Goal: Task Accomplishment & Management: Manage account settings

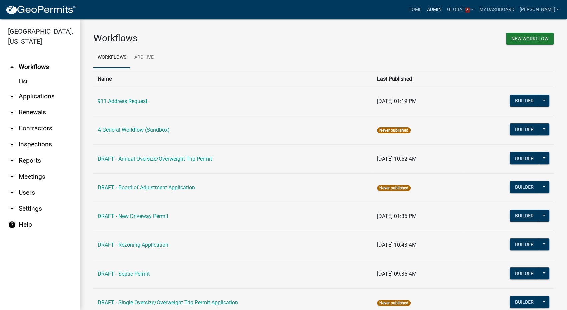
click at [442, 11] on link "Admin" at bounding box center [434, 9] width 20 height 13
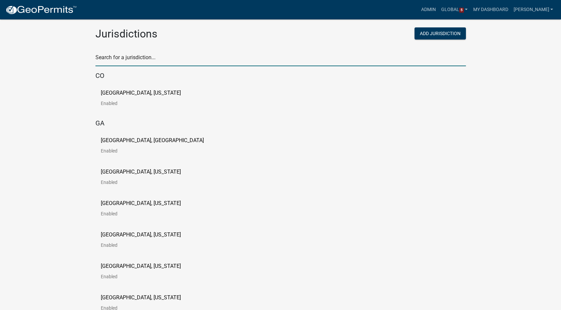
click at [154, 61] on input "text" at bounding box center [281, 59] width 371 height 14
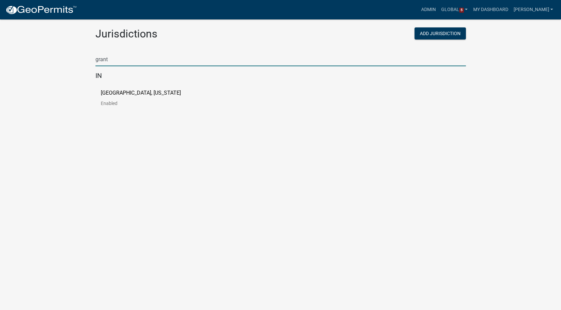
type input "grant"
click at [131, 96] on p "[GEOGRAPHIC_DATA], [US_STATE]" at bounding box center [141, 92] width 80 height 5
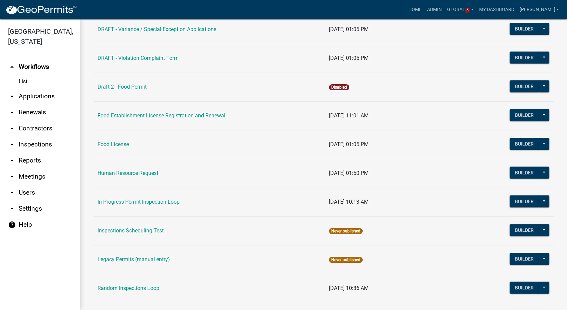
scroll to position [408, 0]
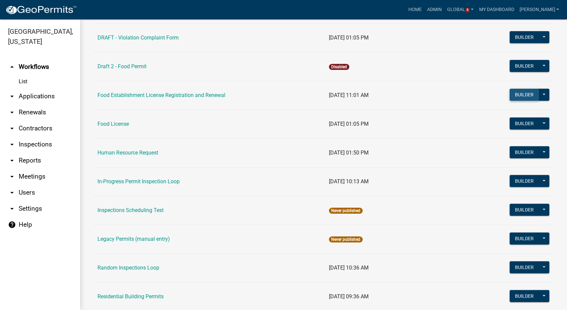
click at [526, 94] on button "Builder" at bounding box center [524, 94] width 29 height 12
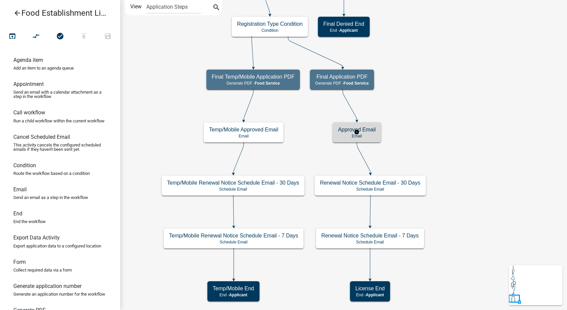
click at [366, 131] on h5 "Approved Email" at bounding box center [357, 129] width 38 height 6
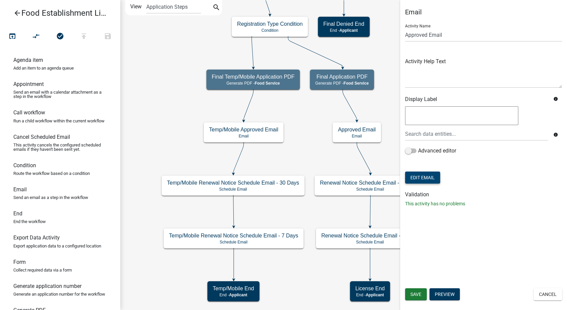
click at [425, 177] on button "Edit Email" at bounding box center [422, 177] width 35 height 12
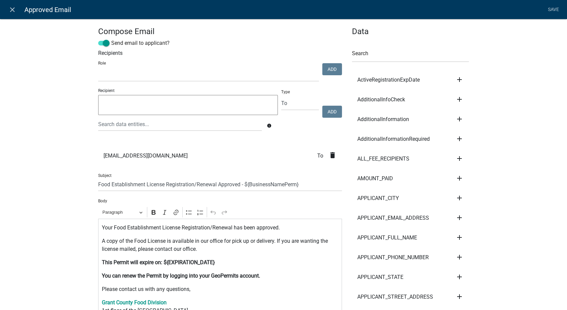
scroll to position [37, 0]
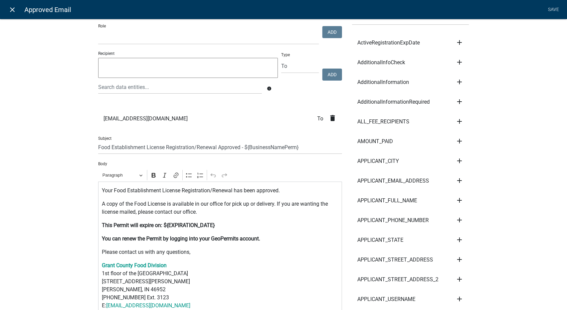
click at [12, 9] on icon "close" at bounding box center [12, 10] width 8 height 8
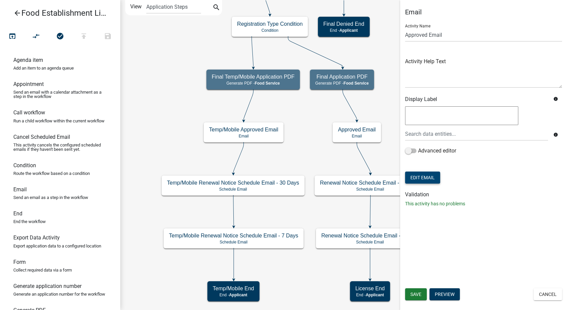
scroll to position [0, 0]
click at [541, 293] on button "Cancel" at bounding box center [548, 294] width 28 height 12
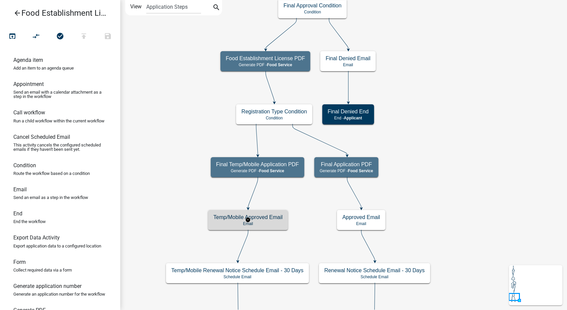
click at [265, 223] on p "Email" at bounding box center [247, 223] width 69 height 5
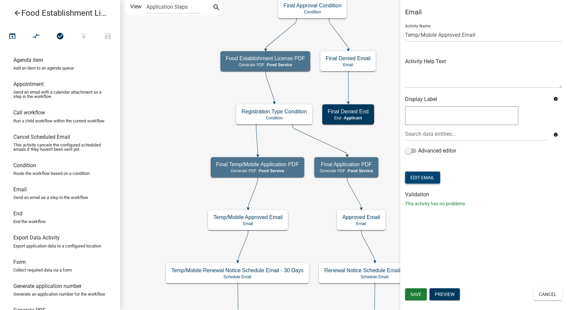
click at [429, 176] on button "Edit Email" at bounding box center [422, 177] width 35 height 12
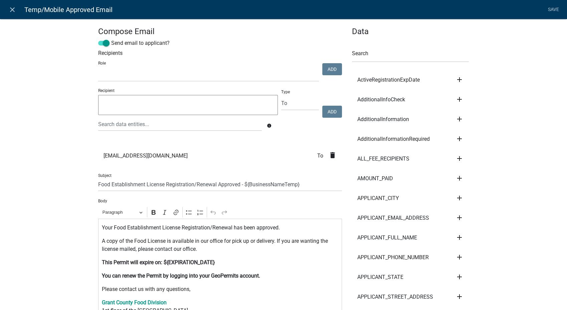
select select
click at [11, 8] on icon "close" at bounding box center [12, 10] width 8 height 8
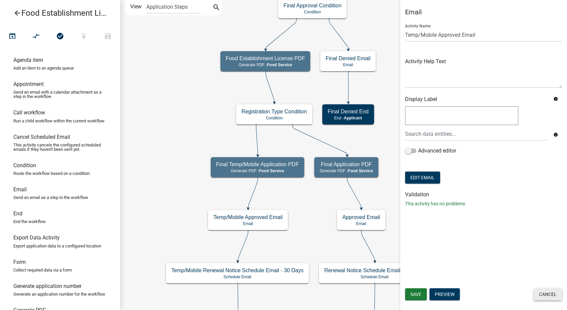
click at [550, 295] on button "Cancel" at bounding box center [548, 294] width 28 height 12
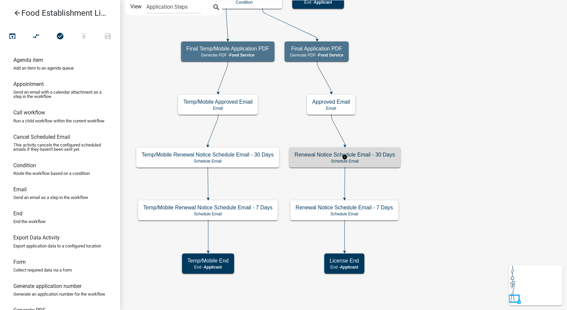
click at [381, 154] on h5 "Renewal Notice Schedule Email - 30 Days" at bounding box center [345, 154] width 101 height 6
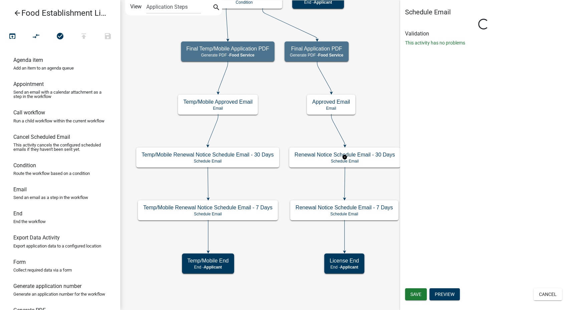
select select "10: 10:00 AM"
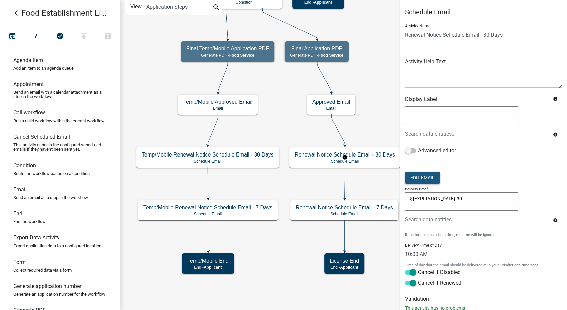
click at [419, 180] on button "Edit Email" at bounding box center [422, 177] width 35 height 12
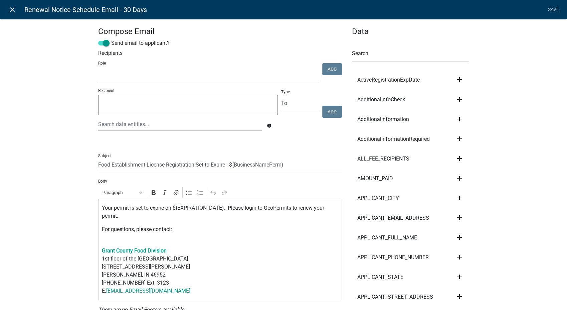
click at [14, 7] on icon "close" at bounding box center [12, 10] width 8 height 8
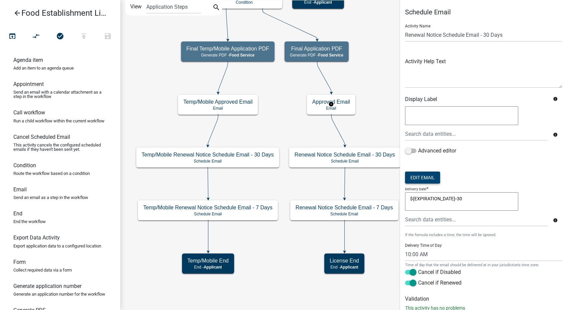
scroll to position [20, 0]
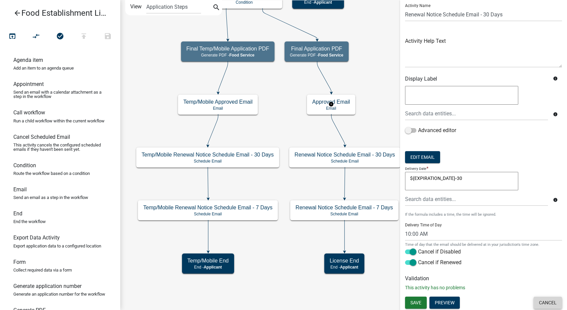
click at [536, 303] on button "Cancel" at bounding box center [548, 302] width 28 height 12
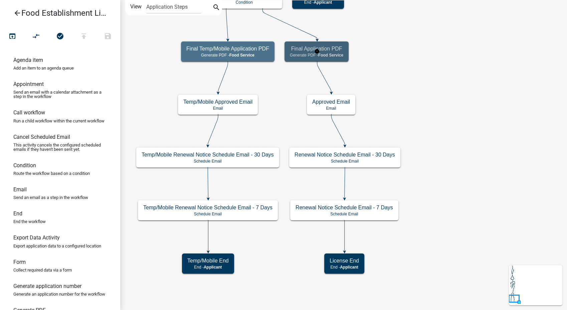
click at [342, 53] on span "Food Service" at bounding box center [330, 55] width 25 height 5
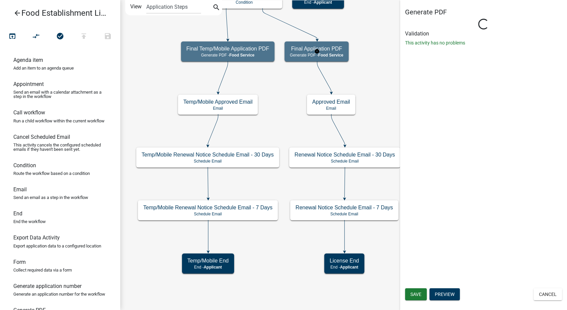
select select "B1595CC2-D98D-449E-BF09-DBF69ED7F886"
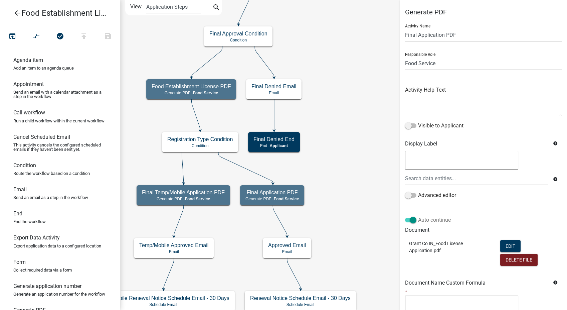
click at [414, 219] on span at bounding box center [410, 219] width 11 height 5
click at [418, 216] on input "Auto continue" at bounding box center [418, 216] width 0 height 0
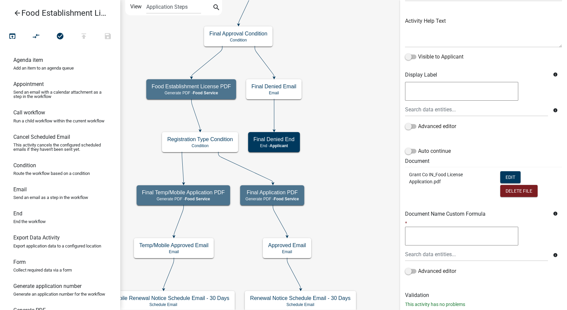
scroll to position [85, 0]
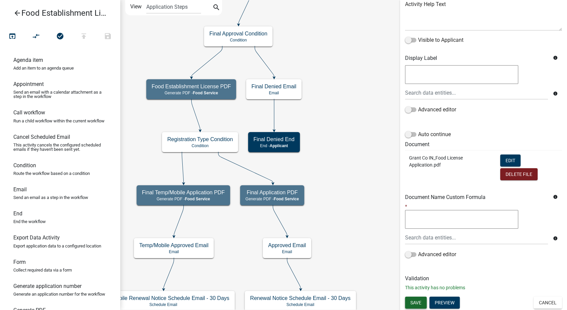
click at [411, 301] on span "Save" at bounding box center [415, 301] width 11 height 5
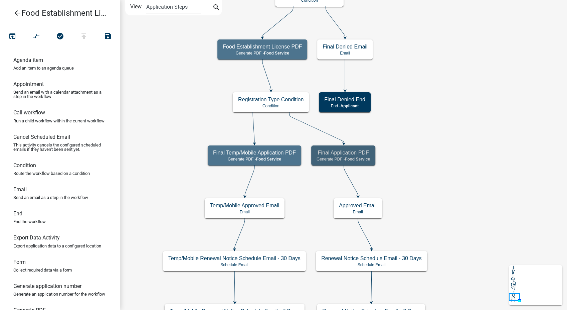
scroll to position [0, 0]
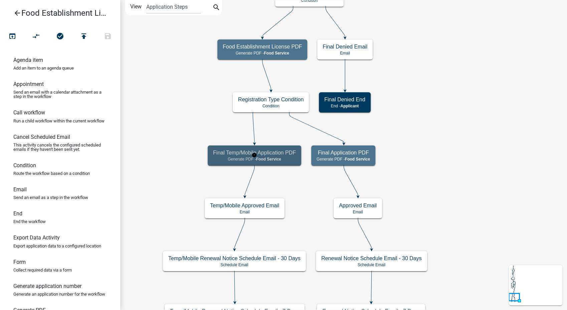
click at [273, 154] on h5 "Final Temp/Mobile Application PDF" at bounding box center [254, 152] width 83 height 6
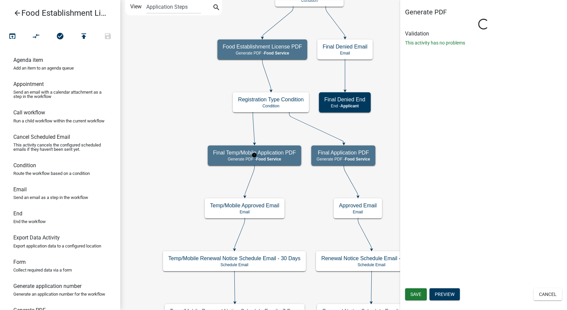
select select "B1595CC2-D98D-449E-BF09-DBF69ED7F886"
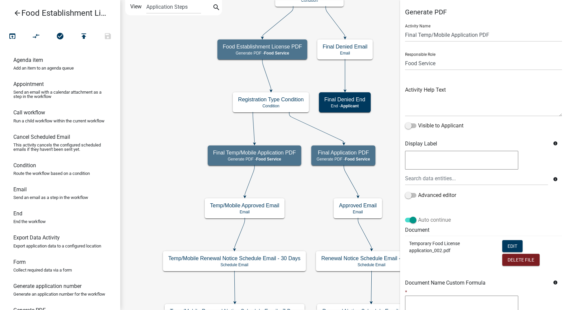
click at [413, 222] on span at bounding box center [410, 219] width 11 height 5
click at [418, 216] on input "Auto continue" at bounding box center [418, 216] width 0 height 0
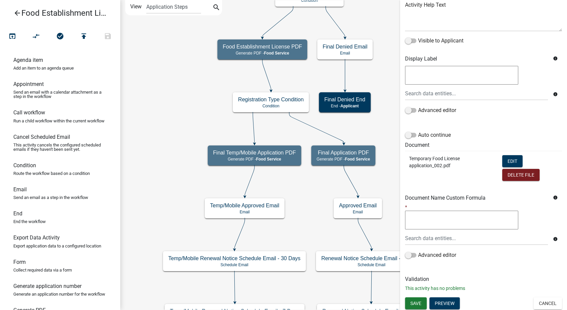
scroll to position [85, 0]
click at [419, 301] on span "Save" at bounding box center [415, 301] width 11 height 5
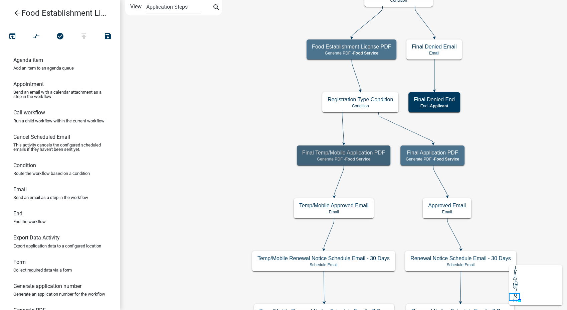
scroll to position [0, 0]
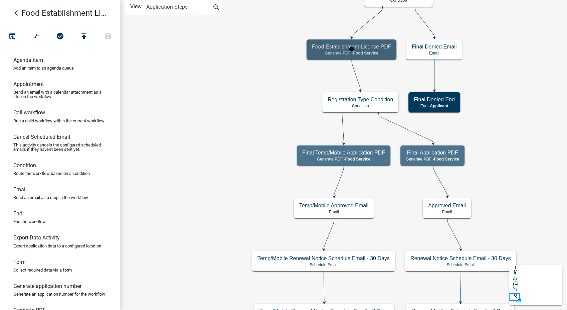
click at [312, 56] on div "Food Establishment License PDF Generate PDF - Food Service" at bounding box center [352, 49] width 90 height 20
select select "B1595CC2-D98D-449E-BF09-DBF69ED7F886"
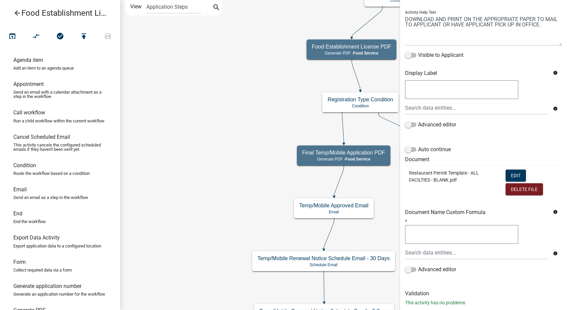
scroll to position [85, 0]
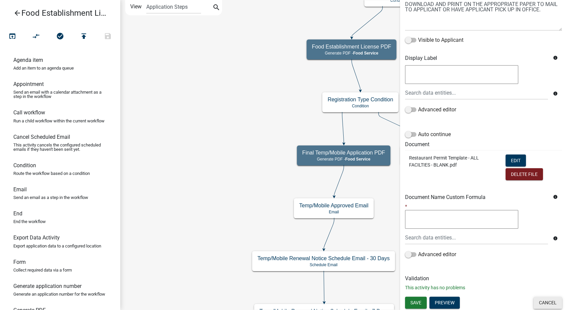
click at [540, 299] on button "Cancel" at bounding box center [548, 302] width 28 height 12
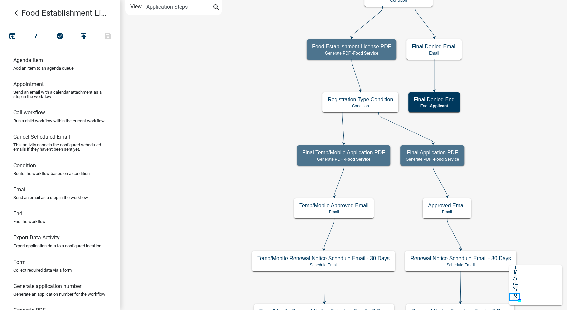
scroll to position [0, 0]
click at [366, 204] on h5 "Temp/Mobile Approved Email" at bounding box center [333, 205] width 69 height 6
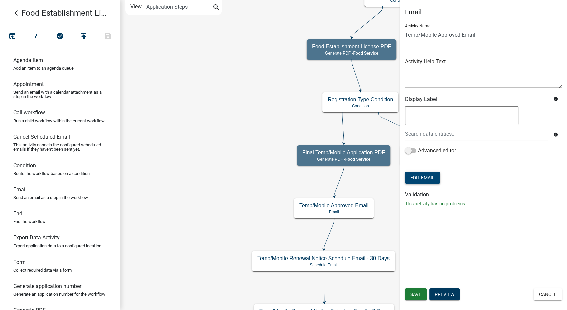
click at [416, 182] on button "Edit Email" at bounding box center [422, 177] width 35 height 12
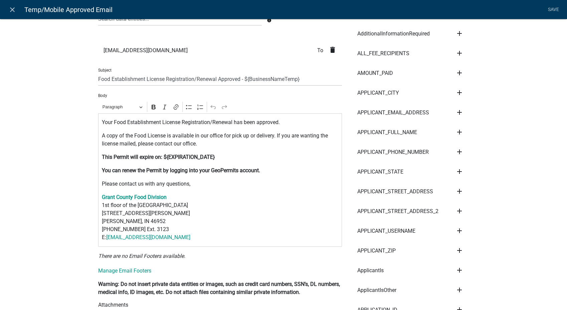
scroll to position [111, 0]
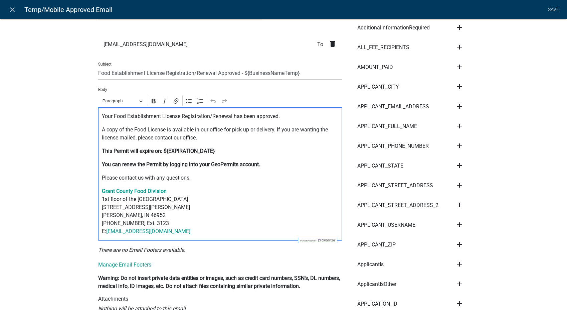
click at [196, 137] on p "A copy of the Food License is available in our office for pick up or delivery. …" at bounding box center [220, 134] width 237 height 16
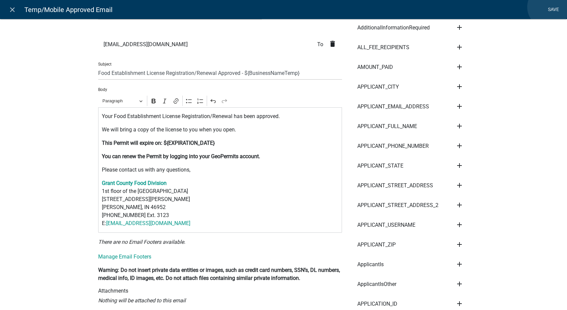
click at [548, 7] on link "Save" at bounding box center [553, 9] width 17 height 13
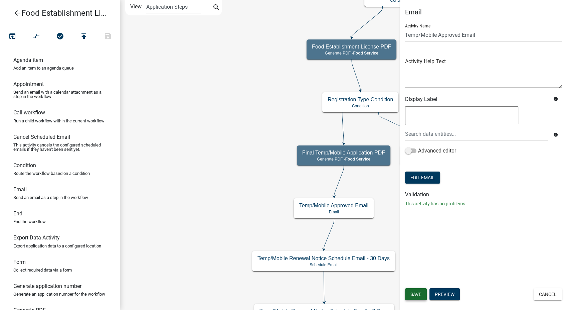
click at [415, 293] on span "Save" at bounding box center [415, 293] width 11 height 5
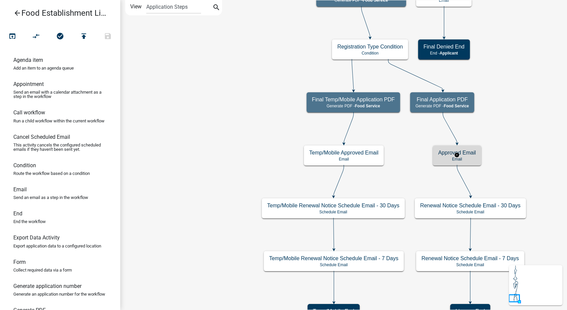
click at [468, 157] on p "Email" at bounding box center [457, 159] width 38 height 5
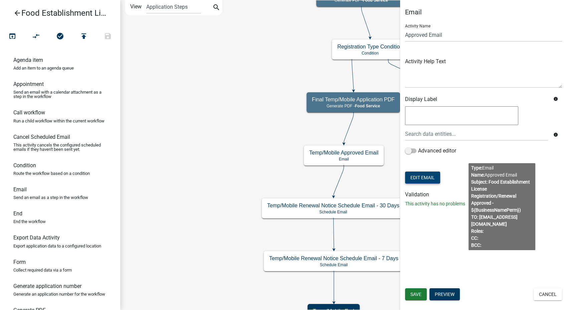
click at [409, 176] on button "Edit Email" at bounding box center [422, 177] width 35 height 12
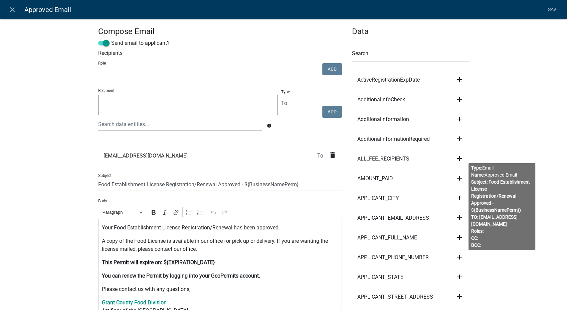
click at [195, 252] on p "A copy of the Food License is available in our office for pick up or delivery. …" at bounding box center [220, 245] width 237 height 16
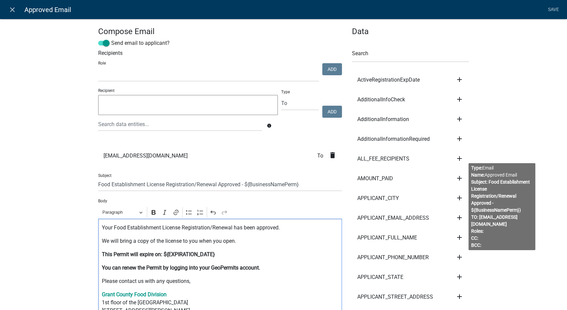
scroll to position [37, 0]
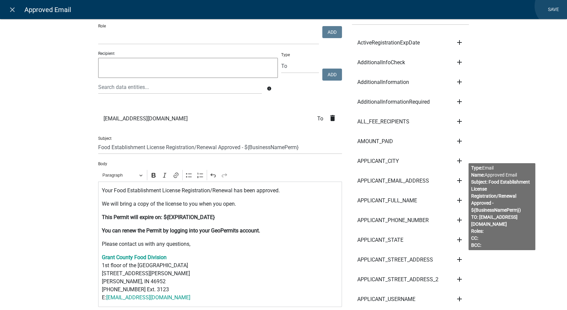
click at [556, 6] on link "Save" at bounding box center [553, 9] width 17 height 13
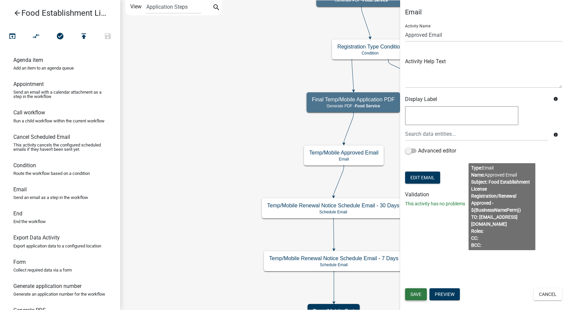
click at [419, 294] on span "Save" at bounding box center [415, 293] width 11 height 5
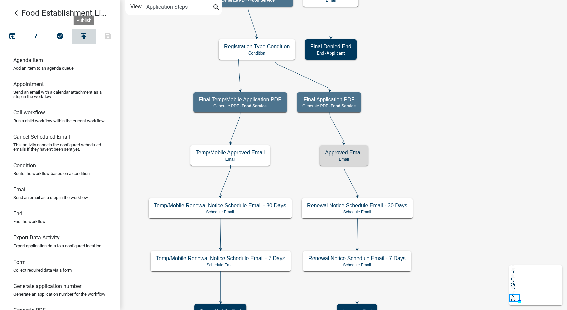
click at [82, 36] on icon "publish" at bounding box center [84, 36] width 8 height 9
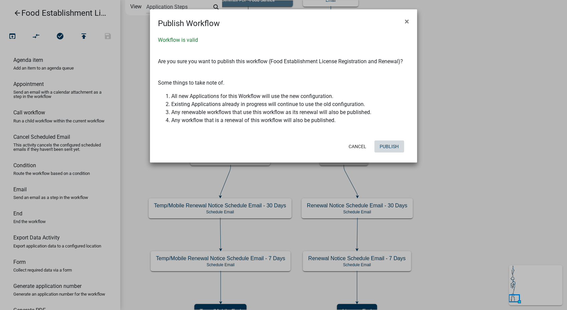
click at [382, 148] on button "Publish" at bounding box center [389, 146] width 30 height 12
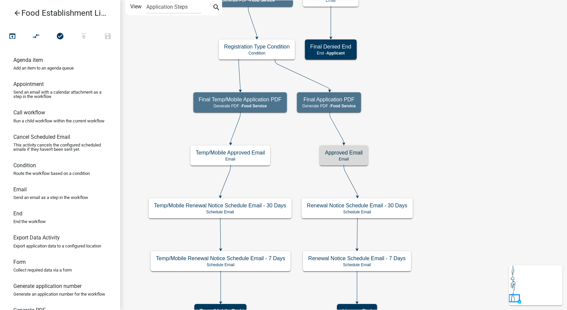
click at [18, 14] on icon "arrow_back" at bounding box center [17, 13] width 8 height 9
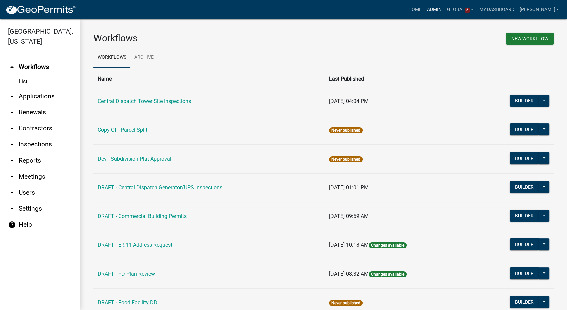
click at [441, 11] on link "Admin" at bounding box center [434, 9] width 20 height 13
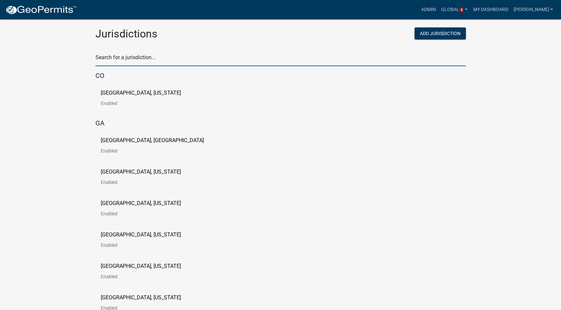
click at [143, 60] on input "text" at bounding box center [281, 59] width 371 height 14
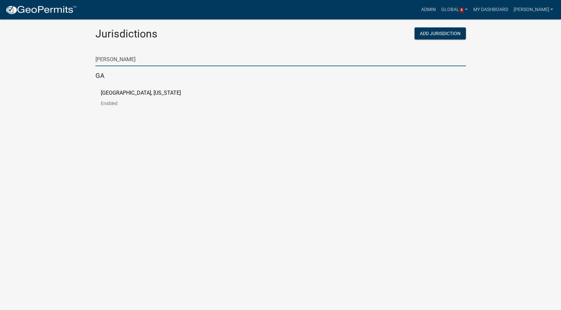
type input "haralson"
click at [126, 90] on p "Haralson County, Georgia" at bounding box center [141, 92] width 80 height 5
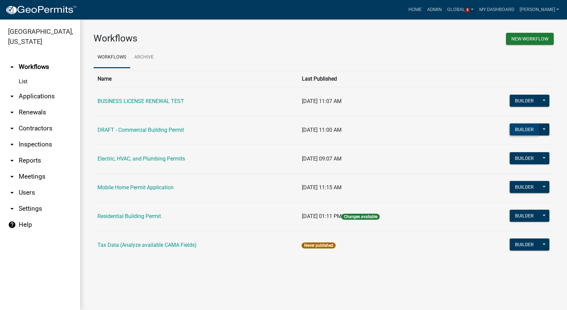
click at [514, 130] on button "Builder" at bounding box center [524, 129] width 29 height 12
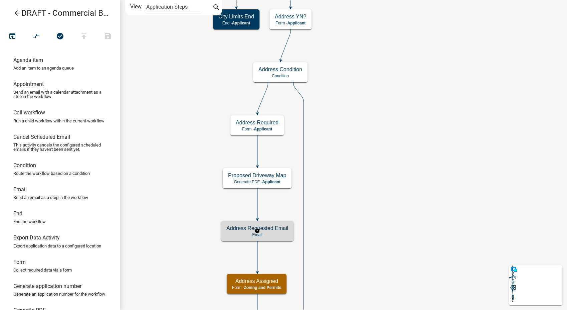
click at [287, 235] on p "Email" at bounding box center [257, 234] width 62 height 5
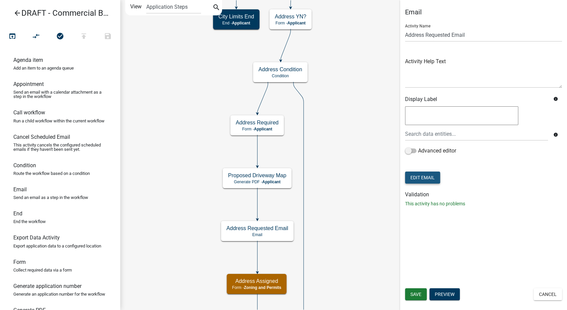
click at [420, 173] on button "Edit Email" at bounding box center [422, 177] width 35 height 12
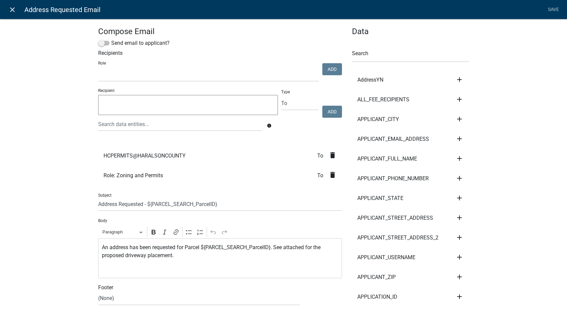
click at [11, 8] on icon "close" at bounding box center [12, 10] width 8 height 8
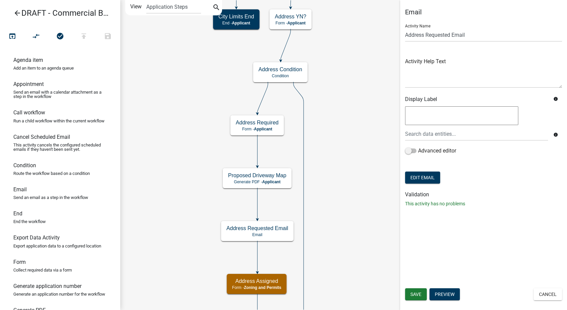
click at [19, 11] on icon "arrow_back" at bounding box center [17, 13] width 8 height 9
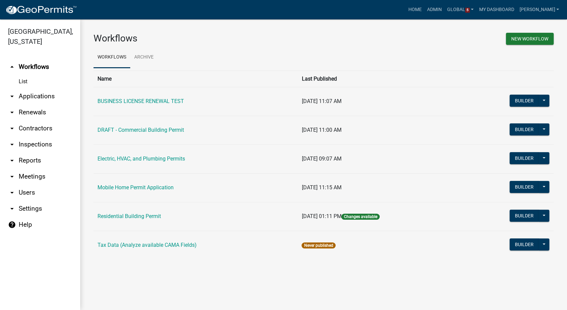
click at [27, 190] on link "arrow_drop_down Users" at bounding box center [40, 192] width 80 height 16
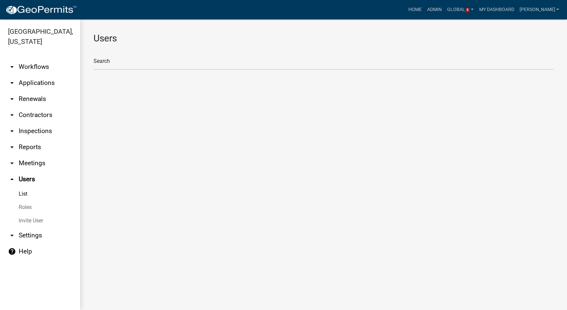
click at [22, 208] on link "Roles" at bounding box center [40, 206] width 80 height 13
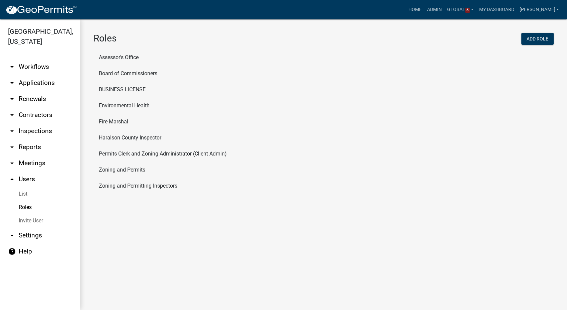
click at [114, 169] on li "Zoning and Permits" at bounding box center [323, 170] width 460 height 16
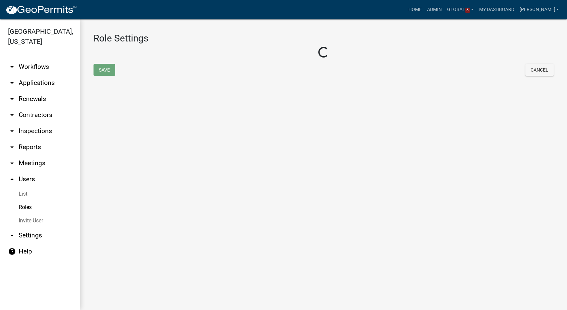
select select "3: orange"
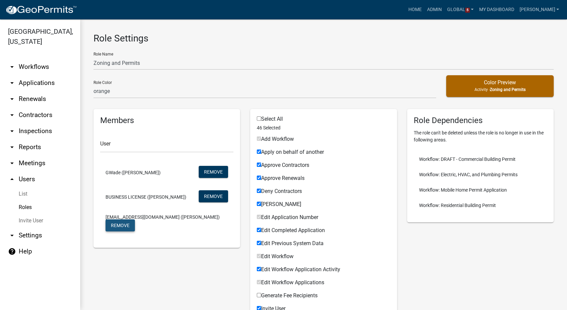
click at [125, 226] on button "Remove" at bounding box center [120, 225] width 29 height 12
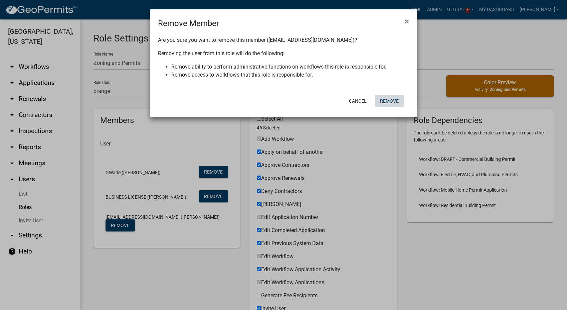
click at [401, 103] on button "Remove" at bounding box center [389, 101] width 29 height 12
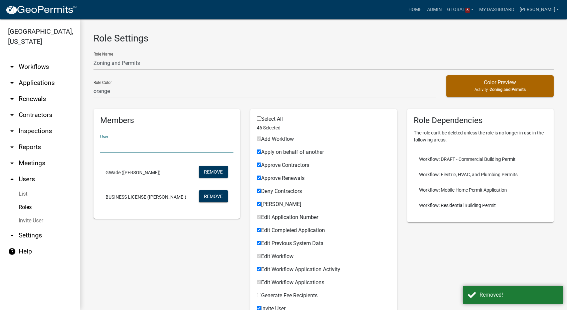
click at [133, 147] on input "text" at bounding box center [166, 146] width 133 height 14
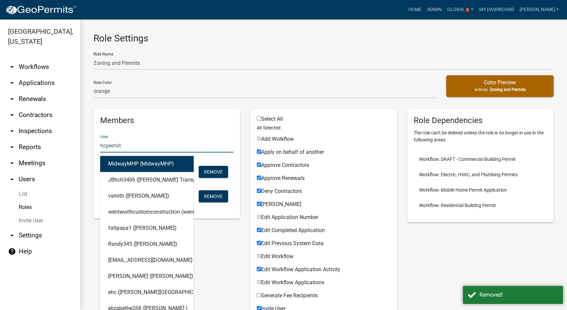
type input "hcpermits"
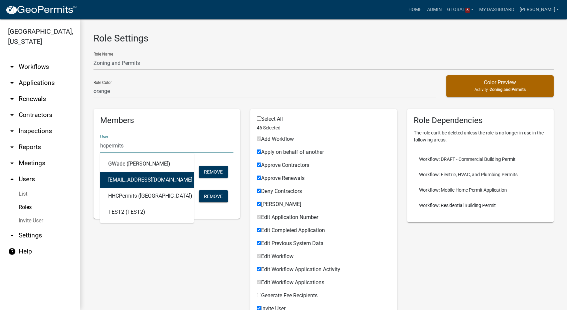
click at [146, 180] on button "hcpermits@haralsoncountyga.gov (Julie Beck)" at bounding box center [146, 180] width 93 height 16
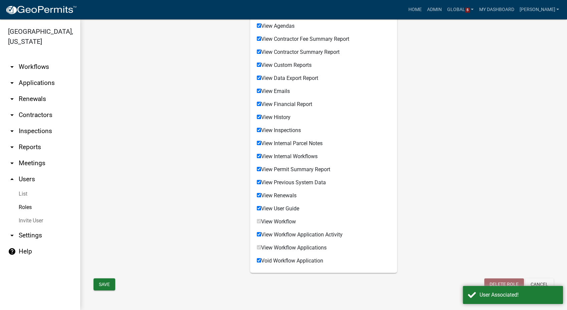
scroll to position [518, 0]
click at [103, 284] on button "Save" at bounding box center [104, 283] width 22 height 12
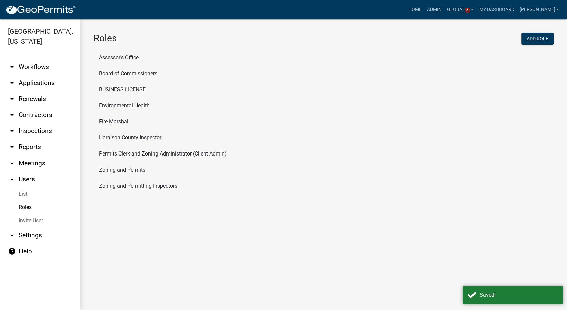
click at [24, 194] on link "List" at bounding box center [40, 193] width 80 height 13
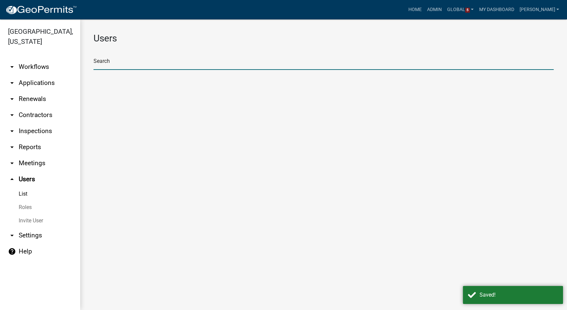
click at [109, 64] on input "text" at bounding box center [323, 63] width 460 height 14
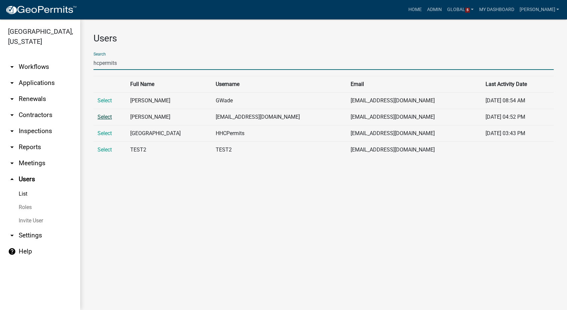
type input "hcpermits"
click at [100, 115] on link "Select" at bounding box center [105, 117] width 14 height 6
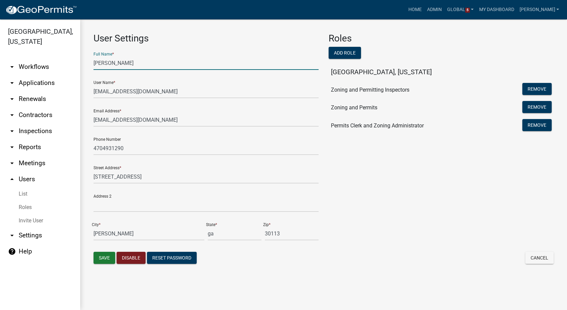
click at [122, 62] on input "Julie Beck" at bounding box center [205, 63] width 225 height 14
type input "J"
type input "Vicki Sharpton"
click at [104, 257] on button "Save" at bounding box center [104, 257] width 22 height 12
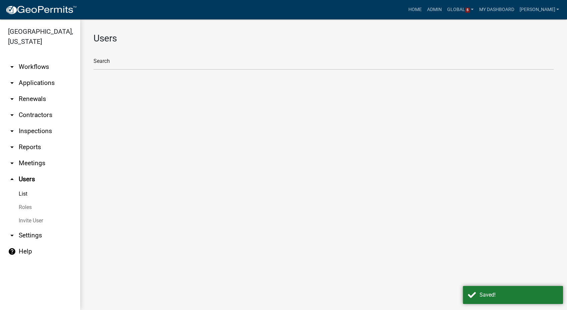
click at [22, 205] on link "Roles" at bounding box center [40, 206] width 80 height 13
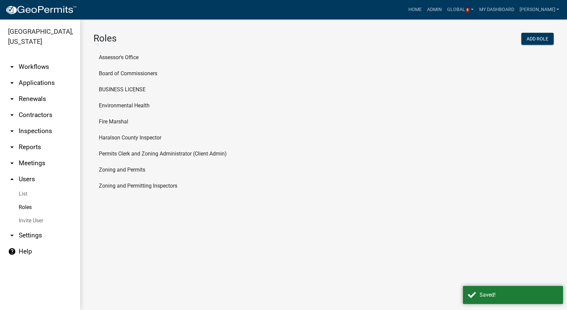
click at [115, 151] on li "Permits Clerk and Zoning Administrator (Client Admin)" at bounding box center [323, 154] width 460 height 16
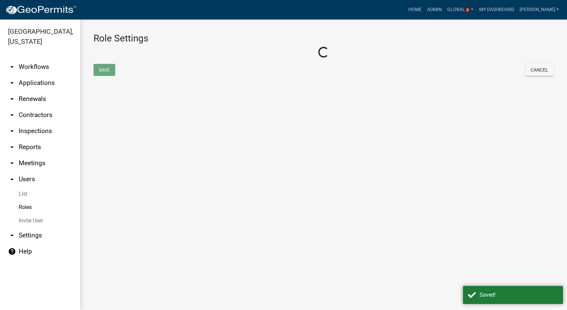
select select "3: orange"
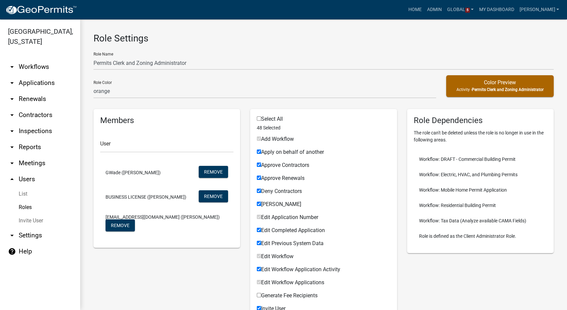
click at [26, 204] on link "Roles" at bounding box center [40, 206] width 80 height 13
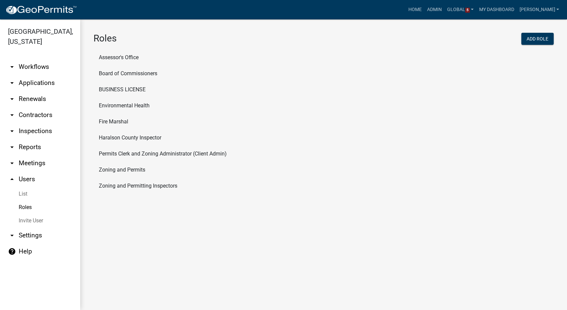
click at [134, 88] on li "BUSINESS LICENSE" at bounding box center [323, 89] width 460 height 16
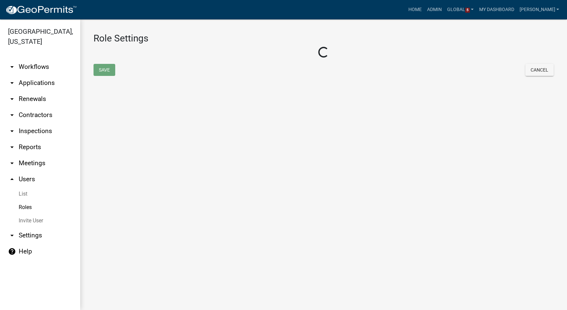
select select "7: light-green"
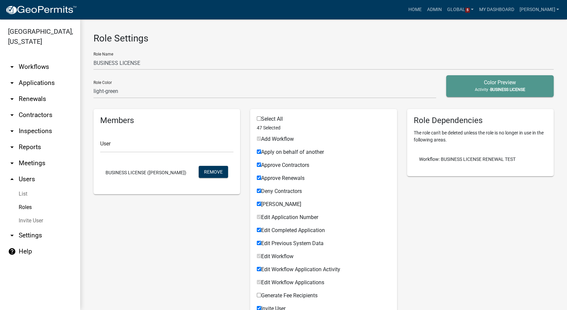
click at [28, 205] on link "Roles" at bounding box center [40, 206] width 80 height 13
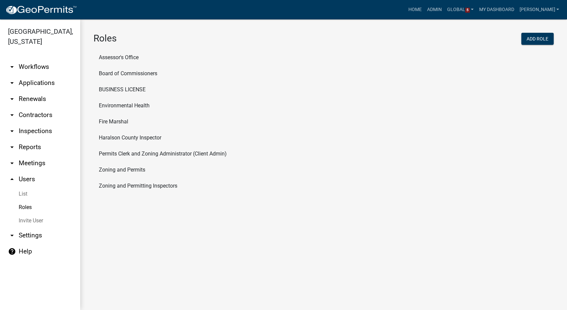
click at [110, 184] on li "Zoning and Permitting Inspectors" at bounding box center [323, 186] width 460 height 16
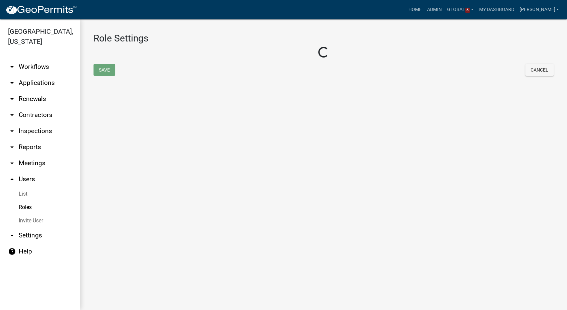
select select "2: yellow"
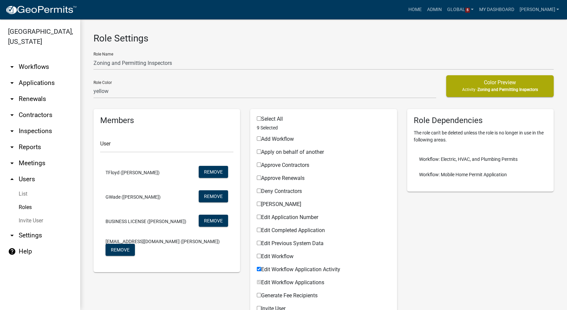
click at [21, 204] on link "Roles" at bounding box center [40, 206] width 80 height 13
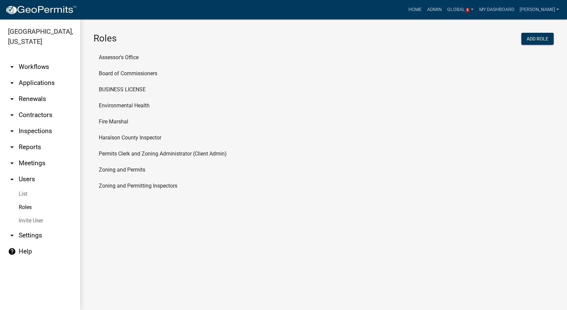
click at [125, 171] on li "Zoning and Permits" at bounding box center [323, 170] width 460 height 16
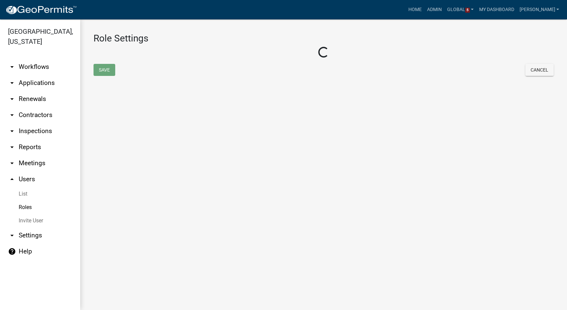
select select "3: orange"
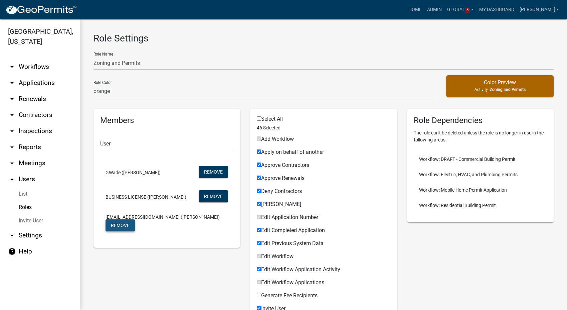
click at [122, 229] on button "Remove" at bounding box center [120, 225] width 29 height 12
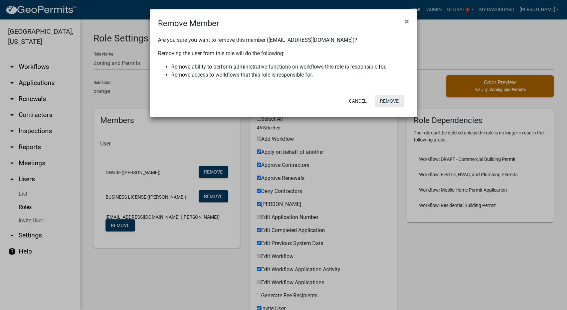
click at [399, 98] on button "Remove" at bounding box center [389, 101] width 29 height 12
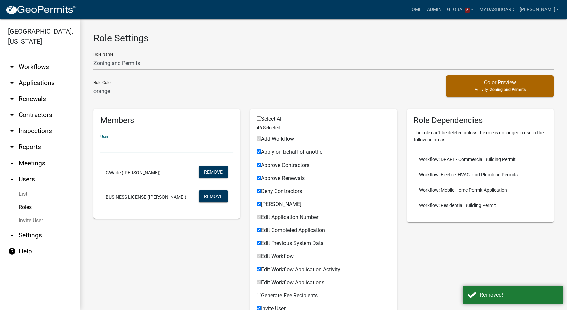
click at [108, 145] on input "text" at bounding box center [166, 146] width 133 height 14
type input "hcpermits"
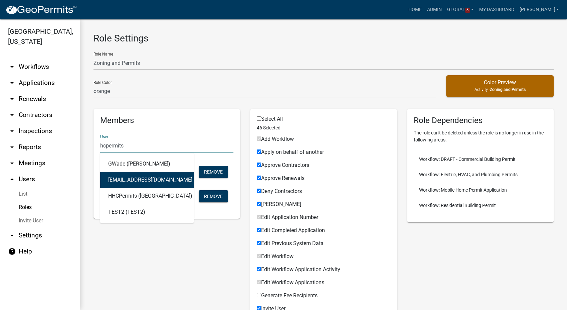
click at [154, 182] on button "hcpermits@haralsoncountyga.gov (Vicki Sharpton)" at bounding box center [146, 180] width 93 height 16
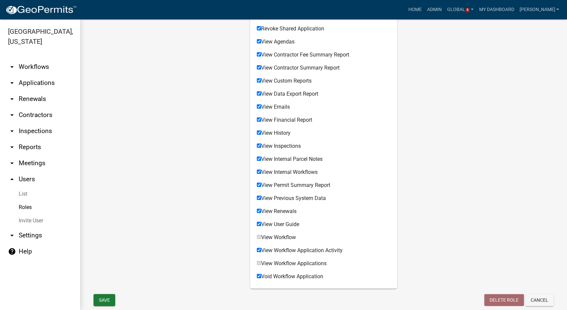
scroll to position [518, 0]
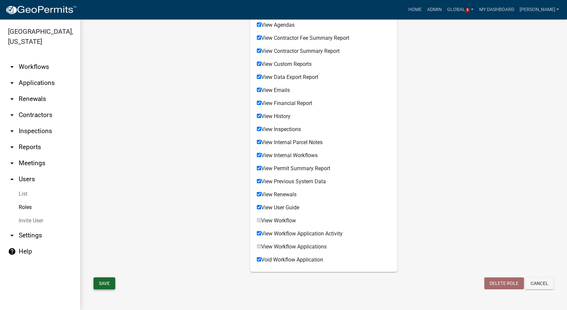
click at [106, 280] on button "Save" at bounding box center [104, 283] width 22 height 12
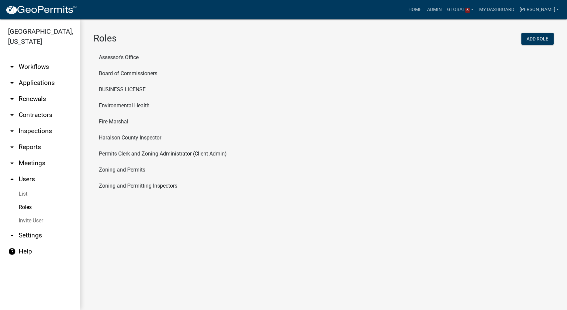
click at [133, 153] on li "Permits Clerk and Zoning Administrator (Client Admin)" at bounding box center [323, 154] width 460 height 16
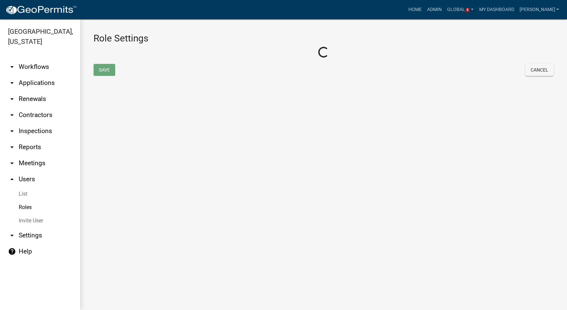
select select "3: orange"
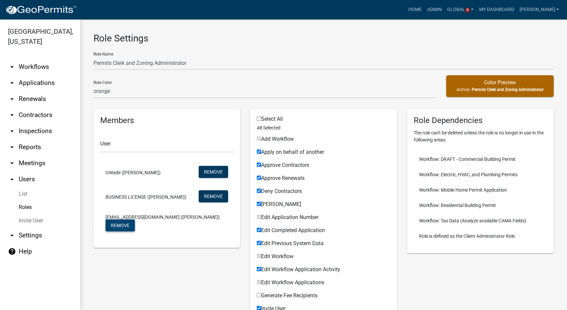
click at [117, 224] on button "Remove" at bounding box center [120, 225] width 29 height 12
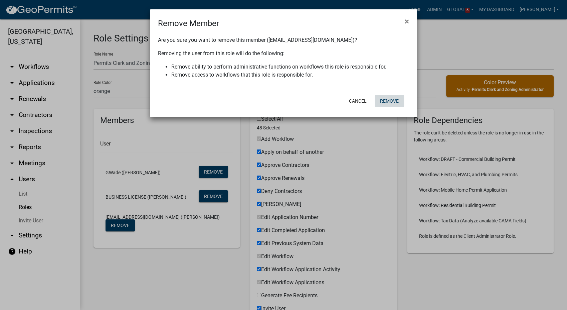
click at [393, 96] on button "Remove" at bounding box center [389, 101] width 29 height 12
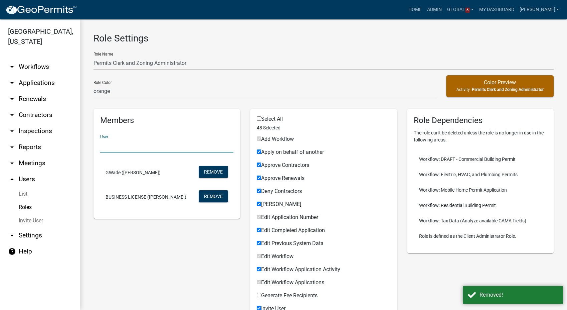
click at [131, 148] on input "text" at bounding box center [166, 146] width 133 height 14
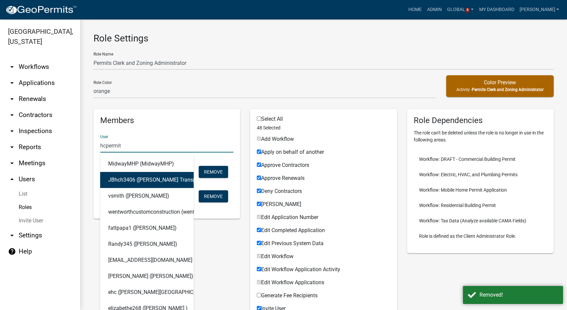
type input "hcpermits"
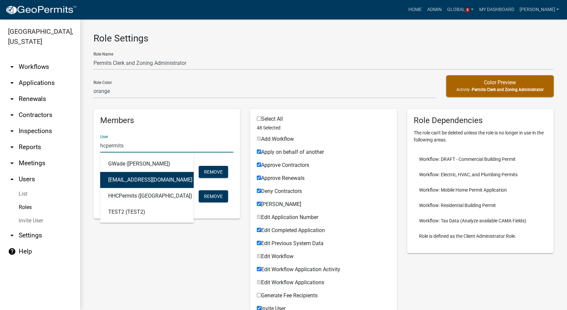
click at [136, 184] on button "hcpermits@haralsoncountyga.gov (Vicki Sharpton)" at bounding box center [146, 180] width 93 height 16
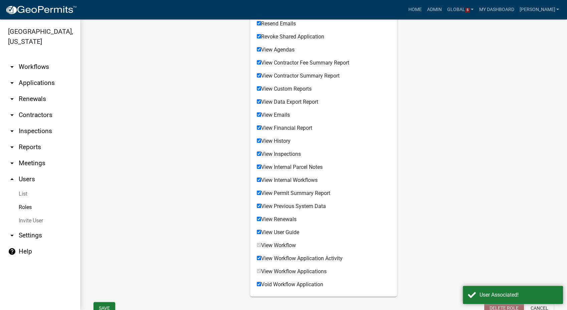
scroll to position [518, 0]
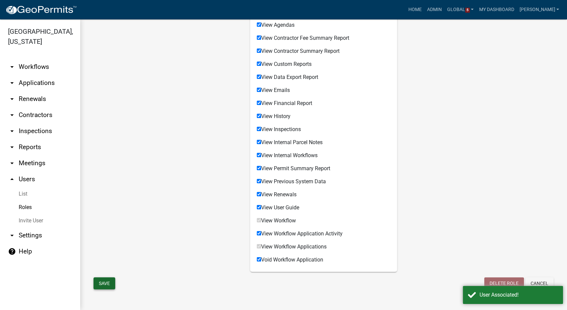
click at [107, 282] on button "Save" at bounding box center [104, 283] width 22 height 12
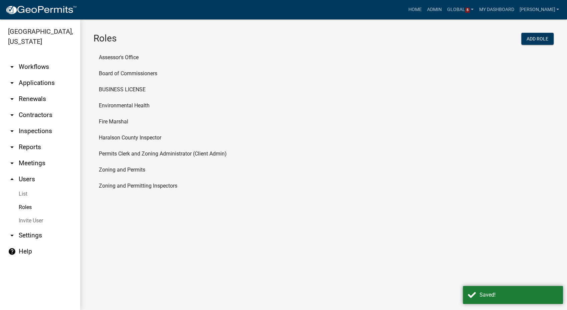
click at [129, 167] on li "Zoning and Permits" at bounding box center [323, 170] width 460 height 16
select select "3: orange"
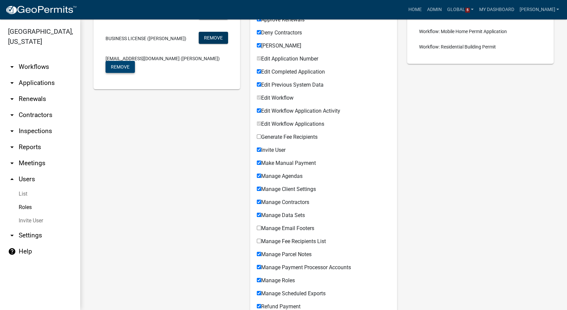
scroll to position [222, 0]
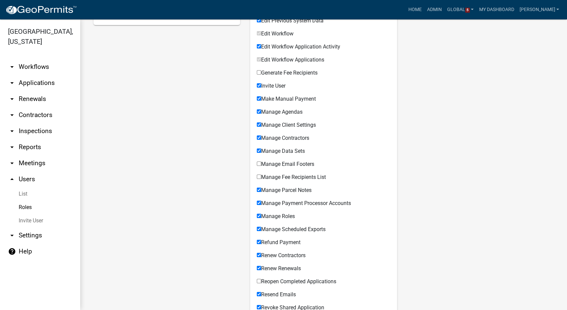
click at [27, 207] on link "Roles" at bounding box center [40, 206] width 80 height 13
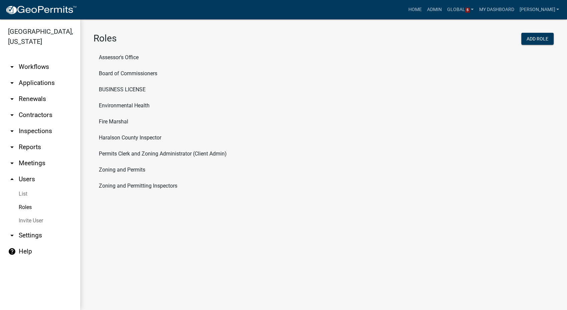
click at [112, 184] on li "Zoning and Permitting Inspectors" at bounding box center [323, 186] width 460 height 16
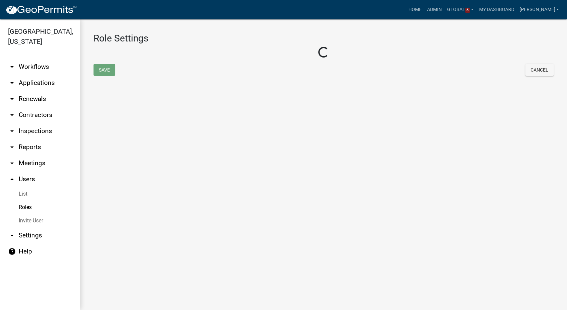
select select "2: yellow"
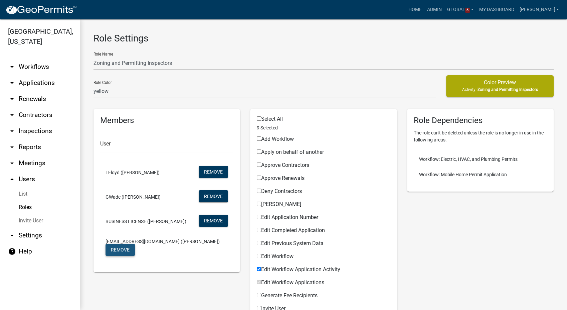
click at [129, 248] on button "Remove" at bounding box center [120, 249] width 29 height 12
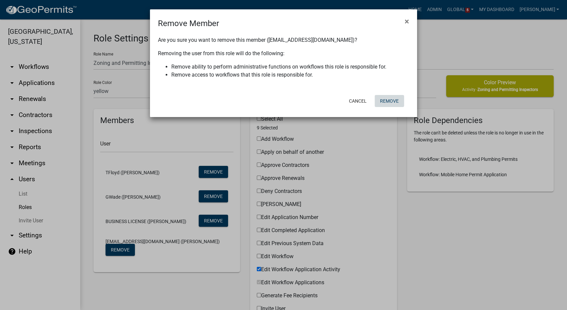
click at [391, 103] on button "Remove" at bounding box center [389, 101] width 29 height 12
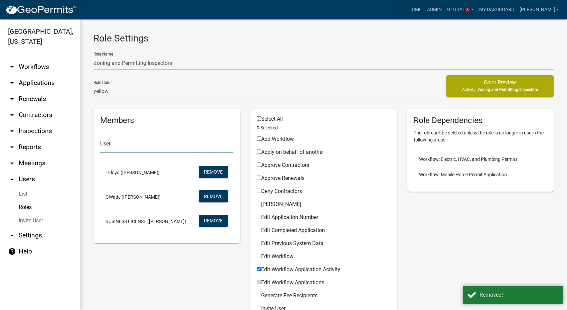
click at [137, 141] on input "text" at bounding box center [166, 146] width 133 height 14
type input "hcpermits"
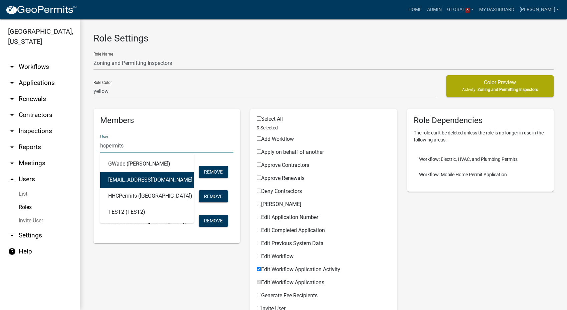
click at [128, 175] on button "hcpermits@haralsoncountyga.gov (Vicki Sharpton)" at bounding box center [146, 180] width 93 height 16
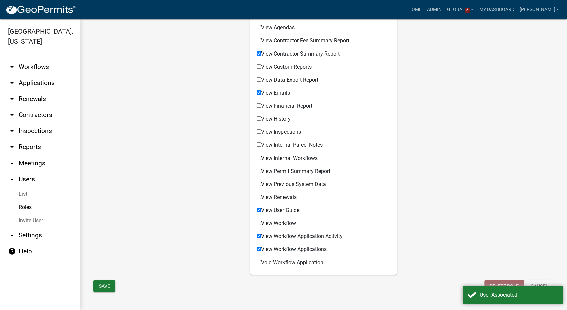
scroll to position [518, 0]
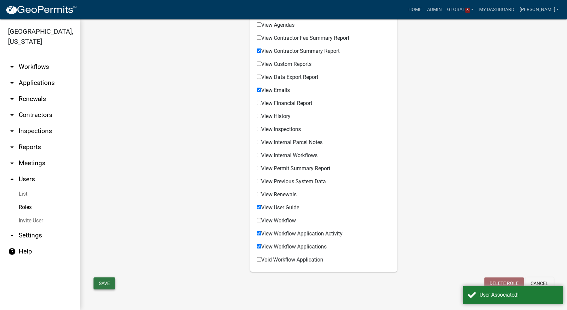
click at [100, 286] on button "Save" at bounding box center [104, 283] width 22 height 12
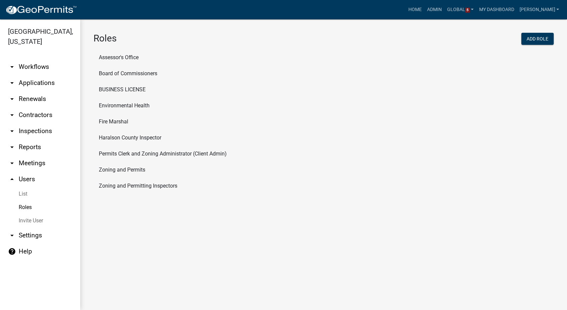
click at [11, 177] on icon "arrow_drop_up" at bounding box center [12, 179] width 8 height 8
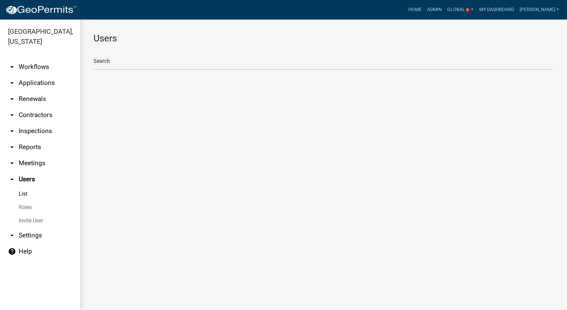
click at [39, 65] on link "arrow_drop_down Workflows" at bounding box center [40, 67] width 80 height 16
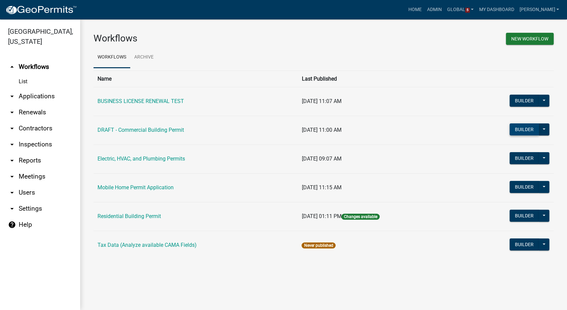
click at [532, 125] on button "Builder" at bounding box center [524, 129] width 29 height 12
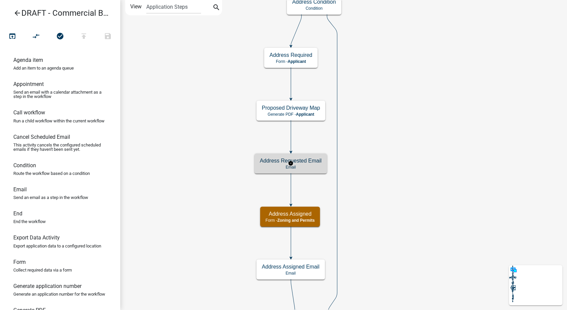
click at [301, 159] on h5 "Address Requested Email" at bounding box center [291, 160] width 62 height 6
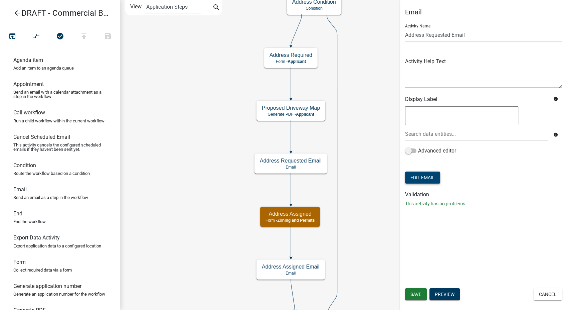
click at [406, 182] on button "Edit Email" at bounding box center [422, 177] width 35 height 12
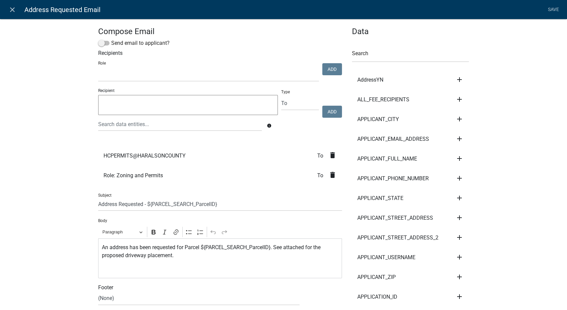
select select
click at [332, 154] on icon "delete" at bounding box center [333, 155] width 8 height 8
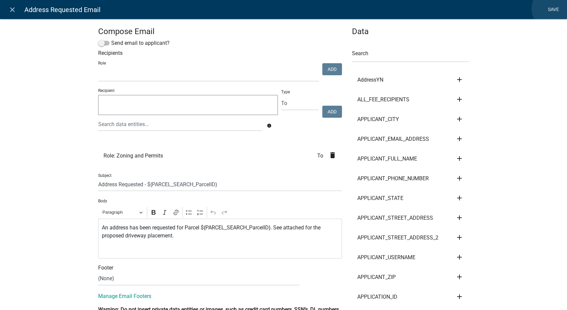
click at [553, 9] on link "Save" at bounding box center [553, 9] width 17 height 13
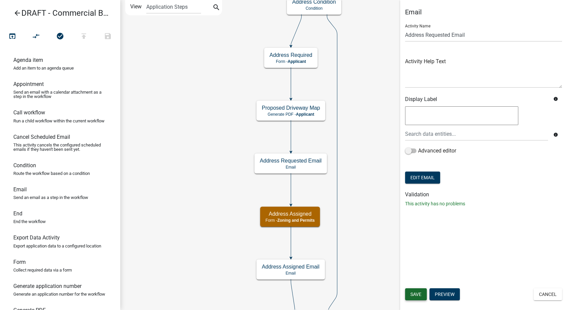
click at [420, 294] on span "Save" at bounding box center [415, 293] width 11 height 5
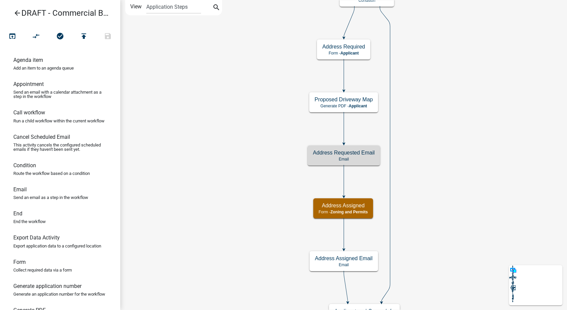
click at [14, 12] on icon "arrow_back" at bounding box center [17, 13] width 8 height 9
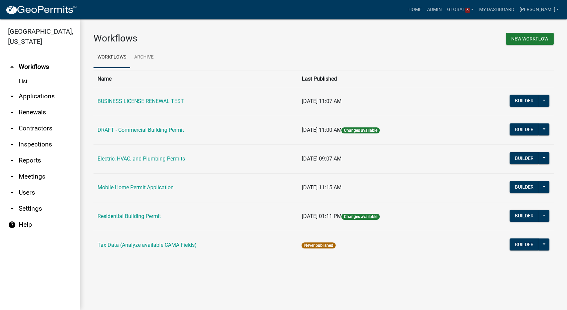
click at [24, 189] on link "arrow_drop_down Users" at bounding box center [40, 192] width 80 height 16
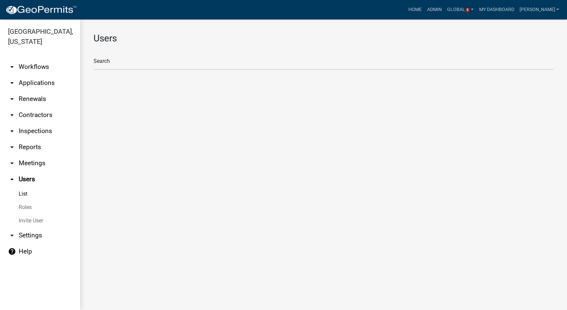
click at [26, 205] on link "Roles" at bounding box center [40, 206] width 80 height 13
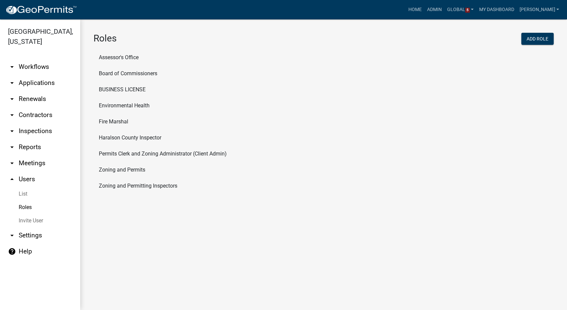
click at [119, 170] on li "Zoning and Permits" at bounding box center [323, 170] width 460 height 16
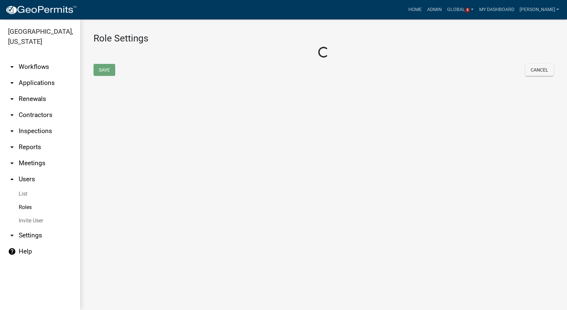
select select "3: orange"
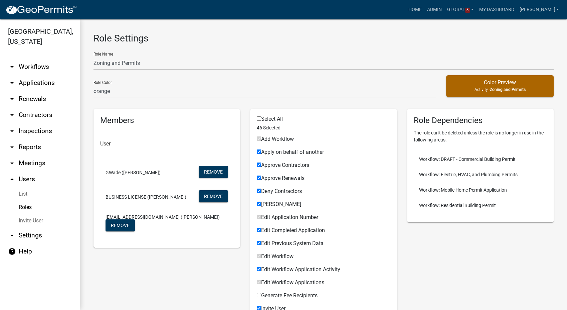
click at [13, 178] on icon "arrow_drop_up" at bounding box center [12, 179] width 8 height 8
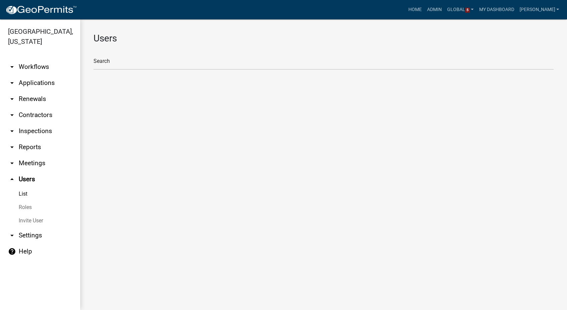
click at [29, 63] on link "arrow_drop_down Workflows" at bounding box center [40, 67] width 80 height 16
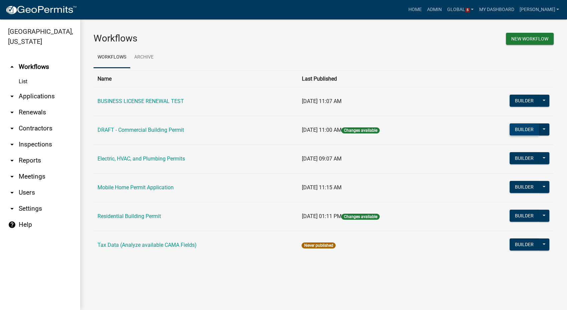
click at [517, 127] on button "Builder" at bounding box center [524, 129] width 29 height 12
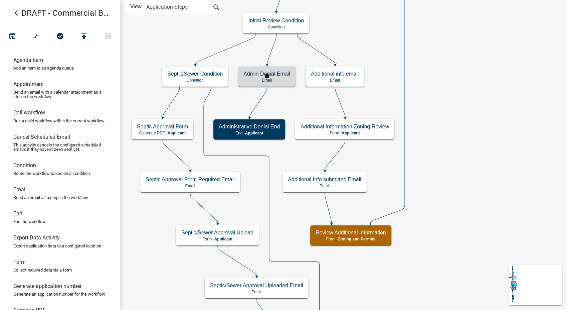
click at [289, 83] on div "Admin Denial Email Email" at bounding box center [266, 76] width 57 height 20
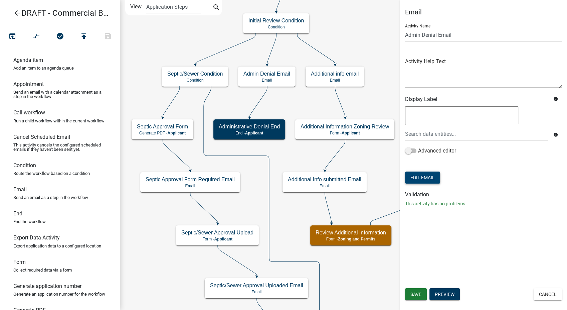
click at [421, 178] on button "Edit Email" at bounding box center [422, 177] width 35 height 12
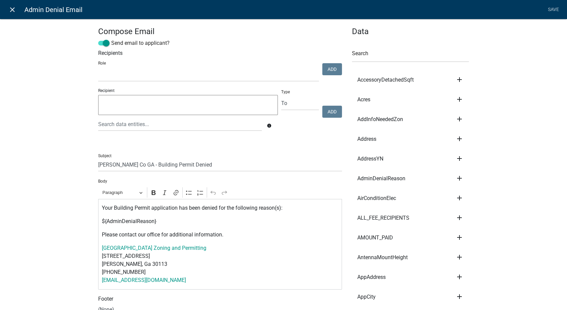
click at [14, 9] on icon "close" at bounding box center [12, 10] width 8 height 8
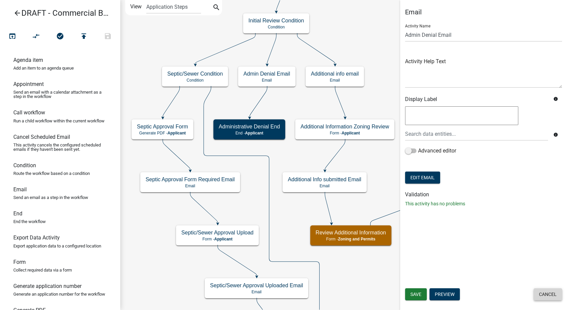
click at [543, 295] on button "Cancel" at bounding box center [548, 294] width 28 height 12
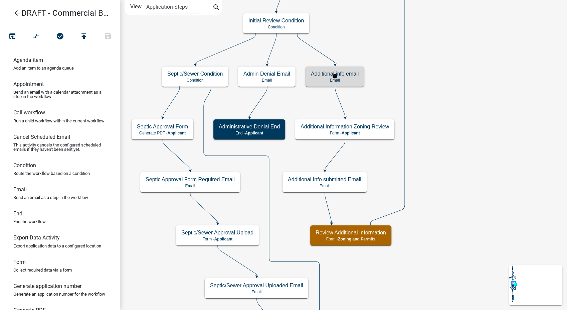
click at [350, 76] on h5 "Additional info email" at bounding box center [335, 73] width 48 height 6
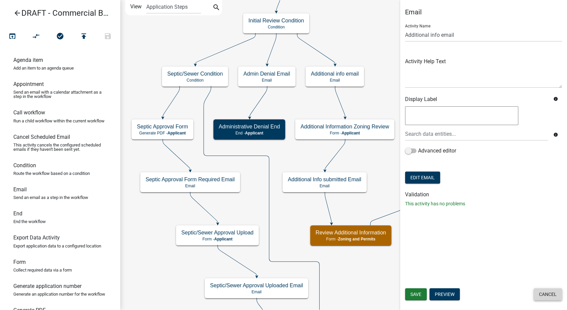
click at [552, 296] on button "Cancel" at bounding box center [548, 294] width 28 height 12
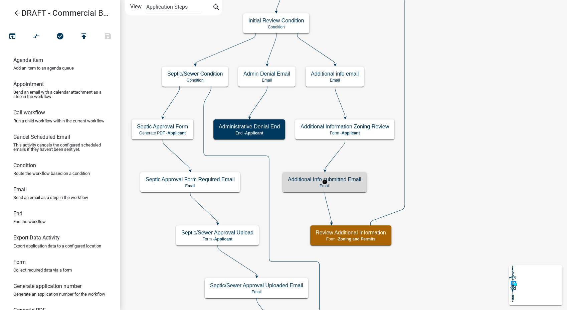
click at [364, 182] on div "Additional Info submitted Email Email" at bounding box center [324, 182] width 84 height 20
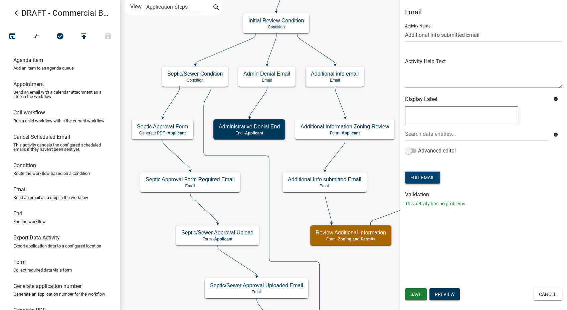
click at [416, 176] on button "Edit Email" at bounding box center [422, 177] width 35 height 12
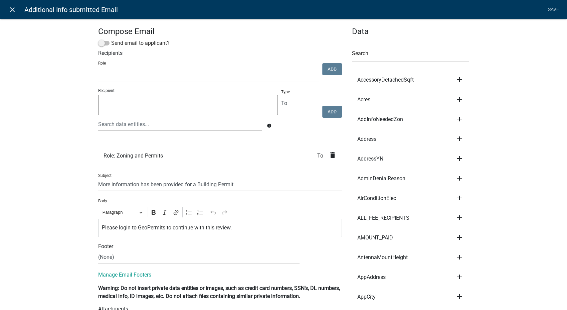
click at [13, 9] on icon "close" at bounding box center [12, 10] width 8 height 8
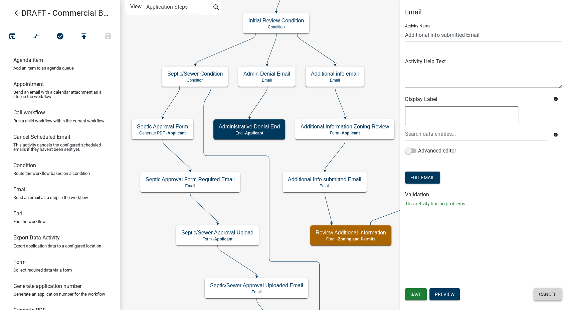
click at [542, 293] on button "Cancel" at bounding box center [548, 294] width 28 height 12
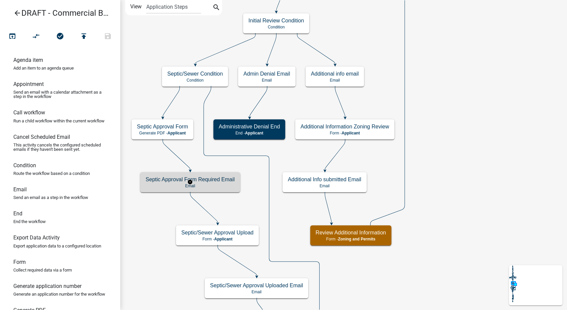
click at [159, 188] on div "Septic Approval Form Required Email Email" at bounding box center [190, 182] width 100 height 20
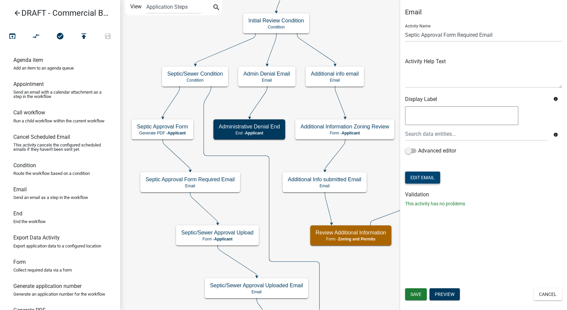
click at [419, 180] on button "Edit Email" at bounding box center [422, 177] width 35 height 12
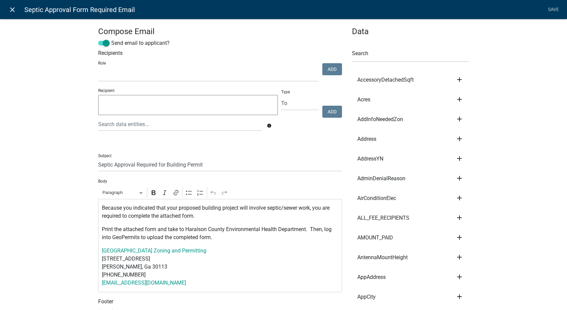
click at [8, 6] on icon "close" at bounding box center [12, 10] width 8 height 8
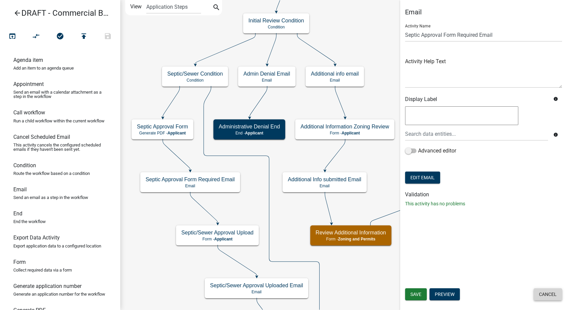
click at [552, 289] on button "Cancel" at bounding box center [548, 294] width 28 height 12
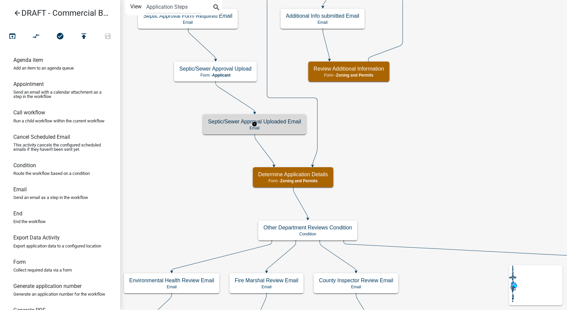
click at [283, 123] on h5 "Septic/Sewer Approval Uploaded Email" at bounding box center [254, 121] width 93 height 6
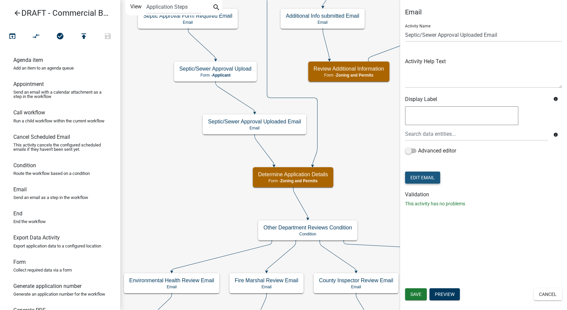
click at [432, 173] on button "Edit Email" at bounding box center [422, 177] width 35 height 12
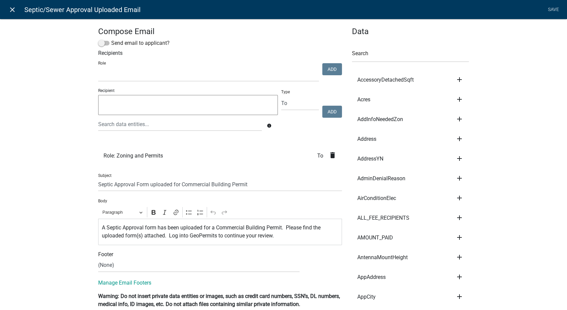
click at [13, 12] on icon "close" at bounding box center [12, 10] width 8 height 8
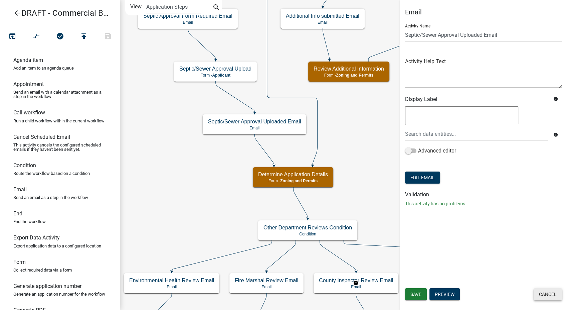
click at [545, 298] on button "Cancel" at bounding box center [548, 294] width 28 height 12
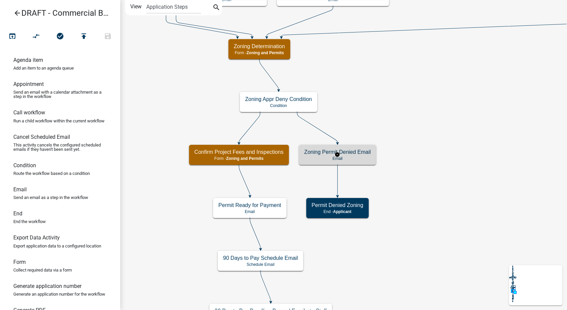
click at [348, 156] on p "Email" at bounding box center [337, 158] width 66 height 5
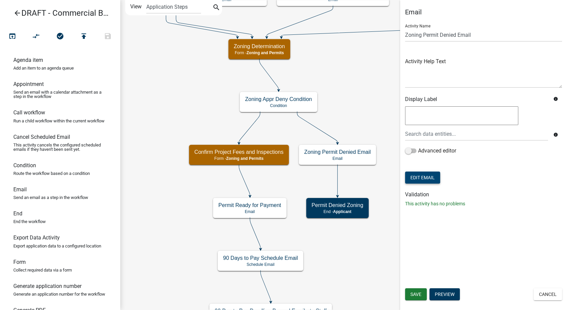
click at [410, 178] on button "Edit Email" at bounding box center [422, 177] width 35 height 12
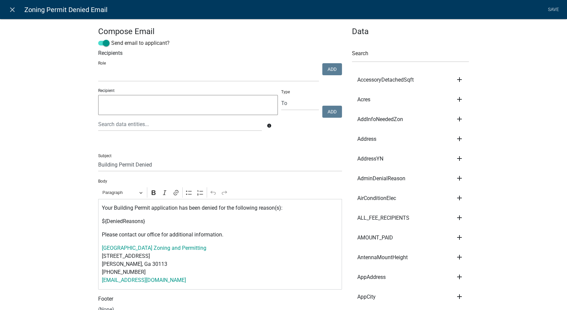
select select
click at [13, 8] on icon "close" at bounding box center [12, 10] width 8 height 8
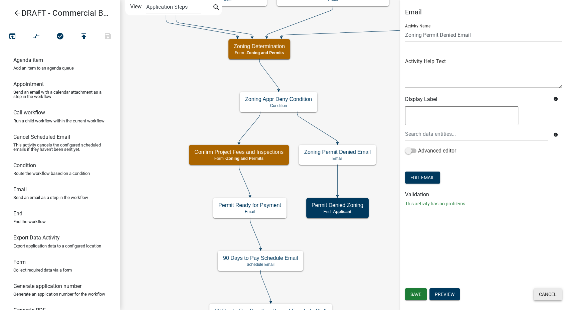
click at [552, 291] on button "Cancel" at bounding box center [548, 294] width 28 height 12
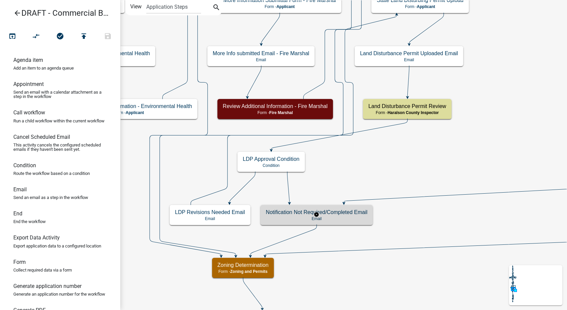
click at [278, 220] on p "Email" at bounding box center [317, 218] width 102 height 5
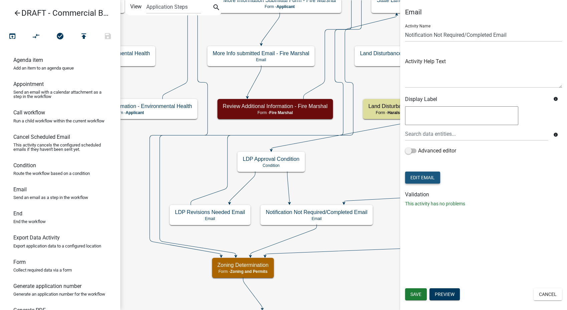
click at [422, 178] on button "Edit Email" at bounding box center [422, 177] width 35 height 12
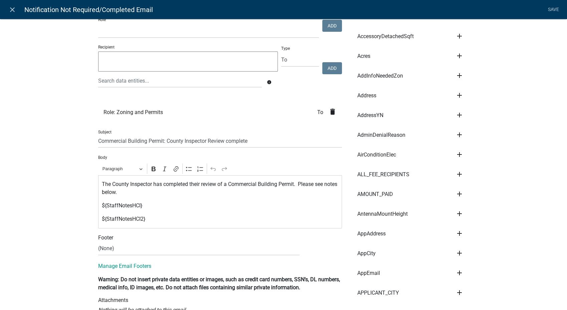
scroll to position [74, 0]
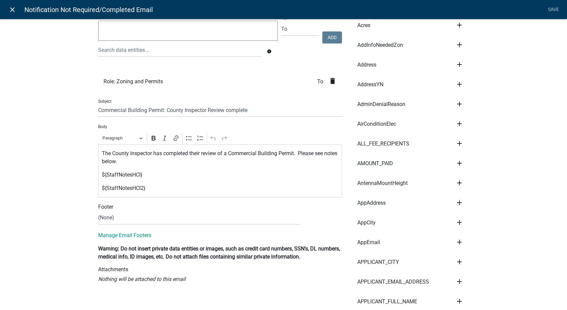
click at [13, 7] on icon "close" at bounding box center [12, 10] width 8 height 8
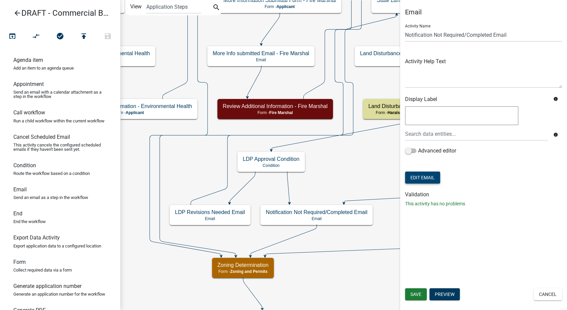
scroll to position [0, 0]
click at [551, 299] on button "Cancel" at bounding box center [548, 294] width 28 height 12
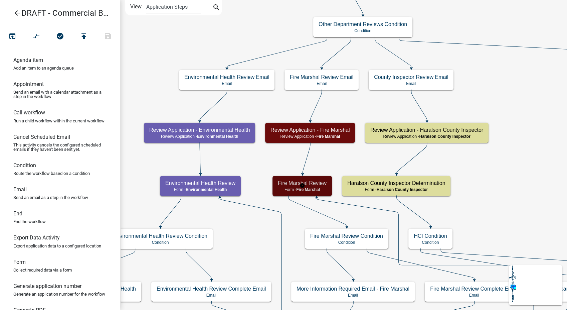
click at [313, 190] on span "Fire Marshal" at bounding box center [308, 189] width 24 height 5
select select "9B74C7E7-E399-483F-934D-E064125561EF"
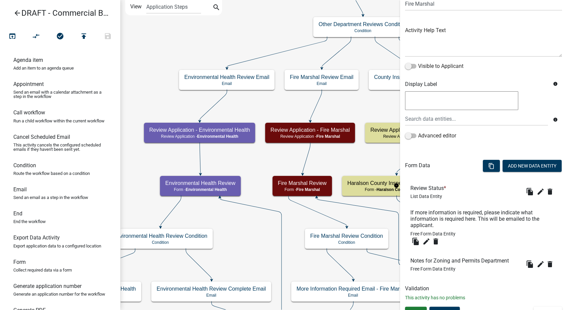
scroll to position [69, 0]
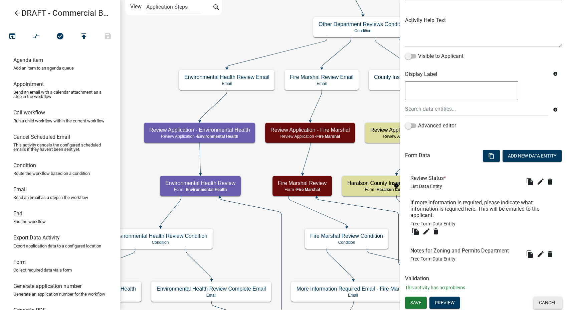
click at [542, 300] on button "Cancel" at bounding box center [548, 302] width 28 height 12
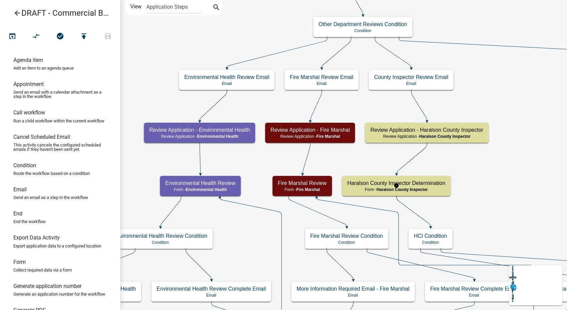
scroll to position [0, 0]
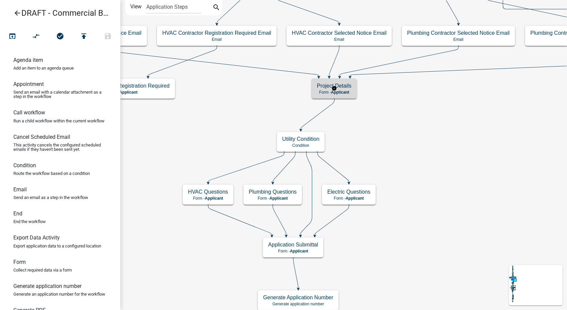
click at [344, 89] on div "Project Details Form - Applicant" at bounding box center [334, 88] width 45 height 20
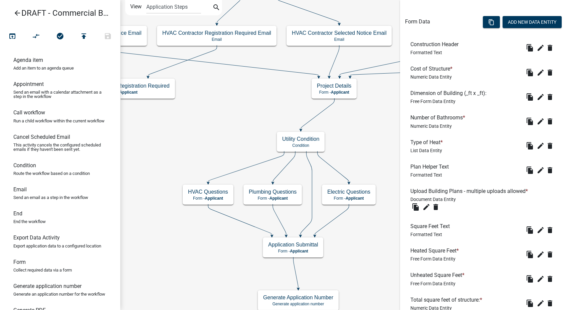
scroll to position [176, 0]
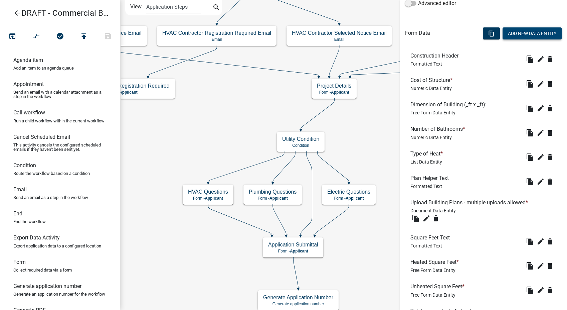
click at [540, 37] on button "Add New Data Entity" at bounding box center [532, 33] width 59 height 12
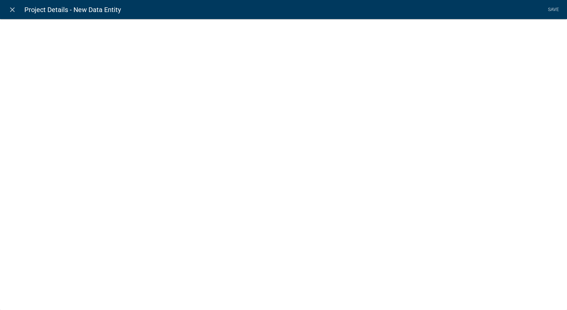
select select
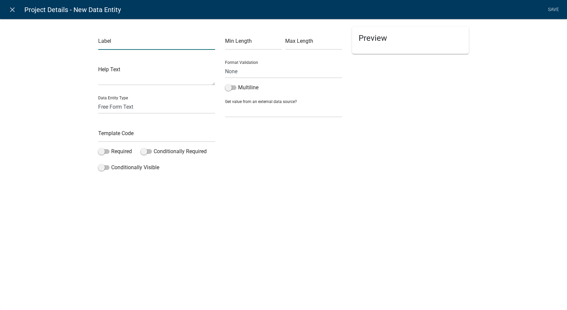
click at [111, 44] on input "text" at bounding box center [156, 43] width 117 height 14
type input "Building Stories"
click at [110, 132] on input "text" at bounding box center [156, 135] width 117 height 14
type input "Stories"
click at [382, 160] on div "Preview" at bounding box center [410, 100] width 127 height 147
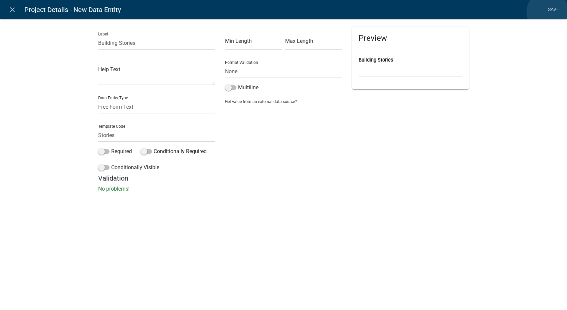
click at [548, 12] on link "Save" at bounding box center [553, 9] width 17 height 13
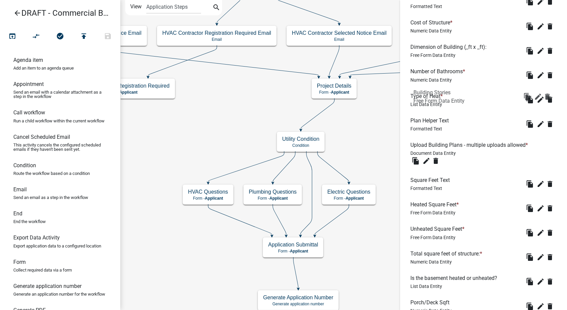
scroll to position [200, 0]
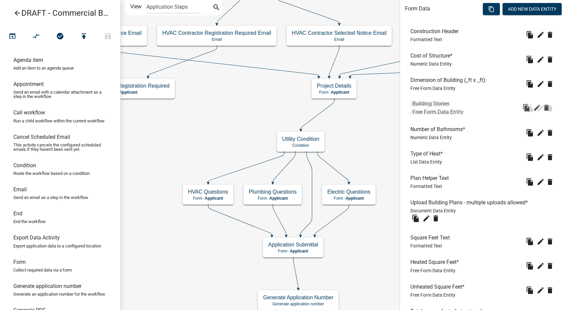
drag, startPoint x: 425, startPoint y: 152, endPoint x: 427, endPoint y: 96, distance: 55.5
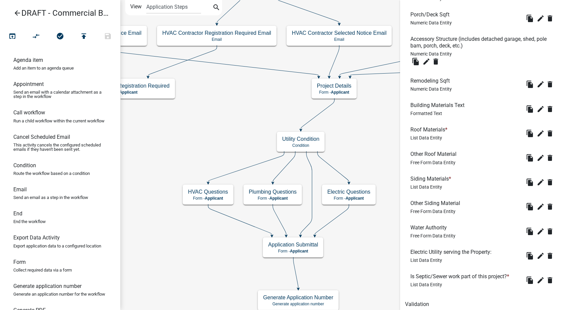
scroll to position [571, 0]
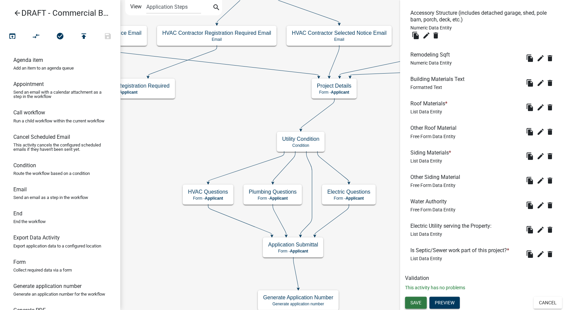
click at [422, 302] on button "Save" at bounding box center [416, 302] width 22 height 12
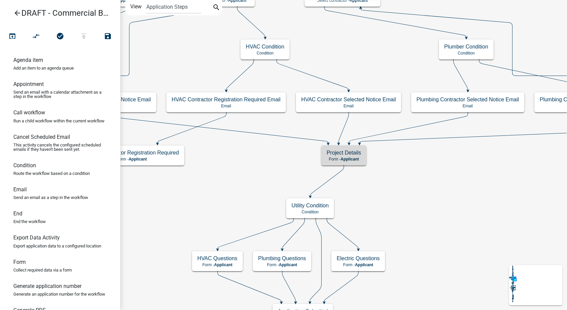
scroll to position [0, 0]
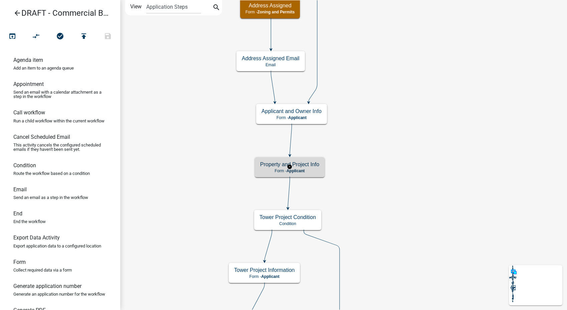
click at [320, 168] on div "Property and Project Info Form - Applicant" at bounding box center [290, 167] width 70 height 20
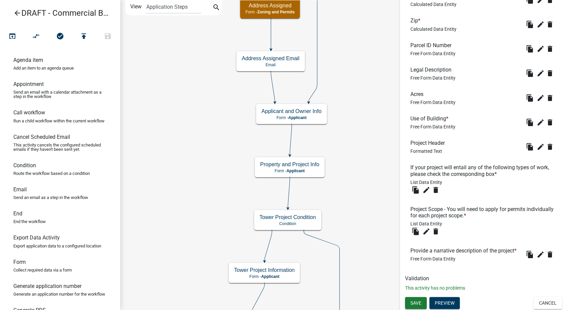
scroll to position [295, 0]
click at [439, 305] on button "Preview" at bounding box center [444, 302] width 30 height 12
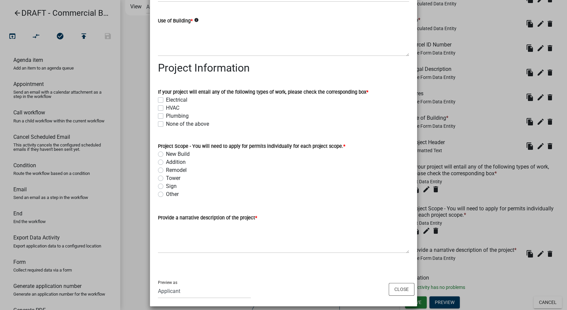
scroll to position [286, 0]
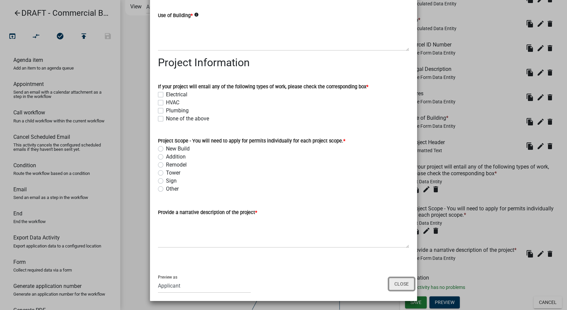
click at [393, 287] on button "Close" at bounding box center [402, 283] width 26 height 13
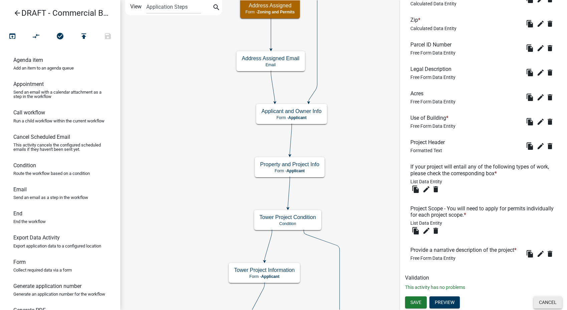
click at [545, 303] on button "Cancel" at bounding box center [548, 302] width 28 height 12
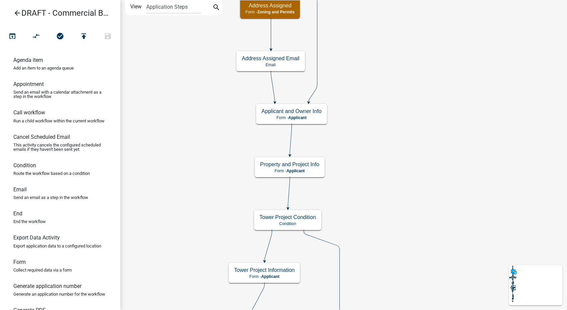
scroll to position [0, 0]
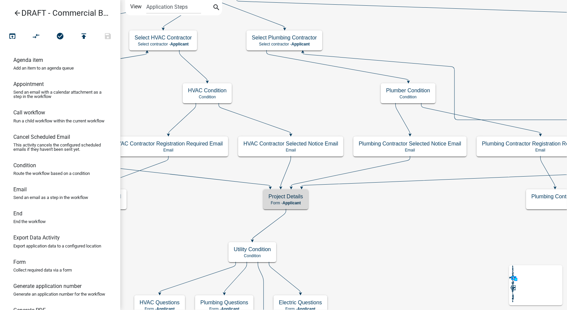
click at [287, 197] on h5 "Project Details" at bounding box center [285, 196] width 34 height 6
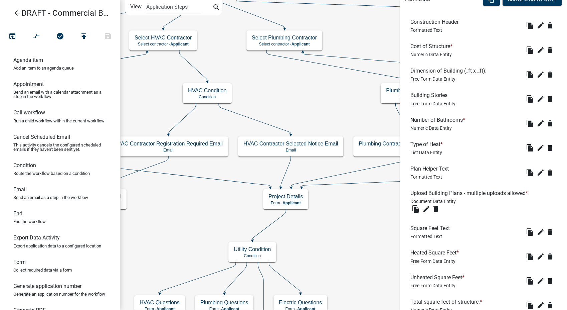
scroll to position [163, 0]
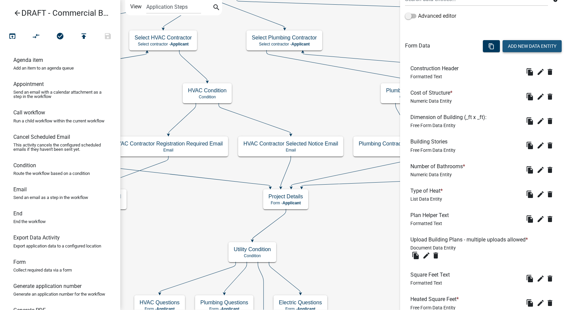
click at [523, 42] on button "Add New Data Entity" at bounding box center [532, 46] width 59 height 12
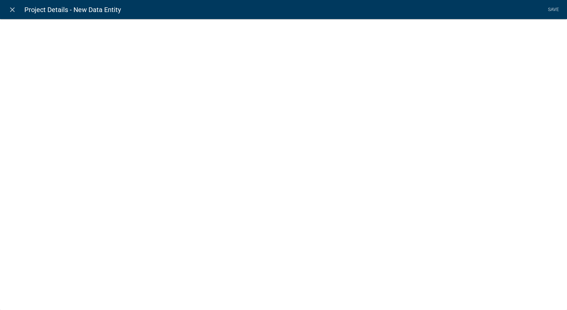
select select
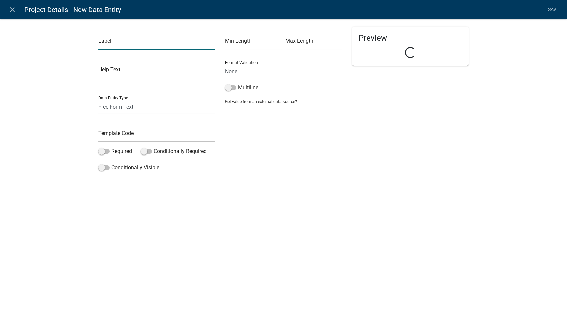
click at [111, 43] on input "text" at bounding box center [156, 43] width 117 height 14
type input "Building Use (restaurant, venue, bar, etc.)"
click at [124, 138] on input "text" at bounding box center [156, 135] width 117 height 14
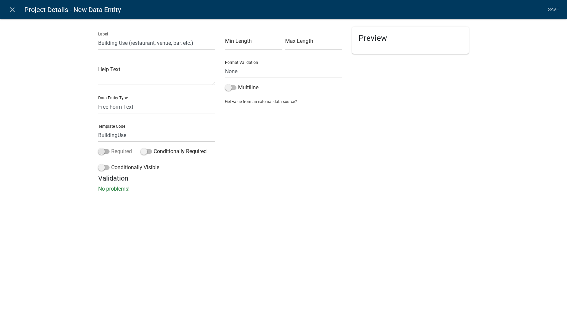
click at [104, 151] on span at bounding box center [103, 151] width 11 height 5
click at [111, 147] on input "Required" at bounding box center [111, 147] width 0 height 0
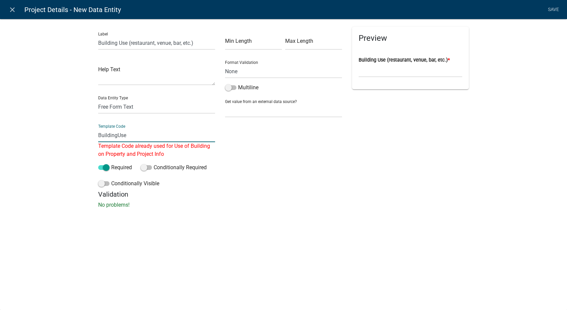
click at [128, 136] on input "BuildingUse" at bounding box center [156, 135] width 117 height 14
type input "BuildingType"
click at [323, 166] on div "Min Length Max Length Format Validation None Email PhoneNumber Multiline Get va…" at bounding box center [283, 108] width 127 height 163
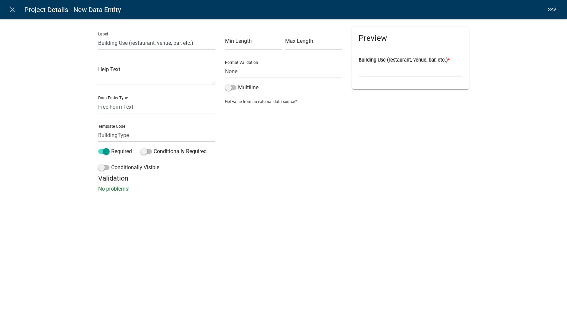
click at [555, 7] on link "Save" at bounding box center [553, 9] width 17 height 13
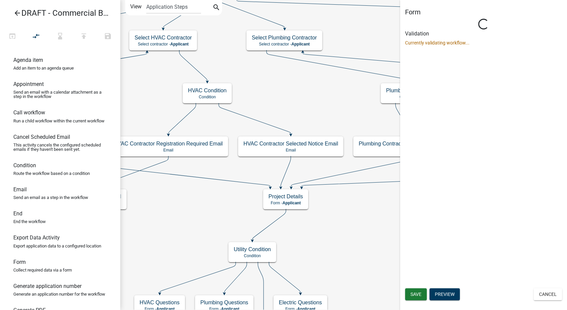
scroll to position [0, 0]
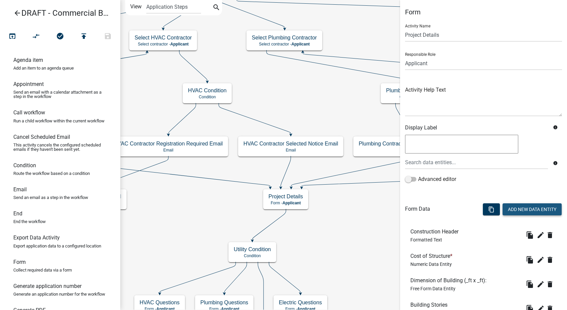
click at [516, 210] on button "Add New Data Entity" at bounding box center [532, 209] width 59 height 12
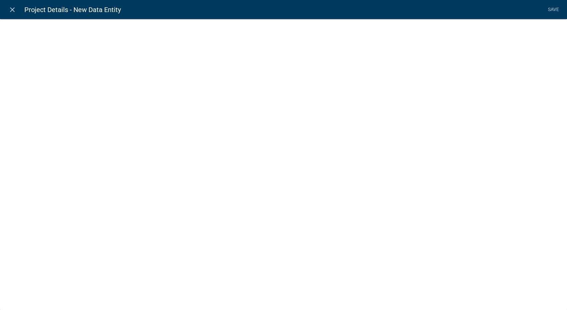
select select
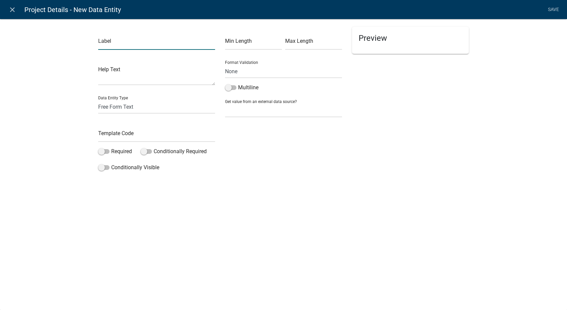
click at [114, 39] on input "text" at bounding box center [156, 43] width 117 height 14
type input "Will alcohol be served?"
click at [118, 109] on select "Free Form Text Document Display Entity Value Fee Numeric Data Date Map Sketch D…" at bounding box center [156, 107] width 117 height 14
select select "list-data"
click at [98, 100] on select "Free Form Text Document Display Entity Value Fee Numeric Data Date Map Sketch D…" at bounding box center [156, 107] width 117 height 14
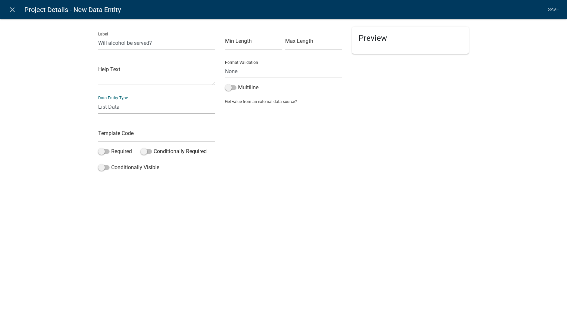
select select "list-data"
select select
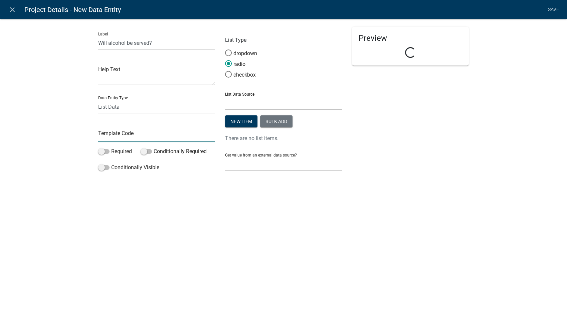
click at [111, 135] on input "text" at bounding box center [156, 135] width 117 height 14
type input "AlcoholYN"
click at [271, 121] on button "Bulk add" at bounding box center [276, 121] width 32 height 12
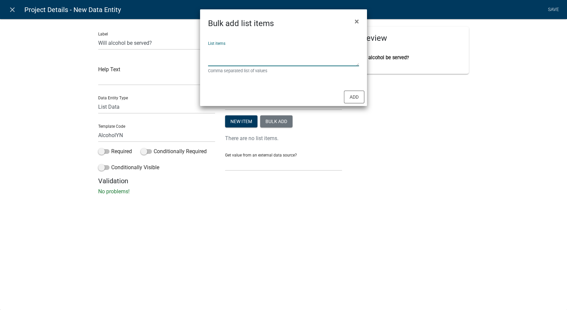
click at [231, 52] on textarea "List items" at bounding box center [283, 55] width 151 height 21
type textarea "Yes,No"
click at [359, 95] on button "Add" at bounding box center [354, 96] width 20 height 13
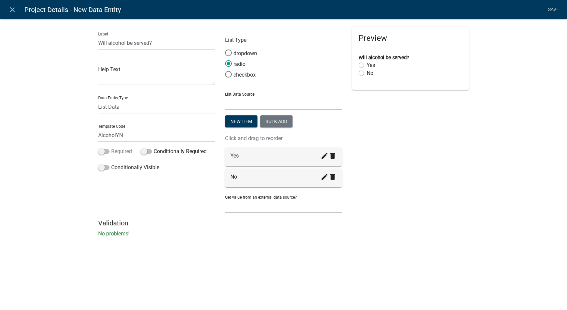
click at [100, 150] on span at bounding box center [103, 151] width 11 height 5
click at [111, 147] on input "Required" at bounding box center [111, 147] width 0 height 0
click at [552, 7] on link "Save" at bounding box center [553, 9] width 17 height 13
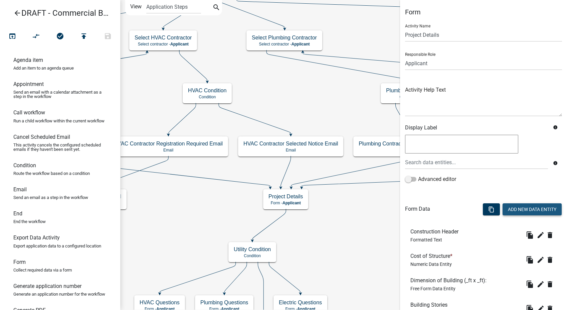
click at [514, 205] on button "Add New Data Entity" at bounding box center [532, 209] width 59 height 12
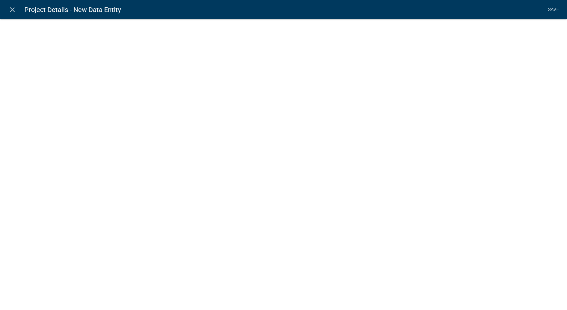
select select
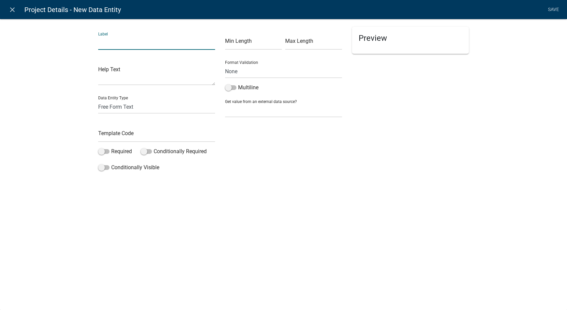
click at [114, 42] on input "text" at bounding box center [156, 43] width 117 height 14
type input "A"
type input "Does the building have stairs?"
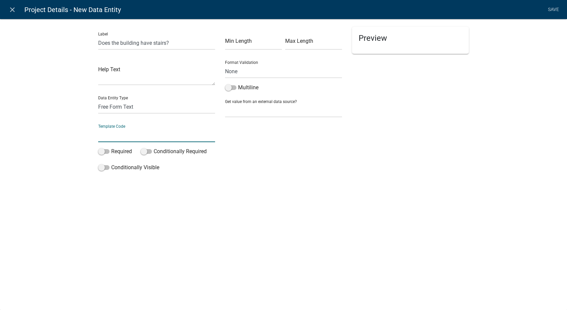
click at [105, 138] on input "text" at bounding box center [156, 135] width 117 height 14
type input "StairsYN"
click at [119, 114] on div "Label Does the building have stairs? Help Text Data Entity Type Free Form Text …" at bounding box center [156, 100] width 127 height 147
click at [128, 99] on div "Data Entity Type Free Form Text Document Display Entity Value Fee Numeric Data …" at bounding box center [156, 101] width 117 height 23
click at [127, 103] on select "Free Form Text Document Display Entity Value Fee Numeric Data Date Map Sketch D…" at bounding box center [156, 107] width 117 height 14
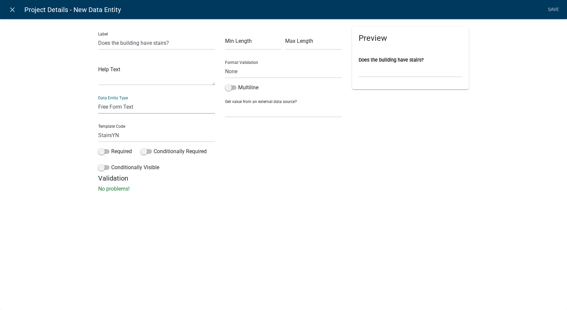
select select "list-data"
click at [98, 100] on select "Free Form Text Document Display Entity Value Fee Numeric Data Date Map Sketch D…" at bounding box center [156, 107] width 117 height 14
select select "list-data"
select select
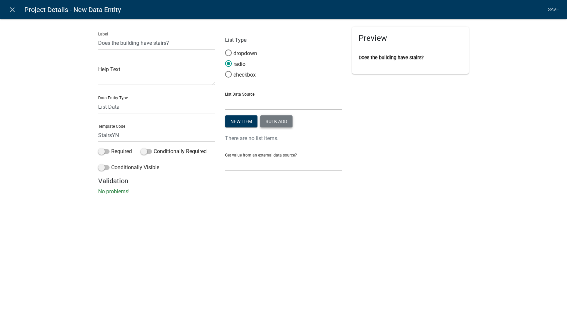
click at [272, 123] on button "Bulk add" at bounding box center [276, 121] width 32 height 12
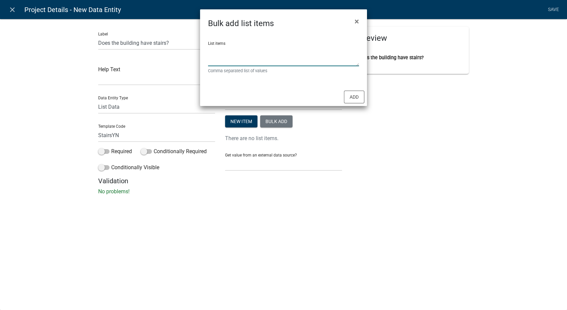
click at [225, 58] on textarea "List items" at bounding box center [283, 55] width 151 height 21
type textarea "Yes,No"
click at [355, 94] on button "Add" at bounding box center [354, 96] width 20 height 13
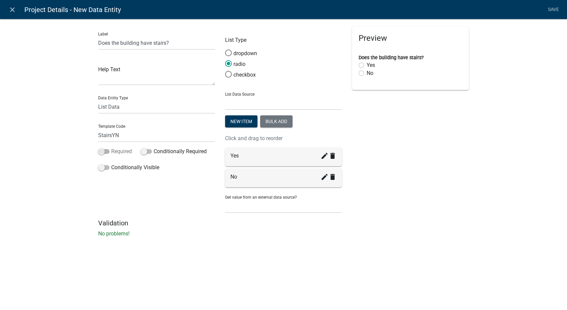
click at [99, 150] on span at bounding box center [103, 151] width 11 height 5
click at [111, 147] on input "Required" at bounding box center [111, 147] width 0 height 0
click at [548, 9] on link "Save" at bounding box center [553, 9] width 17 height 13
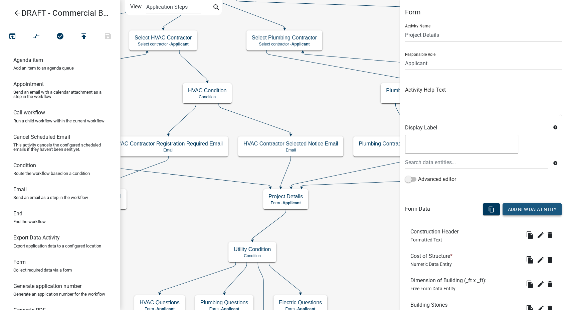
click at [512, 213] on button "Add New Data Entity" at bounding box center [532, 209] width 59 height 12
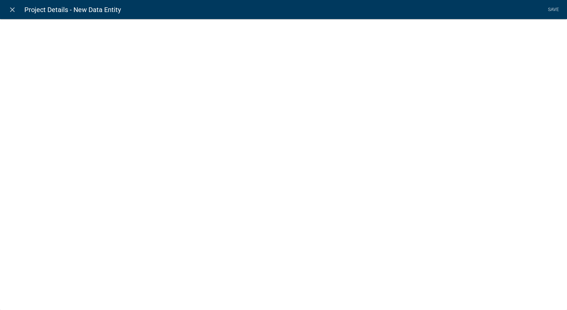
select select
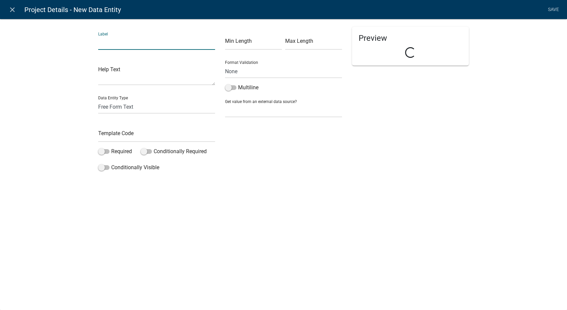
click at [147, 39] on input "text" at bounding box center [156, 43] width 117 height 14
type input "Will"
click at [13, 9] on icon "close" at bounding box center [12, 10] width 8 height 8
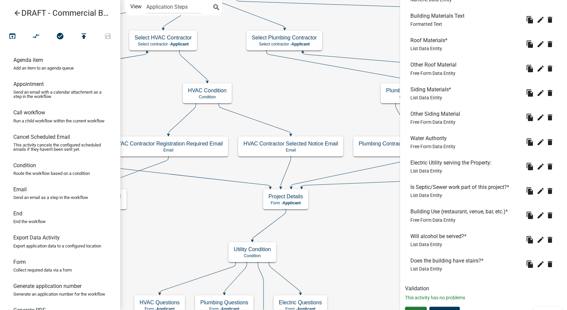
scroll to position [644, 0]
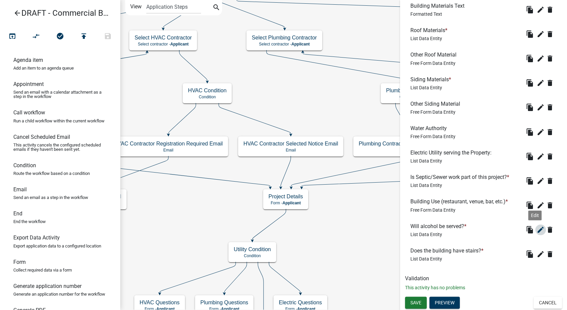
click at [537, 229] on icon "edit" at bounding box center [541, 229] width 8 height 8
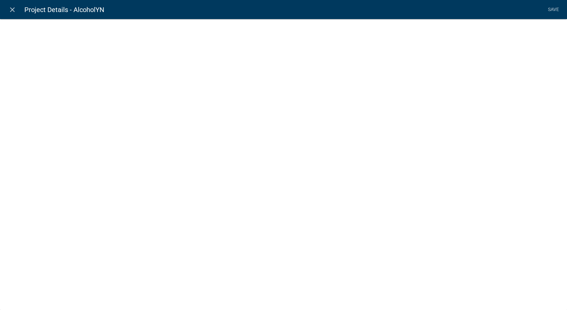
select select
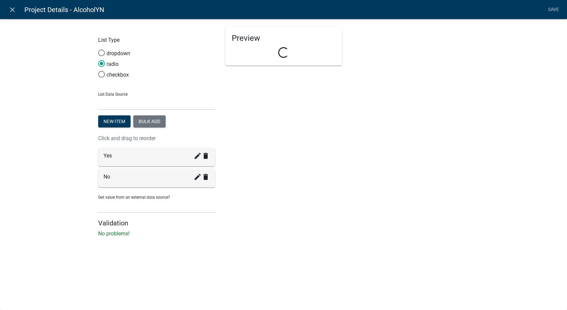
select select "list-data"
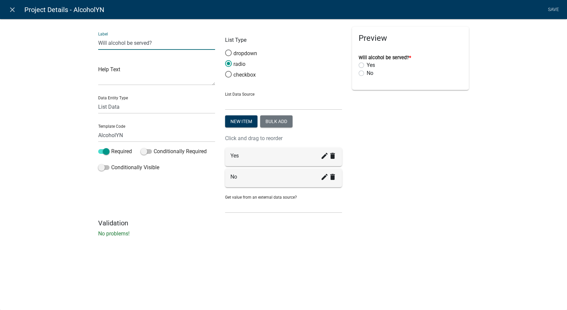
click at [140, 46] on input "Will alcohol be served?" at bounding box center [156, 43] width 117 height 14
click at [162, 43] on input "Will alcohol be served?" at bounding box center [156, 43] width 117 height 14
select select "list-data"
select select
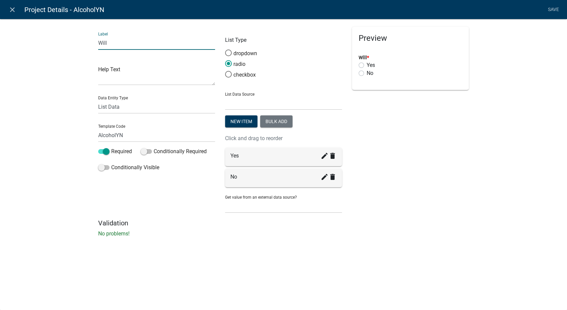
type input "Will the business sell or serve Alcohol?"
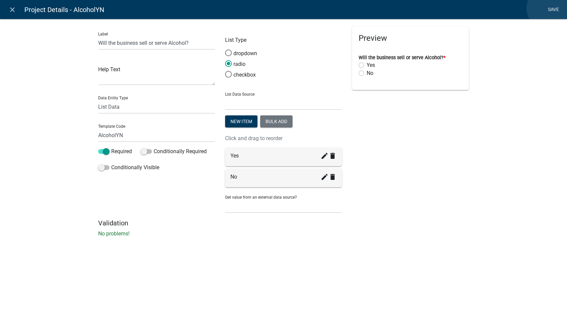
click at [548, 8] on link "Save" at bounding box center [553, 9] width 17 height 13
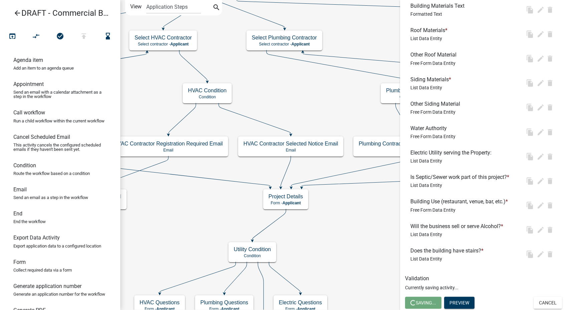
scroll to position [0, 0]
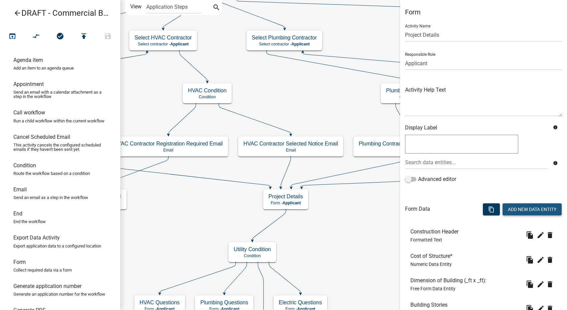
click at [504, 206] on button "Add New Data Entity" at bounding box center [532, 209] width 59 height 12
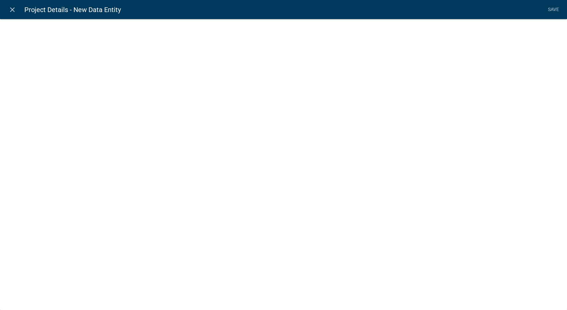
select select
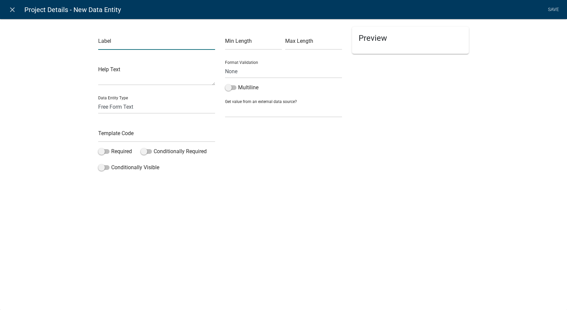
click at [163, 43] on input "text" at bounding box center [156, 43] width 117 height 14
type input "Will people be sleeping in the building?"
click at [111, 107] on select "Free Form Text Document Display Entity Value Fee Numeric Data Date Map Sketch D…" at bounding box center [156, 107] width 117 height 14
select select "mapsketch-data"
click at [98, 100] on select "Free Form Text Document Display Entity Value Fee Numeric Data Date Map Sketch D…" at bounding box center [156, 107] width 117 height 14
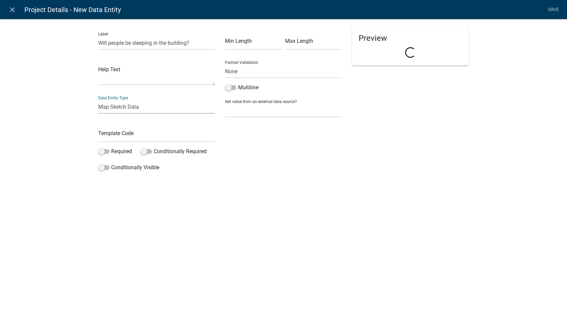
select select "mapsketch-data"
select select
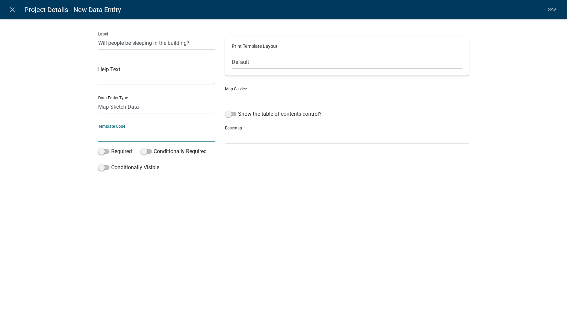
drag, startPoint x: 102, startPoint y: 128, endPoint x: 103, endPoint y: 137, distance: 9.2
click at [103, 137] on input "text" at bounding box center [156, 135] width 117 height 14
click at [198, 43] on input "Will people be sleeping in the building?" at bounding box center [156, 43] width 117 height 14
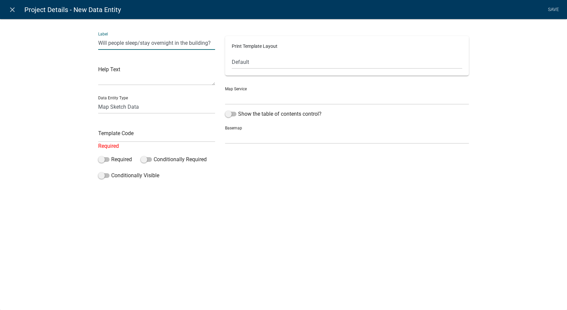
type input "Will people sleep/stay overnight in the building?"
click at [128, 108] on select "Free Form Text Document Display Entity Value Fee Numeric Data Date Map Sketch D…" at bounding box center [156, 107] width 117 height 14
select select "list-data"
click at [98, 100] on select "Free Form Text Document Display Entity Value Fee Numeric Data Date Map Sketch D…" at bounding box center [156, 107] width 117 height 14
select select "list-data"
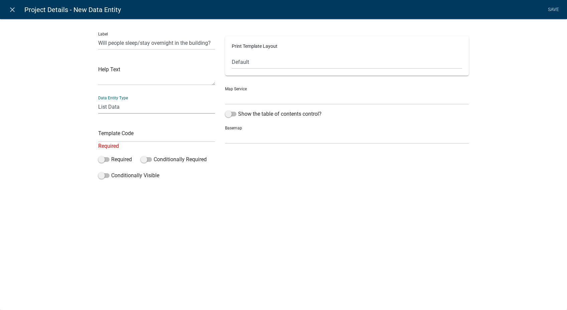
select select
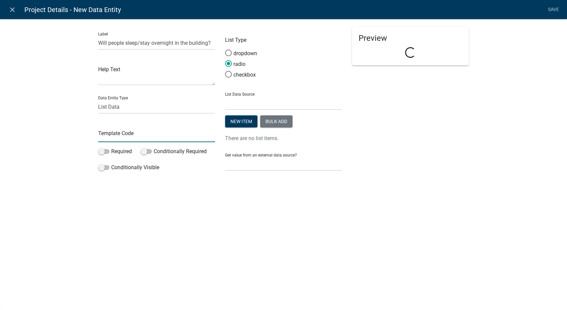
click at [117, 135] on input "text" at bounding box center [156, 135] width 117 height 14
type input "OvernightYN"
click at [271, 125] on button "Bulk add" at bounding box center [276, 121] width 32 height 12
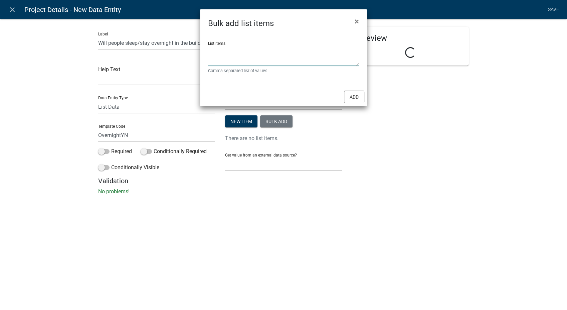
click at [232, 56] on textarea "List items" at bounding box center [283, 55] width 151 height 21
type textarea "Yes,No"
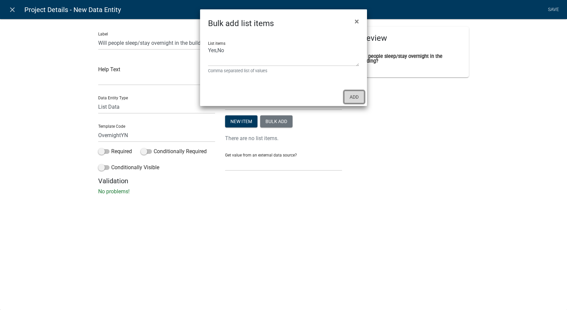
click at [350, 102] on button "Add" at bounding box center [354, 96] width 20 height 13
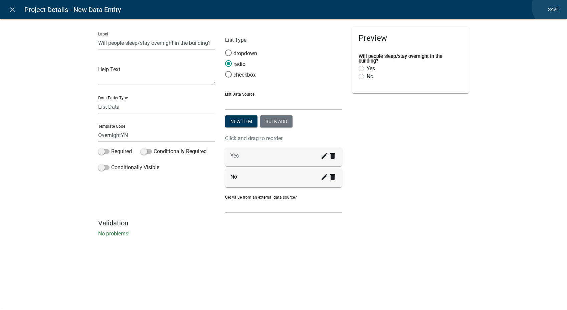
click at [553, 7] on link "Save" at bounding box center [553, 9] width 17 height 13
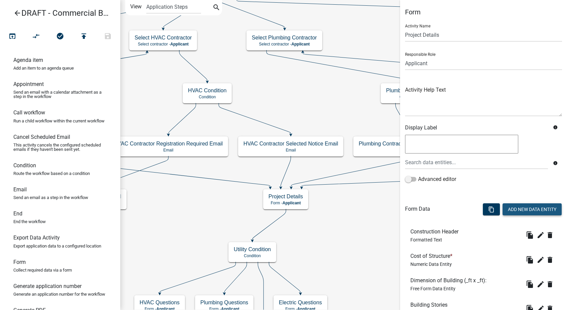
click at [516, 206] on button "Add New Data Entity" at bounding box center [532, 209] width 59 height 12
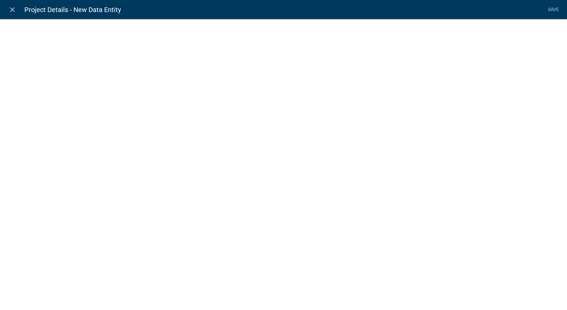
select select
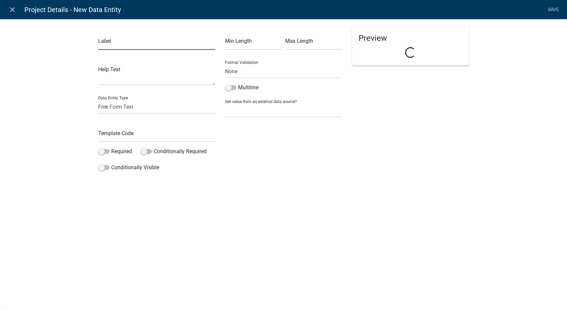
click at [118, 42] on input "text" at bounding box center [156, 43] width 117 height 14
type input "Enter the number of seats"
click at [111, 140] on input "text" at bounding box center [156, 135] width 117 height 14
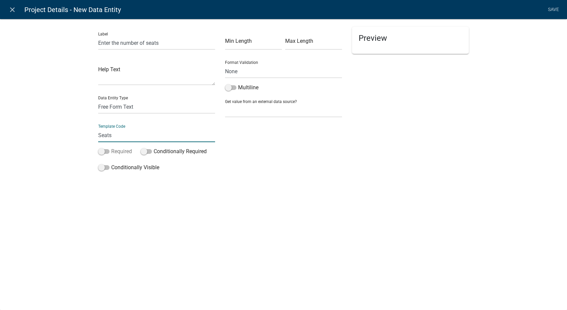
type input "Seats"
click at [102, 152] on span at bounding box center [103, 151] width 11 height 5
click at [111, 147] on input "Required" at bounding box center [111, 147] width 0 height 0
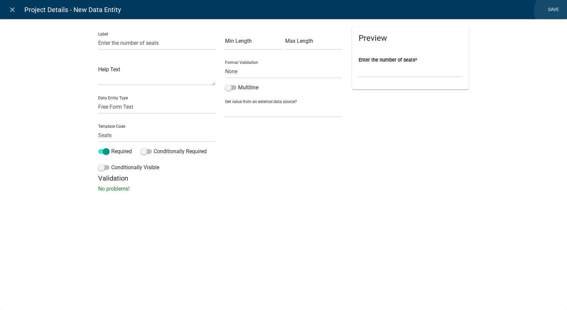
click at [555, 11] on link "Save" at bounding box center [553, 9] width 17 height 13
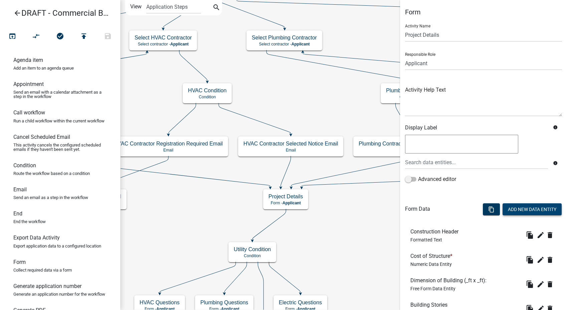
click at [509, 212] on button "Add New Data Entity" at bounding box center [532, 209] width 59 height 12
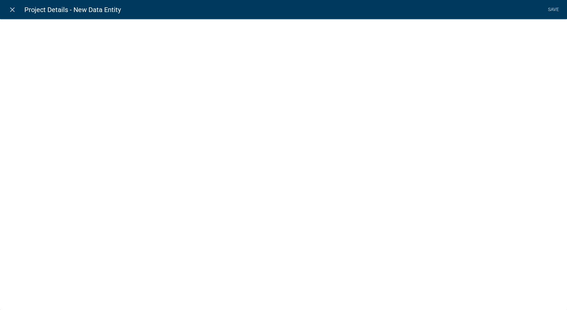
select select
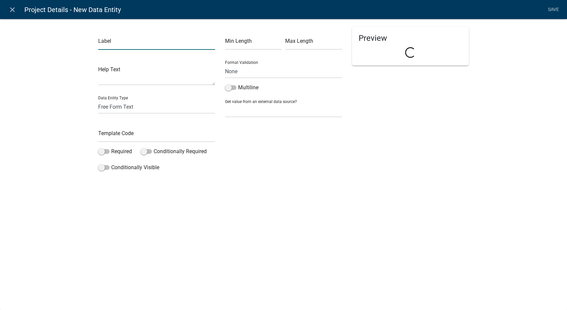
click at [142, 44] on input "text" at bounding box center [156, 43] width 117 height 14
type input "Enter the number of employees"
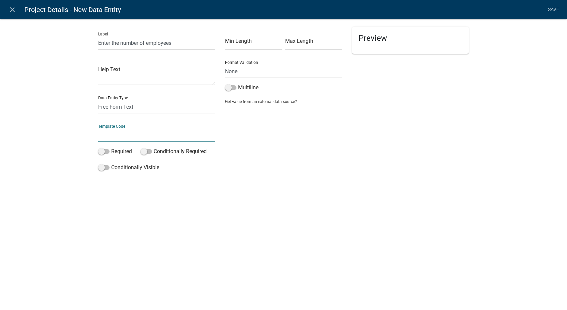
click at [123, 136] on input "text" at bounding box center [156, 135] width 117 height 14
type input "EmployeeNumber"
click at [100, 153] on span at bounding box center [103, 151] width 11 height 5
click at [111, 147] on input "Required" at bounding box center [111, 147] width 0 height 0
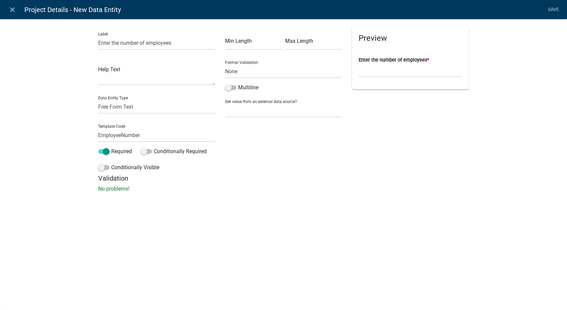
click at [555, 7] on li "Save" at bounding box center [553, 9] width 17 height 13
click at [504, 84] on div "Label Enter the number of employees Help Text Data Entity Type Free Form Text D…" at bounding box center [283, 107] width 567 height 199
click at [552, 8] on link "Save" at bounding box center [553, 9] width 17 height 13
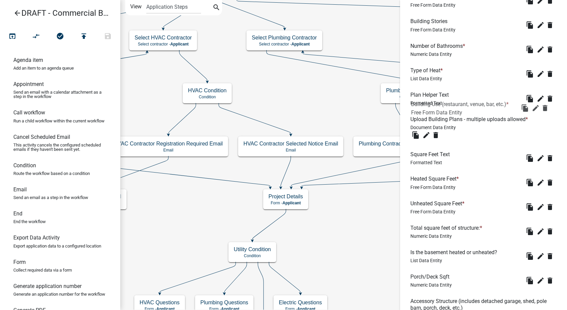
scroll to position [246, 0]
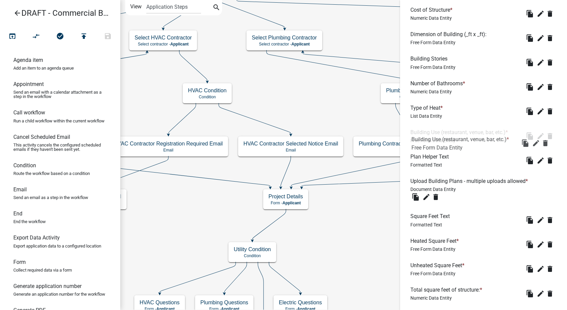
drag, startPoint x: 445, startPoint y: 137, endPoint x: 446, endPoint y: 130, distance: 6.4
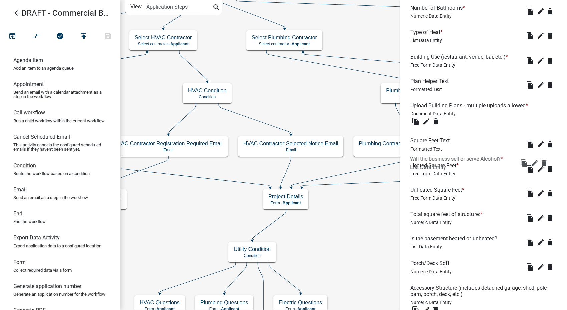
scroll to position [320, 0]
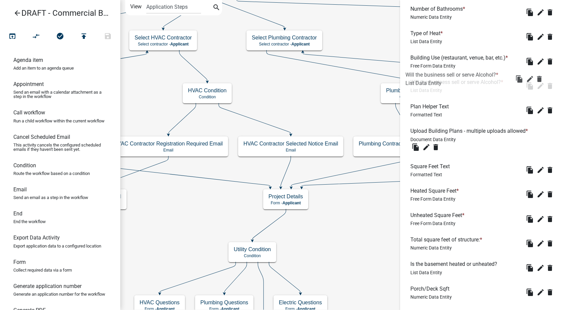
drag, startPoint x: 446, startPoint y: 181, endPoint x: 441, endPoint y: 69, distance: 112.3
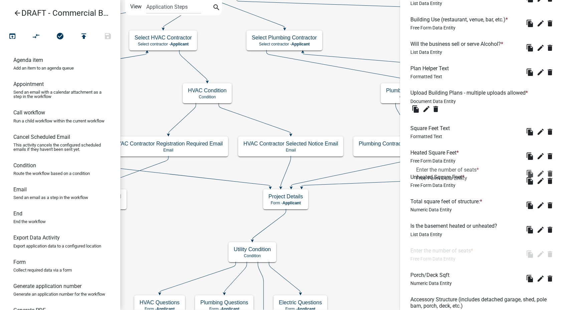
scroll to position [357, 0]
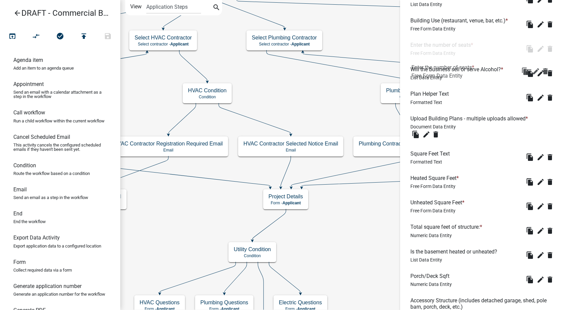
drag, startPoint x: 422, startPoint y: 226, endPoint x: 423, endPoint y: 43, distance: 183.0
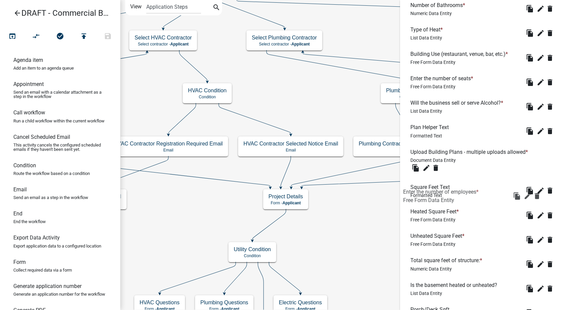
scroll to position [320, 0]
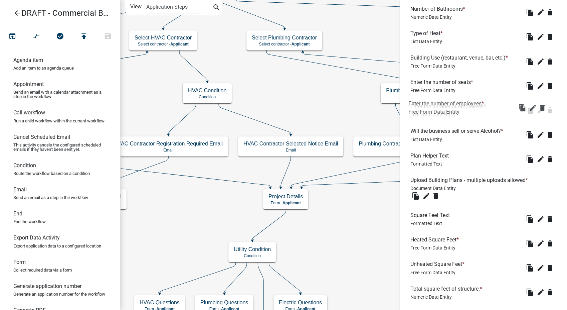
drag, startPoint x: 437, startPoint y: 287, endPoint x: 433, endPoint y: 98, distance: 189.4
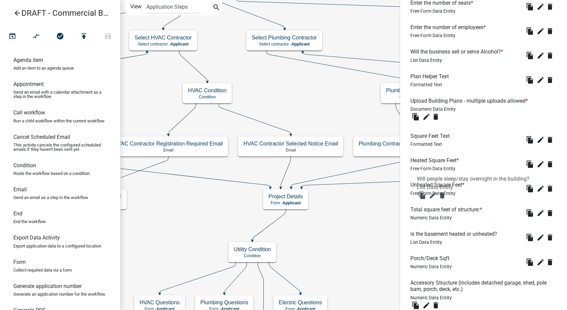
scroll to position [394, 0]
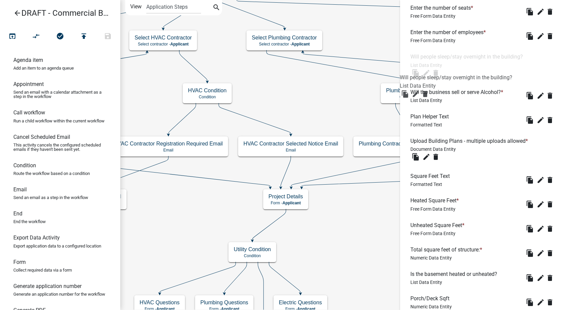
drag, startPoint x: 448, startPoint y: 236, endPoint x: 441, endPoint y: 46, distance: 190.8
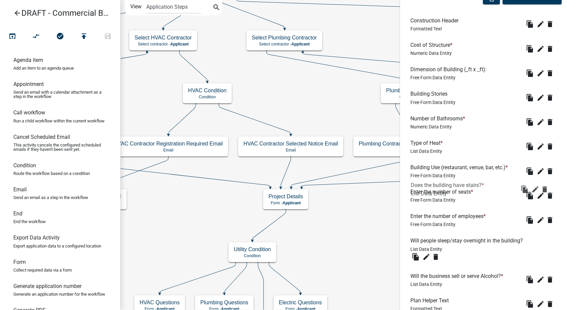
scroll to position [209, 0]
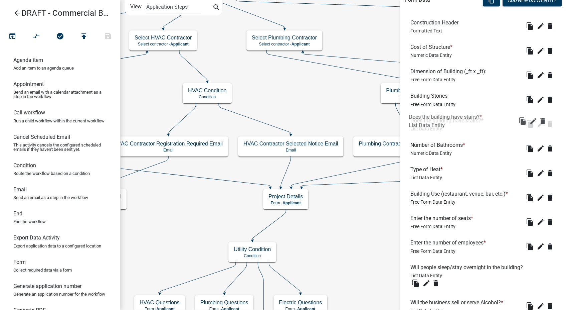
drag, startPoint x: 442, startPoint y: 248, endPoint x: 442, endPoint y: 104, distance: 144.9
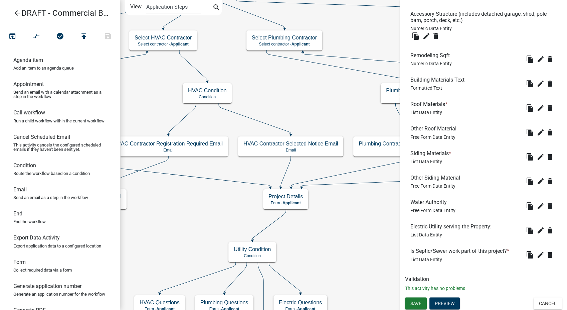
scroll to position [728, 0]
click at [414, 302] on span "Save" at bounding box center [415, 301] width 11 height 5
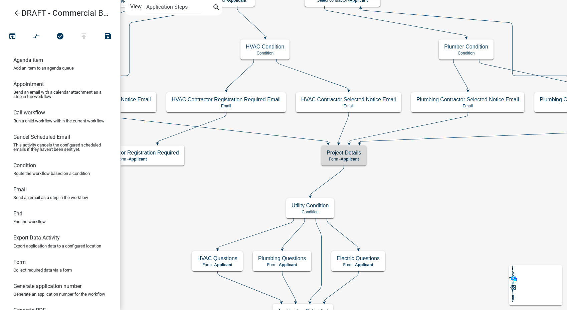
scroll to position [0, 0]
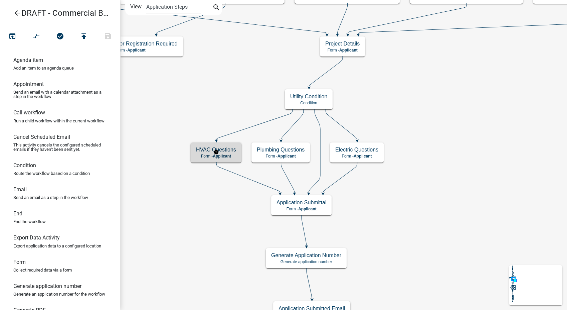
click at [230, 155] on span "Applicant" at bounding box center [222, 156] width 18 height 5
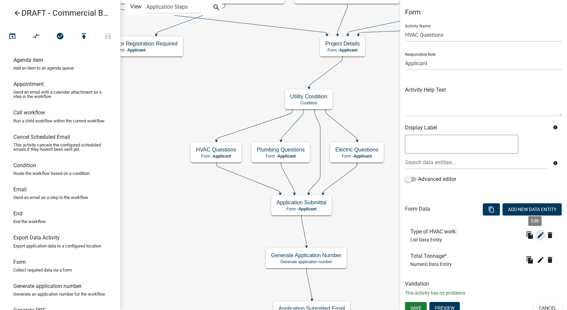
click at [537, 233] on icon "edit" at bounding box center [541, 235] width 8 height 8
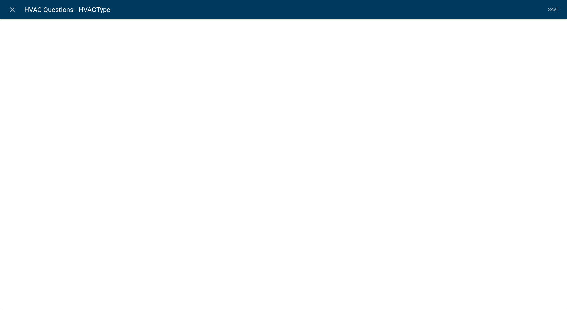
select select "list-data"
select select
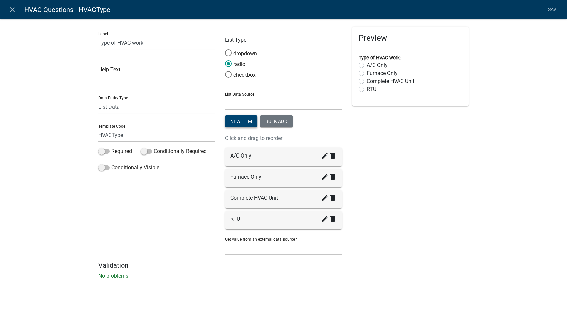
click at [249, 124] on button "New item" at bounding box center [241, 121] width 32 height 12
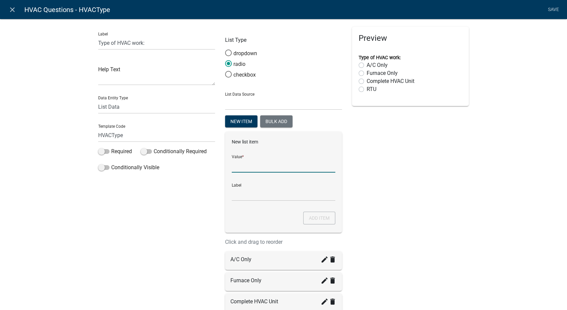
click at [242, 170] on input "List Data Source" at bounding box center [284, 166] width 104 height 14
type input "New Buil"
click at [238, 193] on input "New Buil" at bounding box center [284, 194] width 104 height 14
click at [258, 166] on input "New Buil" at bounding box center [284, 166] width 104 height 14
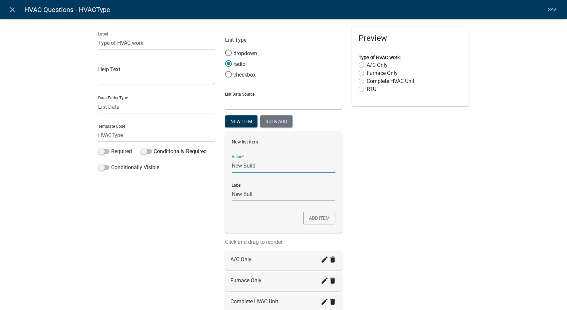
type input "New Build"
click at [398, 174] on div "Preview Type of HVAC work: A/C Only Furnace Only Complete HVAC Unit RTU" at bounding box center [410, 196] width 127 height 338
click at [314, 214] on button "Add item" at bounding box center [319, 217] width 32 height 13
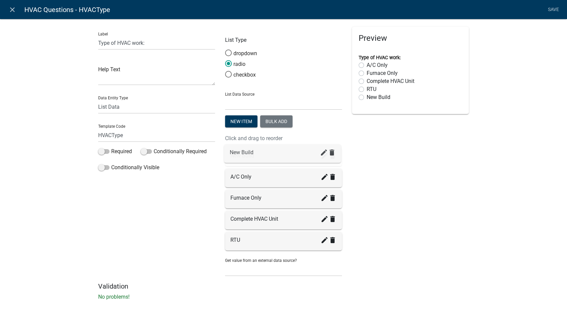
drag, startPoint x: 242, startPoint y: 242, endPoint x: 244, endPoint y: 152, distance: 90.2
click at [553, 7] on link "Save" at bounding box center [553, 9] width 17 height 13
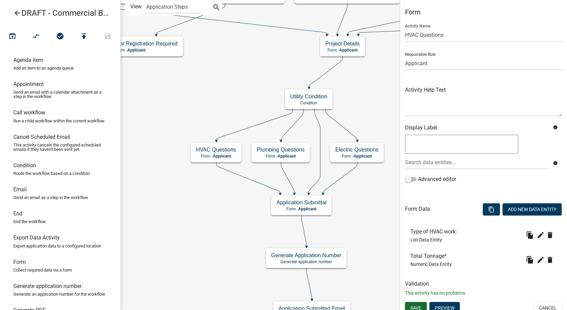
click at [412, 306] on span "Save" at bounding box center [415, 307] width 11 height 5
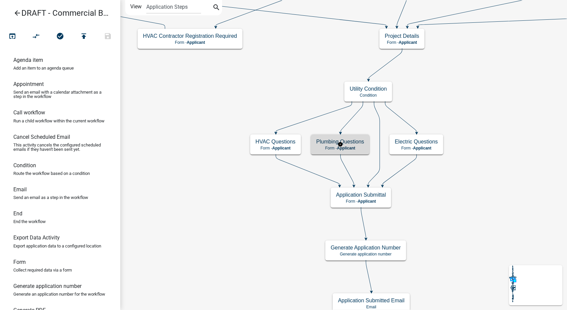
click at [330, 143] on h5 "Plumbing Questions" at bounding box center [340, 141] width 48 height 6
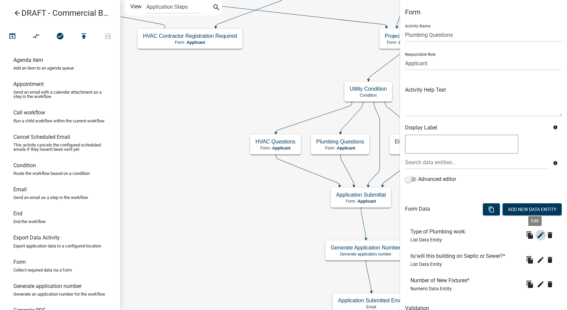
click at [535, 239] on button "edit" at bounding box center [540, 234] width 11 height 11
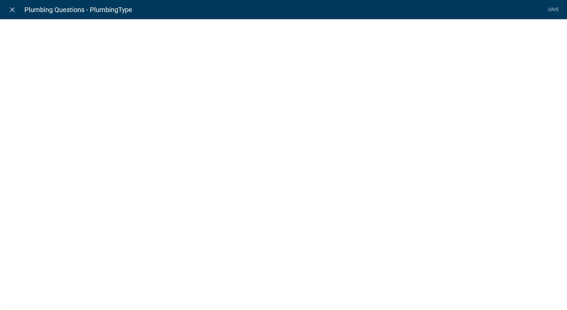
select select "list-data"
select select
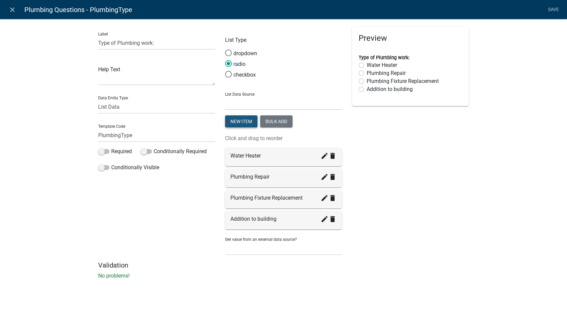
click at [243, 122] on button "New item" at bounding box center [241, 121] width 32 height 12
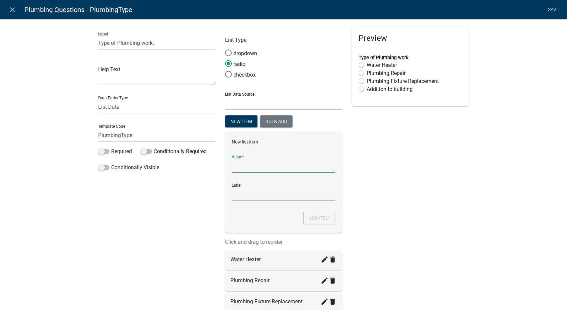
click at [238, 161] on input "List Data Source" at bounding box center [284, 166] width 104 height 14
type input "New Build"
click at [228, 194] on div "New list item Value * New Build Label New Build Add item" at bounding box center [283, 182] width 117 height 101
click at [318, 217] on button "Add item" at bounding box center [319, 217] width 32 height 13
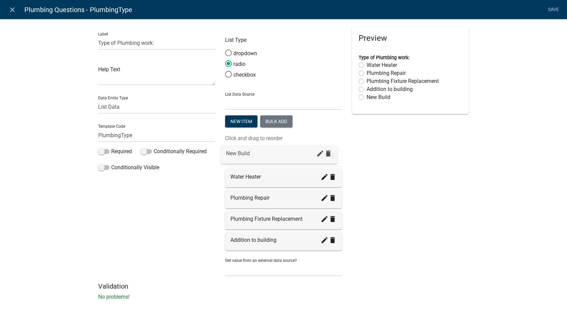
drag, startPoint x: 267, startPoint y: 245, endPoint x: 266, endPoint y: 155, distance: 90.2
click at [552, 7] on link "Save" at bounding box center [553, 9] width 17 height 13
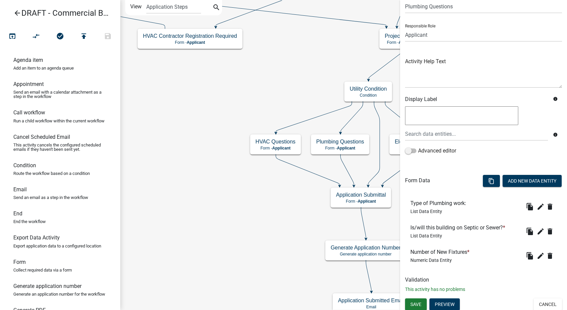
scroll to position [30, 0]
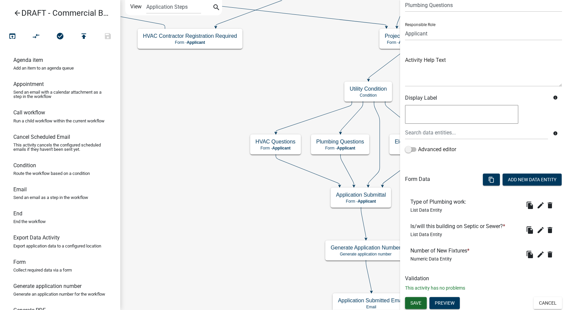
click at [417, 306] on button "Save" at bounding box center [416, 303] width 22 height 12
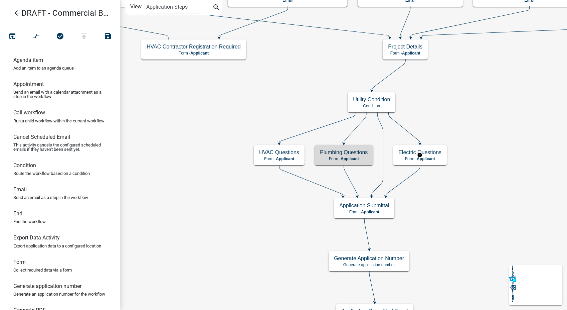
scroll to position [0, 0]
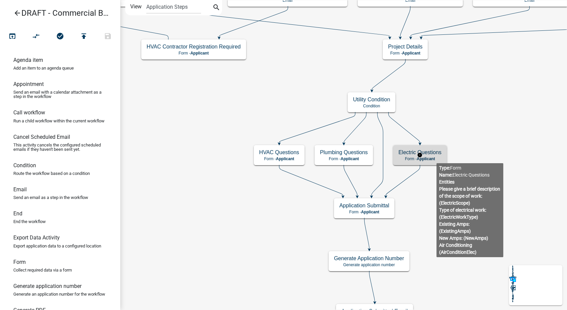
click at [436, 158] on p "Form - Applicant" at bounding box center [419, 158] width 43 height 5
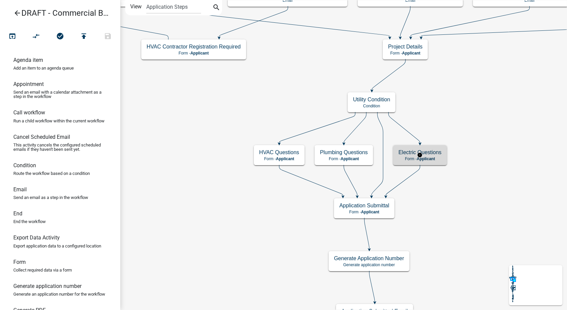
click at [436, 158] on p "Form - Applicant" at bounding box center [419, 158] width 43 height 5
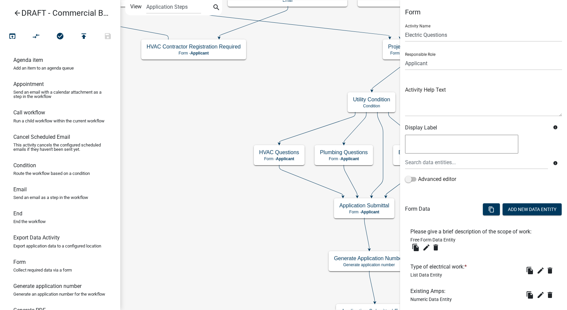
click at [489, 178] on body "Internet Explorer does NOT work with GeoPermits. Get a new browser for more sec…" at bounding box center [283, 155] width 567 height 310
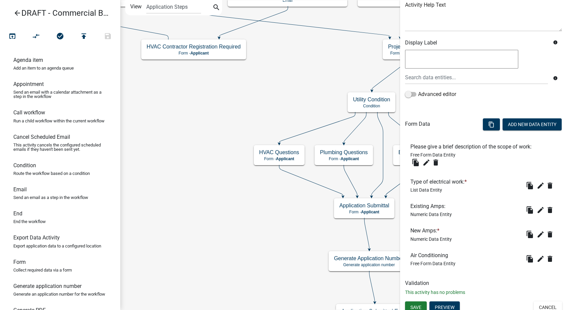
scroll to position [89, 0]
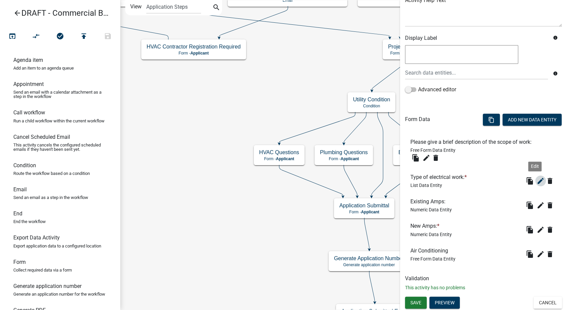
click at [537, 178] on icon "edit" at bounding box center [541, 181] width 8 height 8
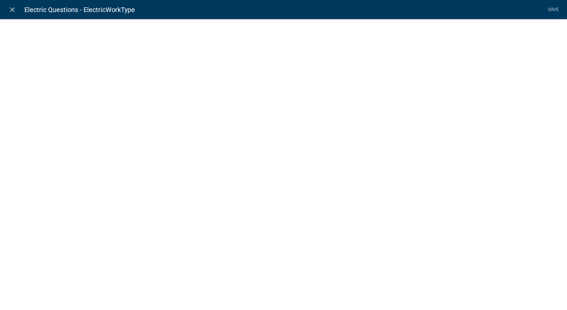
select select "list-data"
select select
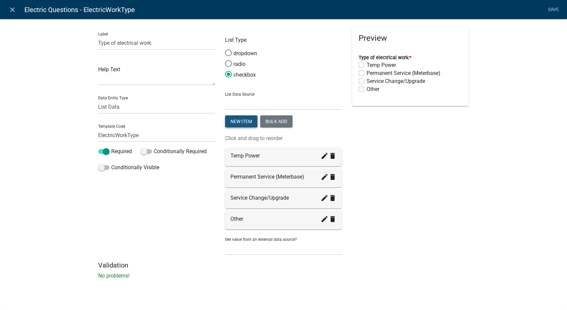
click at [254, 122] on button "New item" at bounding box center [241, 121] width 32 height 12
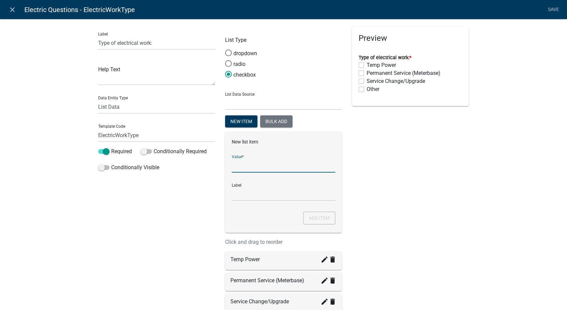
click at [238, 167] on input "List Data Source" at bounding box center [284, 166] width 104 height 14
type input "New Build"
click at [238, 196] on input "New Build" at bounding box center [284, 194] width 104 height 14
click at [385, 169] on div "Preview Type of electrical work: * Temp Power Permanent Service (Meterbase) Ser…" at bounding box center [410, 196] width 127 height 338
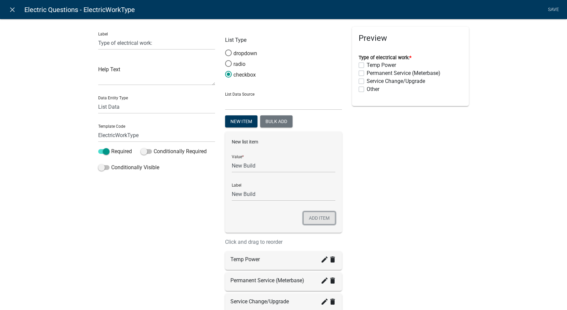
click at [317, 216] on button "Add item" at bounding box center [319, 217] width 32 height 13
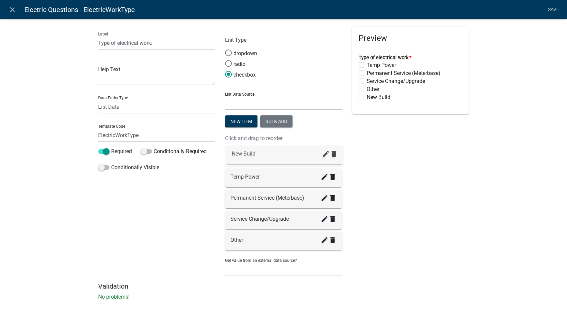
drag, startPoint x: 258, startPoint y: 246, endPoint x: 263, endPoint y: 153, distance: 93.9
click at [550, 7] on link "Save" at bounding box center [553, 9] width 17 height 13
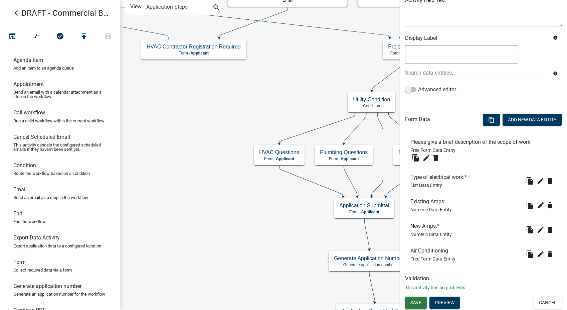
click at [415, 304] on span "Save" at bounding box center [415, 301] width 11 height 5
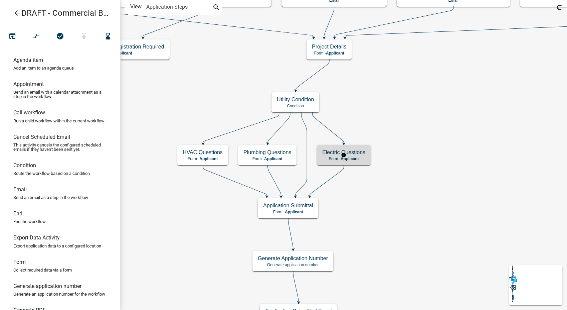
scroll to position [0, 0]
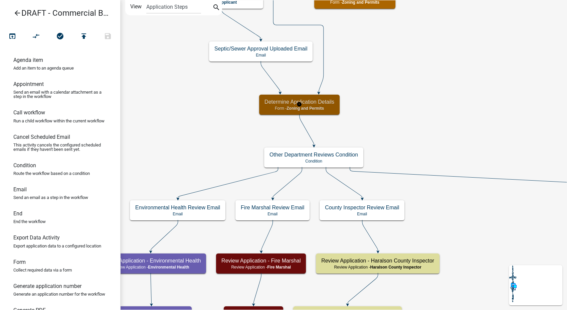
click at [325, 113] on div "Determine Application Details Form - Zoning and Permits" at bounding box center [299, 104] width 80 height 20
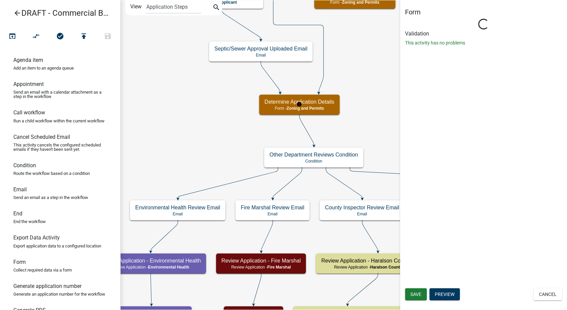
select select "A6B5FE8A-6C12-41BB-8D14-8D31B27C6024"
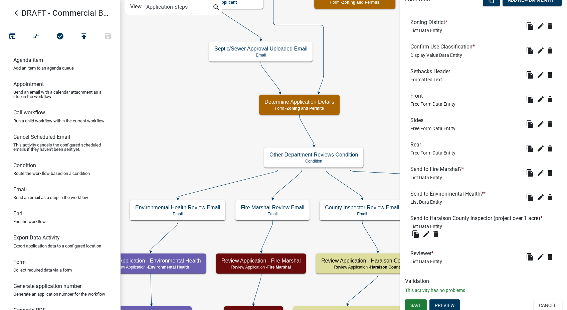
scroll to position [228, 0]
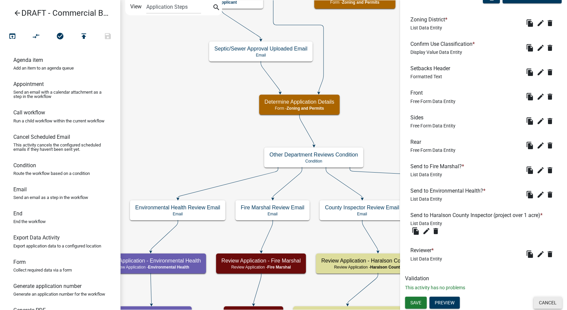
drag, startPoint x: 553, startPoint y: 301, endPoint x: 542, endPoint y: 289, distance: 15.6
click at [552, 301] on button "Cancel" at bounding box center [548, 302] width 28 height 12
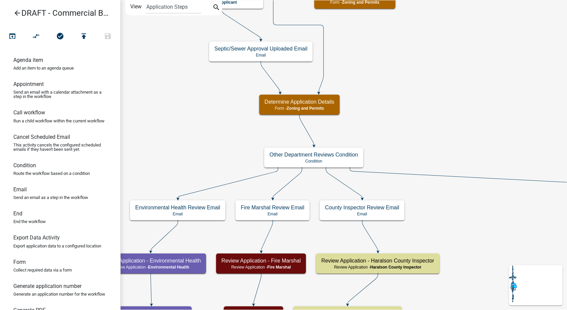
scroll to position [0, 0]
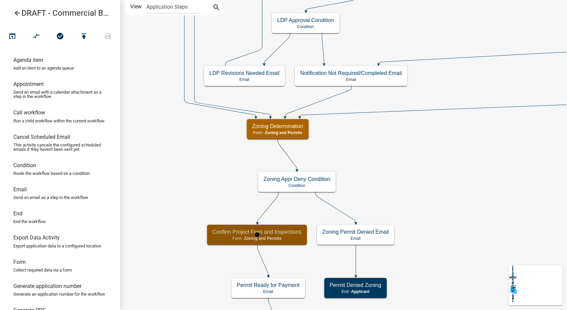
click at [254, 227] on div "Confirm Project Fees and Inspections Form - Zoning and Permits" at bounding box center [257, 234] width 100 height 20
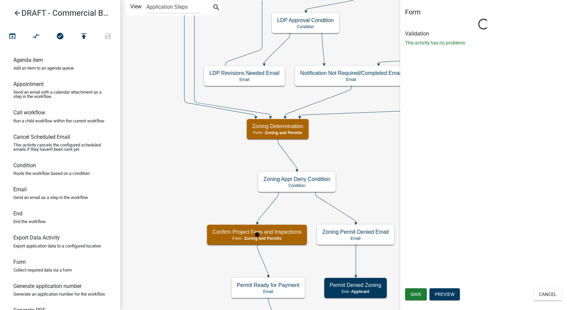
select select "A6B5FE8A-6C12-41BB-8D14-8D31B27C6024"
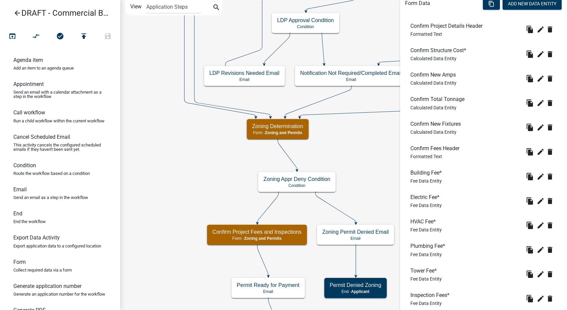
scroll to position [222, 0]
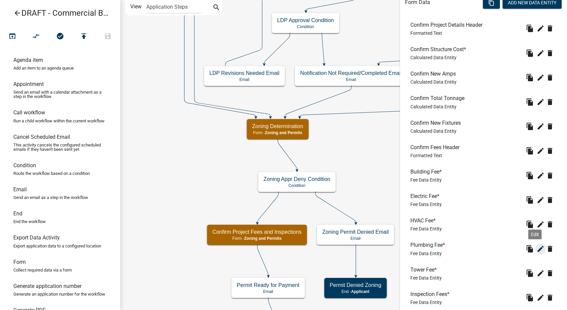
click at [537, 247] on icon "edit" at bounding box center [541, 248] width 8 height 8
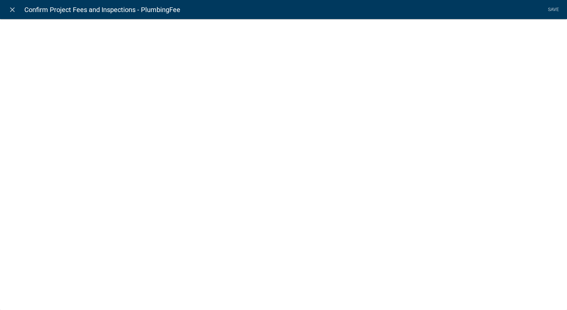
select select "fee"
select select "0321dd80-d73d-45aa-9e33-fbfc0d7f71cd"
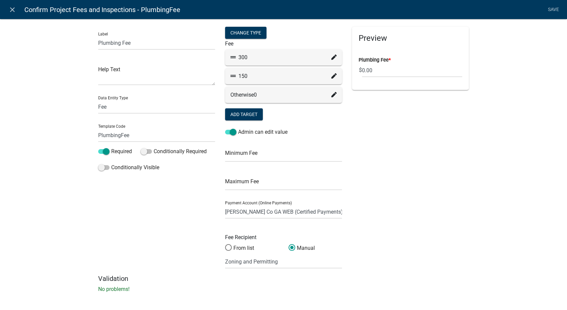
click at [331, 58] on icon at bounding box center [333, 56] width 5 height 5
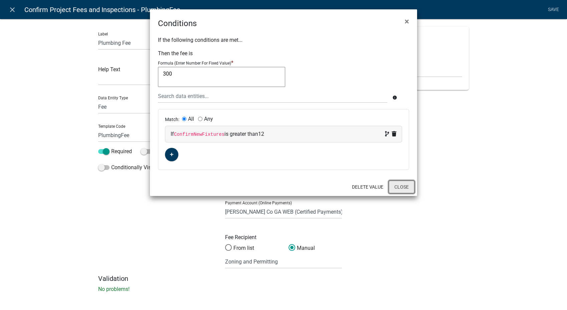
click at [401, 188] on button "Close" at bounding box center [402, 186] width 26 height 13
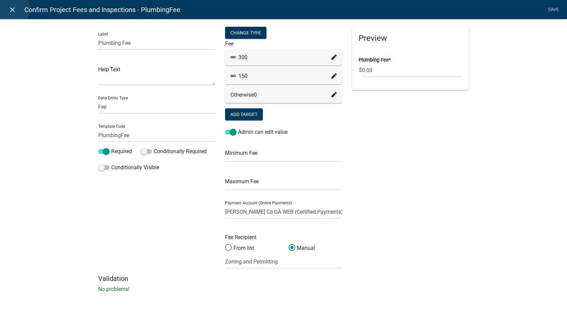
click at [13, 9] on icon "close" at bounding box center [12, 10] width 8 height 8
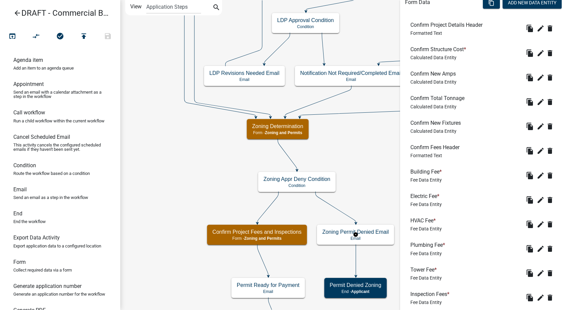
scroll to position [364, 0]
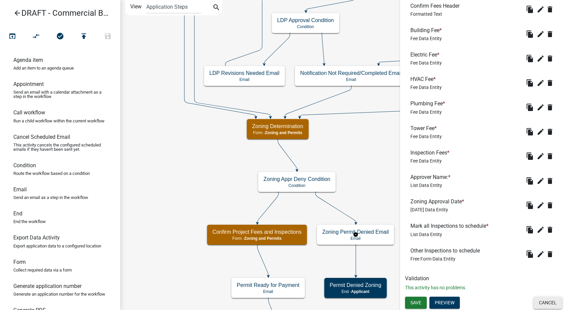
click at [534, 300] on button "Cancel" at bounding box center [548, 302] width 28 height 12
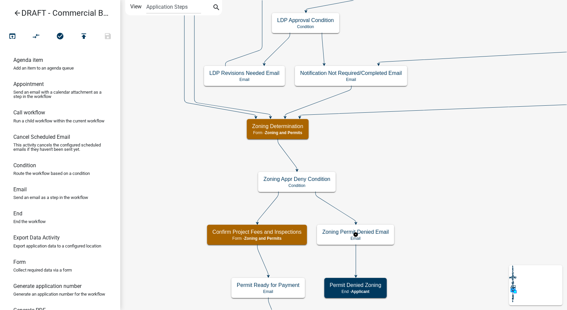
scroll to position [0, 0]
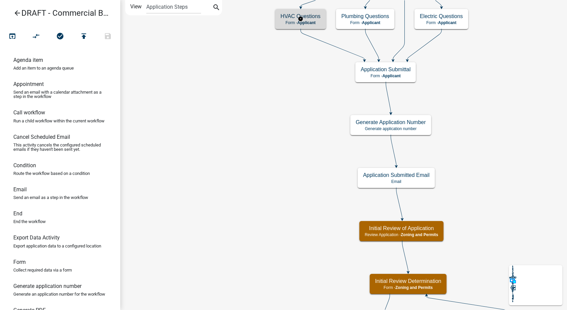
click at [290, 25] on div "HVAC Questions Form - Applicant" at bounding box center [300, 19] width 51 height 20
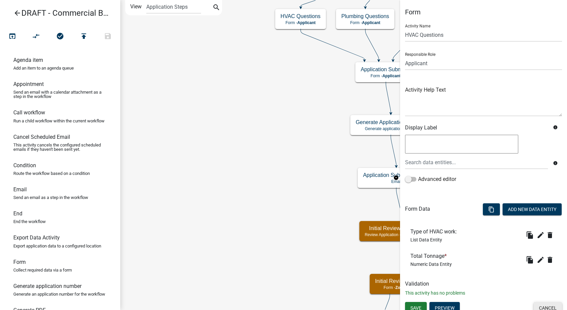
click at [542, 303] on button "Cancel" at bounding box center [548, 308] width 28 height 12
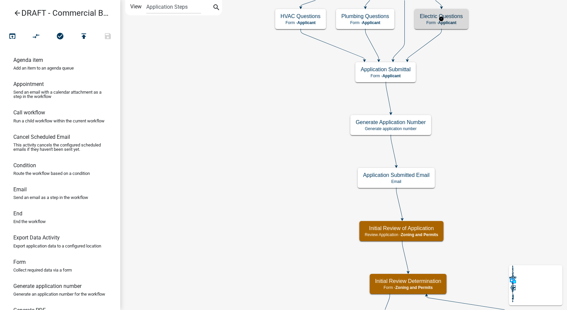
click at [423, 21] on p "Form - Applicant" at bounding box center [441, 22] width 43 height 5
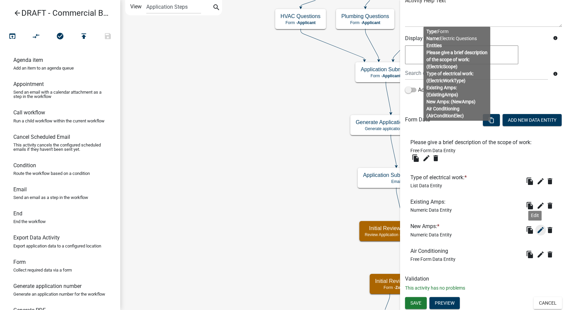
scroll to position [89, 0]
click at [540, 302] on button "Cancel" at bounding box center [548, 302] width 28 height 12
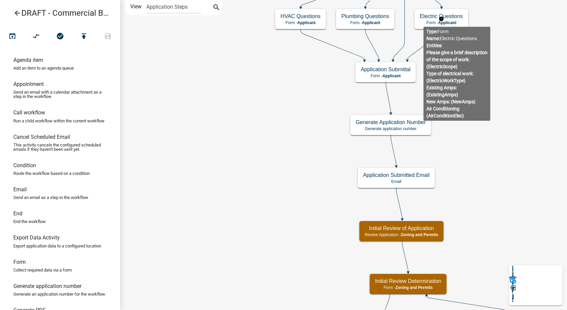
scroll to position [0, 0]
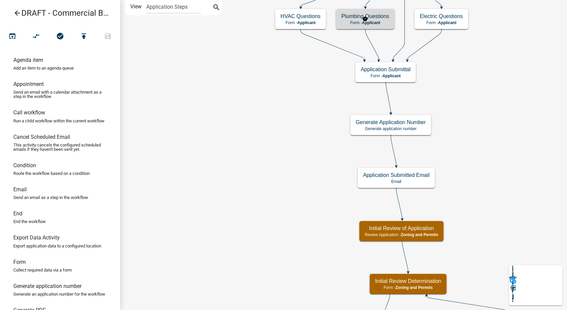
click at [383, 26] on div "Plumbing Questions Form - Applicant" at bounding box center [365, 19] width 58 height 20
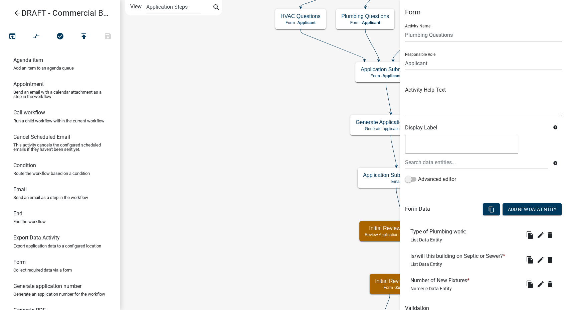
scroll to position [30, 0]
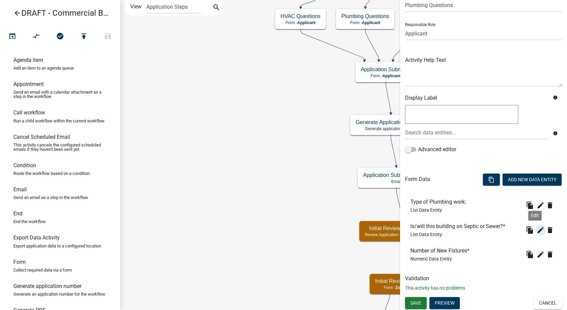
click at [537, 231] on icon "edit" at bounding box center [541, 230] width 8 height 8
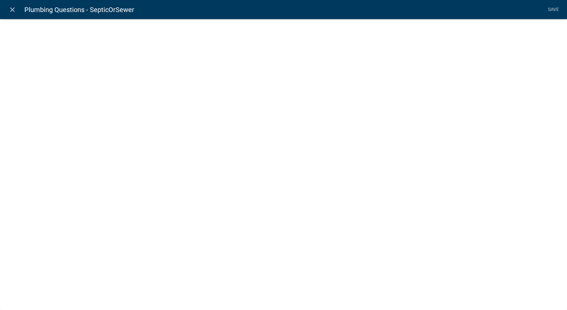
select select "list-data"
select select
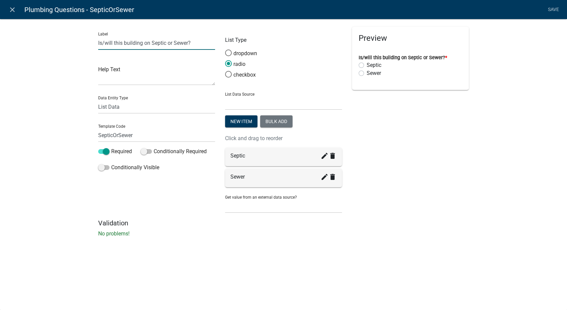
click at [143, 44] on input "Is/will this building on Septic or Sewer?" at bounding box center [156, 43] width 117 height 14
type input "Is/will this building be on Septic or Sewer?"
click at [557, 8] on link "Save" at bounding box center [553, 9] width 17 height 13
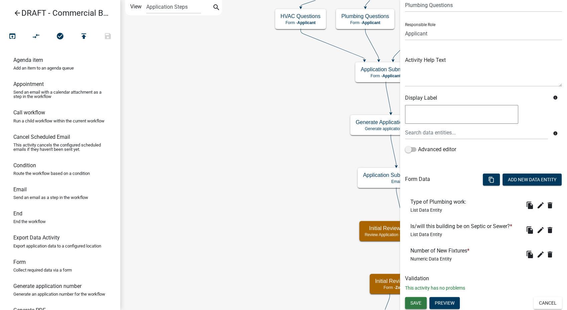
click at [415, 301] on span "Save" at bounding box center [415, 302] width 11 height 5
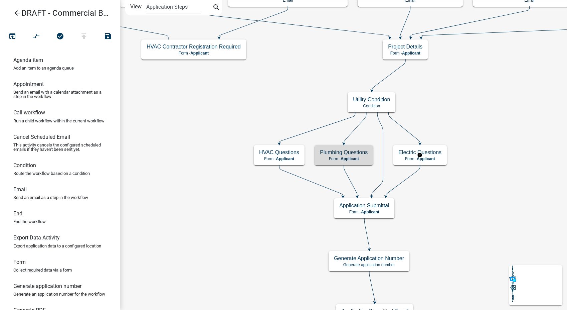
scroll to position [0, 0]
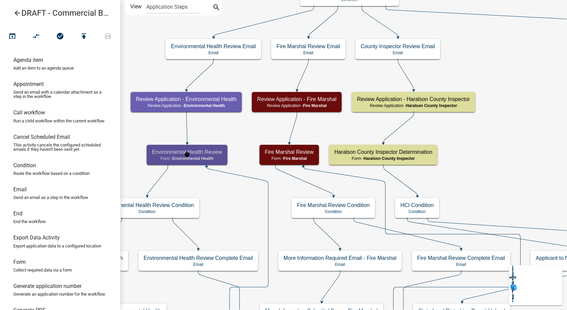
click at [207, 150] on h5 "Environmental Health Review" at bounding box center [187, 152] width 70 height 6
select select "63909D78-B1E2-45EB-8301-F55E05EDB070"
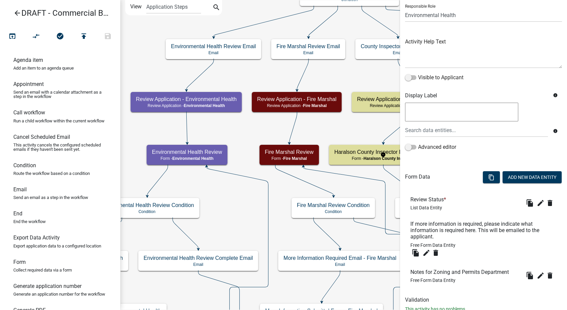
scroll to position [69, 0]
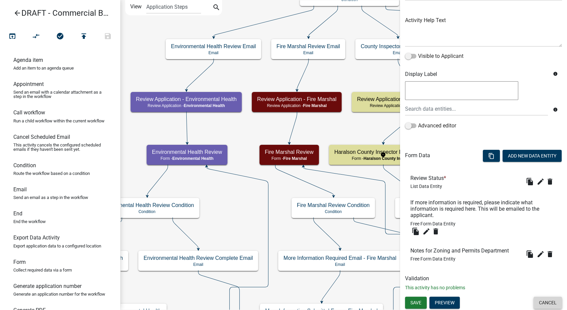
click at [540, 301] on button "Cancel" at bounding box center [548, 302] width 28 height 12
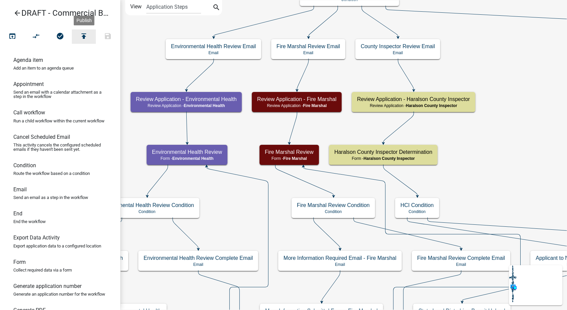
click at [83, 34] on icon "publish" at bounding box center [84, 36] width 8 height 9
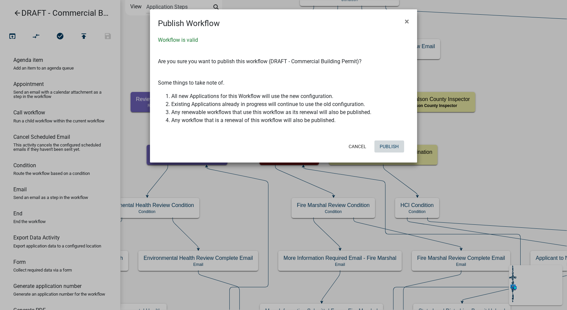
click at [395, 146] on button "Publish" at bounding box center [389, 146] width 30 height 12
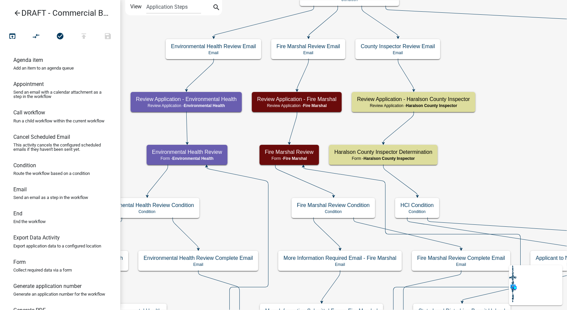
click at [15, 10] on icon "arrow_back" at bounding box center [17, 13] width 8 height 9
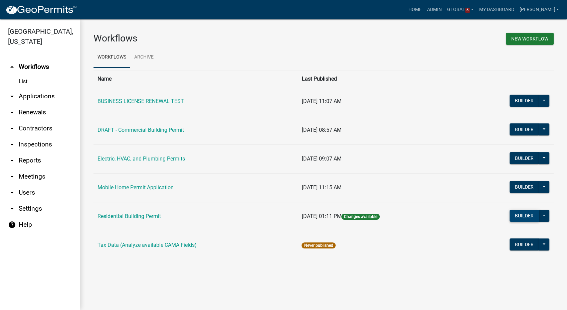
click at [523, 210] on button "Builder" at bounding box center [524, 215] width 29 height 12
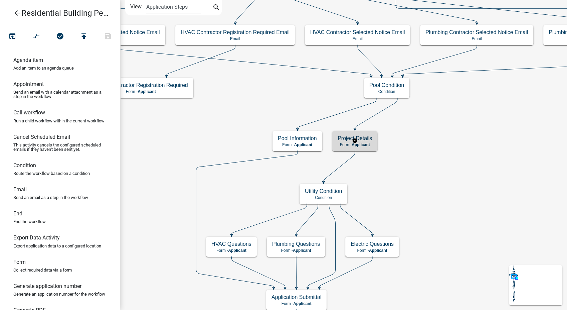
click at [368, 140] on h5 "Project Details" at bounding box center [355, 138] width 34 height 6
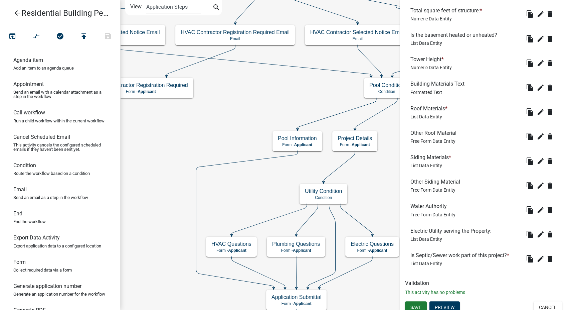
scroll to position [505, 0]
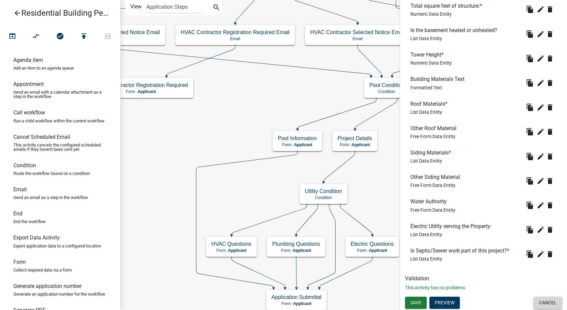
click at [538, 305] on button "Cancel" at bounding box center [548, 302] width 28 height 12
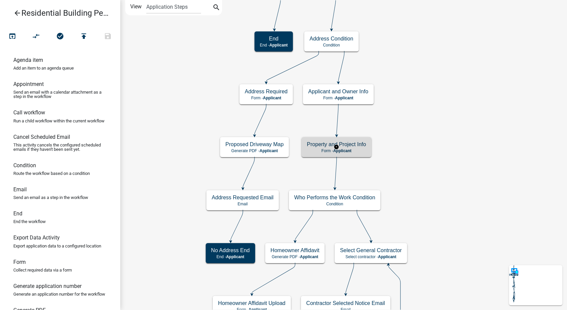
click at [362, 147] on h5 "Property and Project Info" at bounding box center [336, 144] width 59 height 6
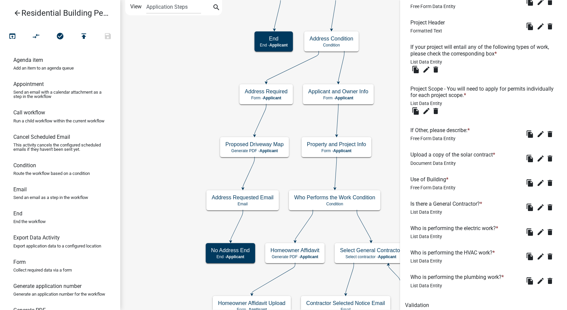
scroll to position [394, 0]
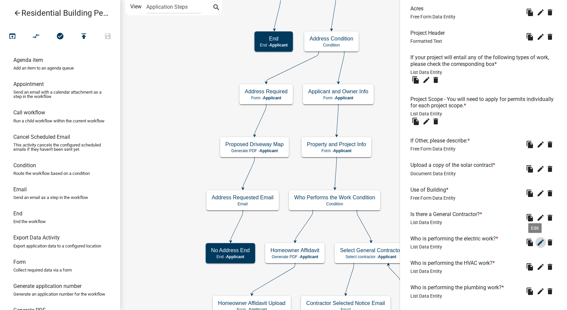
click at [537, 243] on icon "edit" at bounding box center [541, 242] width 8 height 8
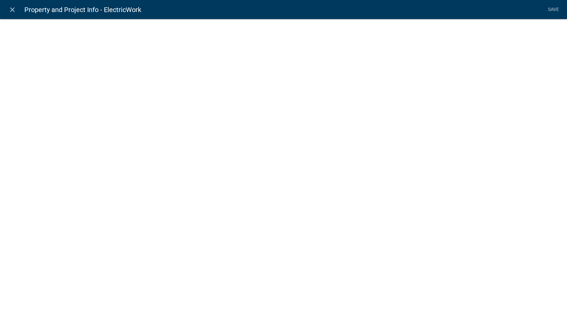
select select "list-data"
select select
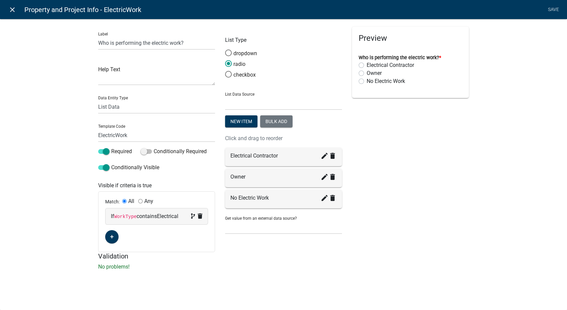
click at [13, 9] on icon "close" at bounding box center [12, 10] width 8 height 8
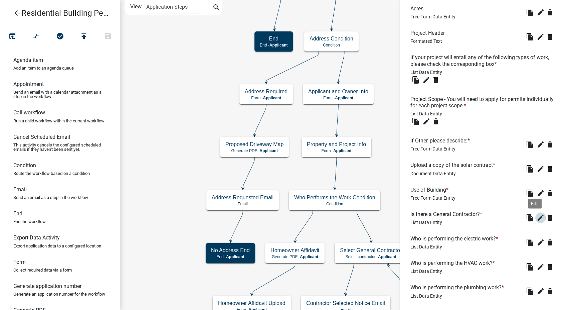
click at [537, 217] on icon "edit" at bounding box center [541, 217] width 8 height 8
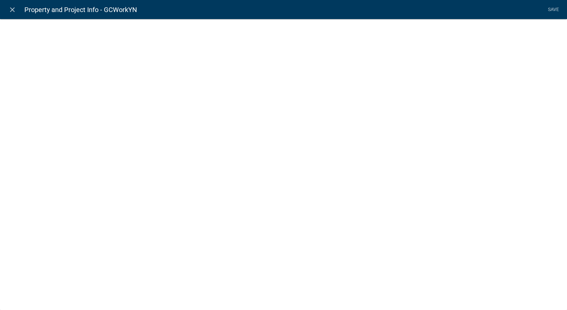
select select "list-data"
select select
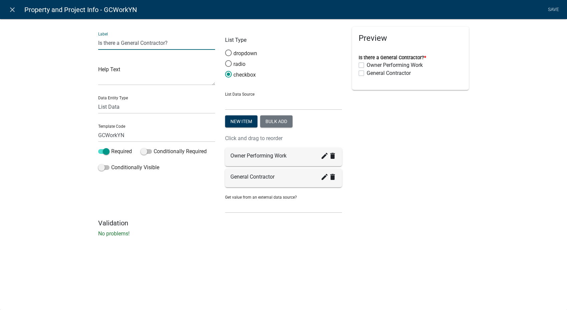
click at [165, 44] on input "Is there a General Contractor?" at bounding box center [156, 43] width 117 height 14
type input "Is there a General Contractor?"
click at [550, 9] on link "Save" at bounding box center [553, 9] width 17 height 13
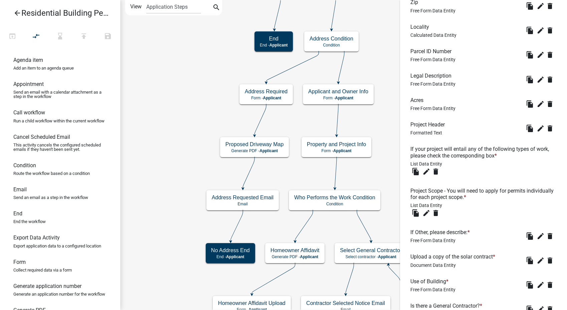
scroll to position [408, 0]
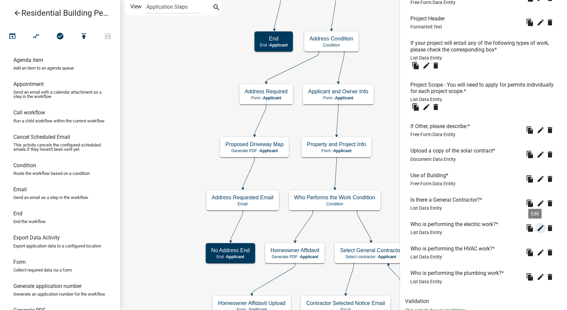
click at [537, 226] on icon "edit" at bounding box center [541, 228] width 8 height 8
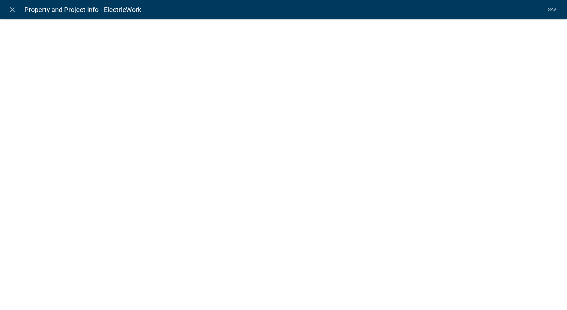
select select "list-data"
select select
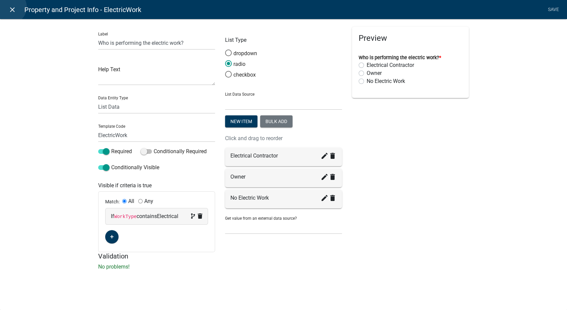
click at [10, 7] on icon "close" at bounding box center [12, 10] width 8 height 8
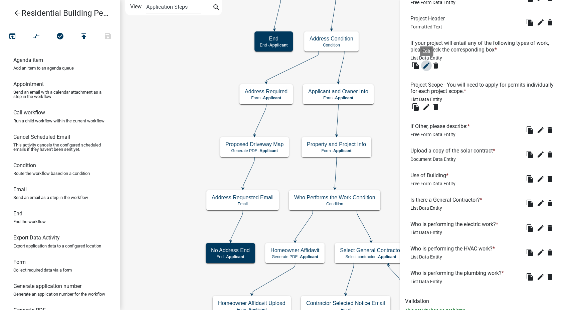
click at [429, 63] on icon "edit" at bounding box center [426, 65] width 8 height 8
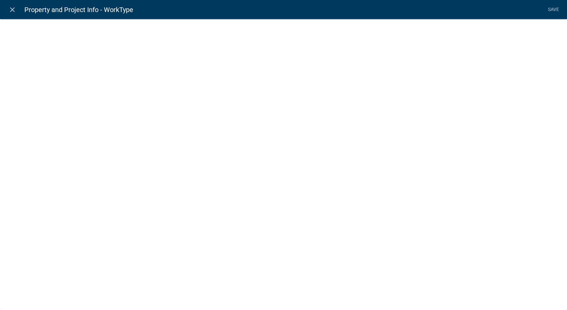
select select "list-data"
select select
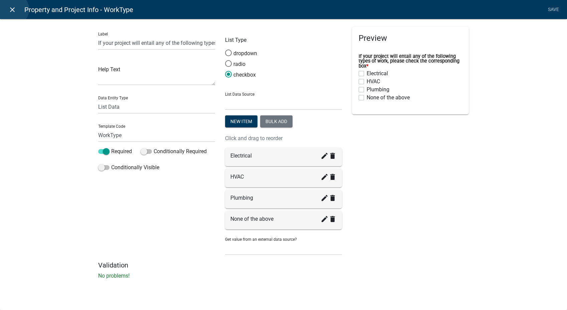
click at [12, 9] on icon "close" at bounding box center [12, 10] width 8 height 8
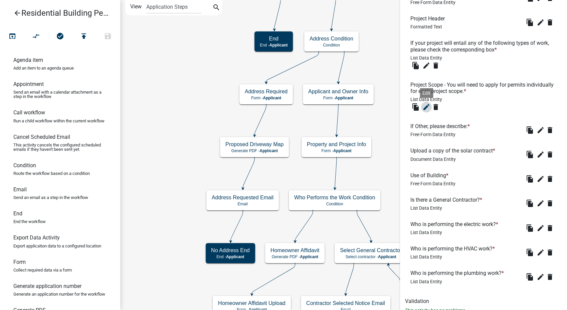
click at [426, 104] on icon "edit" at bounding box center [426, 107] width 8 height 8
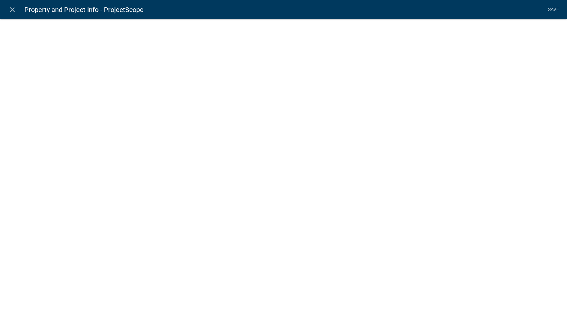
select select "list-data"
select select
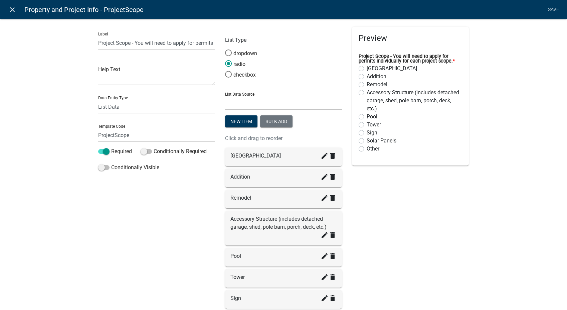
click at [8, 12] on icon "close" at bounding box center [12, 10] width 8 height 8
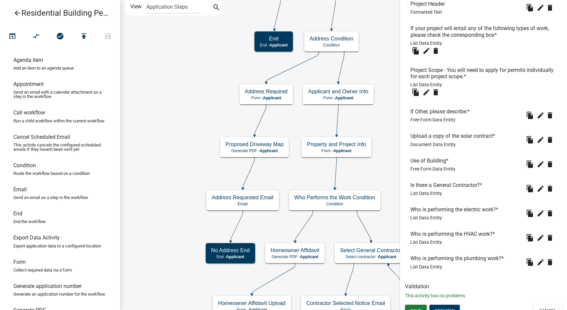
scroll to position [431, 0]
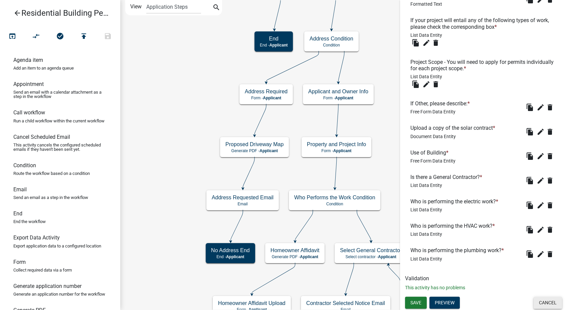
click at [534, 307] on button "Cancel" at bounding box center [548, 302] width 28 height 12
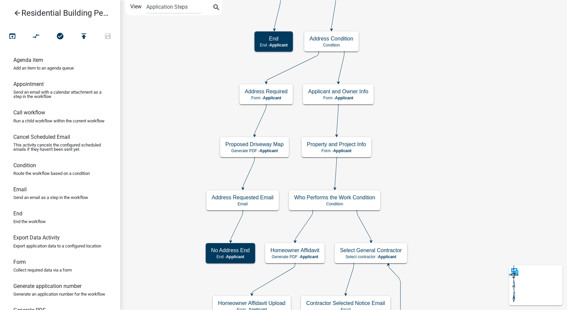
scroll to position [0, 0]
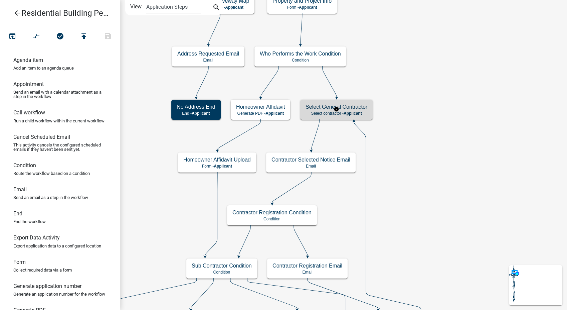
click at [367, 108] on h5 "Select General Contractor" at bounding box center [337, 107] width 62 height 6
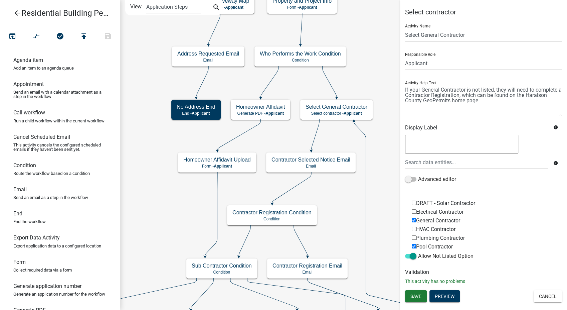
click at [413, 201] on input "DRAFT - Solar Contractor" at bounding box center [414, 202] width 4 height 4
checkbox input "true"
click at [412, 298] on button "Save" at bounding box center [416, 296] width 22 height 12
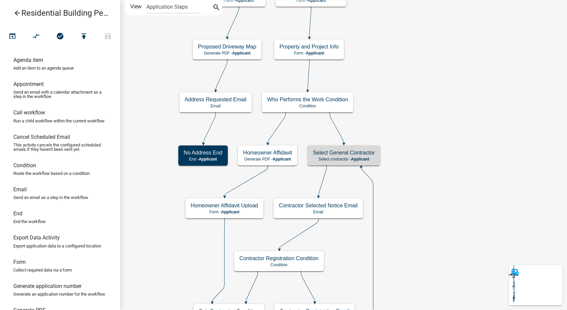
click at [13, 13] on icon "arrow_back" at bounding box center [17, 13] width 8 height 9
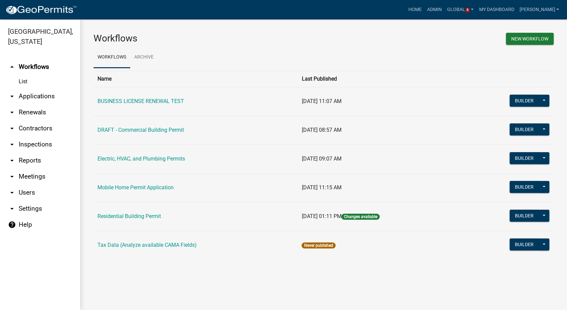
click at [26, 130] on link "arrow_drop_down Contractors" at bounding box center [40, 128] width 80 height 16
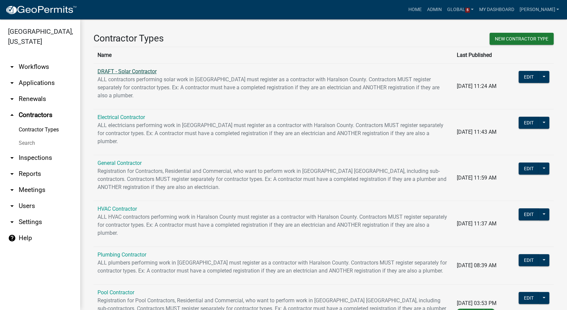
click at [142, 69] on link "DRAFT - Solar Contractor" at bounding box center [127, 71] width 59 height 6
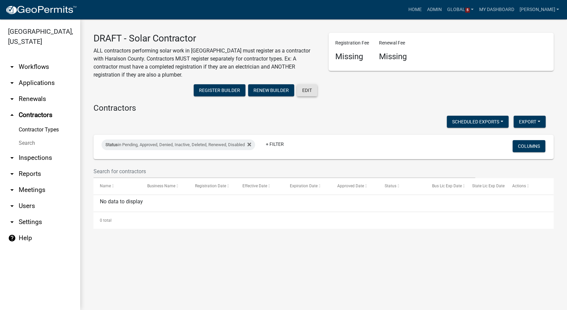
click at [305, 92] on button "Edit" at bounding box center [307, 90] width 20 height 12
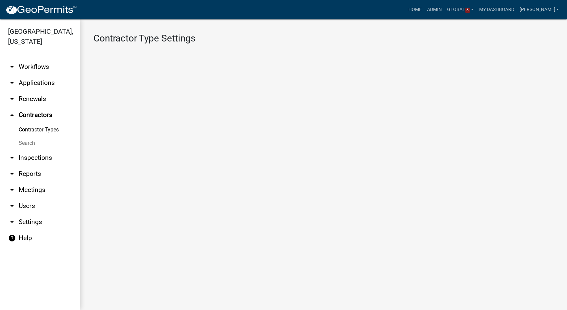
select select "1: Object"
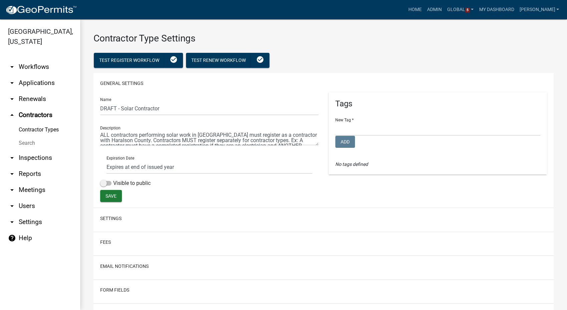
select select
click at [122, 107] on input "DRAFT - Solar Contractor" at bounding box center [209, 109] width 218 height 14
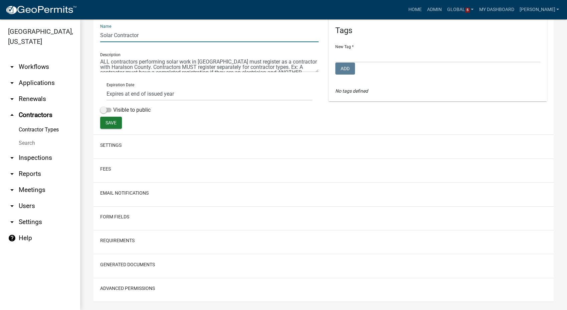
scroll to position [74, 0]
type input "Solar Contractor"
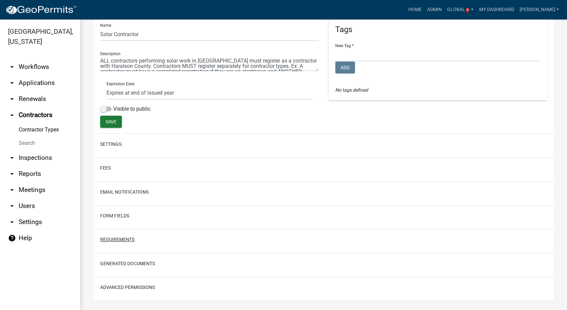
click at [115, 241] on button "Requirements" at bounding box center [117, 239] width 34 height 7
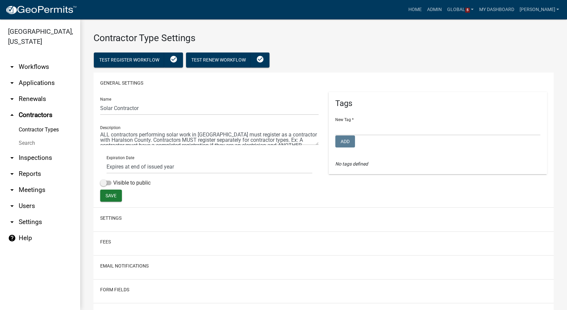
scroll to position [0, 0]
click at [36, 71] on link "arrow_drop_down Workflows" at bounding box center [40, 67] width 80 height 16
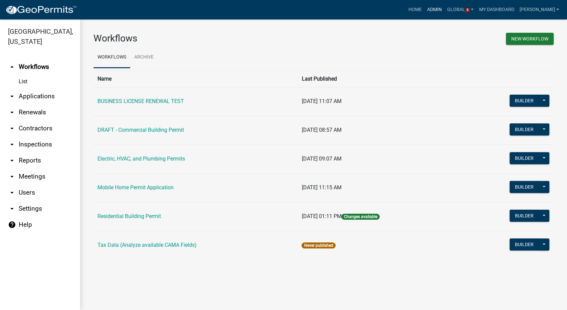
drag, startPoint x: 445, startPoint y: 10, endPoint x: 369, endPoint y: 38, distance: 80.6
click at [444, 10] on link "Admin" at bounding box center [434, 9] width 20 height 13
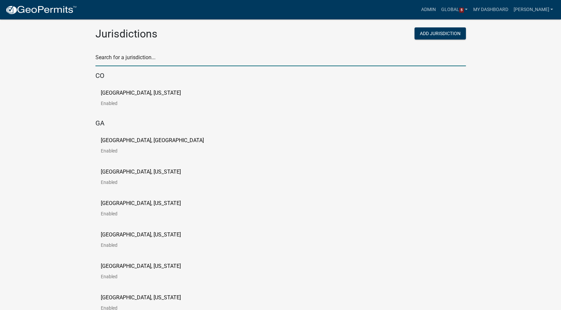
click at [137, 59] on input "text" at bounding box center [281, 59] width 371 height 14
type input "newton"
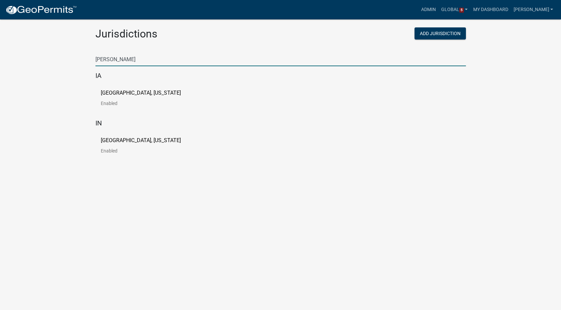
click at [137, 93] on p "City of Newton, Iowa" at bounding box center [141, 92] width 80 height 5
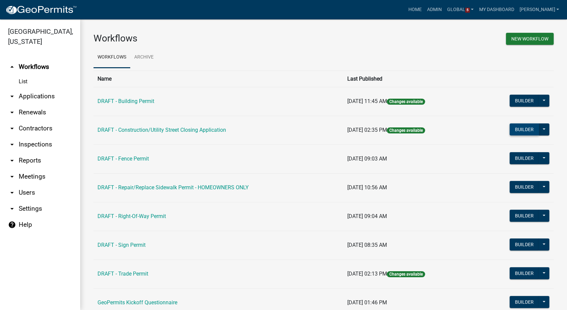
click at [510, 130] on button "Builder" at bounding box center [524, 129] width 29 height 12
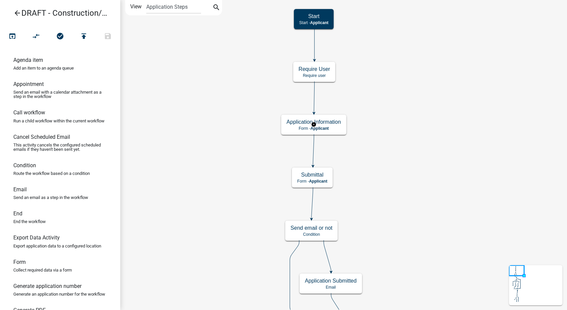
click at [334, 120] on h5 "Application Information" at bounding box center [314, 122] width 54 height 6
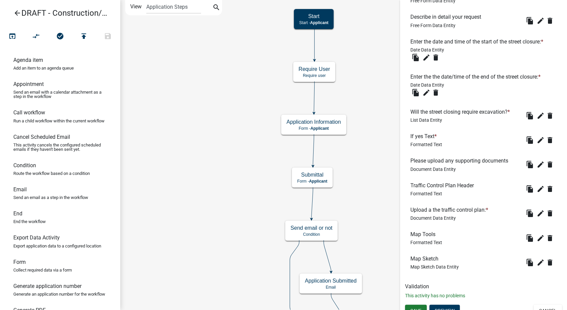
scroll to position [519, 0]
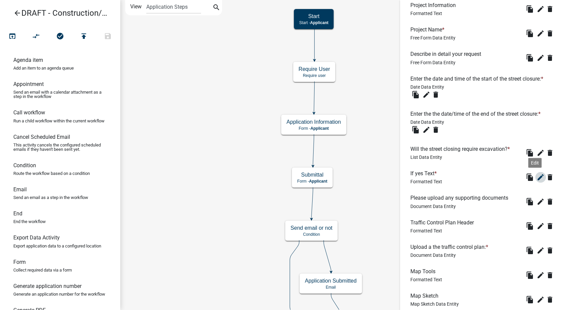
click at [537, 176] on icon "edit" at bounding box center [541, 177] width 8 height 8
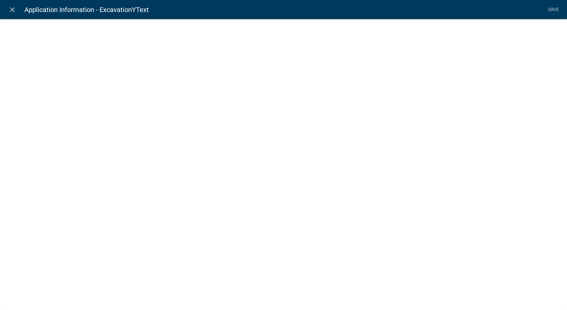
select select "rich-text"
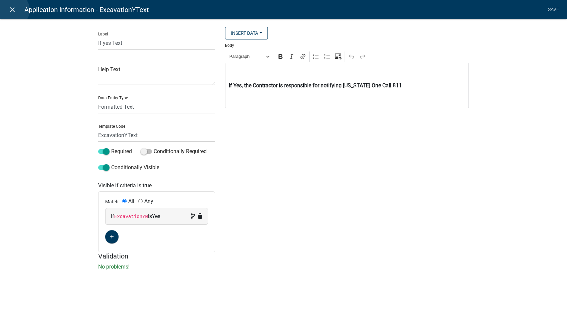
click at [13, 10] on icon "close" at bounding box center [12, 10] width 8 height 8
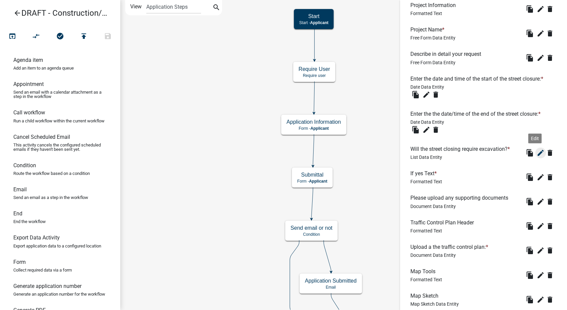
click at [537, 155] on icon "edit" at bounding box center [541, 153] width 8 height 8
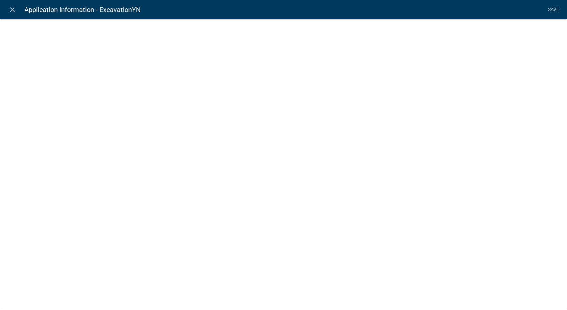
select select "list-data"
select select
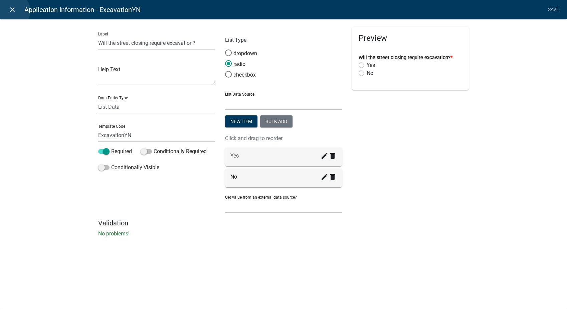
click at [13, 11] on icon "close" at bounding box center [12, 10] width 8 height 8
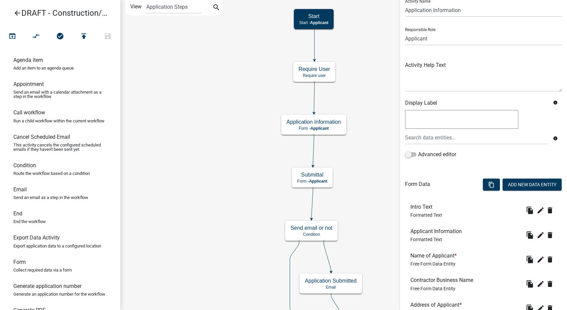
scroll to position [0, 0]
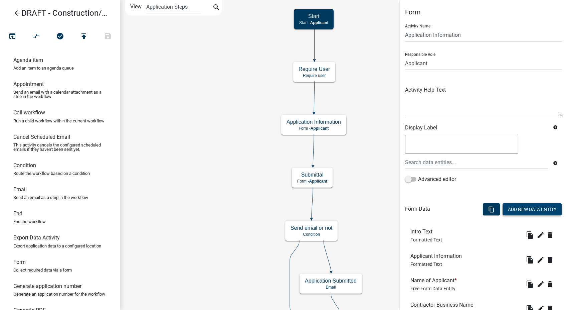
click at [505, 208] on button "Add New Data Entity" at bounding box center [532, 209] width 59 height 12
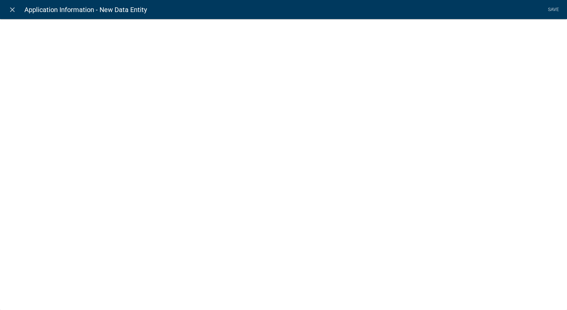
select select
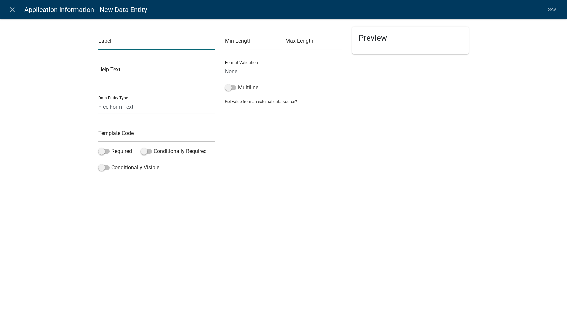
click at [120, 44] on input "text" at bounding box center [156, 43] width 117 height 14
type input "Do you have a Right-of-Way Permit?"
click at [108, 106] on select "Free Form Text Document Display Entity Value Fee Numeric Data Date Map Sketch D…" at bounding box center [156, 107] width 117 height 14
click at [98, 100] on select "Free Form Text Document Display Entity Value Fee Numeric Data Date Map Sketch D…" at bounding box center [156, 107] width 117 height 14
select select
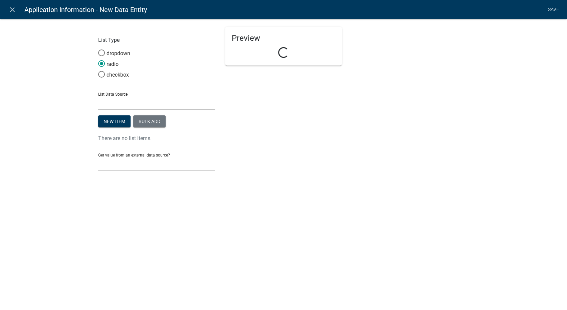
select select "list-data"
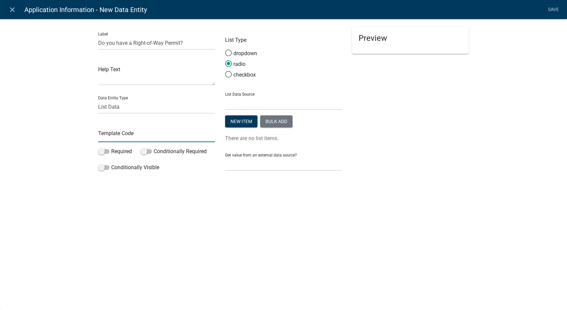
click at [110, 133] on input "text" at bounding box center [156, 135] width 117 height 14
type input "ROWPermitYN"
click at [294, 126] on div "New item Bulk add" at bounding box center [283, 122] width 117 height 14
click at [291, 125] on button "Bulk add" at bounding box center [276, 121] width 32 height 12
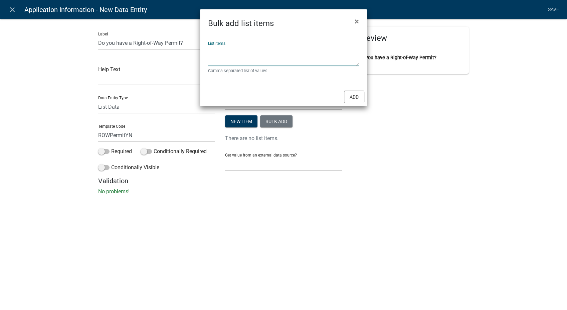
click at [236, 53] on textarea "List items" at bounding box center [283, 55] width 151 height 21
type textarea "Yes,No"
click at [357, 94] on button "Add" at bounding box center [354, 96] width 20 height 13
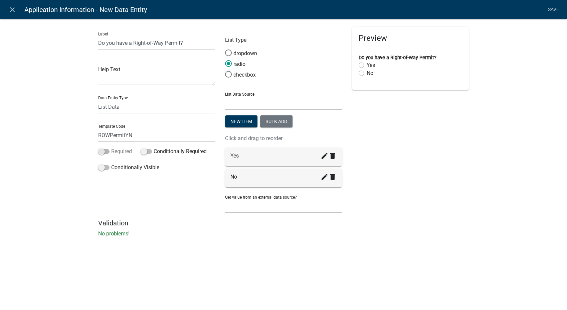
click at [101, 152] on span at bounding box center [103, 151] width 11 height 5
click at [111, 147] on input "Required" at bounding box center [111, 147] width 0 height 0
click at [98, 168] on span at bounding box center [103, 167] width 11 height 5
click at [111, 163] on input "Conditionally Visible" at bounding box center [111, 163] width 0 height 0
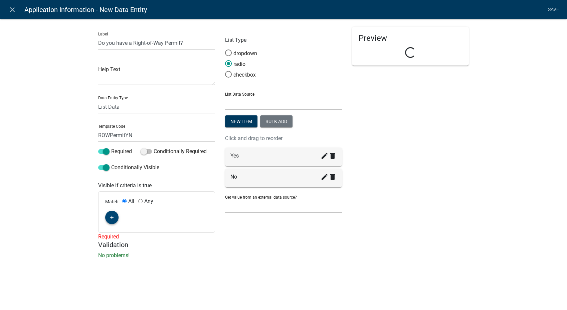
click at [113, 219] on fa-icon "button" at bounding box center [112, 217] width 4 height 6
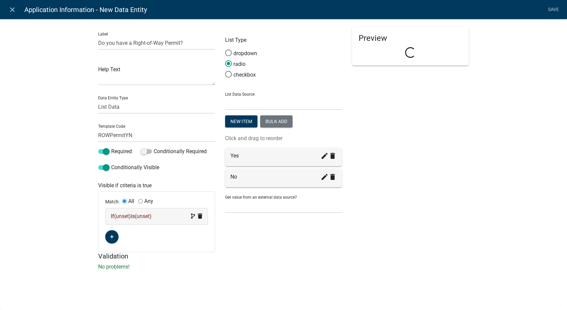
click at [165, 219] on div "If (unset) is (unset)" at bounding box center [156, 216] width 91 height 8
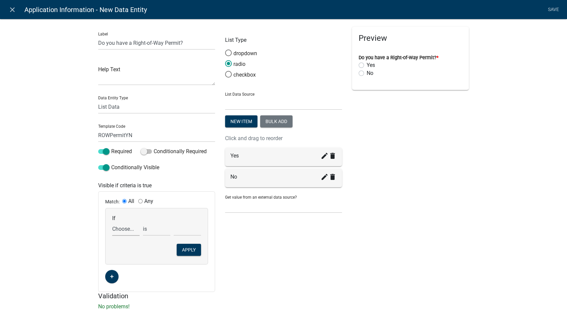
click at [124, 231] on select "Choose... ALL_FEE_RECIPIENTS AppCity AppInfoHeader APPLICANT_CITY APPLICANT_EMA…" at bounding box center [125, 229] width 27 height 14
select select "28: ExcavationYN"
click at [112, 222] on select "Choose... ALL_FEE_RECIPIENTS AppCity AppInfoHeader APPLICANT_CITY APPLICANT_EMA…" at bounding box center [125, 229] width 27 height 14
click at [178, 229] on select "Choose... No Yes" at bounding box center [187, 229] width 27 height 14
select select "2: Yes"
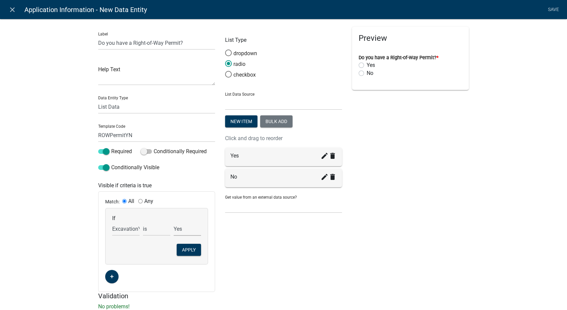
click at [174, 222] on select "Choose... No Yes" at bounding box center [187, 229] width 27 height 14
click at [182, 253] on button "Apply" at bounding box center [189, 249] width 24 height 12
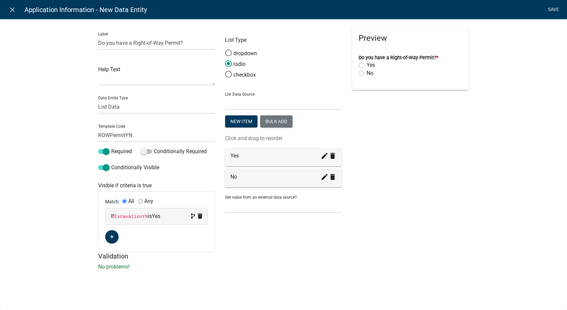
click at [555, 7] on link "Save" at bounding box center [553, 9] width 17 height 13
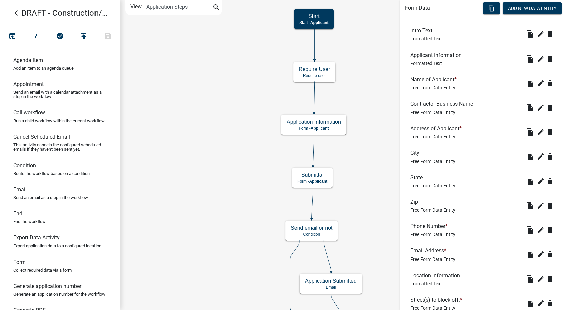
scroll to position [181, 0]
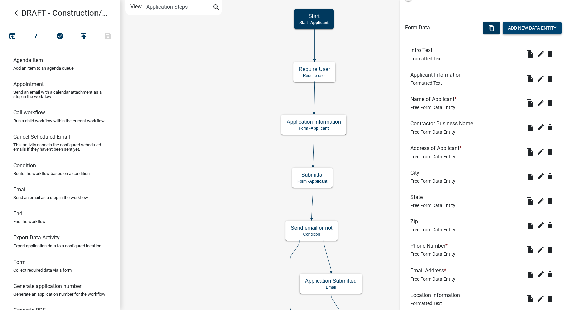
click at [529, 23] on button "Add New Data Entity" at bounding box center [532, 28] width 59 height 12
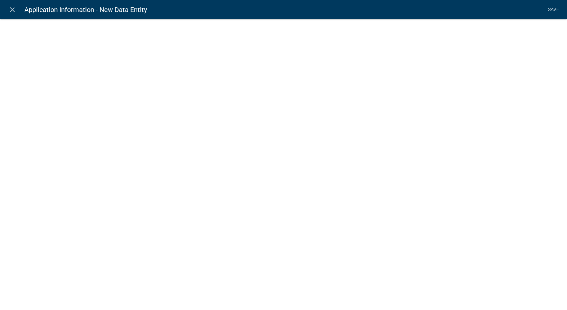
select select
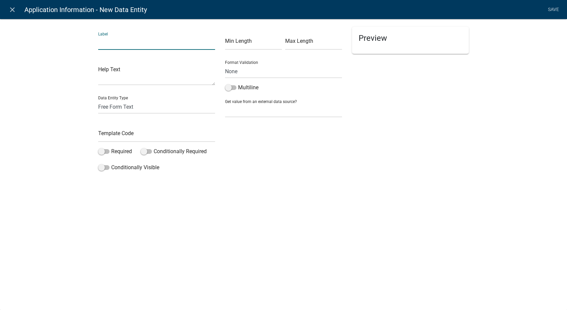
click at [118, 45] on input "text" at bounding box center [156, 43] width 117 height 14
type input "U"
type input "Enter the Right-of-Way Permit number:"
click at [105, 131] on input "text" at bounding box center [156, 135] width 117 height 14
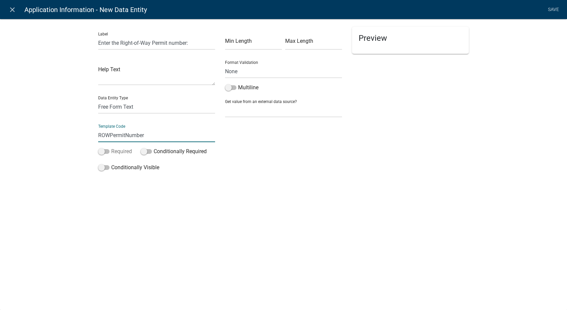
type input "ROWPermitNumber"
click at [101, 154] on label "Required" at bounding box center [115, 151] width 34 height 8
click at [111, 147] on input "Required" at bounding box center [111, 147] width 0 height 0
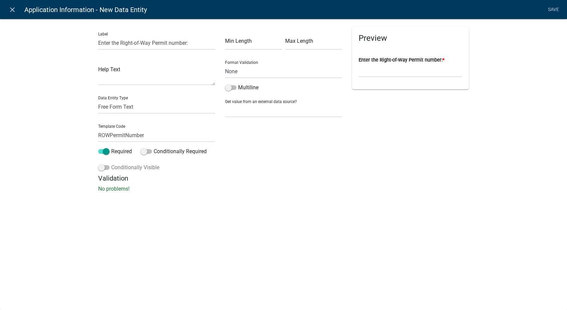
click at [101, 169] on span at bounding box center [103, 167] width 11 height 5
click at [111, 163] on input "Conditionally Visible" at bounding box center [111, 163] width 0 height 0
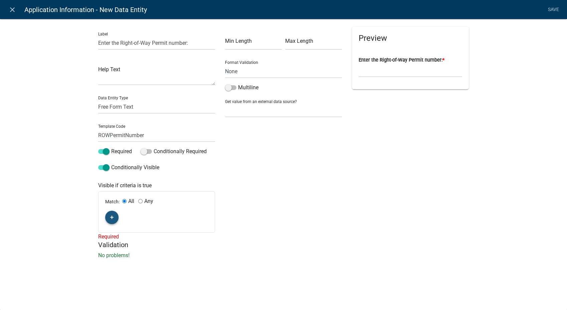
click at [115, 216] on button "button" at bounding box center [111, 216] width 13 height 13
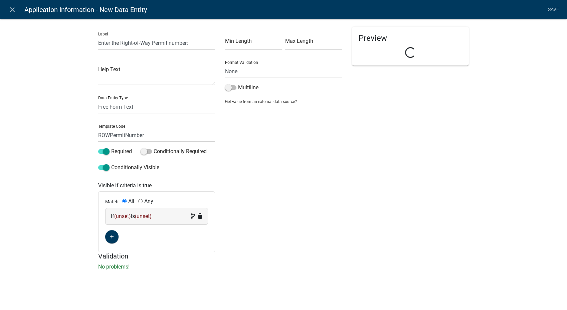
click at [148, 217] on span "(unset)" at bounding box center [143, 216] width 17 height 6
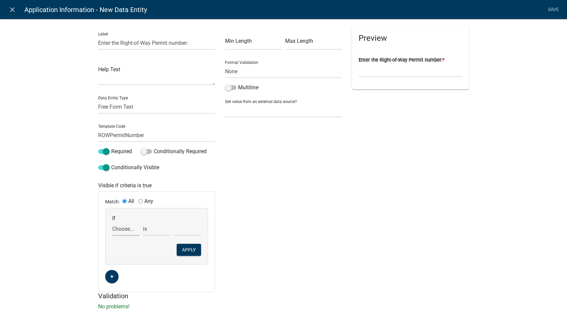
click at [113, 230] on select "Choose... ALL_FEE_RECIPIENTS AppCity AppInfoHeader APPLICANT_CITY APPLICANT_EMA…" at bounding box center [125, 229] width 27 height 14
select select "44: ROWPermitYN"
click at [112, 222] on select "Choose... ALL_FEE_RECIPIENTS AppCity AppInfoHeader APPLICANT_CITY APPLICANT_EMA…" at bounding box center [125, 229] width 27 height 14
click at [195, 232] on select "Choose... No Yes" at bounding box center [187, 229] width 27 height 14
select select "2: Yes"
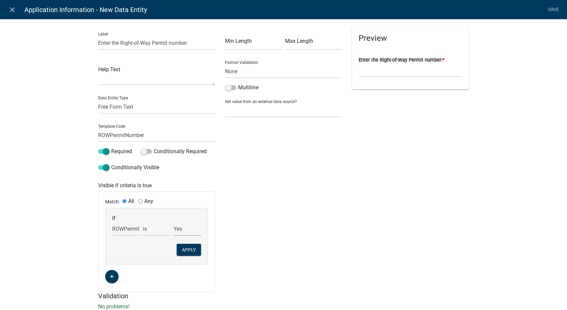
click at [174, 222] on select "Choose... No Yes" at bounding box center [187, 229] width 27 height 14
click at [184, 247] on button "Apply" at bounding box center [189, 249] width 24 height 12
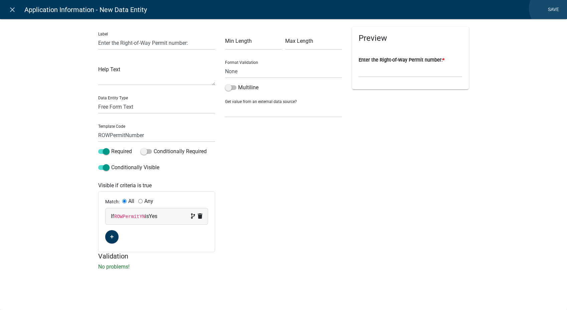
click at [550, 8] on link "Save" at bounding box center [553, 9] width 17 height 13
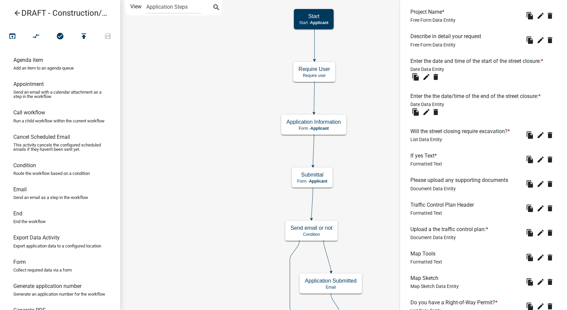
scroll to position [613, 0]
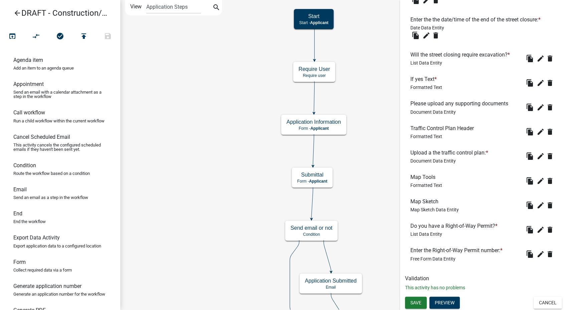
click at [447, 228] on h6 "Do you have a Right-of-Way Permit? *" at bounding box center [455, 225] width 90 height 6
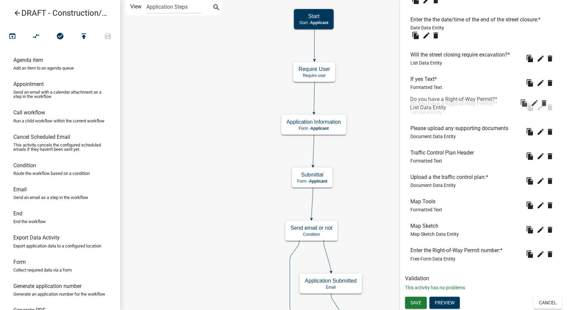
drag, startPoint x: 449, startPoint y: 226, endPoint x: 448, endPoint y: 97, distance: 129.9
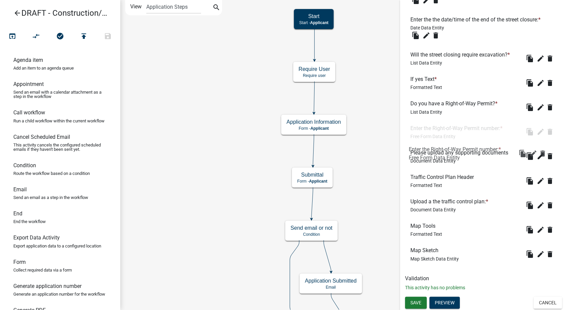
drag, startPoint x: 451, startPoint y: 247, endPoint x: 446, endPoint y: 118, distance: 129.7
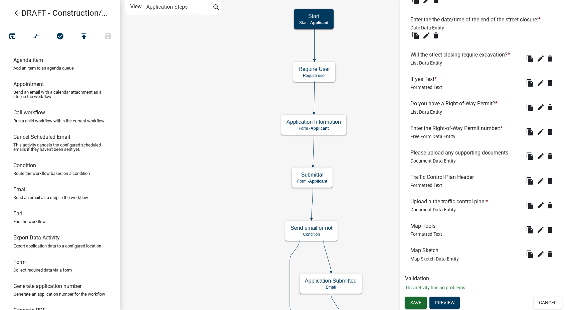
click at [416, 305] on button "Save" at bounding box center [416, 302] width 22 height 12
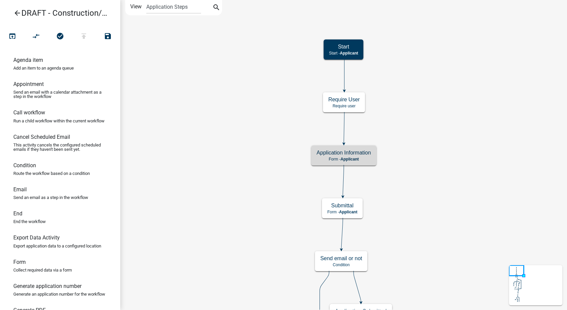
scroll to position [0, 0]
click at [81, 32] on icon "publish" at bounding box center [84, 36] width 8 height 9
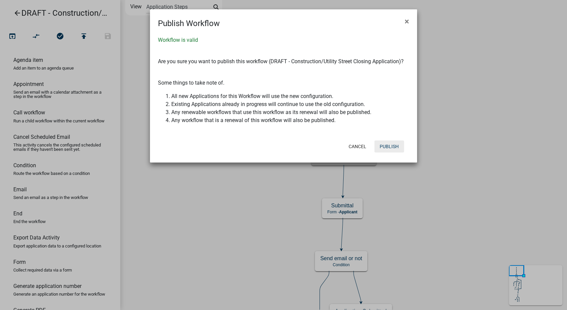
click at [384, 148] on button "Publish" at bounding box center [389, 146] width 30 height 12
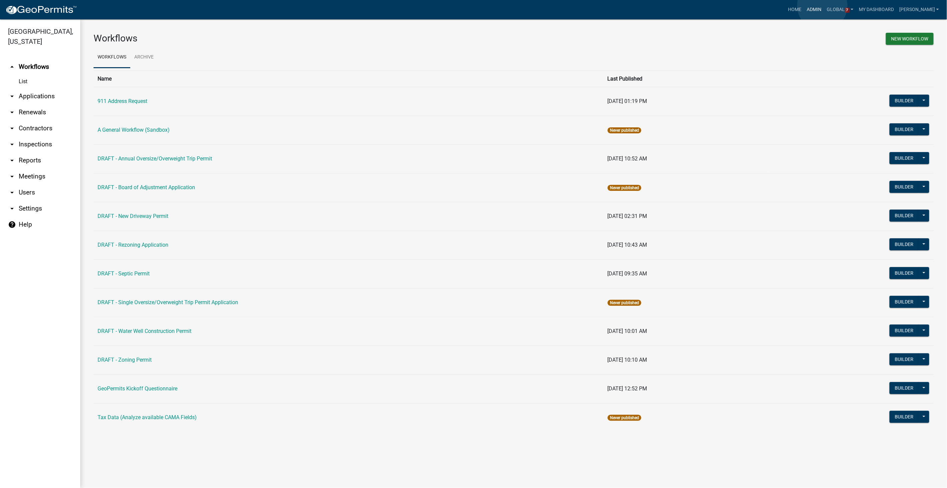
click at [822, 6] on link "Admin" at bounding box center [814, 9] width 20 height 13
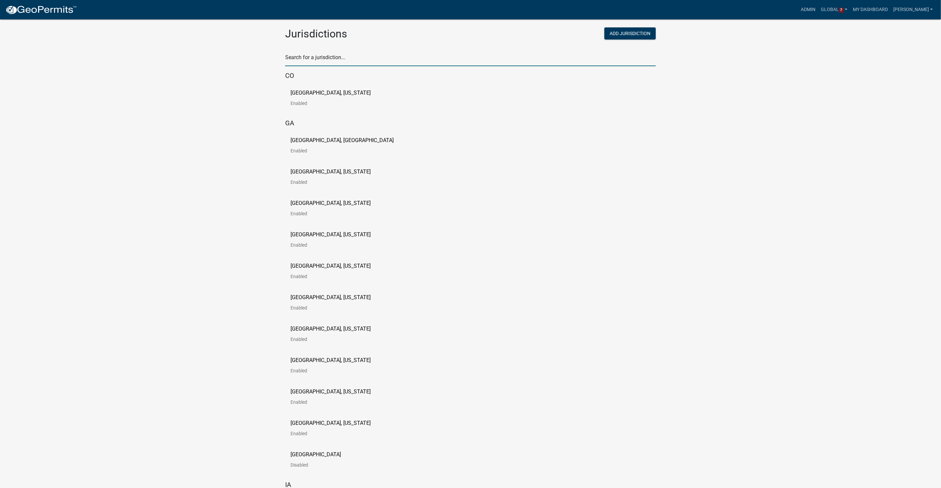
click at [330, 58] on input "text" at bounding box center [470, 59] width 371 height 14
click at [311, 60] on input "text" at bounding box center [470, 59] width 371 height 14
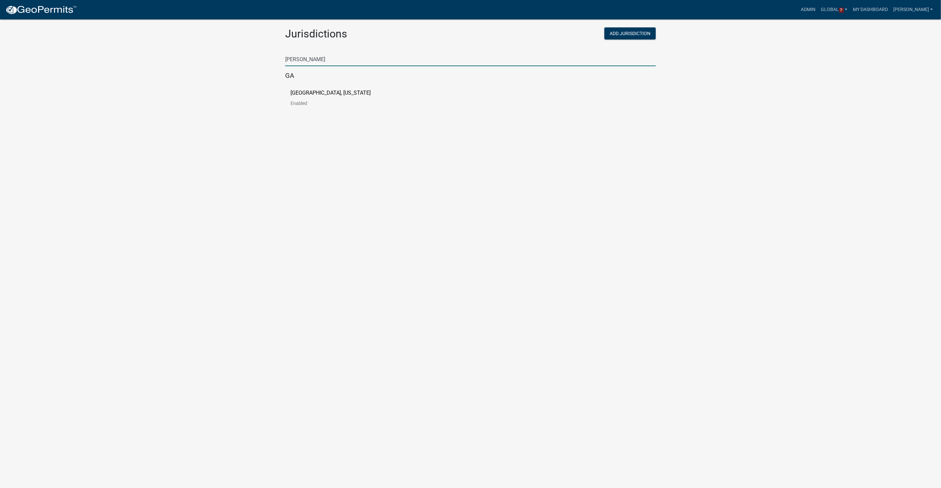
type input "[PERSON_NAME]"
click at [307, 91] on p "Haralson County, Georgia" at bounding box center [331, 92] width 80 height 5
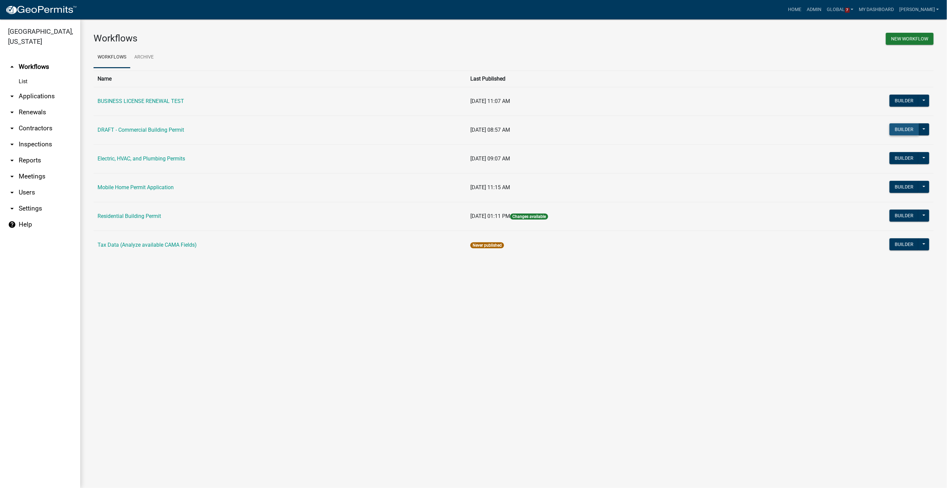
click at [911, 127] on button "Builder" at bounding box center [903, 129] width 29 height 12
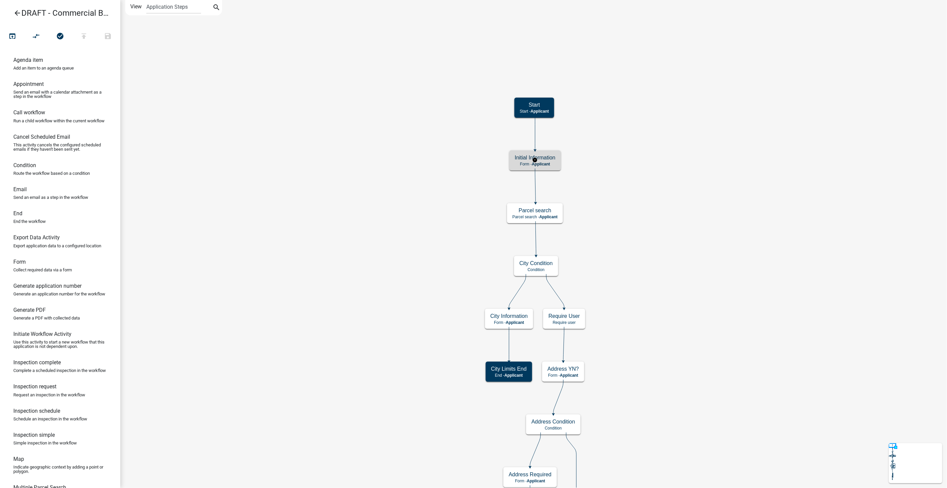
click at [551, 161] on div "Initial Information Form - Applicant" at bounding box center [534, 160] width 51 height 20
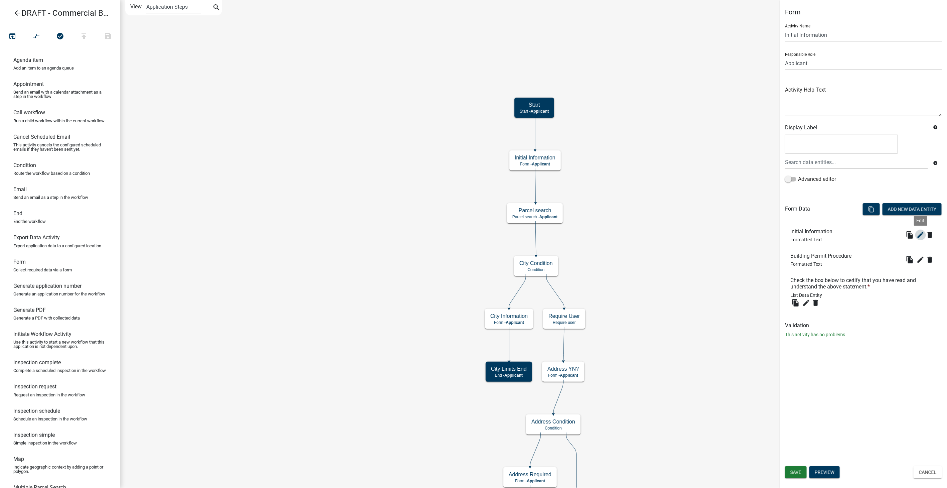
click at [920, 232] on icon "edit" at bounding box center [920, 235] width 8 height 8
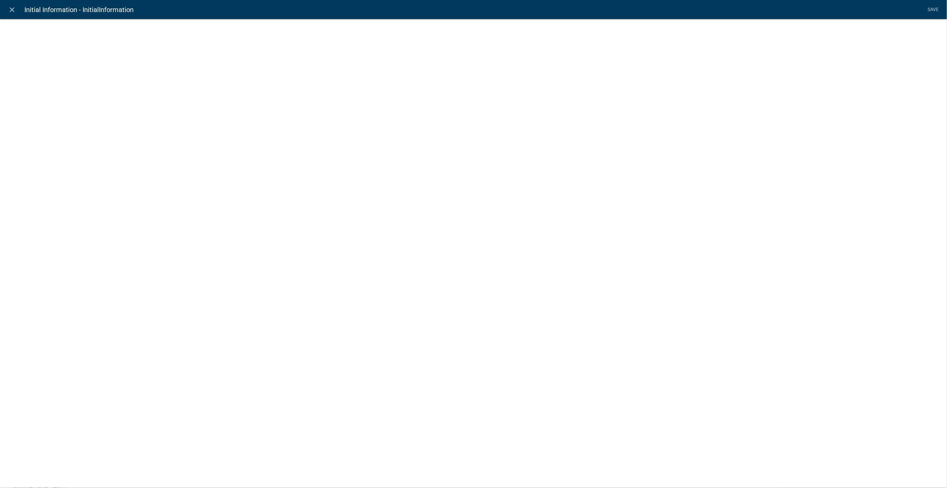
select select "rich-text"
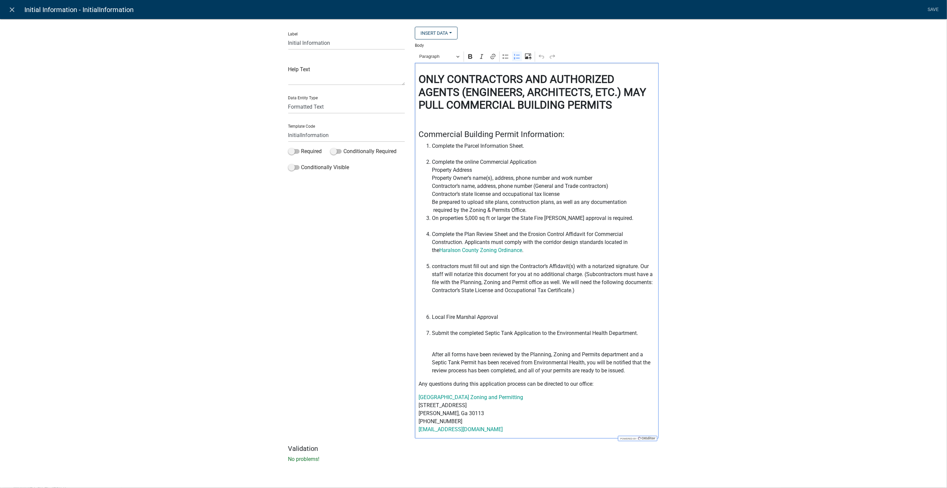
click at [524, 145] on span "Complete the Parcel Information Sheet." at bounding box center [543, 150] width 223 height 16
click at [529, 193] on span "Complete the online Commercial Application Property Address Property Owner’s na…" at bounding box center [543, 186] width 223 height 56
click at [578, 197] on span "Complete the online Commercial Application Property Address Property Owner’s na…" at bounding box center [543, 186] width 223 height 56
click at [456, 211] on span "Complete the online Commercial Application Property Address Property Owner’s na…" at bounding box center [543, 186] width 223 height 56
click at [434, 271] on p "contractors must fill out and sign the Contractor’s Affidavit(s) with a notariz…" at bounding box center [543, 278] width 223 height 32
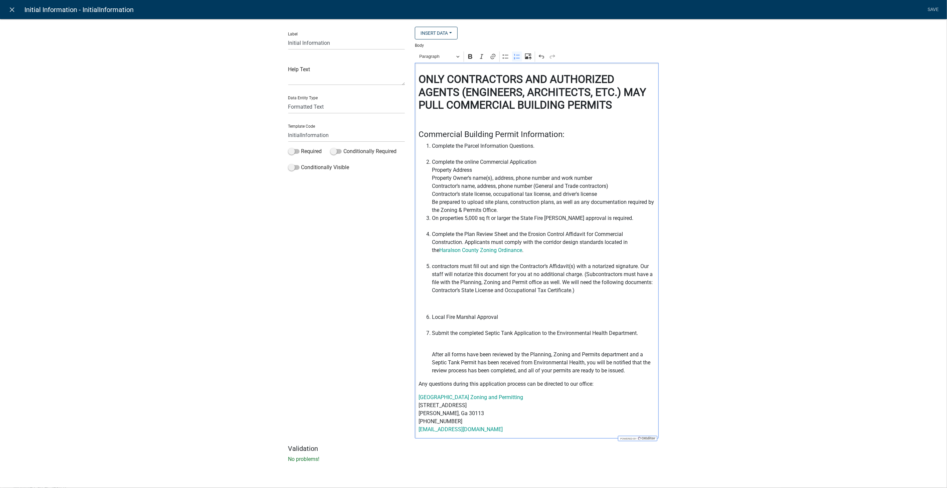
click at [434, 264] on p "contractors must fill out and sign the Contractor’s Affidavit(s) with a notariz…" at bounding box center [543, 278] width 223 height 32
drag, startPoint x: 641, startPoint y: 265, endPoint x: 648, endPoint y: 300, distance: 35.0
click at [648, 300] on li "Contractors must fill out and sign the Contractor’s Affidavit(s) with a notariz…" at bounding box center [543, 284] width 223 height 45
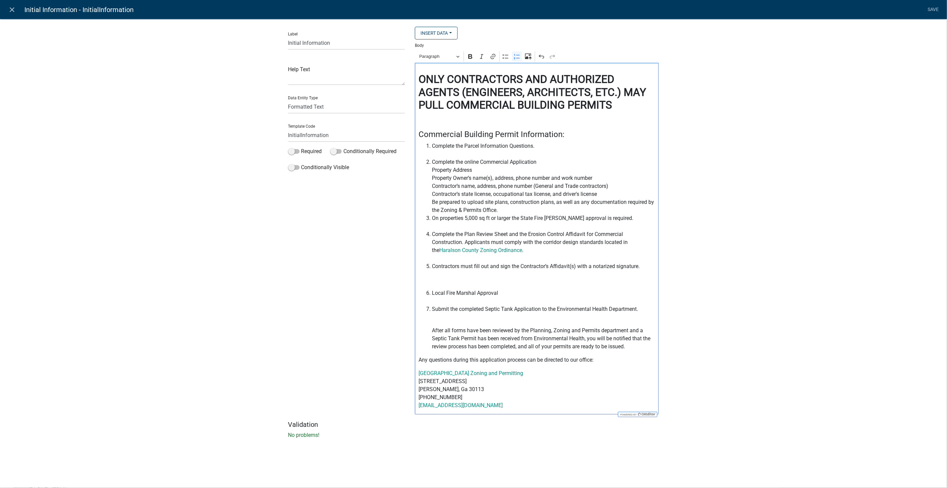
click at [432, 281] on p "Editor editing area: main. Press Alt+0 for help." at bounding box center [543, 279] width 223 height 8
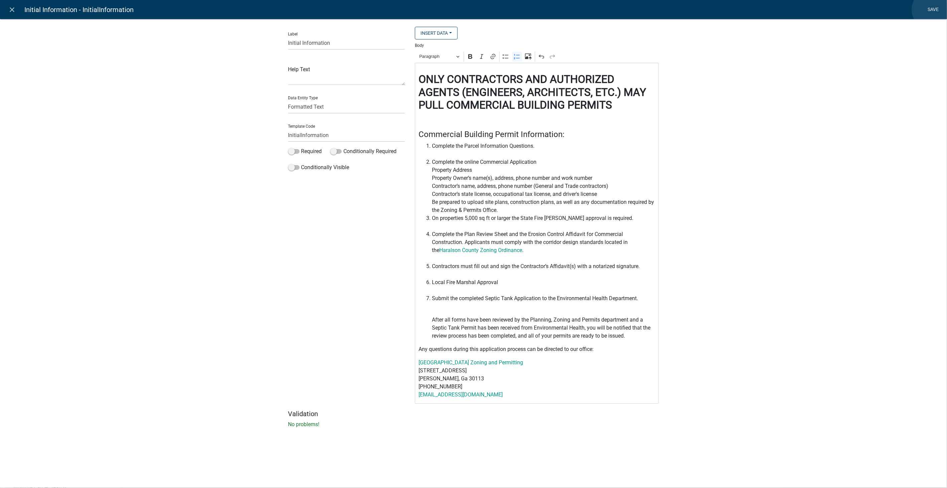
click at [933, 10] on link "Save" at bounding box center [933, 9] width 17 height 13
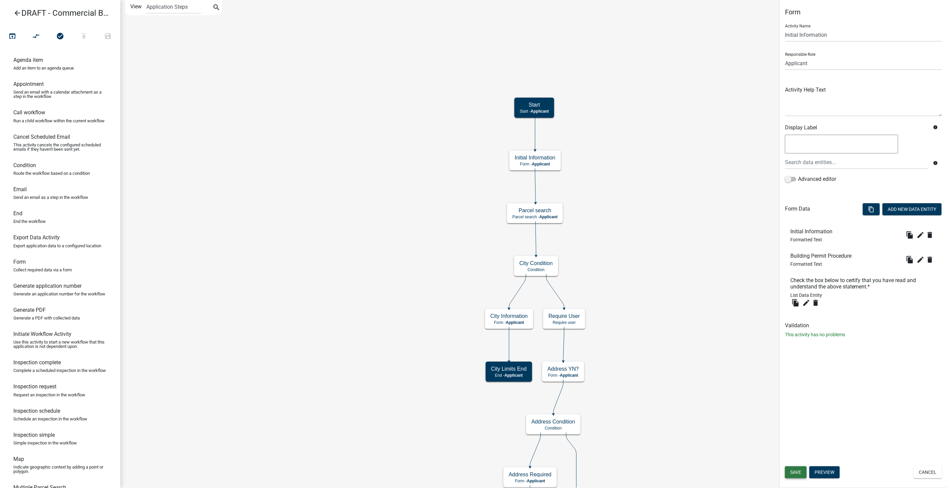
click at [795, 476] on button "Save" at bounding box center [796, 472] width 22 height 12
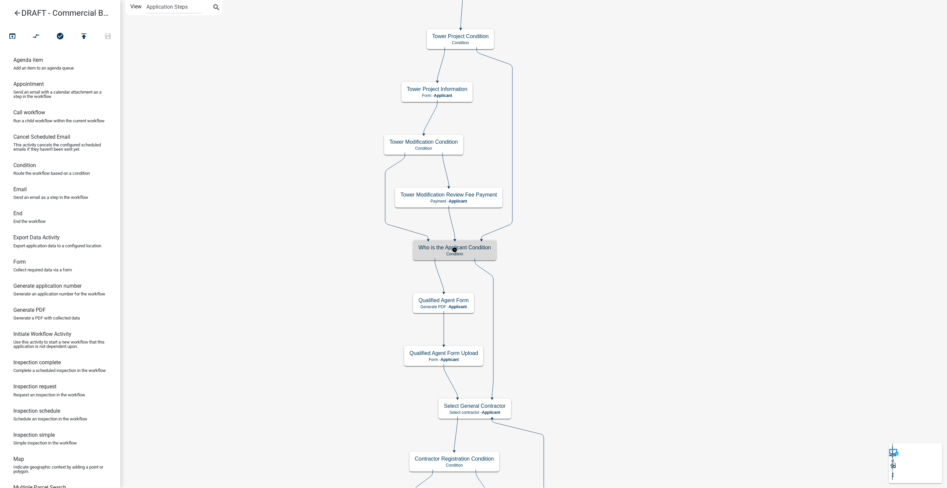
click at [442, 247] on h5 "Who is the Applicant Condition" at bounding box center [454, 247] width 72 height 6
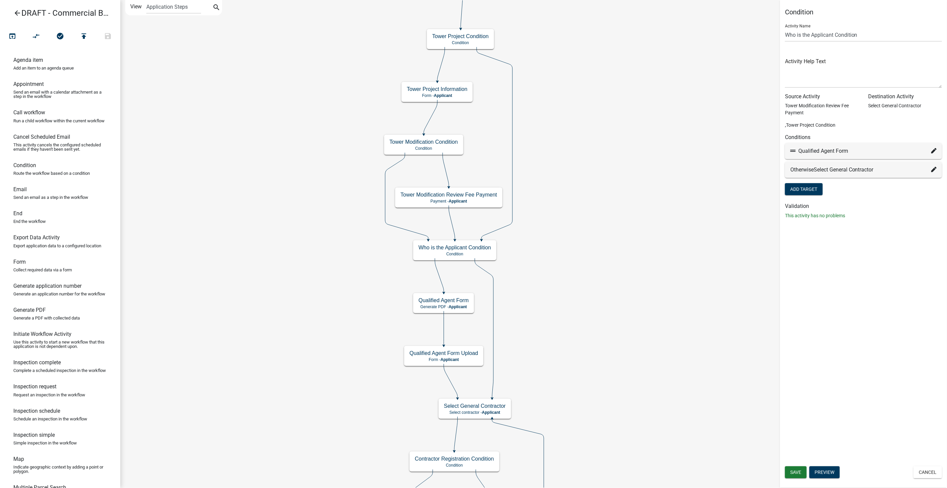
click at [935, 149] on icon at bounding box center [933, 150] width 5 height 5
select select "66: 88449e8e-2730-452d-9140-670c4f541621"
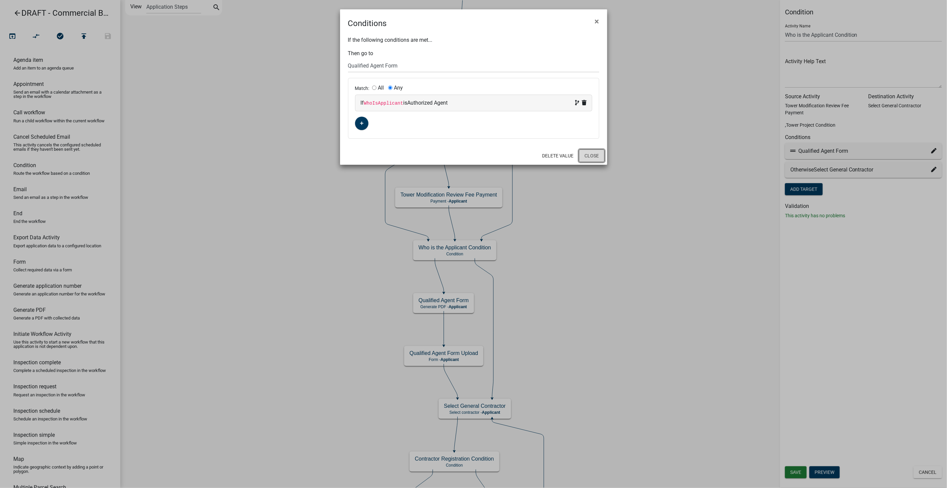
click at [588, 156] on button "Close" at bounding box center [592, 155] width 26 height 13
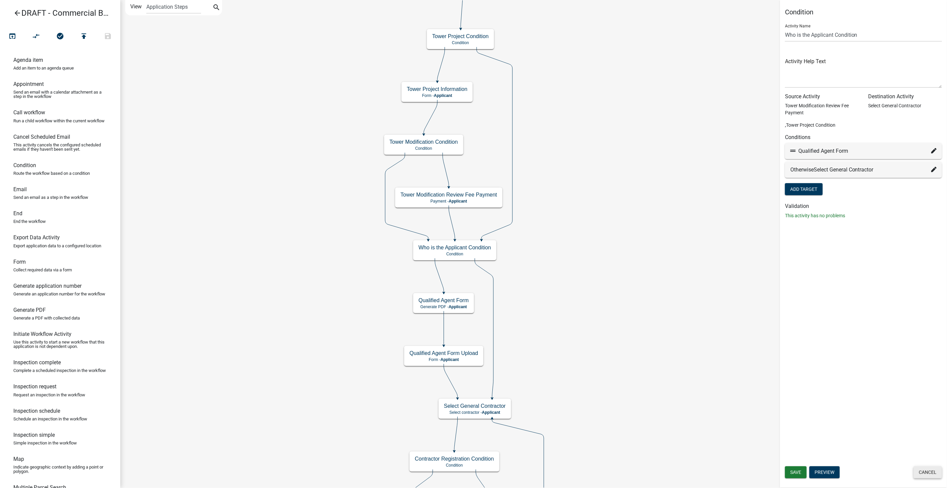
click at [928, 475] on button "Cancel" at bounding box center [927, 472] width 28 height 12
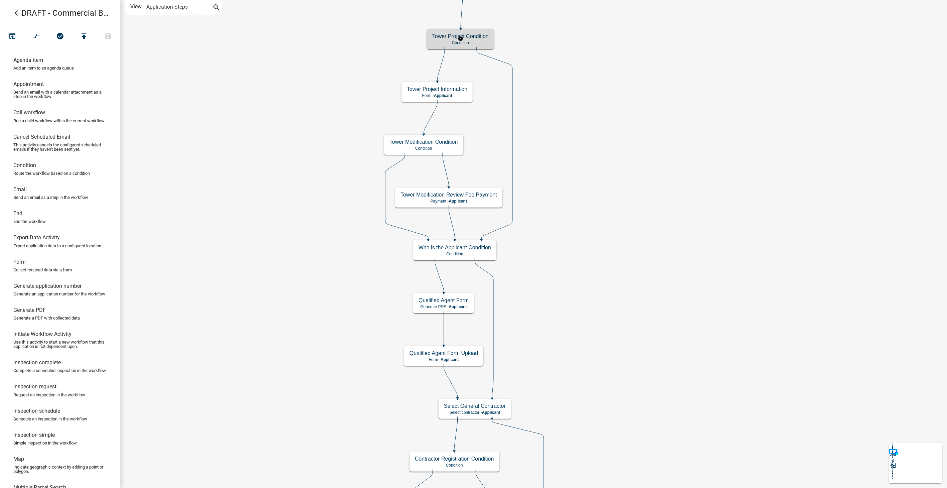
click at [478, 40] on p "Condition" at bounding box center [460, 42] width 56 height 5
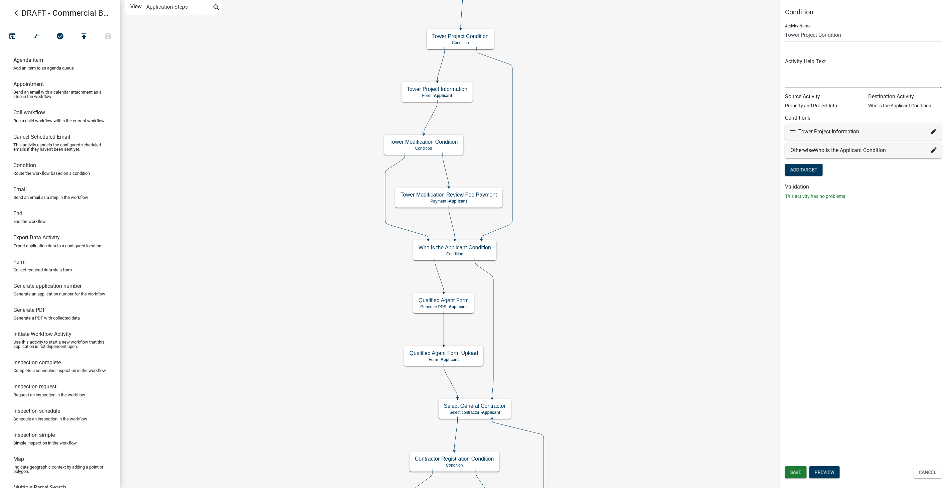
click at [933, 148] on icon at bounding box center [933, 149] width 5 height 5
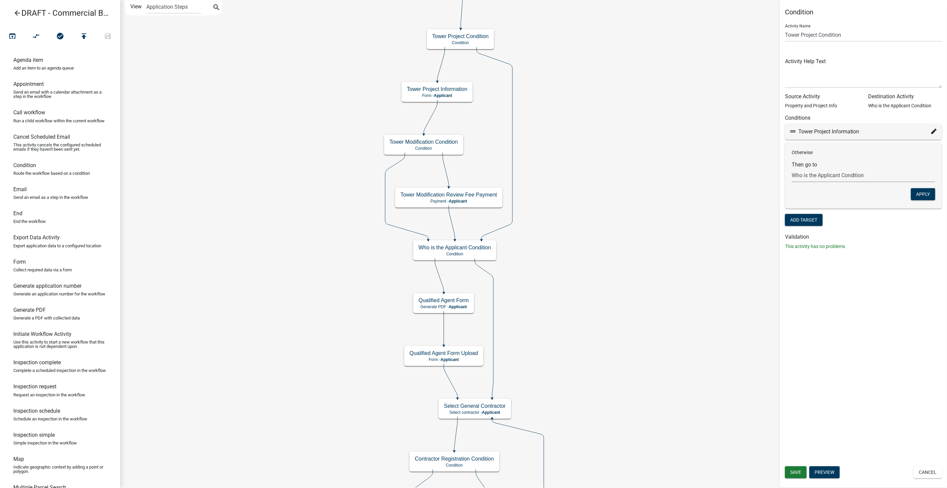
click at [827, 174] on select "Choose... Start Applicant and Owner Info Require User Parcel search Application…" at bounding box center [863, 175] width 144 height 14
click at [856, 177] on select "Choose... Start Applicant and Owner Info Require User Parcel search Application…" at bounding box center [863, 175] width 144 height 14
click at [850, 174] on select "Choose... Start Applicant and Owner Info Require User Parcel search Application…" at bounding box center [863, 175] width 144 height 14
select select "27: 83293c6e-b3fb-463f-8b43-5e10f30b3a23"
click at [791, 168] on select "Choose... Start Applicant and Owner Info Require User Parcel search Application…" at bounding box center [863, 175] width 144 height 14
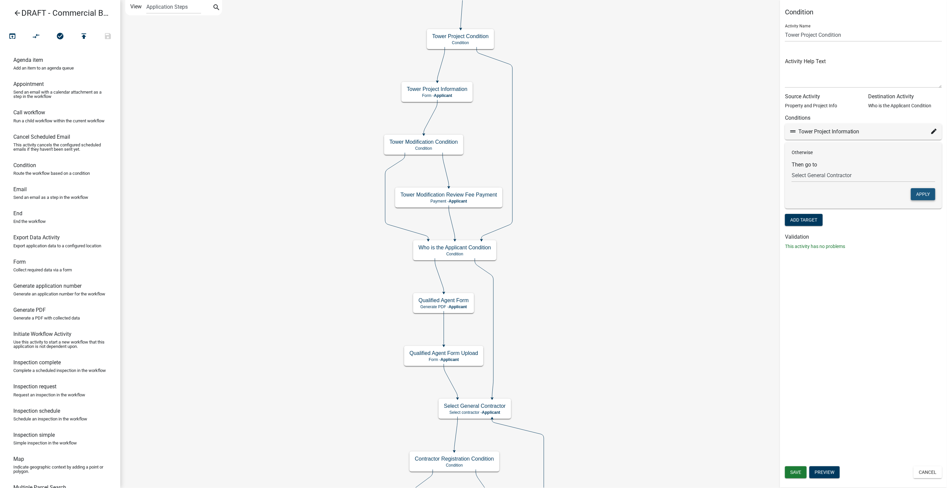
click at [917, 189] on button "Apply" at bounding box center [923, 194] width 24 height 12
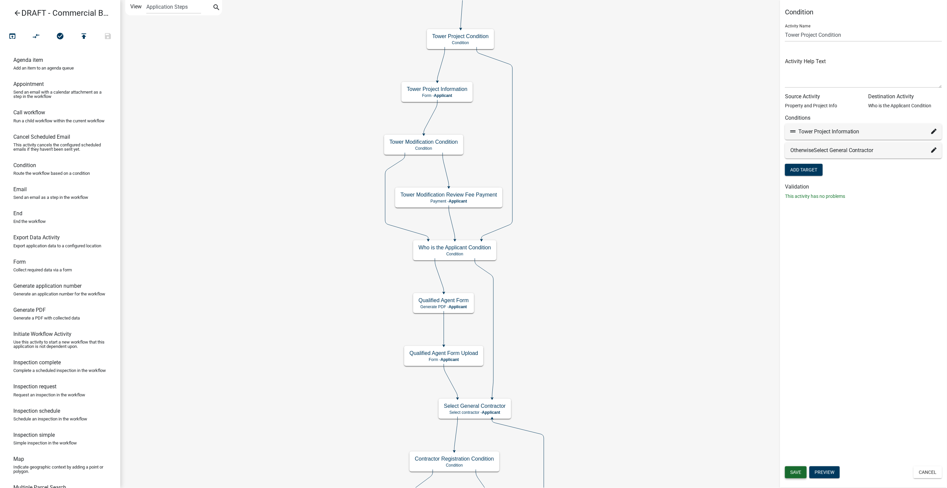
click at [799, 467] on button "Save" at bounding box center [796, 472] width 22 height 12
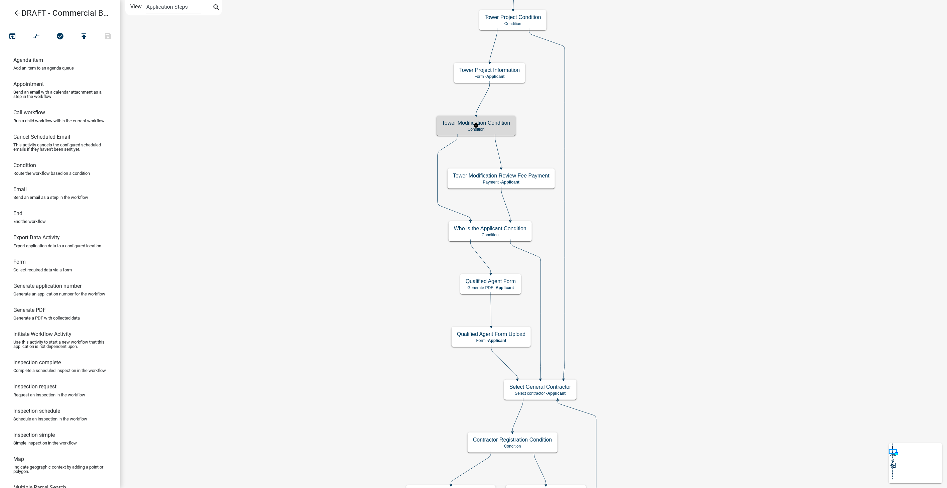
click at [490, 130] on p "Condition" at bounding box center [476, 129] width 68 height 5
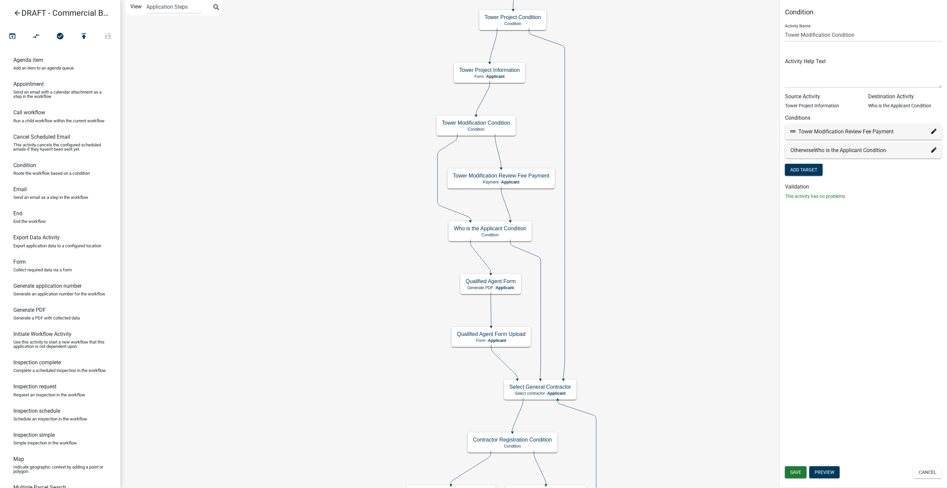
click at [933, 148] on icon at bounding box center [933, 149] width 5 height 5
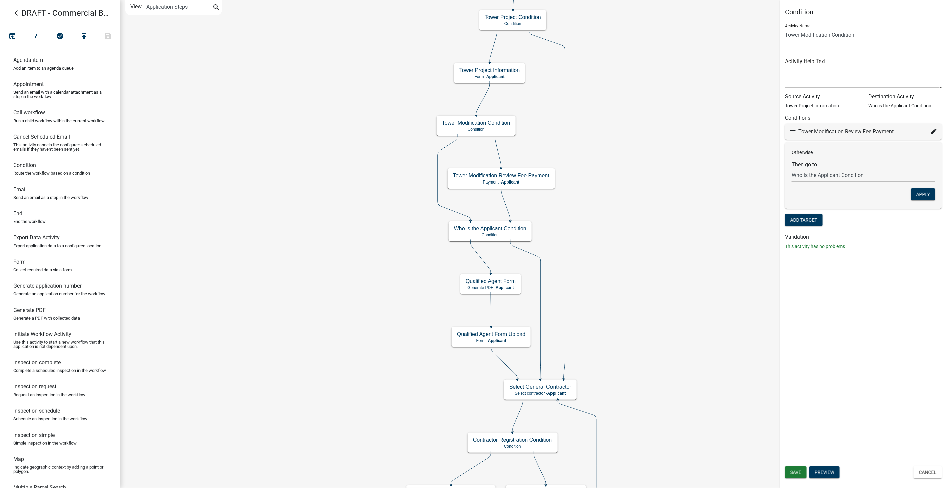
click at [835, 177] on select "Choose... Start Applicant and Owner Info Require User Parcel search Application…" at bounding box center [863, 175] width 144 height 14
select select "28: 83293c6e-b3fb-463f-8b43-5e10f30b3a23"
click at [791, 168] on select "Choose... Start Applicant and Owner Info Require User Parcel search Application…" at bounding box center [863, 175] width 144 height 14
click at [917, 197] on button "Apply" at bounding box center [923, 194] width 24 height 12
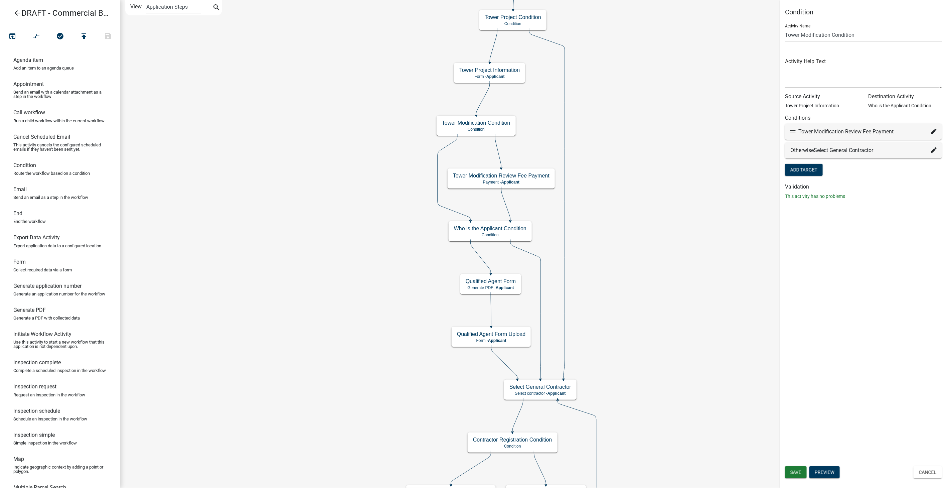
click at [795, 481] on div "Condition Activity Name Tower Modification Condition Activity Help Text Source …" at bounding box center [863, 244] width 167 height 488
click at [796, 467] on button "Save" at bounding box center [796, 472] width 22 height 12
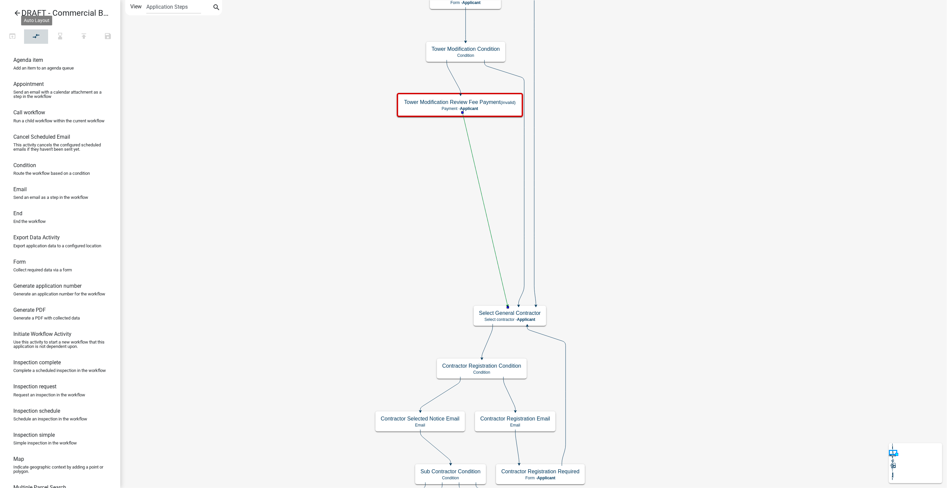
click at [35, 31] on button "compare_arrows" at bounding box center [36, 36] width 24 height 14
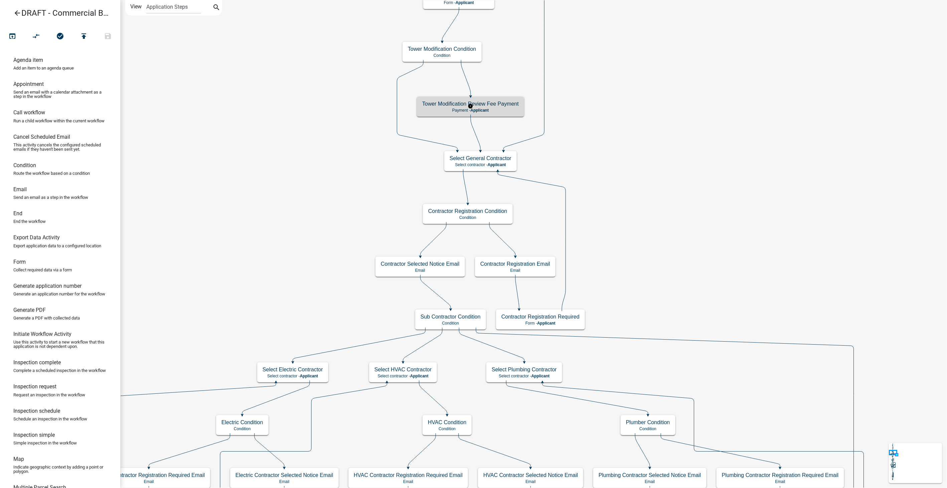
click at [483, 101] on h5 "Tower Modification Review Fee Payment" at bounding box center [470, 104] width 97 height 6
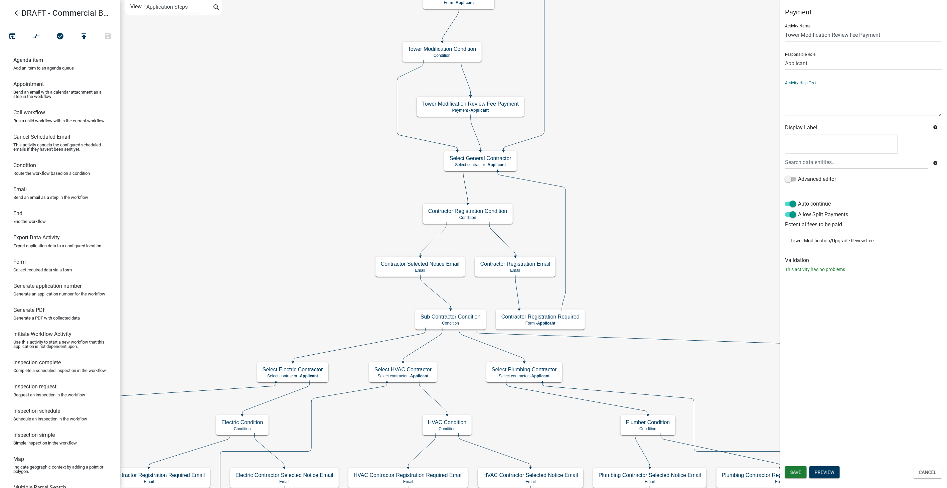
click at [793, 99] on textarea at bounding box center [863, 100] width 157 height 31
type textarea "O"
type textarea "If paying the Tower Modification Review fee with cash or check, bring payment t…"
click at [797, 475] on button "Save" at bounding box center [796, 472] width 22 height 12
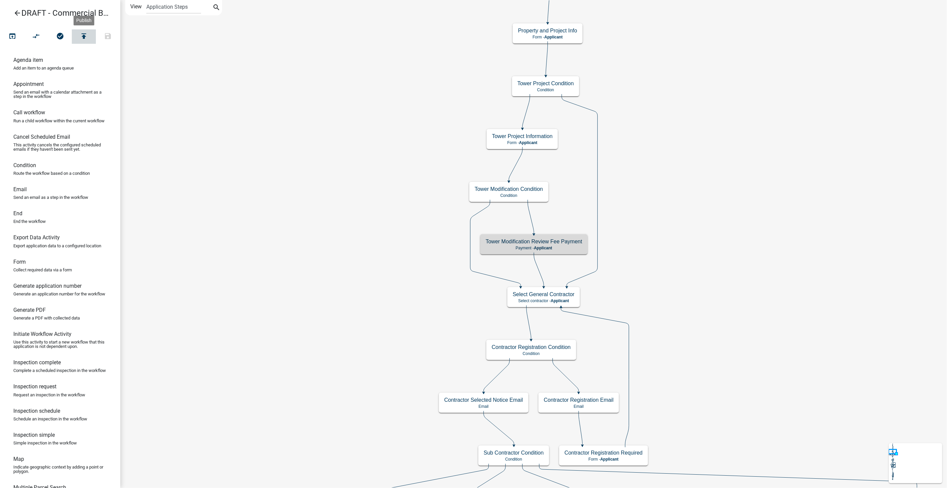
click at [88, 35] on button "publish" at bounding box center [84, 36] width 24 height 14
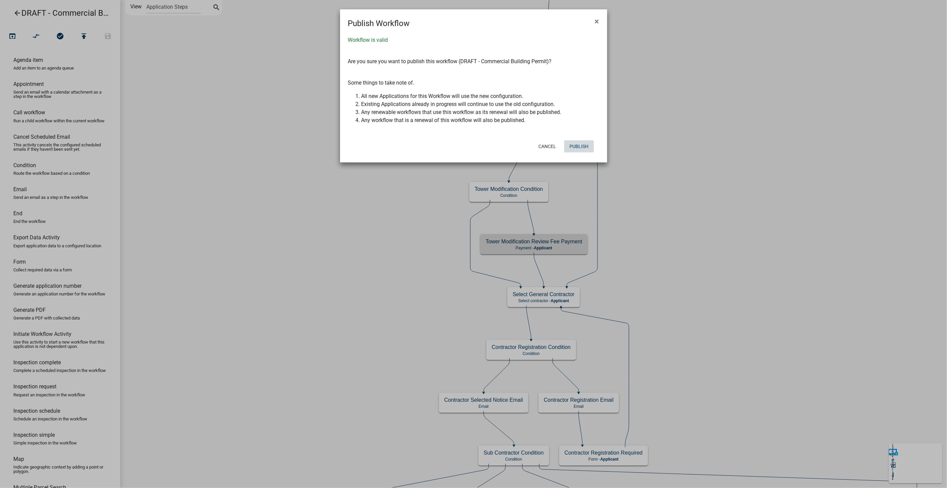
click at [577, 148] on button "Publish" at bounding box center [579, 146] width 30 height 12
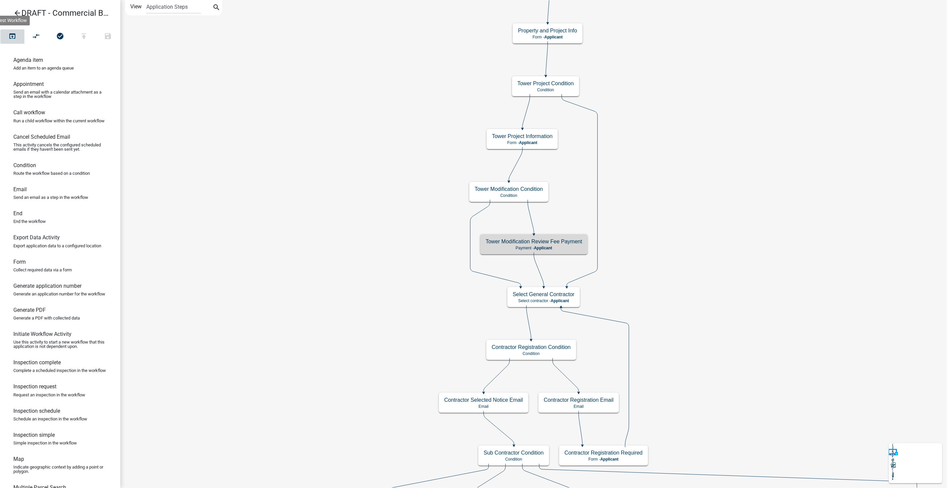
click at [13, 35] on icon "open_in_browser" at bounding box center [12, 36] width 8 height 9
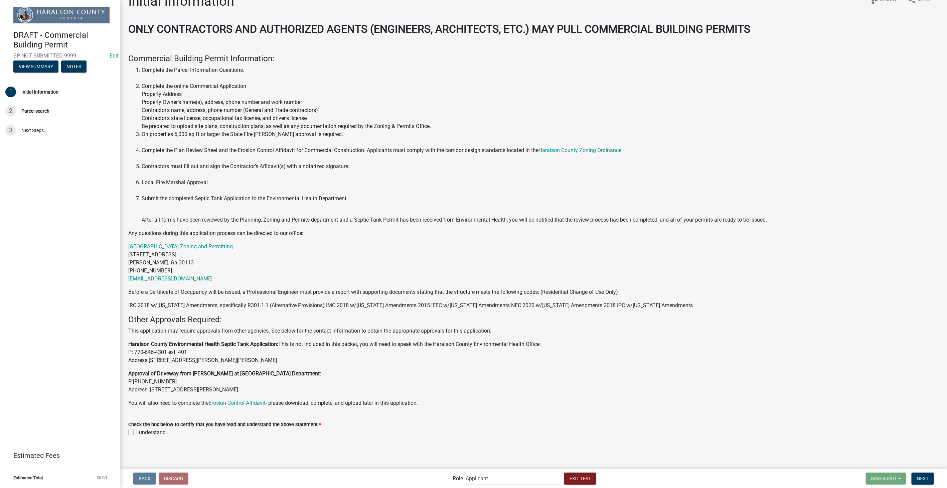
scroll to position [15, 0]
click at [136, 433] on label "I understand." at bounding box center [151, 432] width 31 height 8
click at [136, 432] on input "I understand." at bounding box center [138, 430] width 4 height 4
checkbox input "true"
click at [921, 478] on span "Next" at bounding box center [923, 477] width 12 height 5
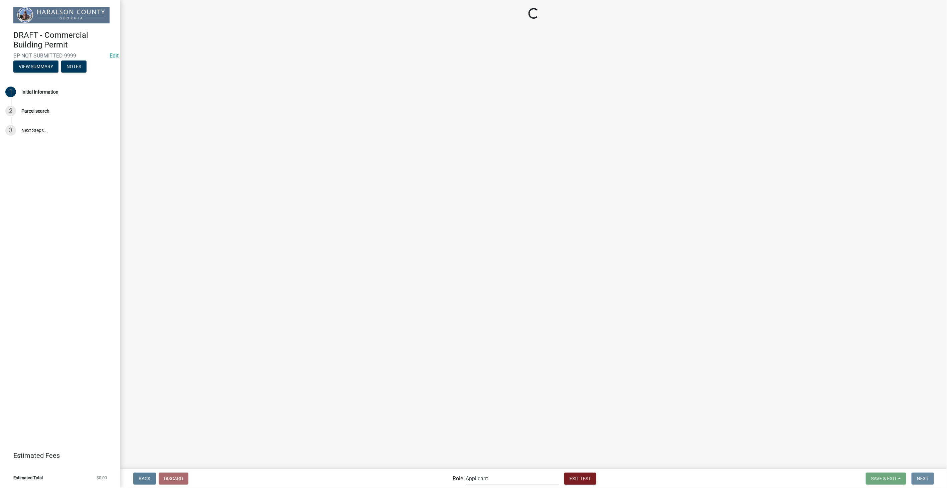
scroll to position [0, 0]
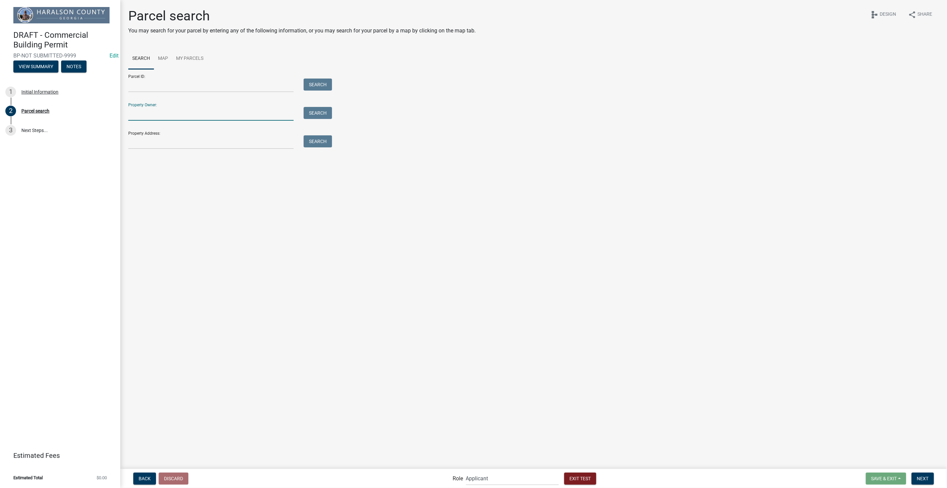
click at [135, 117] on input "Property Owner:" at bounding box center [210, 114] width 165 height 14
type input "smith"
click at [326, 111] on button "Search" at bounding box center [318, 113] width 28 height 12
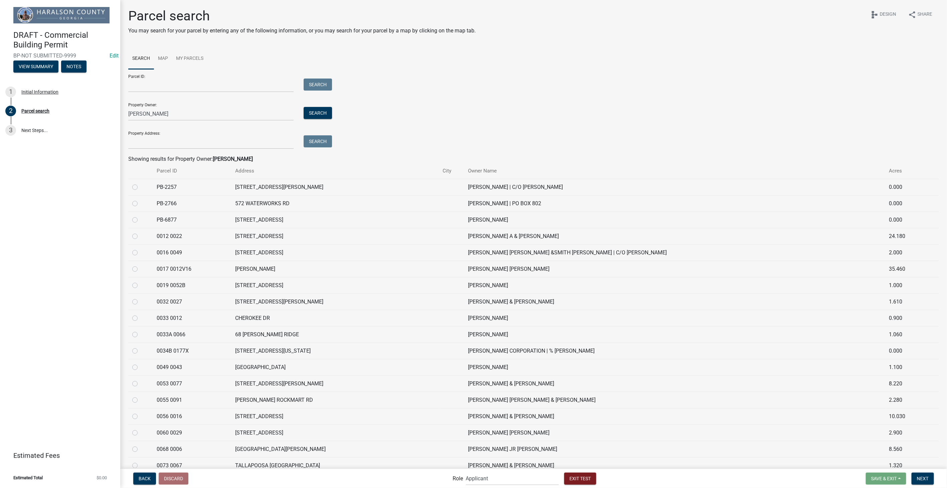
click at [140, 232] on label at bounding box center [140, 232] width 0 height 0
click at [140, 235] on 0022 "radio" at bounding box center [142, 234] width 4 height 4
radio 0022 "true"
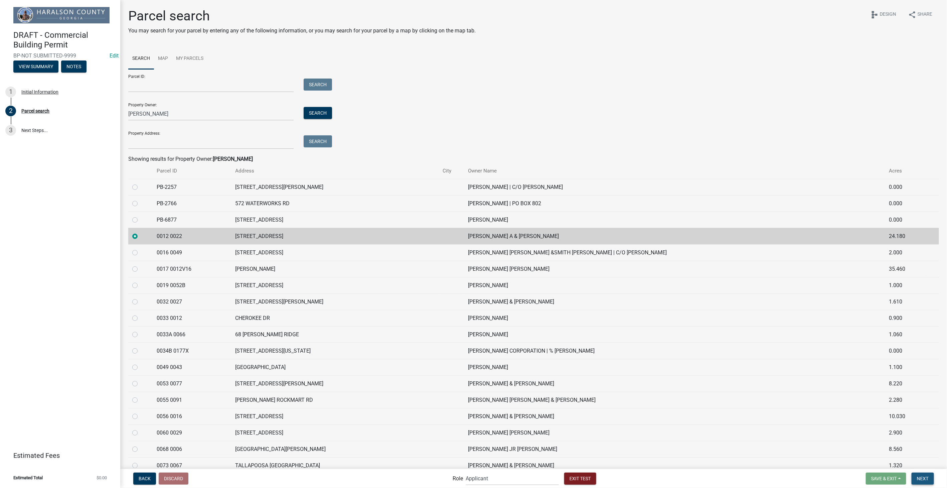
click at [924, 477] on span "Next" at bounding box center [923, 477] width 12 height 5
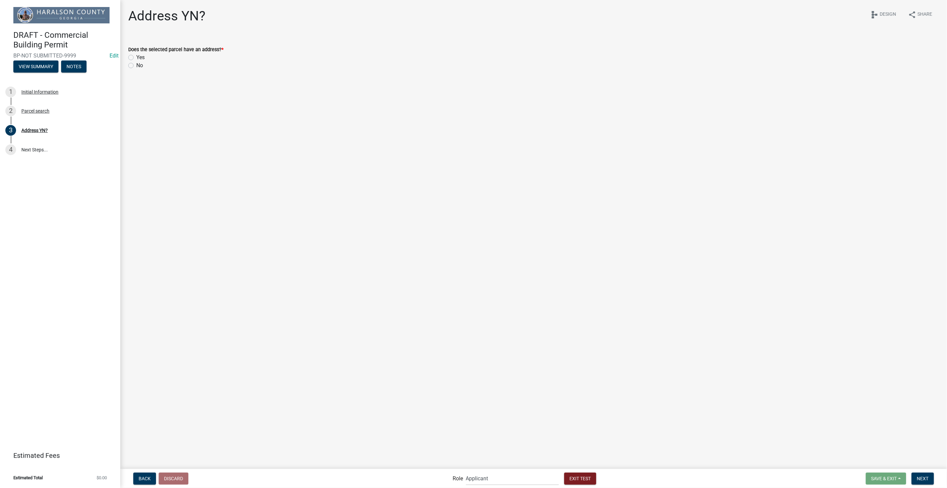
click at [136, 58] on label "Yes" at bounding box center [140, 57] width 8 height 8
click at [136, 58] on input "Yes" at bounding box center [138, 55] width 4 height 4
radio input "true"
click at [924, 477] on span "Next" at bounding box center [923, 477] width 12 height 5
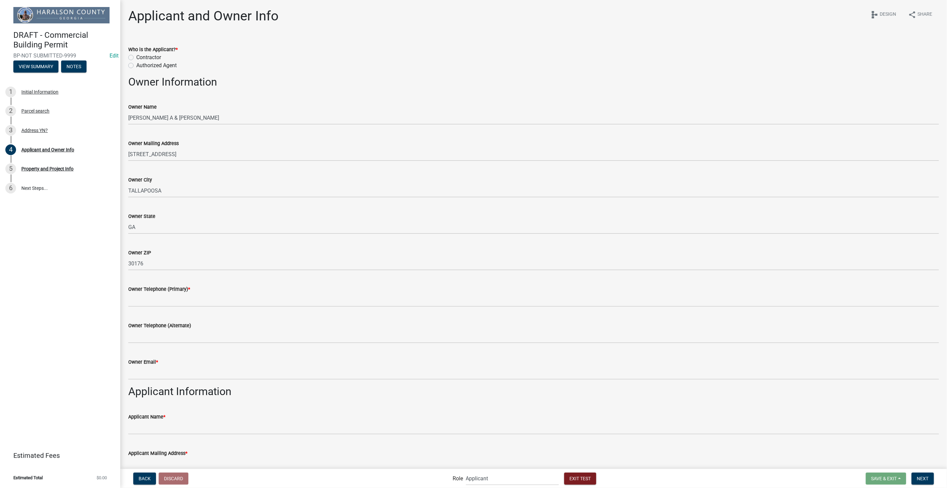
click at [136, 65] on label "Authorized Agent" at bounding box center [156, 65] width 40 height 8
click at [136, 65] on input "Authorized Agent" at bounding box center [138, 63] width 4 height 4
radio input "true"
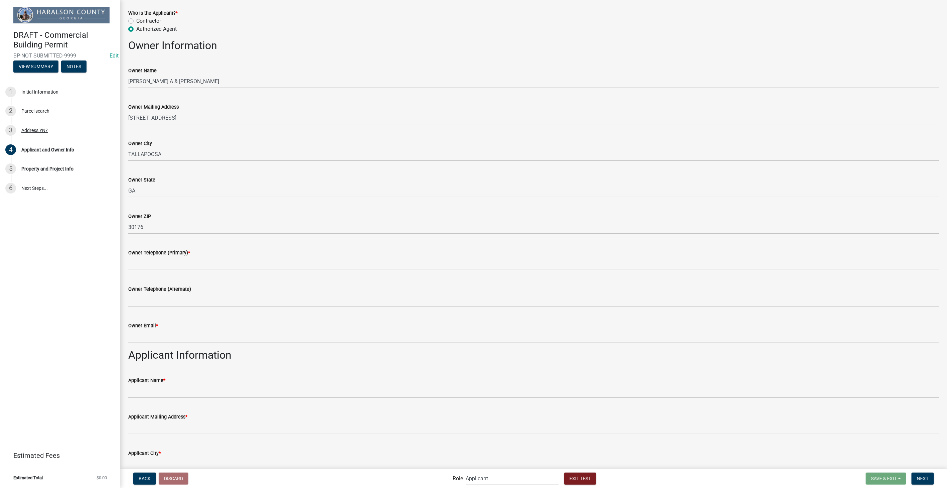
scroll to position [37, 0]
click at [169, 268] on input "Owner Telephone (Primary) *" at bounding box center [533, 263] width 810 height 14
type input "3178267392"
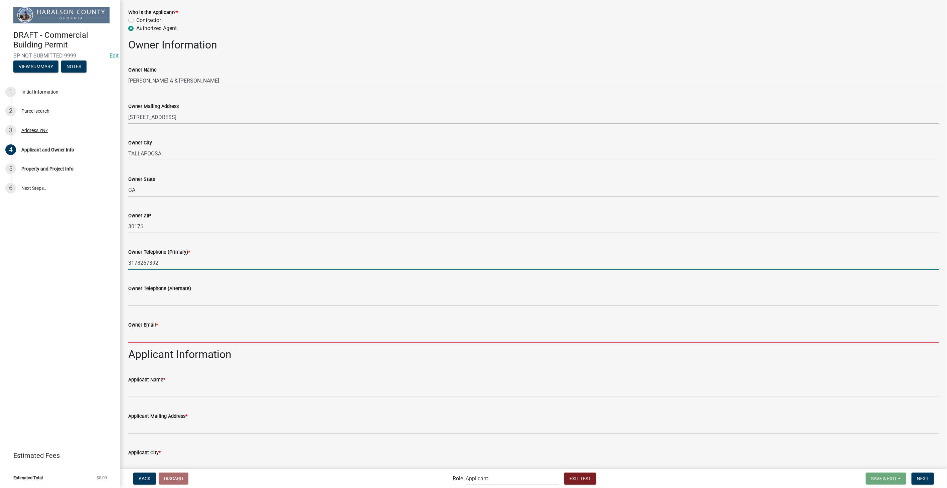
type input "[EMAIL_ADDRESS][DOMAIN_NAME]"
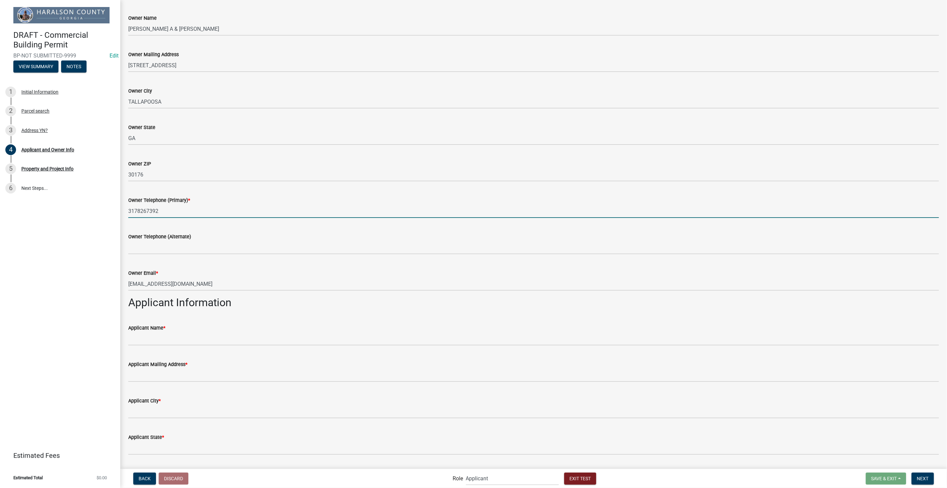
scroll to position [222, 0]
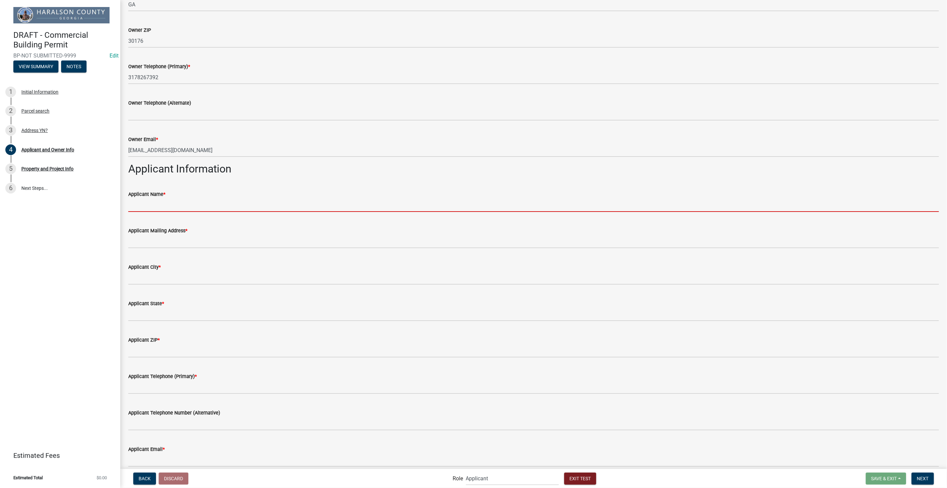
click at [153, 202] on input "Applicant Name *" at bounding box center [533, 205] width 810 height 14
type input "Stacia Franklin"
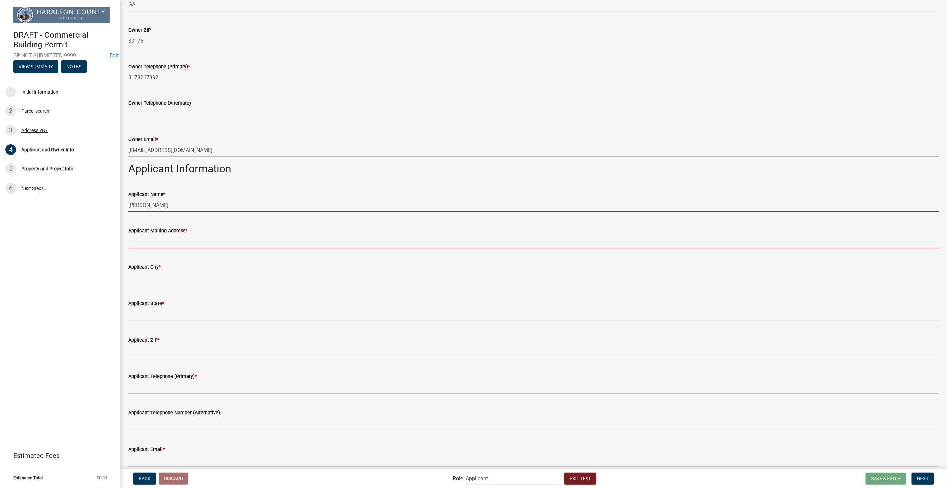
click at [149, 246] on input "Applicant Mailing Address *" at bounding box center [533, 241] width 810 height 14
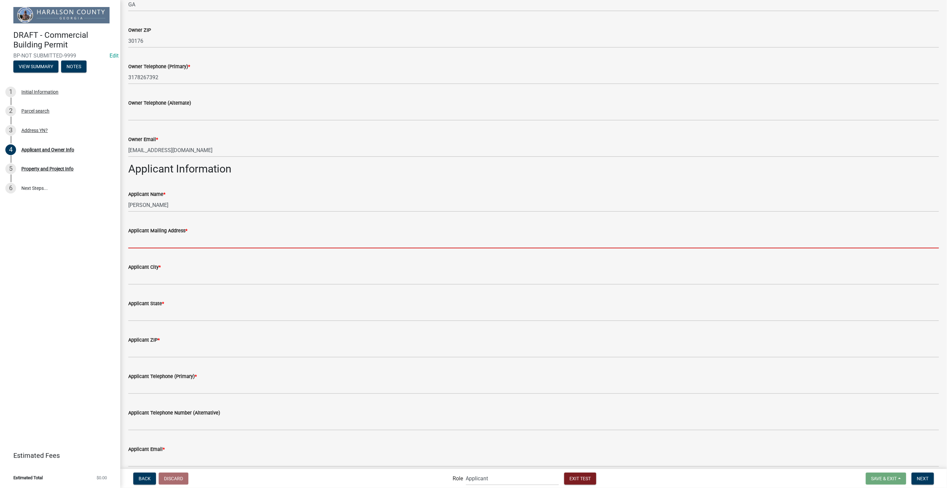
type input "8901 Otis Ave"
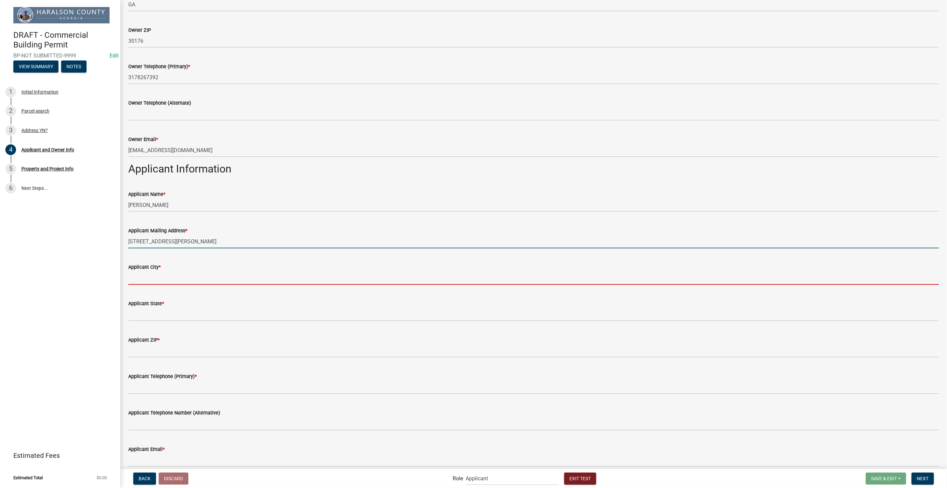
type input "Indianapolis"
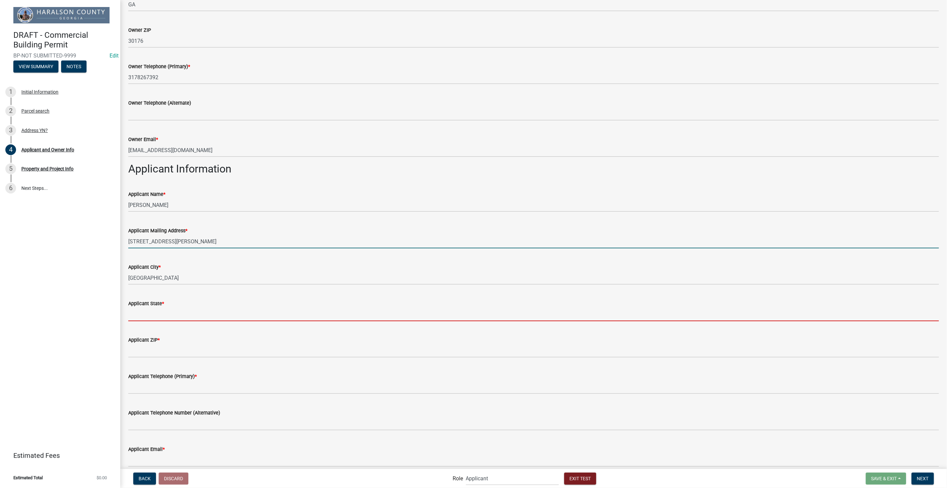
type input "Indiana"
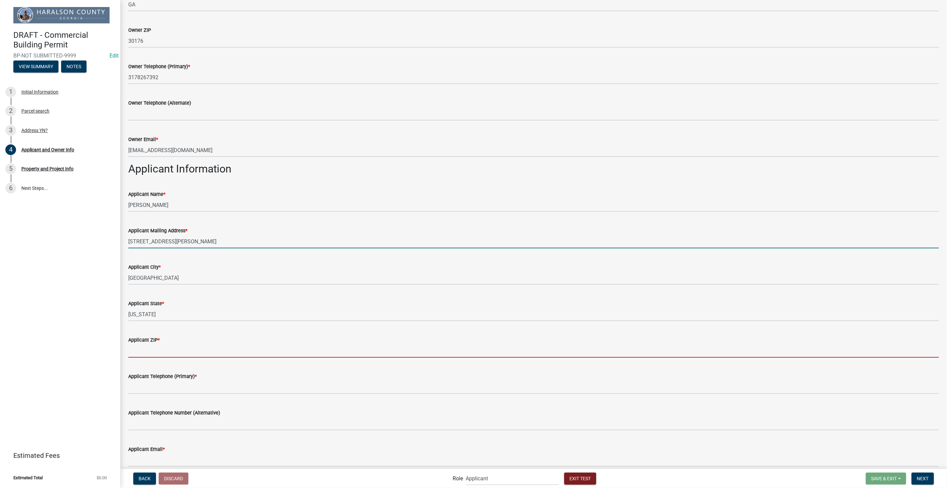
type input "46216"
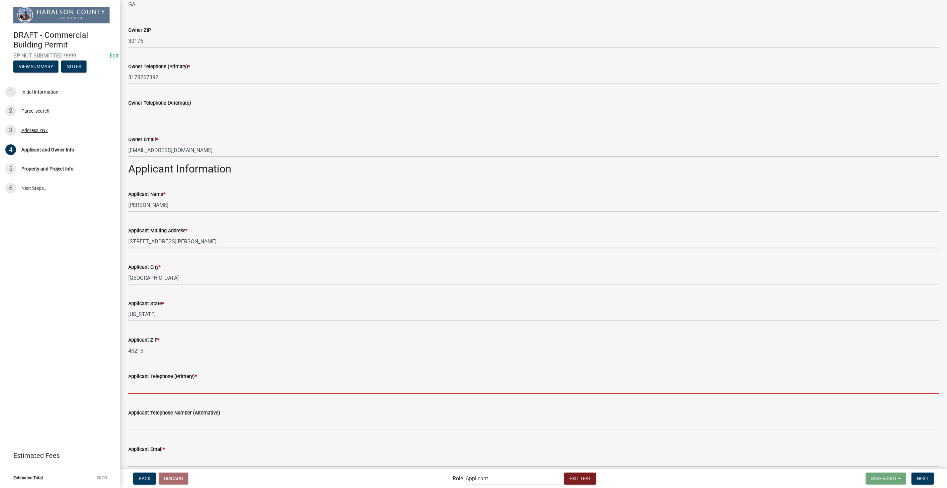
type input "3178267392"
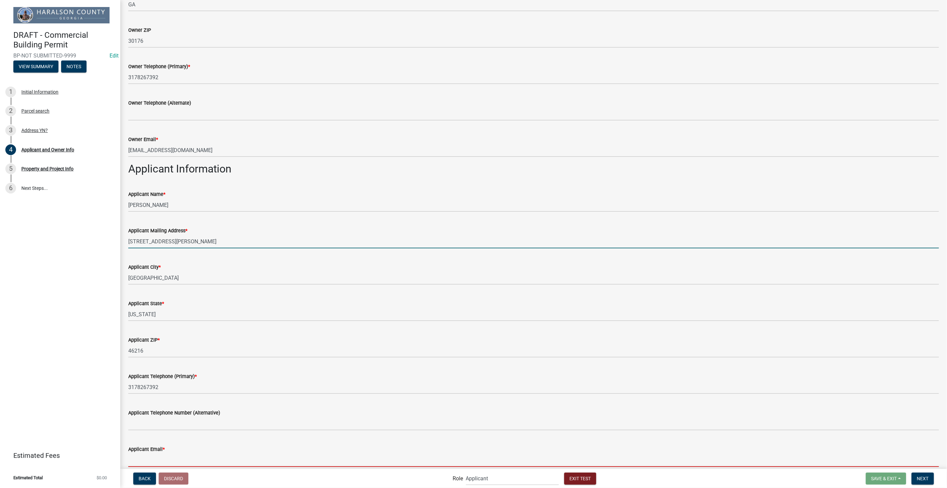
type input "[EMAIL_ADDRESS][DOMAIN_NAME]"
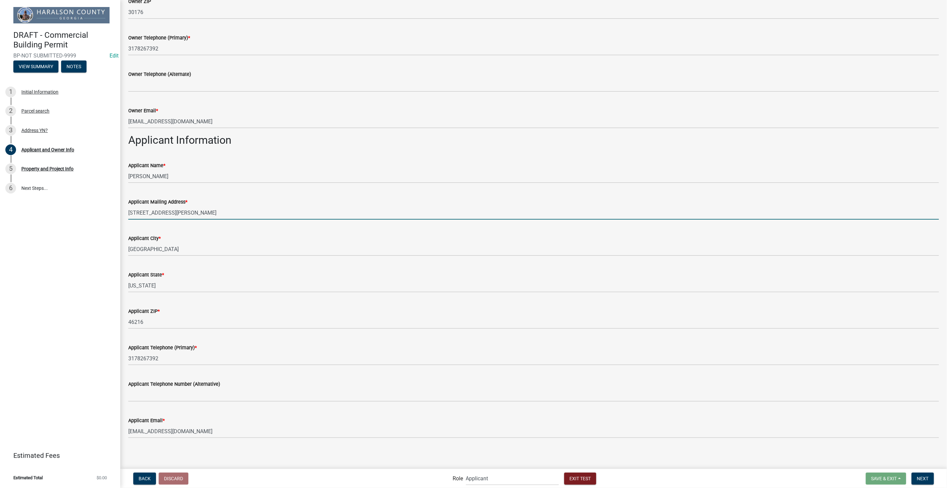
scroll to position [252, 0]
click at [927, 472] on button "Next" at bounding box center [922, 478] width 22 height 12
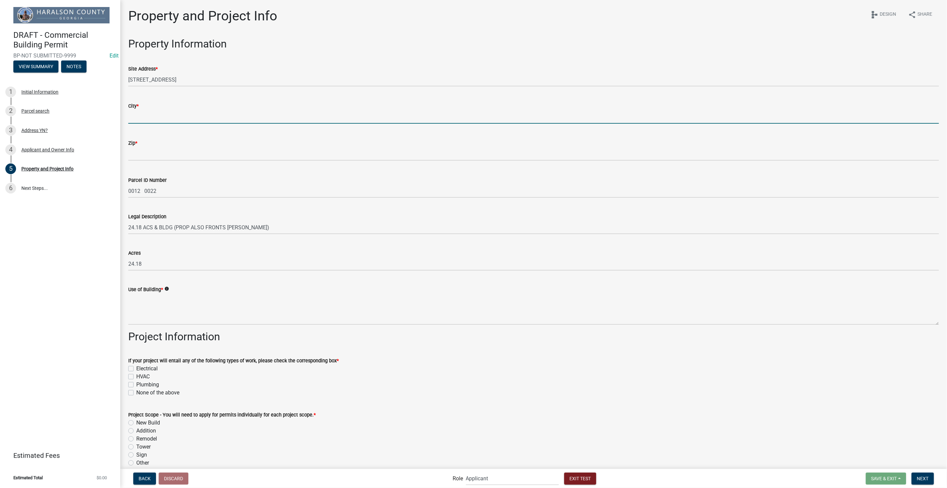
click at [157, 120] on input "City *" at bounding box center [533, 117] width 810 height 14
type input "STOUGHTON"
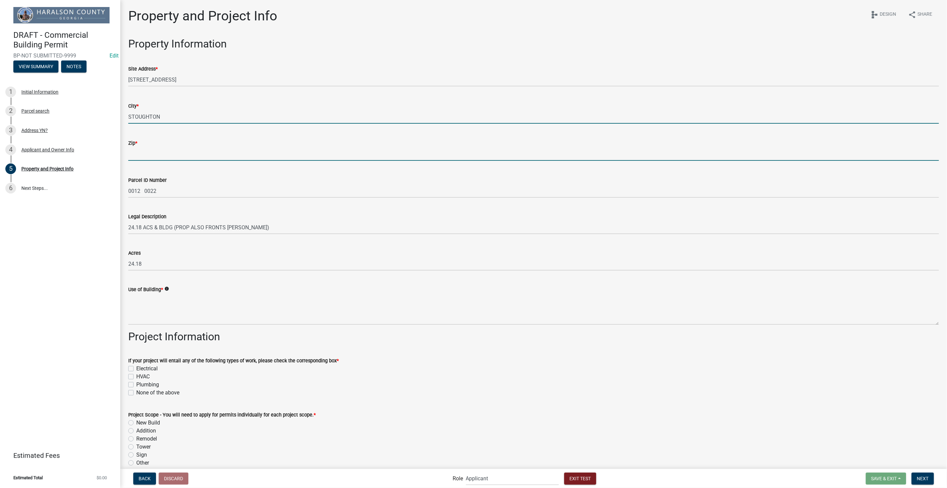
type input "02072"
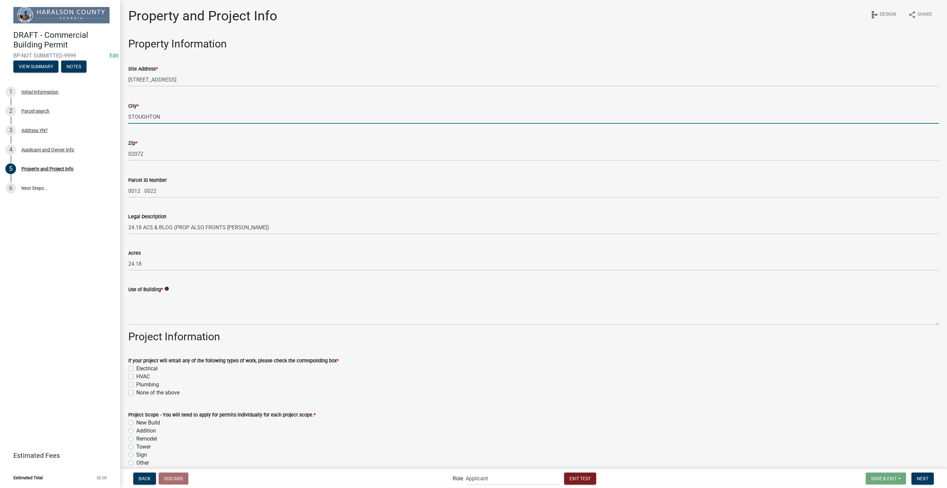
type input "Indianapolis"
click at [169, 288] on icon "info" at bounding box center [166, 288] width 5 height 5
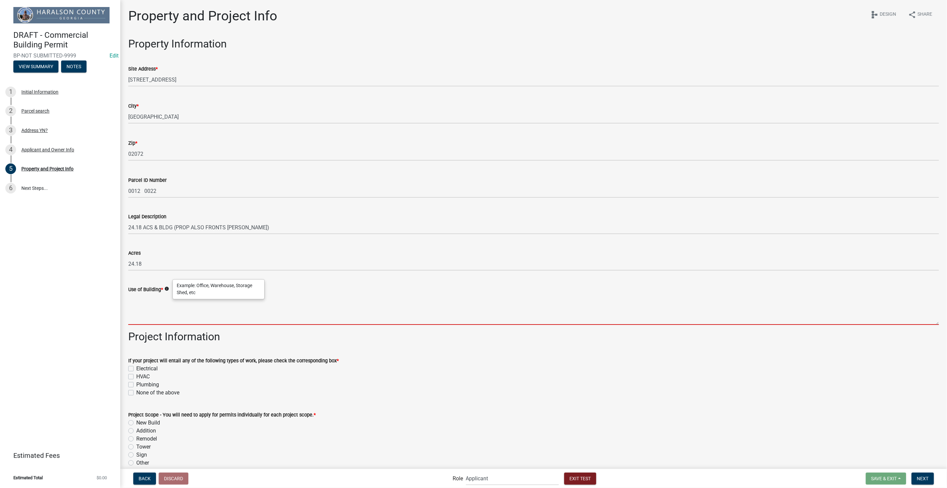
click at [157, 300] on textarea "Use of Building *" at bounding box center [533, 308] width 810 height 31
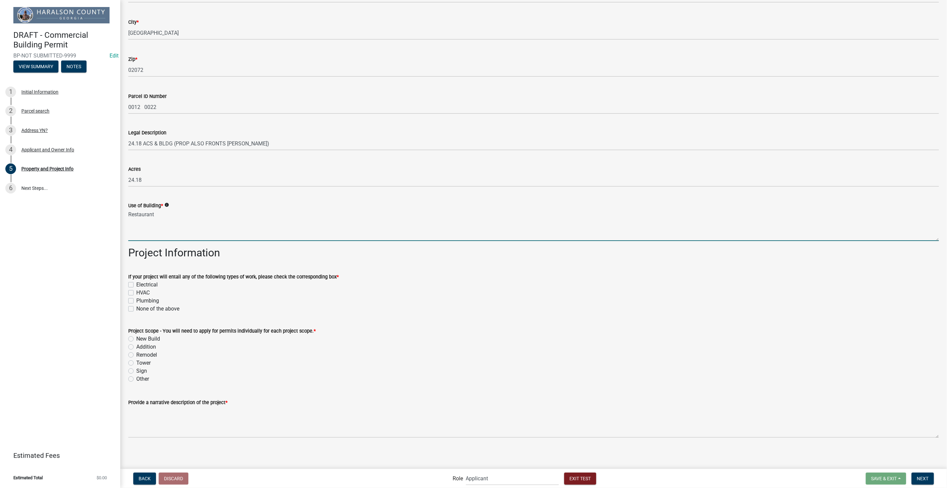
scroll to position [85, 0]
type textarea "Restaurant"
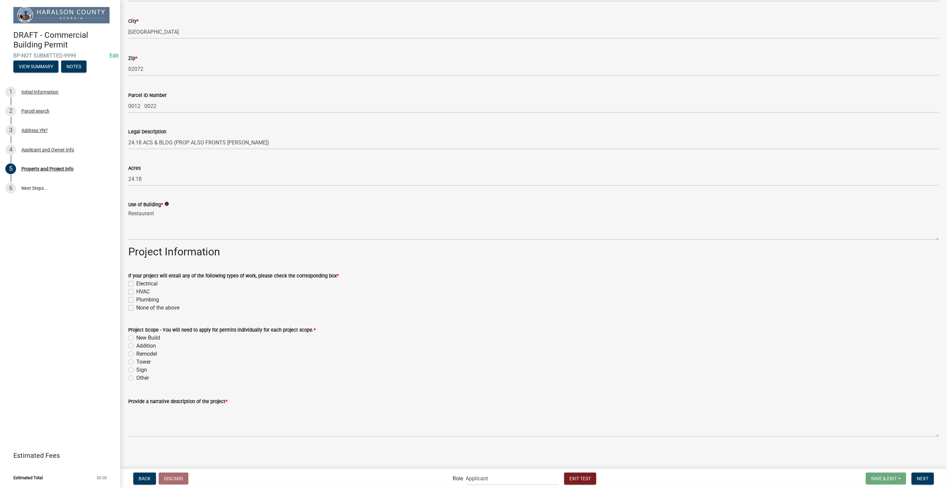
click at [136, 286] on label "Electrical" at bounding box center [146, 283] width 21 height 8
click at [136, 284] on input "Electrical" at bounding box center [138, 281] width 4 height 4
checkbox input "true"
checkbox input "false"
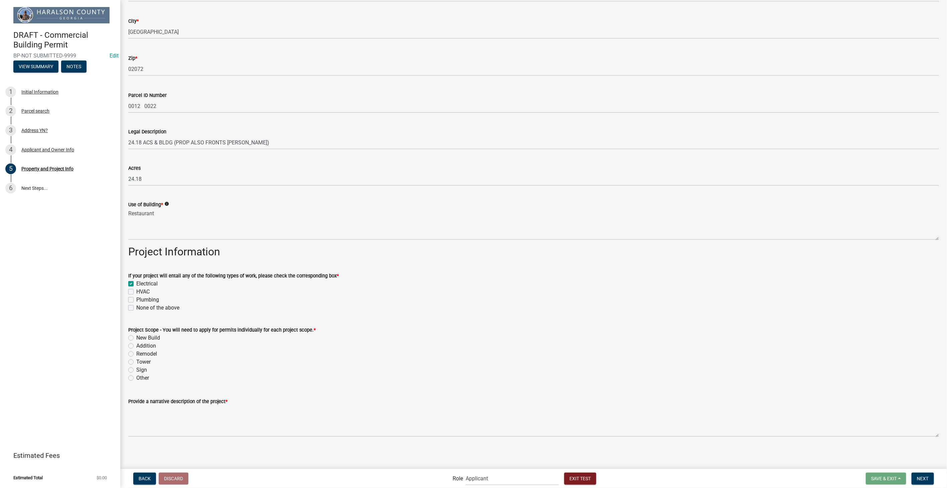
checkbox input "false"
click at [136, 289] on label "HVAC" at bounding box center [142, 292] width 13 height 8
click at [136, 289] on input "HVAC" at bounding box center [138, 290] width 4 height 4
checkbox input "true"
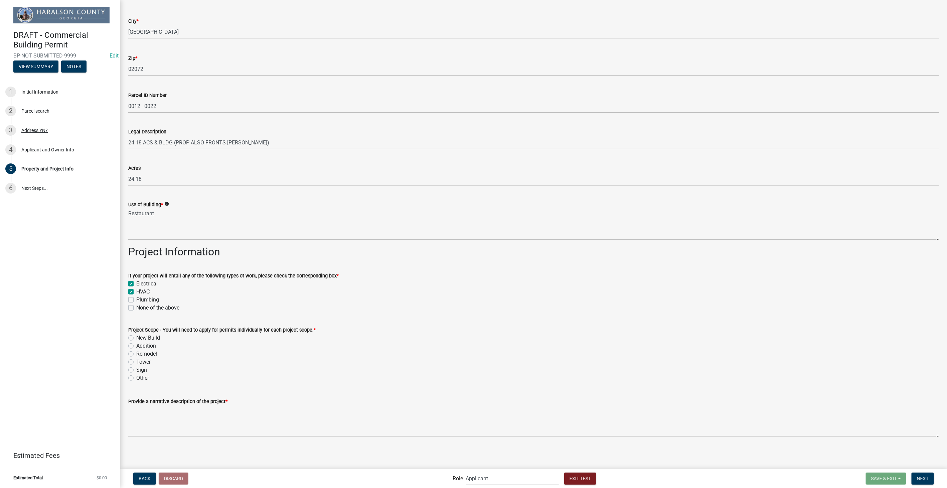
checkbox input "true"
checkbox input "false"
click at [136, 300] on label "Plumbing" at bounding box center [147, 300] width 23 height 8
click at [136, 300] on input "Plumbing" at bounding box center [138, 298] width 4 height 4
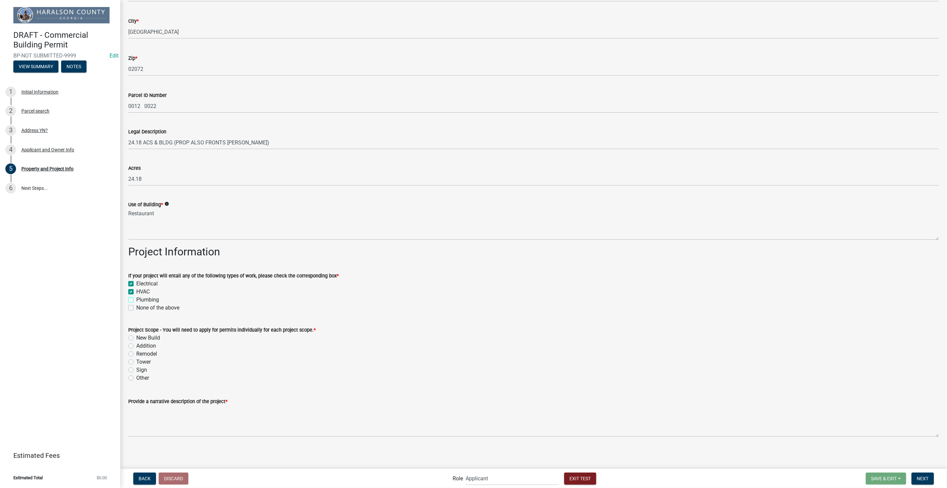
checkbox input "true"
checkbox input "false"
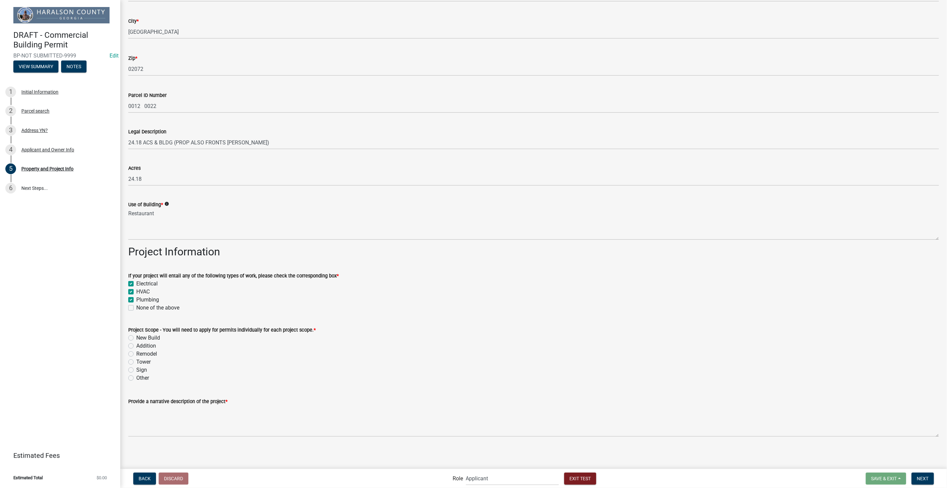
click at [136, 337] on label "New Build" at bounding box center [148, 338] width 24 height 8
click at [136, 337] on input "New Build" at bounding box center [138, 336] width 4 height 4
radio input "true"
click at [241, 416] on textarea "Provide a narrative description of the project *" at bounding box center [533, 420] width 810 height 31
type textarea "New Senor Iguana rstaurant"
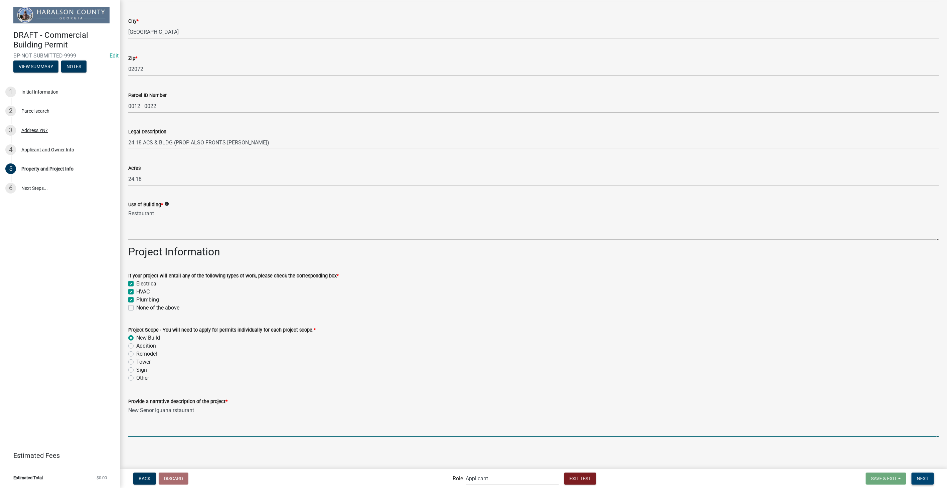
click at [917, 472] on button "Next" at bounding box center [922, 478] width 22 height 12
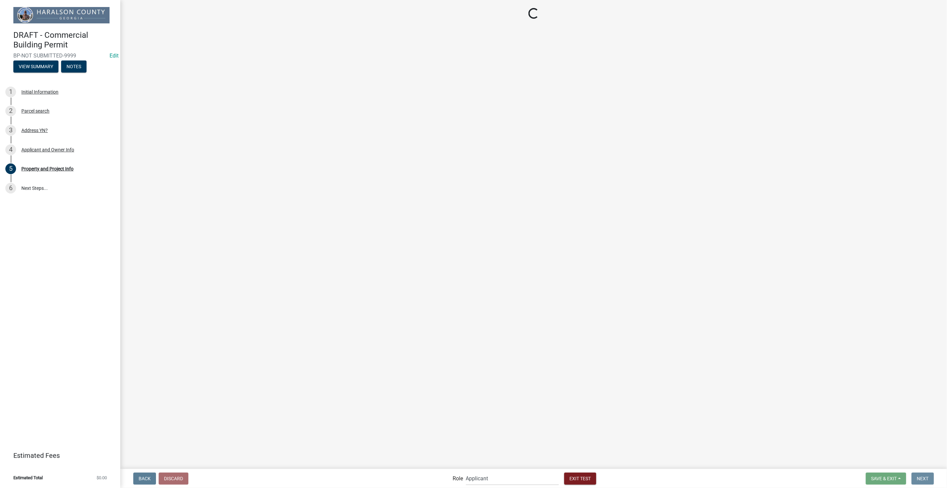
scroll to position [0, 0]
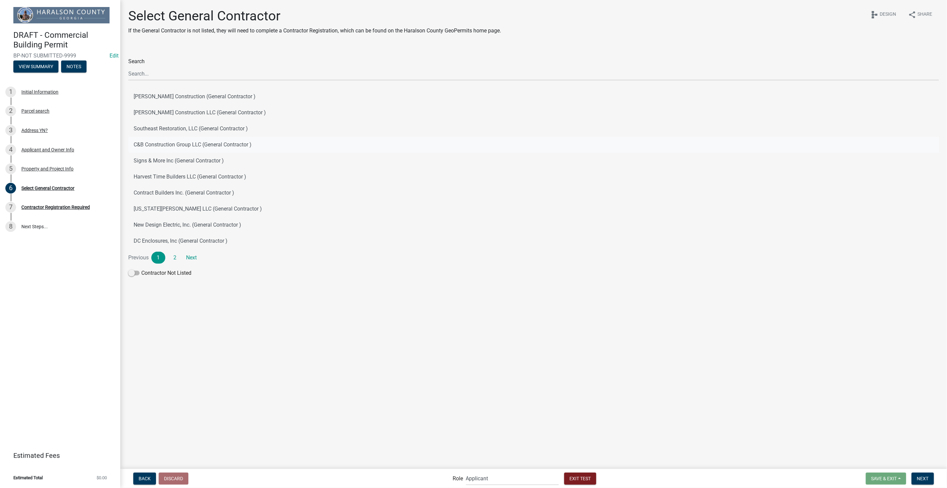
click at [229, 142] on button "C&B Construction Group LLC (General Contractor )" at bounding box center [533, 145] width 810 height 16
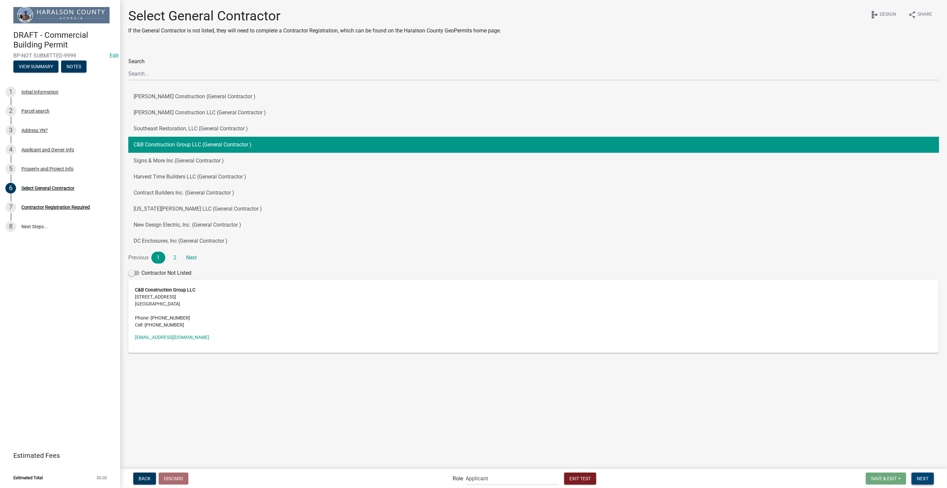
click at [925, 481] on button "Next" at bounding box center [922, 478] width 22 height 12
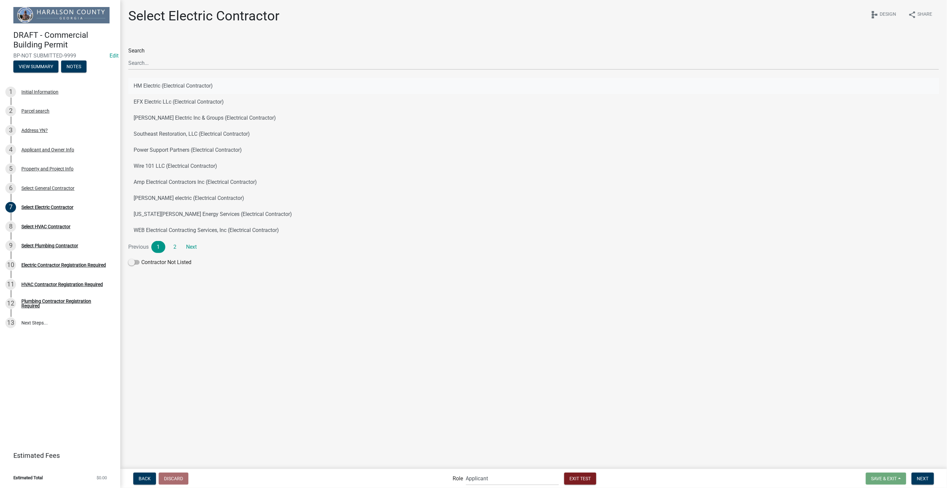
click at [186, 79] on button "HM Electric (Electrical Contractor)" at bounding box center [533, 86] width 810 height 16
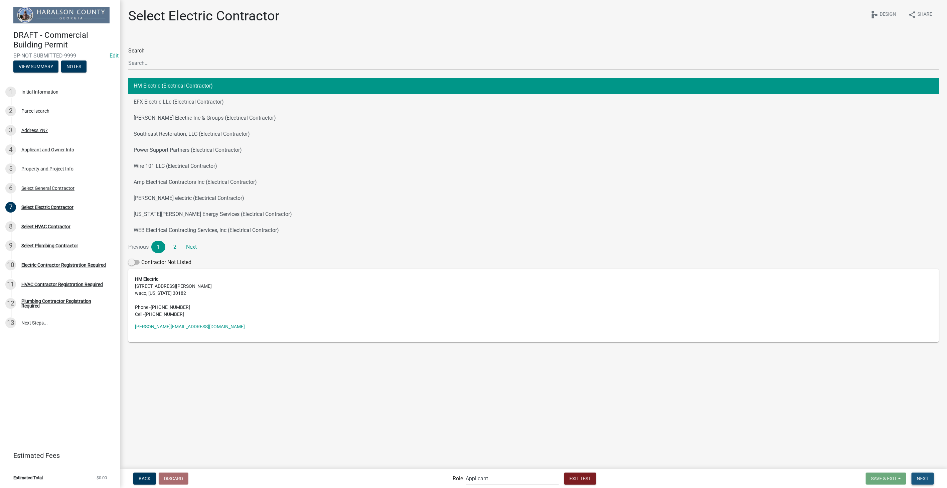
click at [918, 474] on button "Next" at bounding box center [922, 478] width 22 height 12
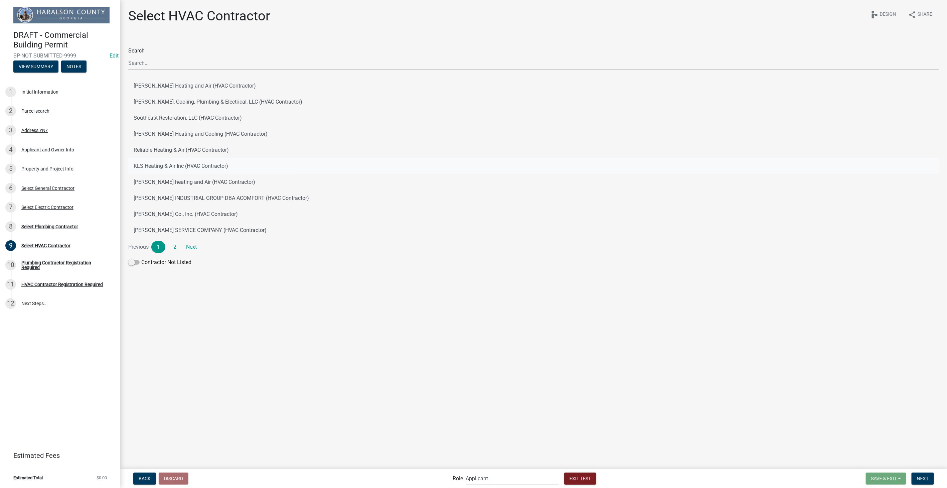
click at [150, 163] on button "KLS Heating & Air Inc (HVAC Contractor)" at bounding box center [533, 166] width 810 height 16
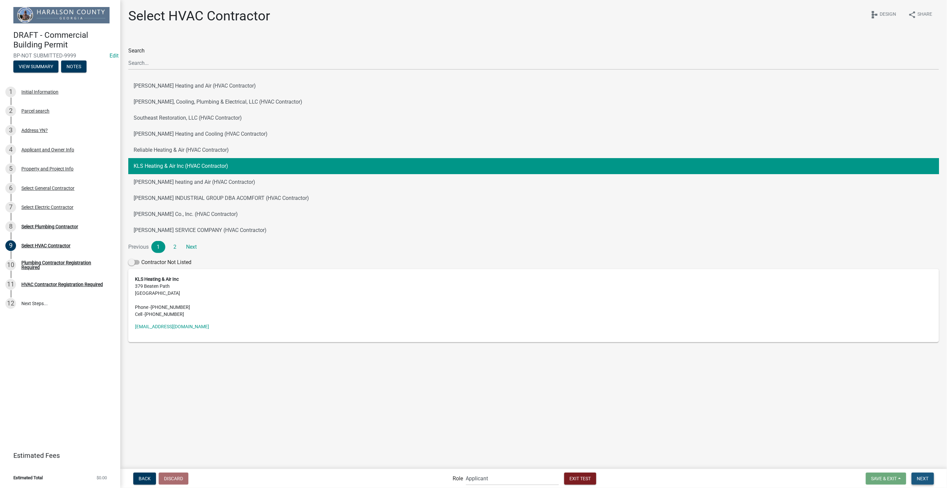
click at [930, 480] on button "Next" at bounding box center [922, 478] width 22 height 12
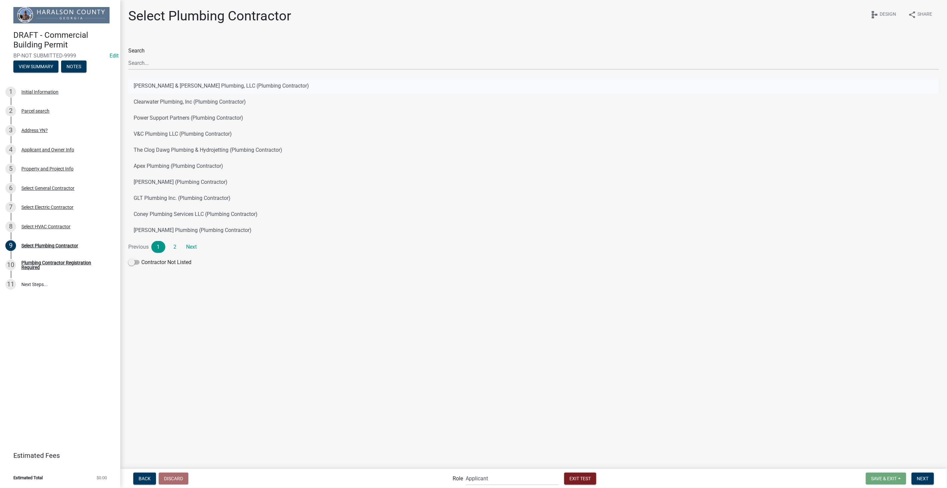
click at [226, 83] on button "Jones & Jones Plumbing, LLC (Plumbing Contractor)" at bounding box center [533, 86] width 810 height 16
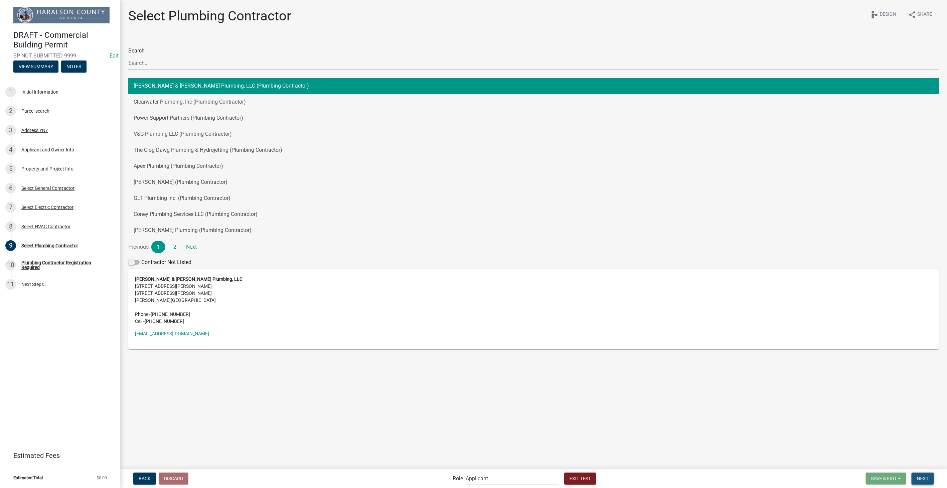
click at [924, 480] on span "Next" at bounding box center [923, 477] width 12 height 5
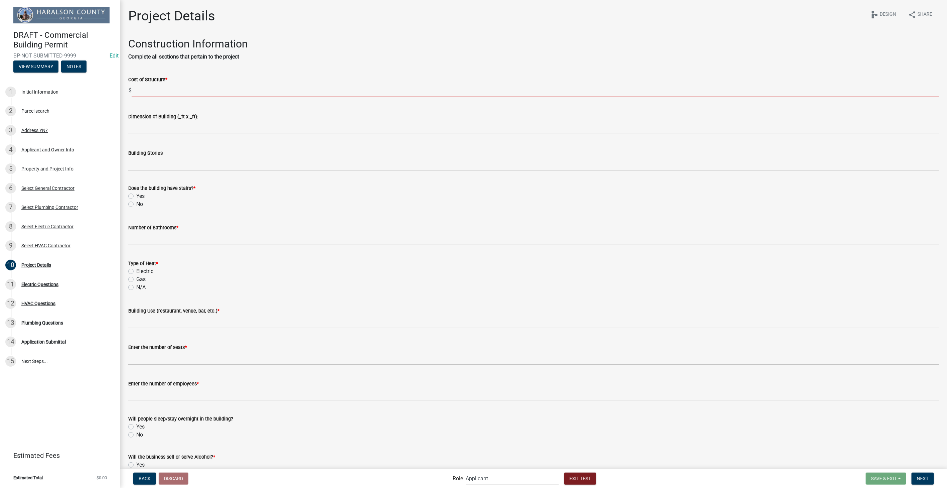
click at [147, 91] on input "text" at bounding box center [535, 90] width 807 height 14
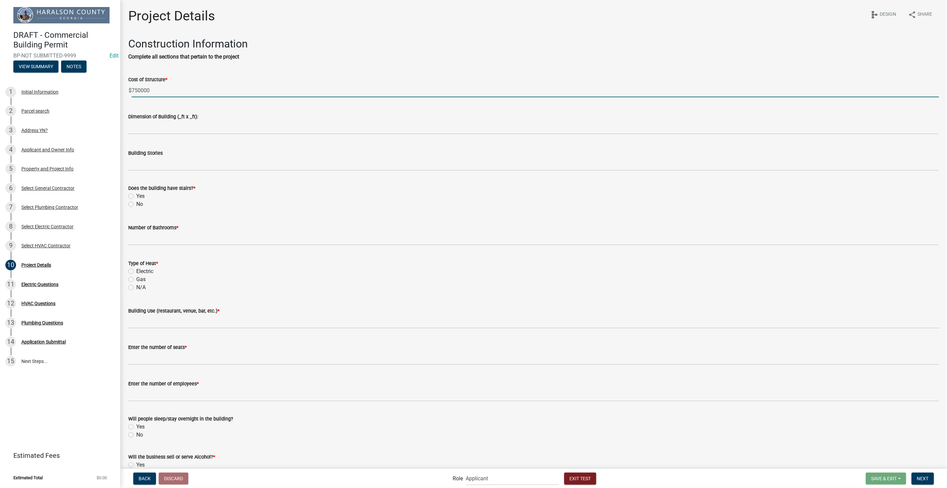
type input "750000"
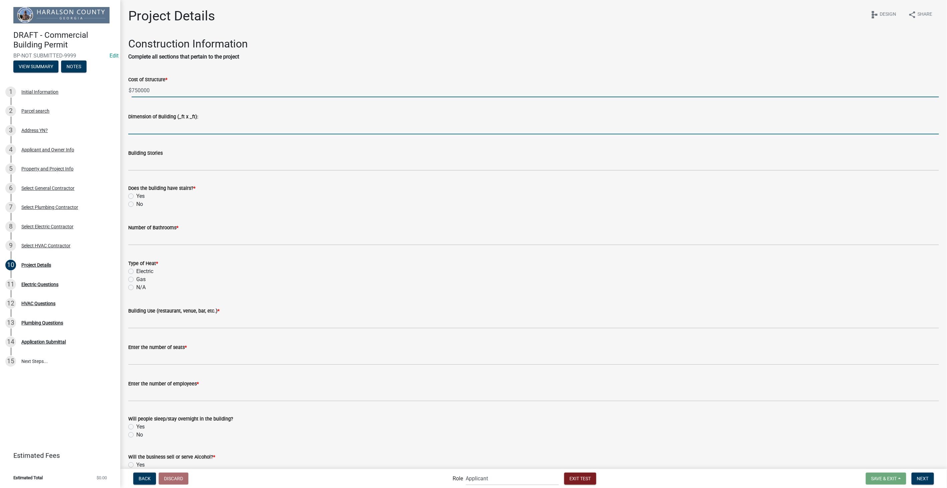
click at [140, 125] on input "Dimension of Building (_ft x _ft):" at bounding box center [533, 128] width 810 height 14
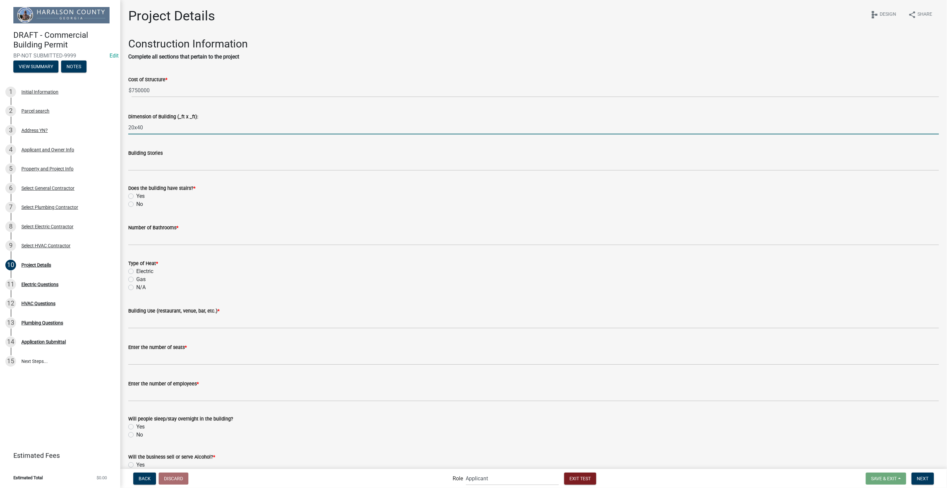
type input "20x40"
click at [145, 165] on input "Building Stories" at bounding box center [533, 164] width 810 height 14
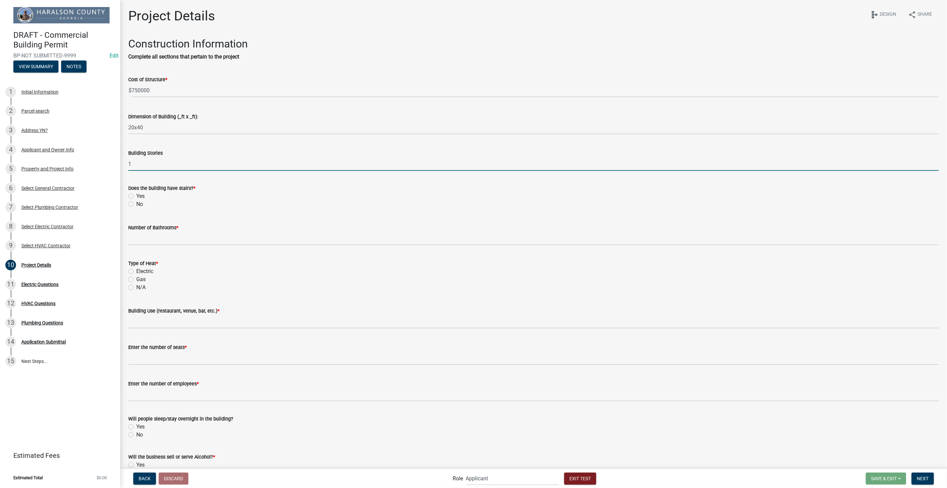
type input "1"
click at [136, 205] on label "No" at bounding box center [139, 204] width 7 height 8
click at [136, 204] on input "No" at bounding box center [138, 202] width 4 height 4
radio input "true"
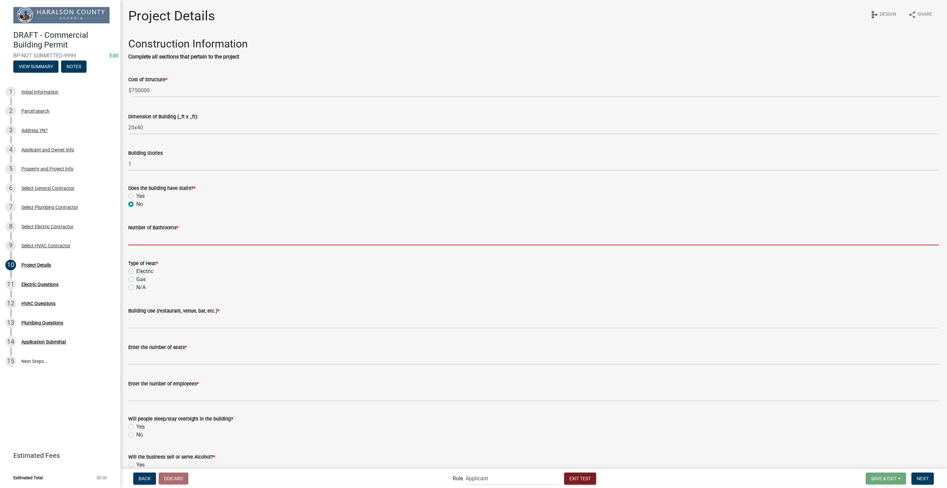
click at [142, 234] on input "text" at bounding box center [533, 238] width 810 height 14
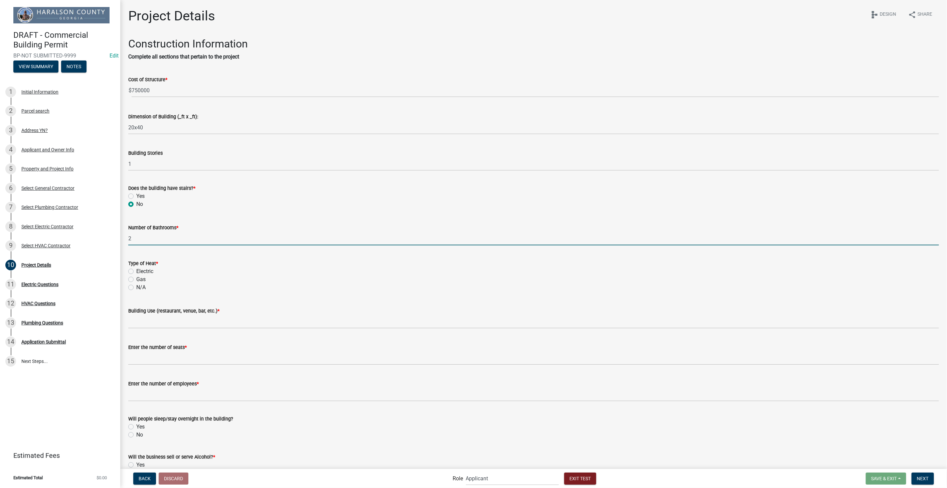
type input "2"
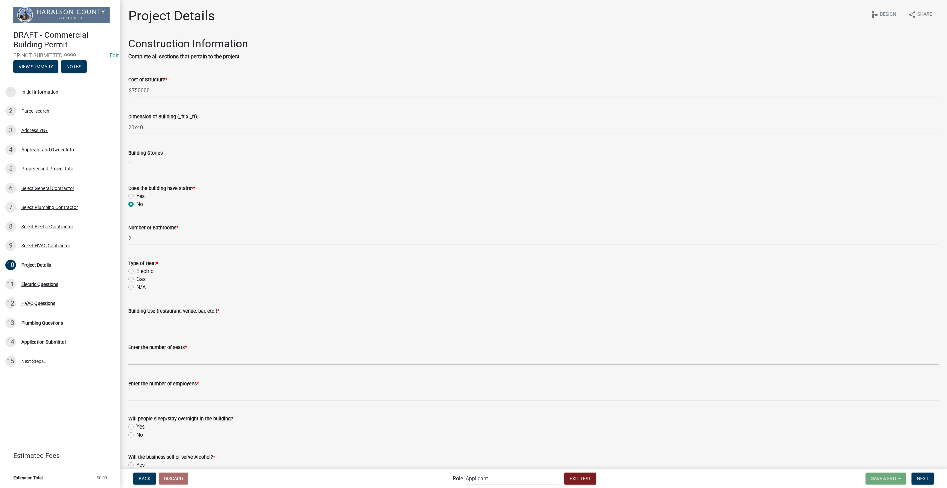
click at [136, 272] on label "Electric" at bounding box center [144, 271] width 17 height 8
click at [136, 271] on input "Electric" at bounding box center [138, 269] width 4 height 4
radio input "true"
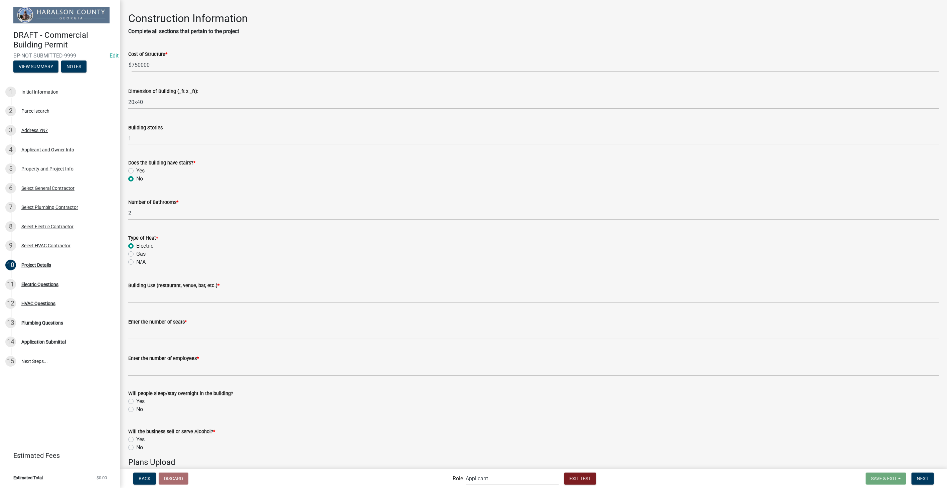
scroll to position [37, 0]
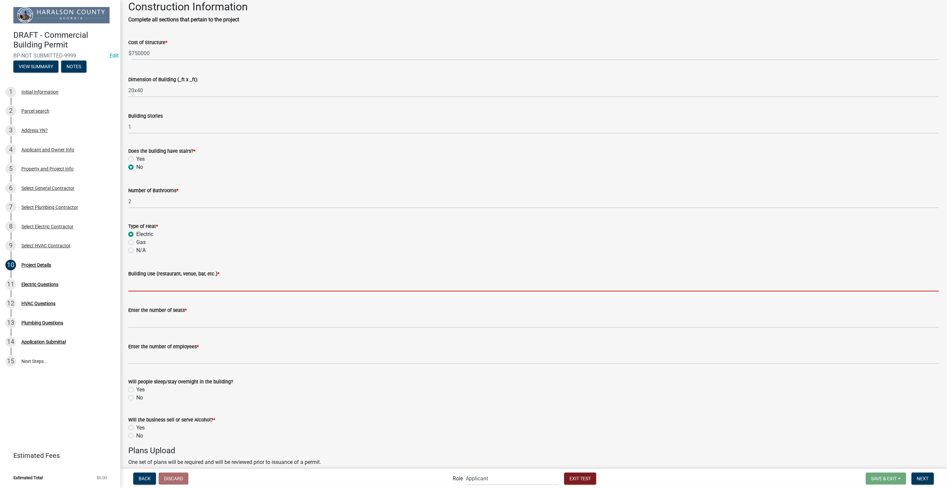
click at [184, 286] on input "Building Use (restaurant, venue, bar, etc.) *" at bounding box center [533, 284] width 810 height 14
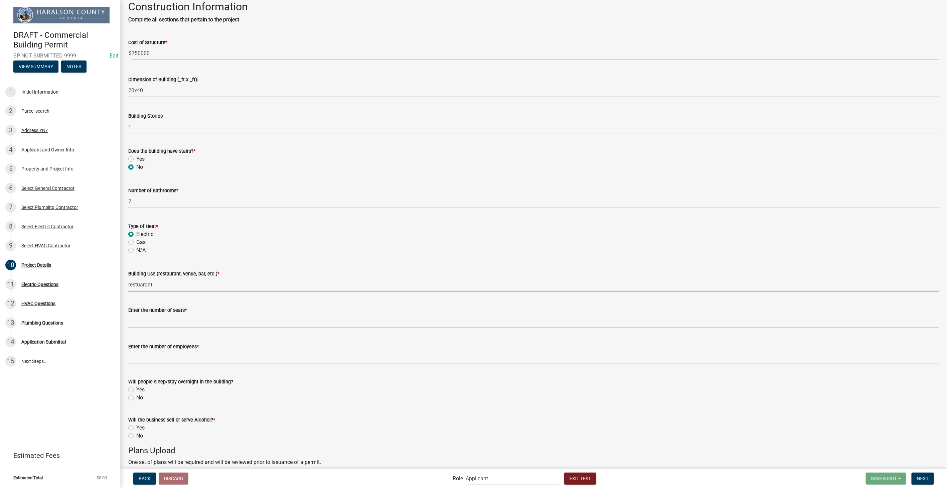
type input "restuarant"
click at [169, 324] on input "Enter the number of seats *" at bounding box center [533, 321] width 810 height 14
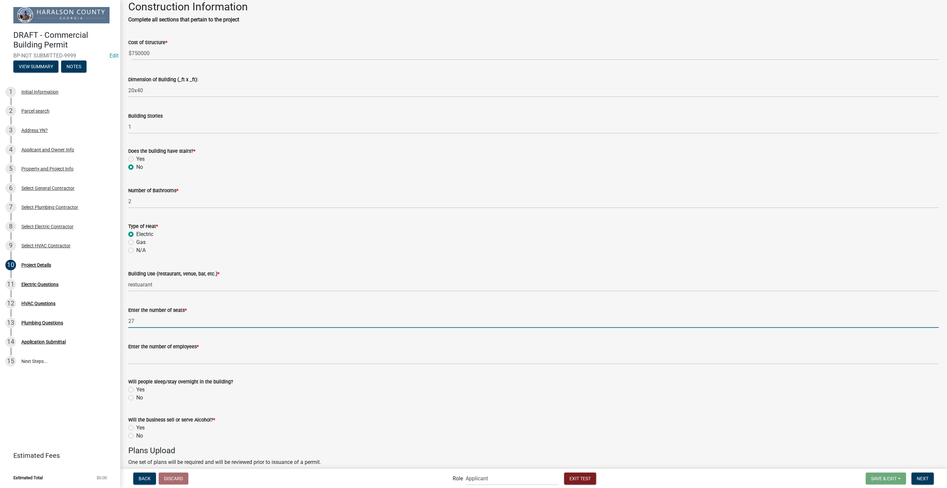
type input "27"
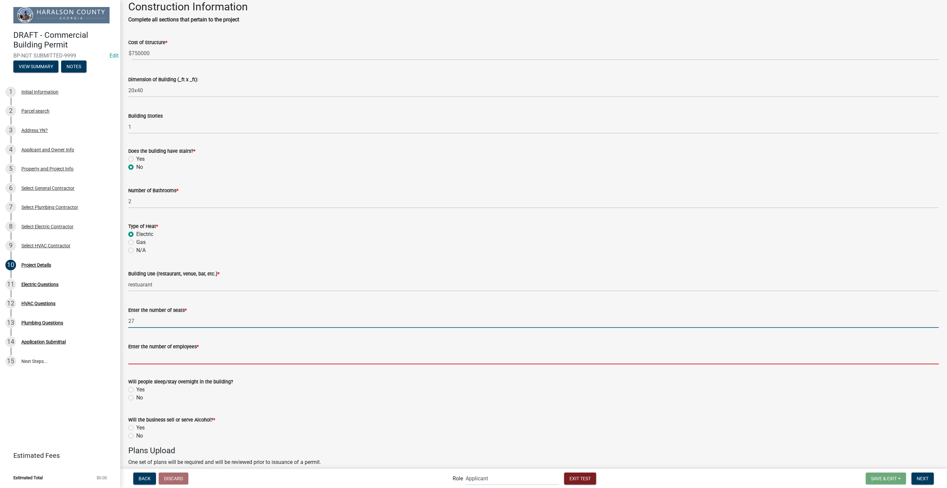
click at [158, 355] on input "Enter the number of employees *" at bounding box center [533, 357] width 810 height 14
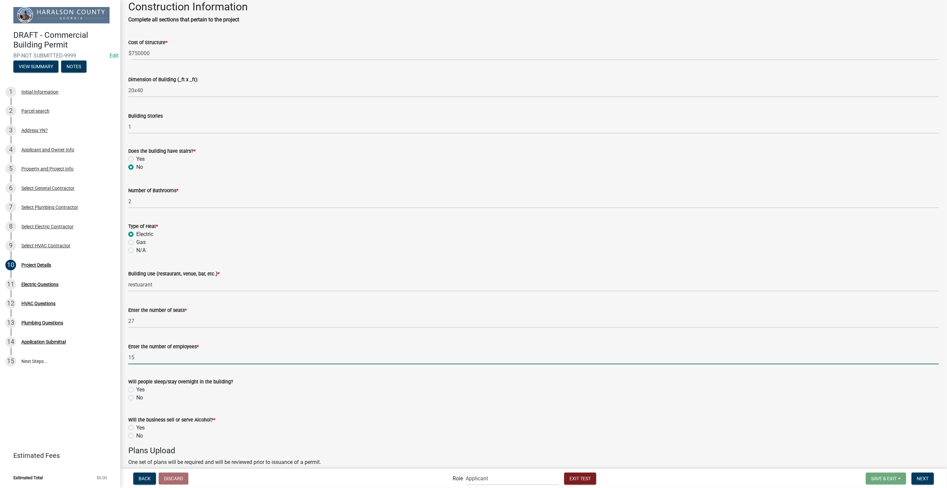
scroll to position [148, 0]
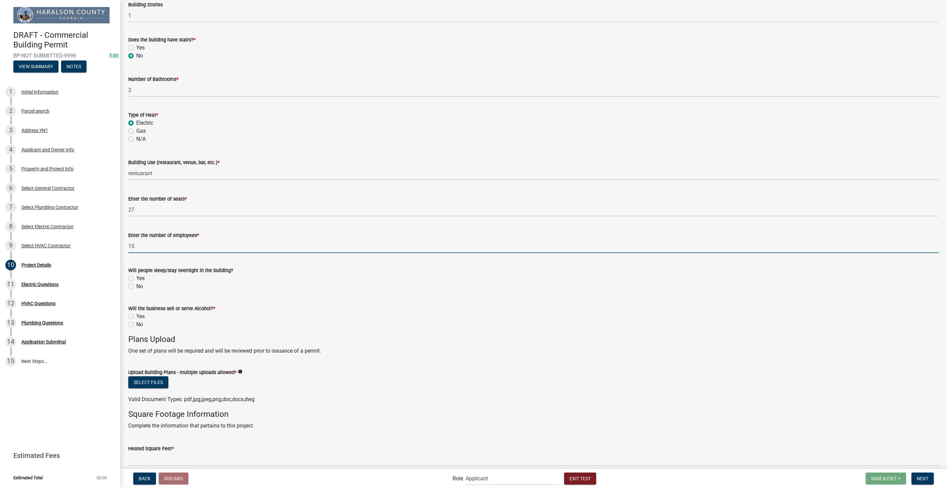
type input "15"
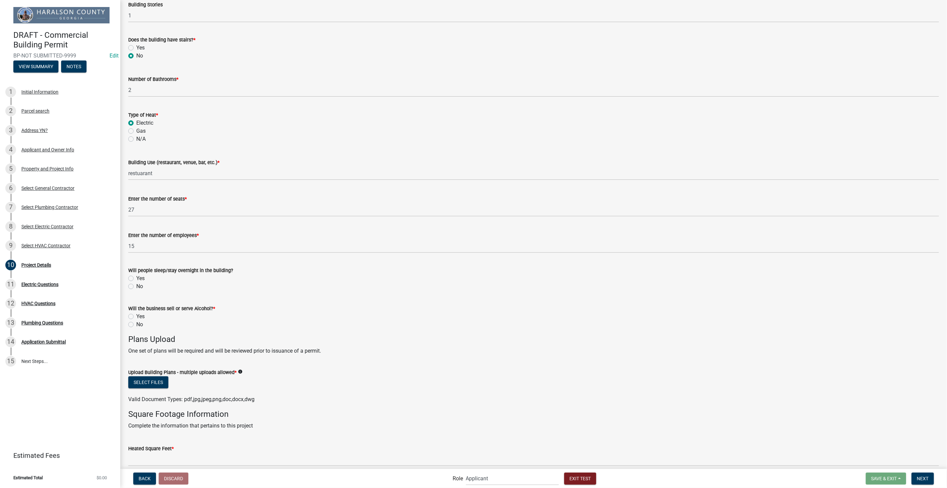
click at [128, 286] on div "Will people sleep/stay overnight in the building? Yes No" at bounding box center [533, 274] width 820 height 32
click at [136, 286] on label "No" at bounding box center [139, 286] width 7 height 8
click at [136, 286] on input "No" at bounding box center [138, 284] width 4 height 4
radio input "true"
click at [136, 315] on label "Yes" at bounding box center [140, 316] width 8 height 8
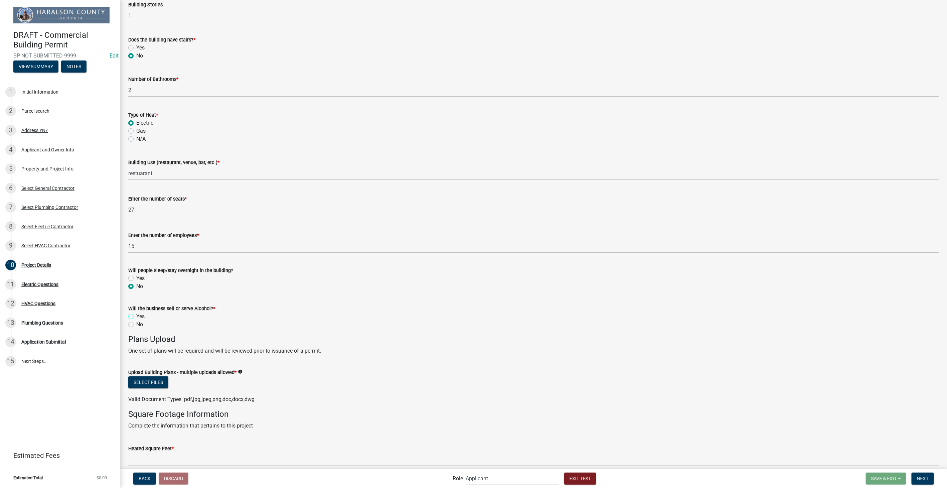
click at [136, 315] on input "Yes" at bounding box center [138, 314] width 4 height 4
radio input "true"
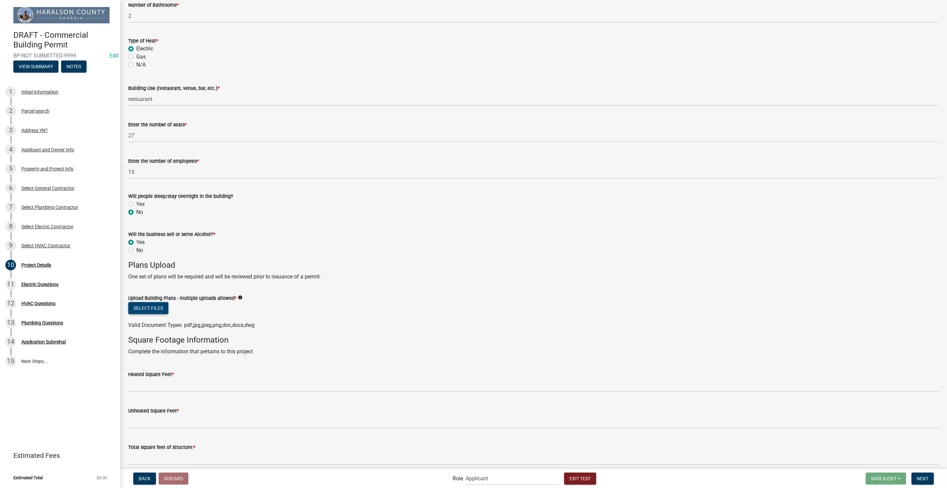
click at [154, 309] on button "Select files" at bounding box center [148, 308] width 40 height 12
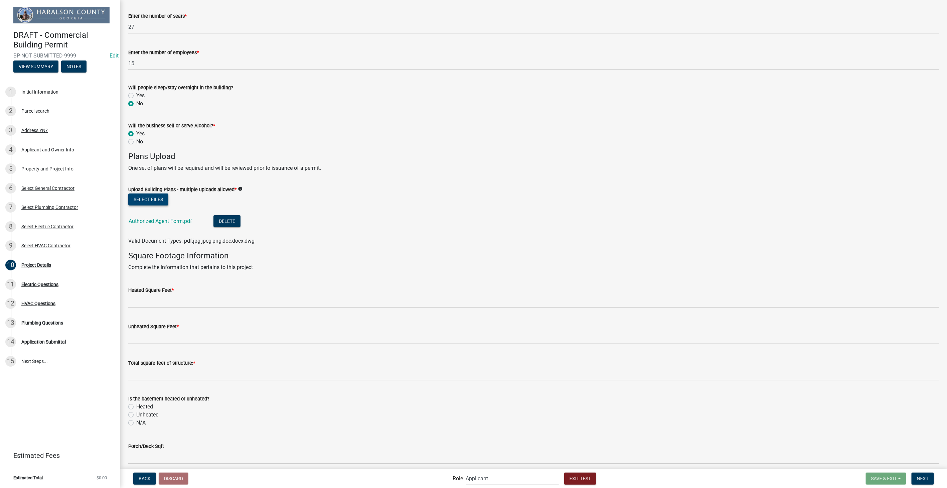
scroll to position [445, 0]
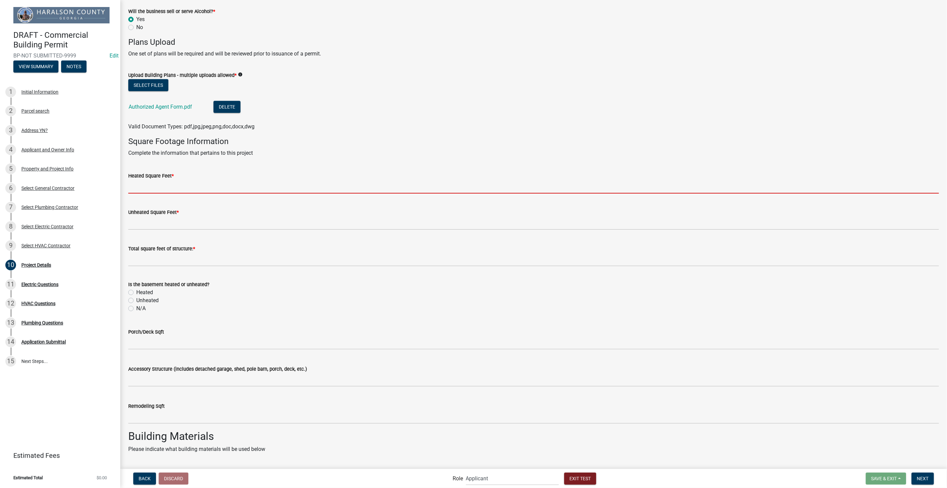
click at [153, 189] on input "Heated Square Feet *" at bounding box center [533, 187] width 810 height 14
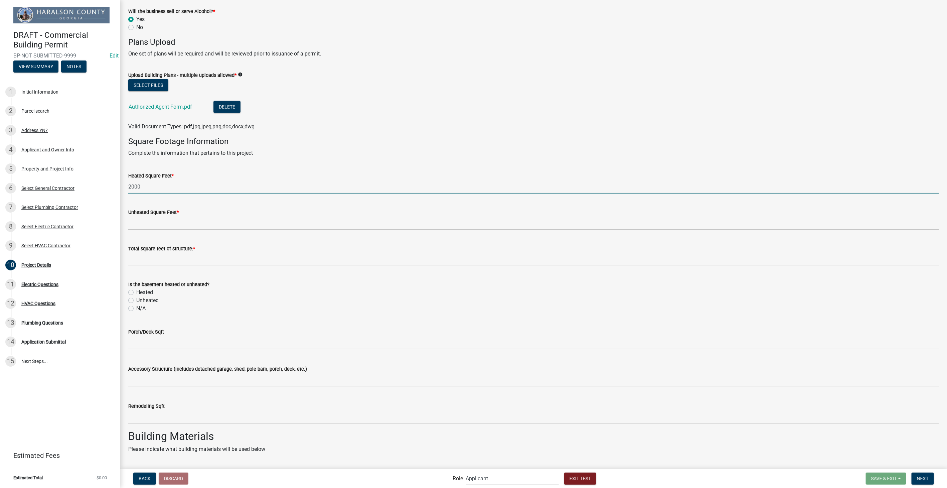
type input "2000"
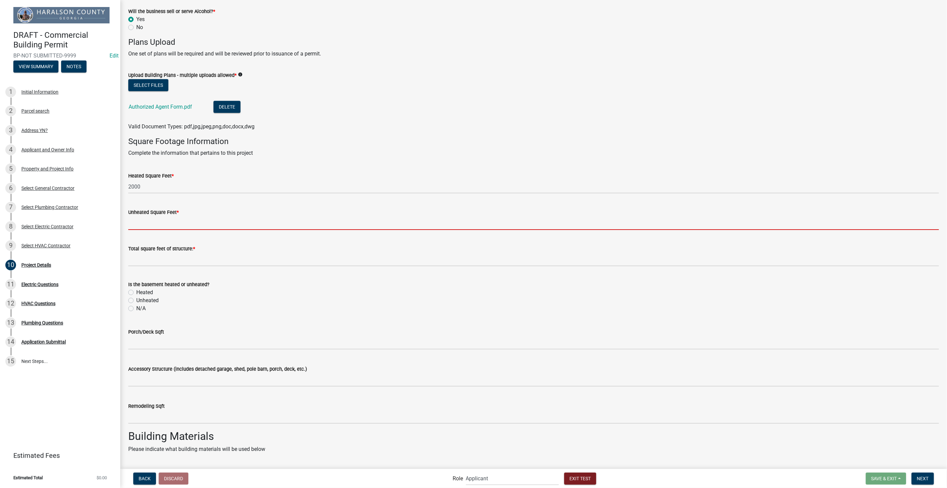
click at [154, 220] on input "Unheated Square Feet *" at bounding box center [533, 223] width 810 height 14
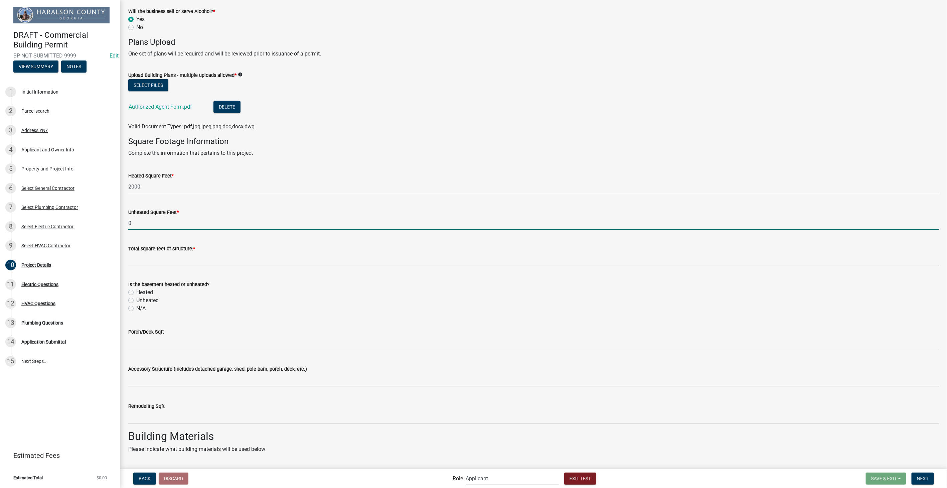
type input "0"
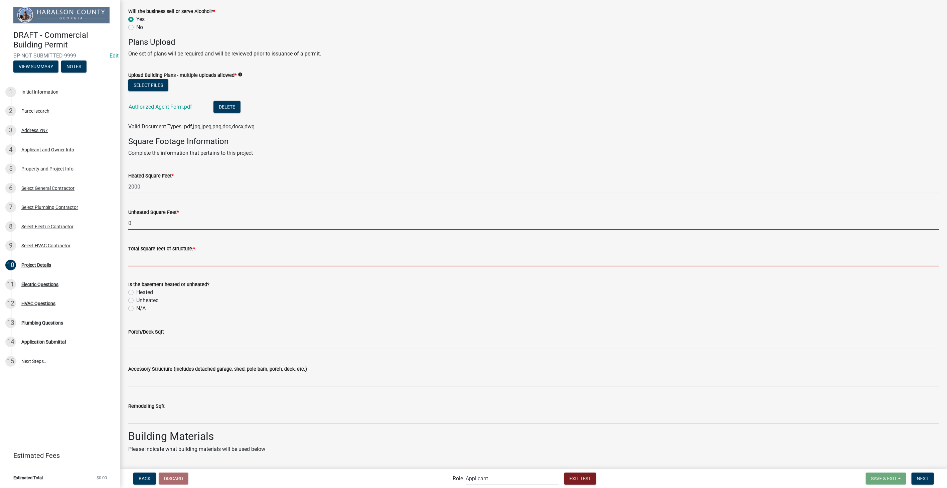
click at [151, 259] on input "text" at bounding box center [533, 259] width 810 height 14
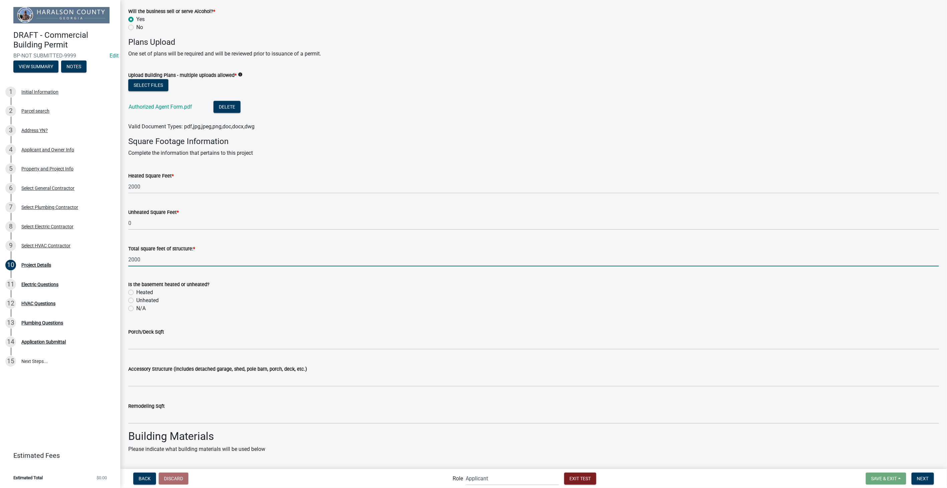
type input "2000"
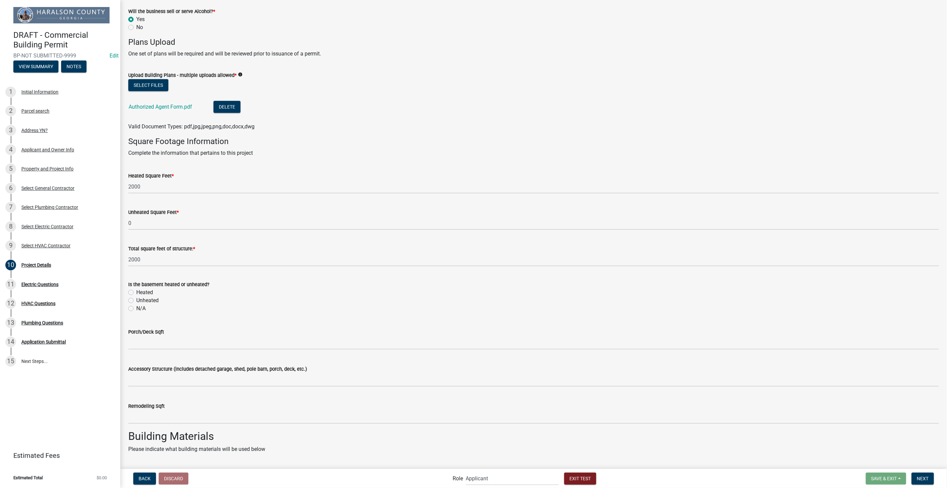
click at [136, 308] on label "N/A" at bounding box center [140, 308] width 9 height 8
click at [136, 308] on input "N/A" at bounding box center [138, 306] width 4 height 4
radio input "true"
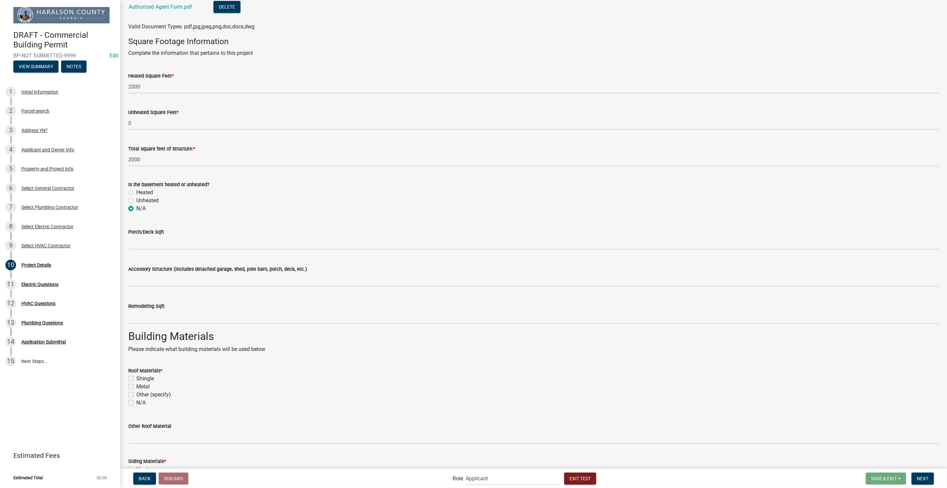
scroll to position [556, 0]
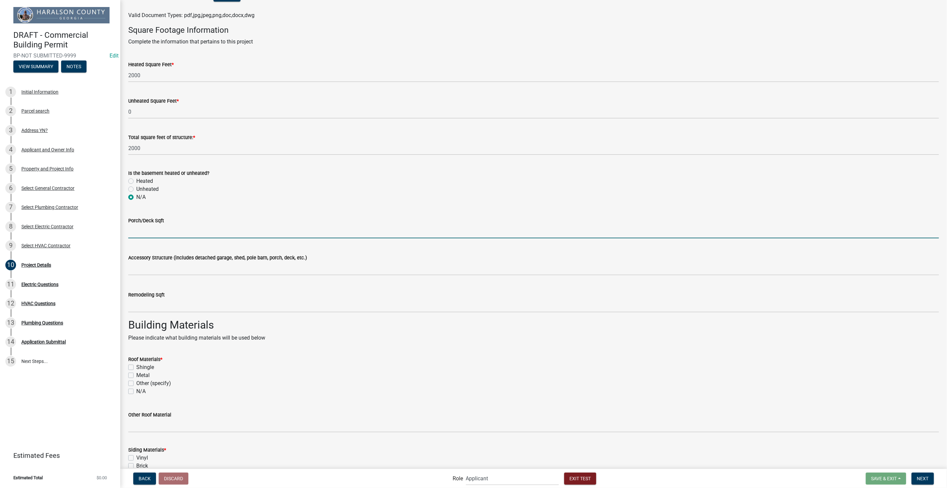
click at [151, 231] on input "text" at bounding box center [533, 231] width 810 height 14
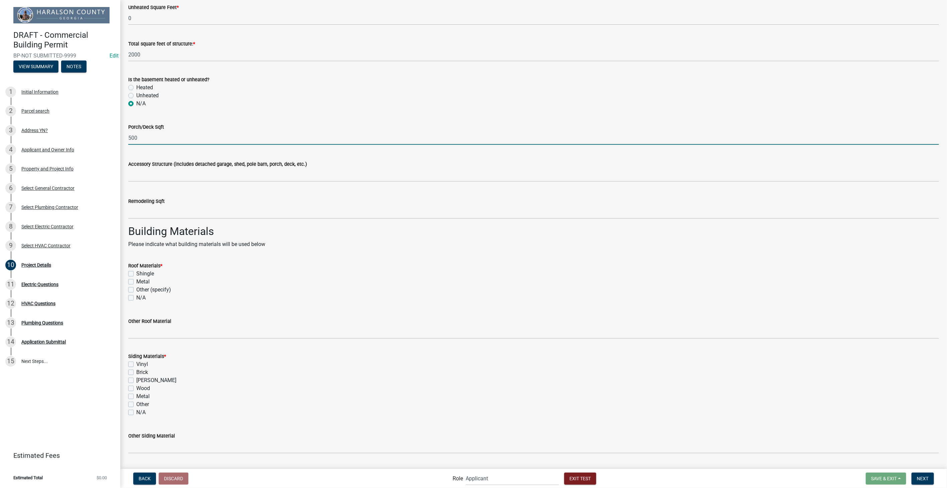
scroll to position [705, 0]
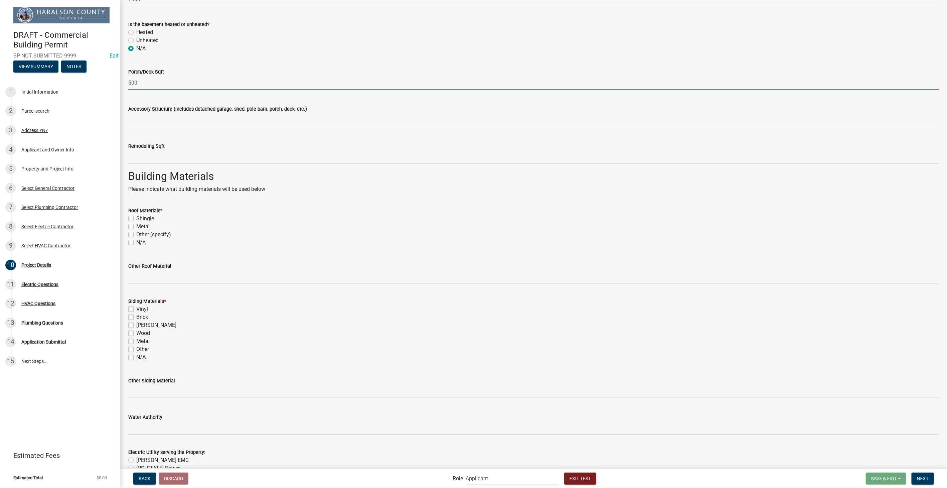
type input "500"
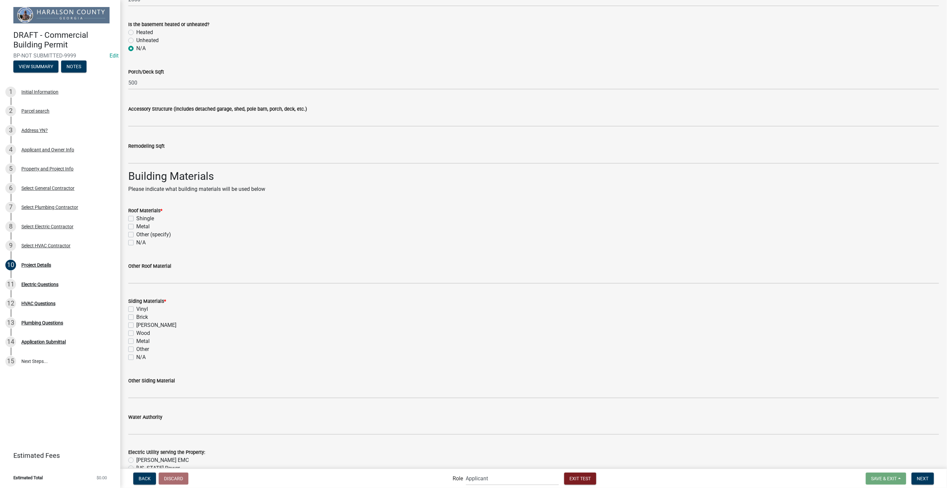
click at [136, 229] on label "Metal" at bounding box center [142, 226] width 13 height 8
click at [136, 227] on input "Metal" at bounding box center [138, 224] width 4 height 4
checkbox input "true"
checkbox input "false"
checkbox input "true"
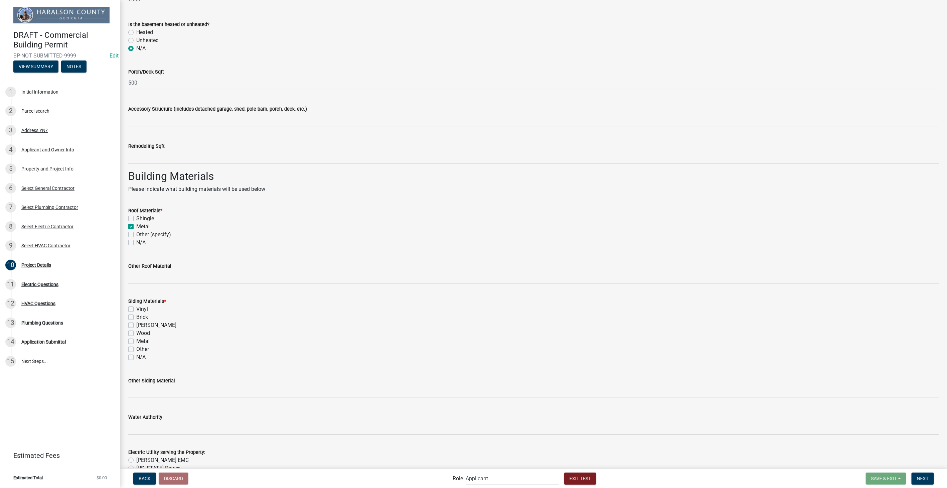
checkbox input "false"
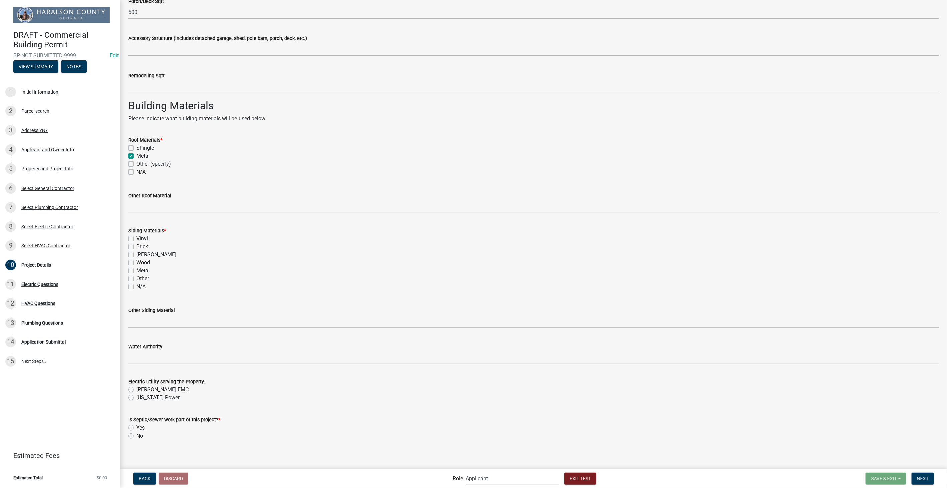
scroll to position [779, 0]
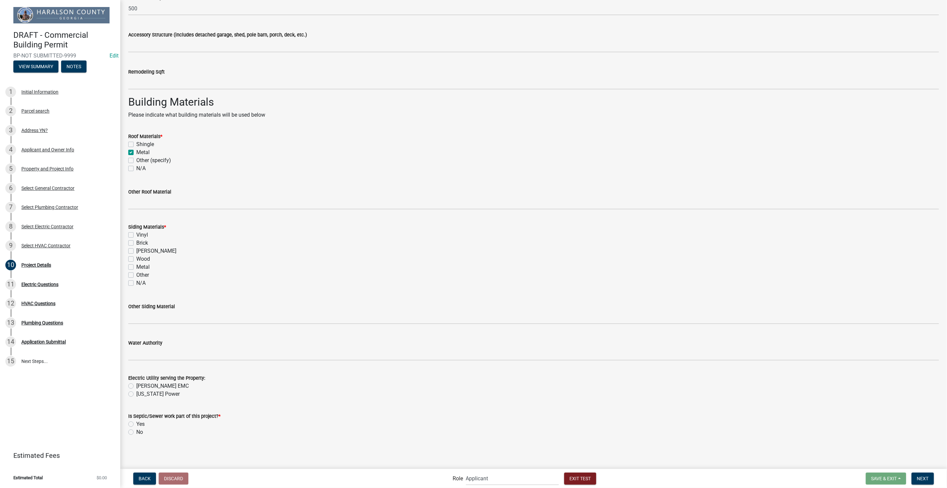
click at [136, 244] on label "Brick" at bounding box center [142, 243] width 12 height 8
click at [136, 243] on input "Brick" at bounding box center [138, 241] width 4 height 4
checkbox input "true"
checkbox input "false"
checkbox input "true"
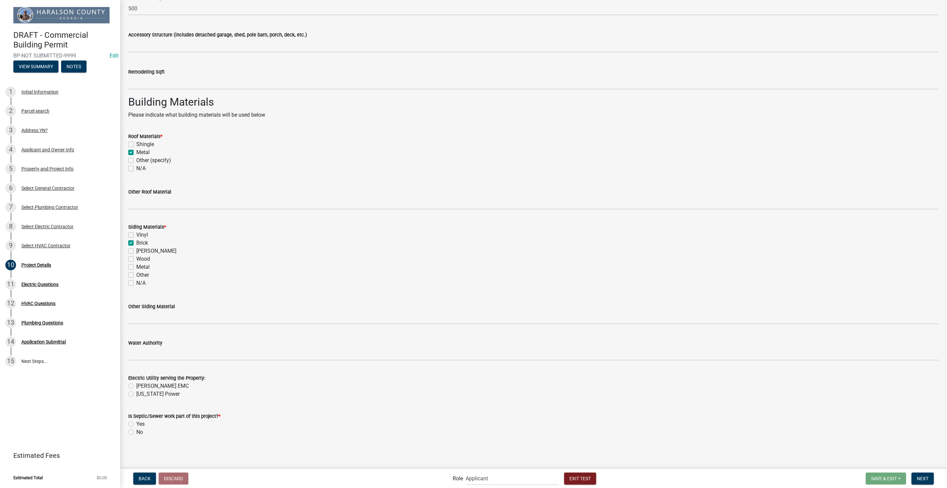
checkbox input "false"
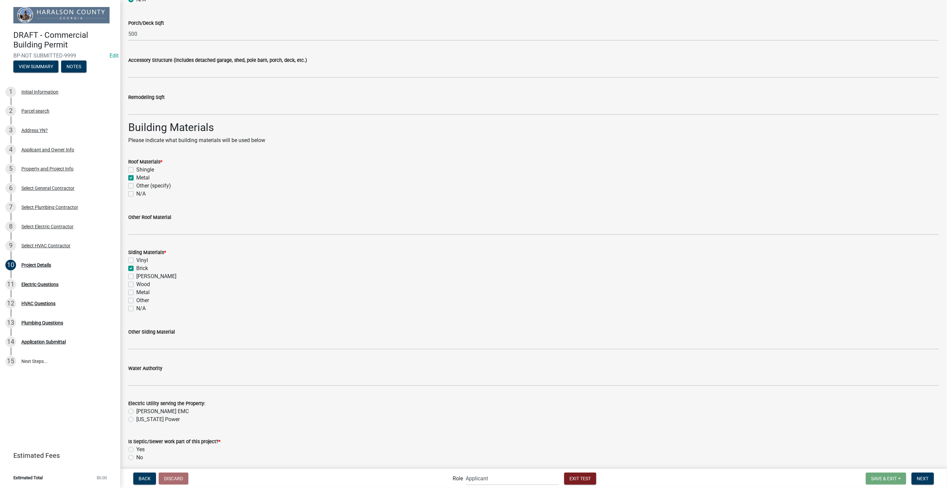
scroll to position [742, 0]
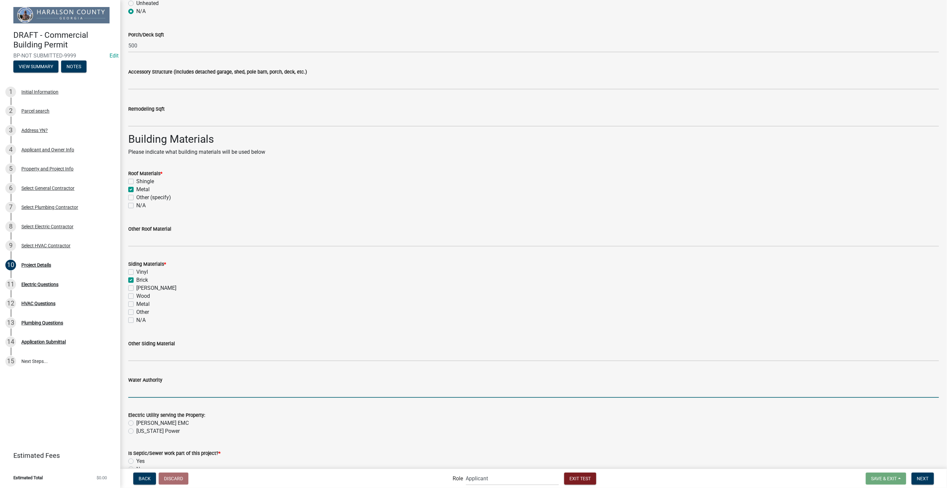
click at [136, 393] on input "Water Authority" at bounding box center [533, 391] width 810 height 14
type input "city"
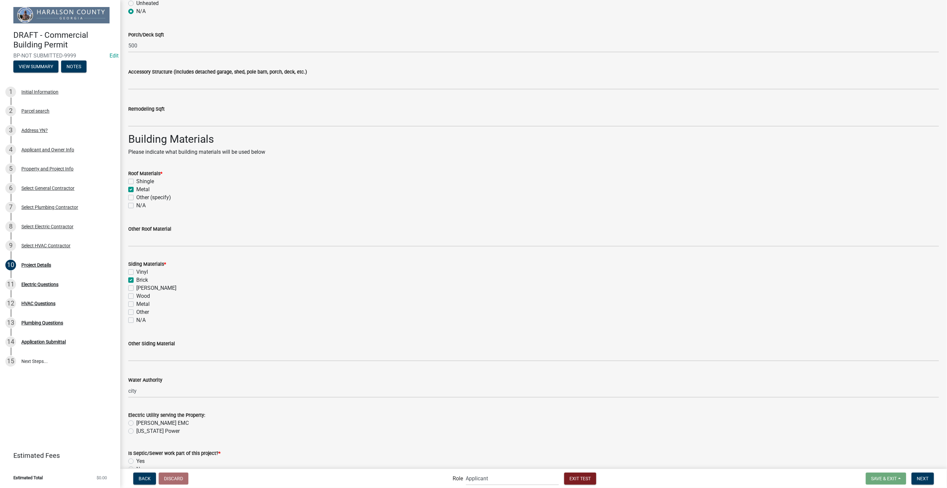
click at [136, 423] on label "Carroll EMC" at bounding box center [162, 423] width 52 height 8
click at [136, 423] on input "Carroll EMC" at bounding box center [138, 421] width 4 height 4
radio input "true"
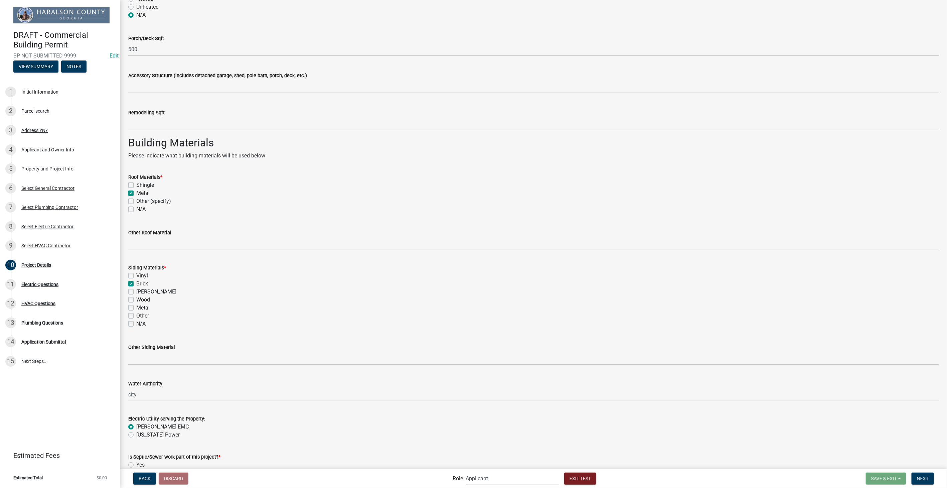
scroll to position [779, 0]
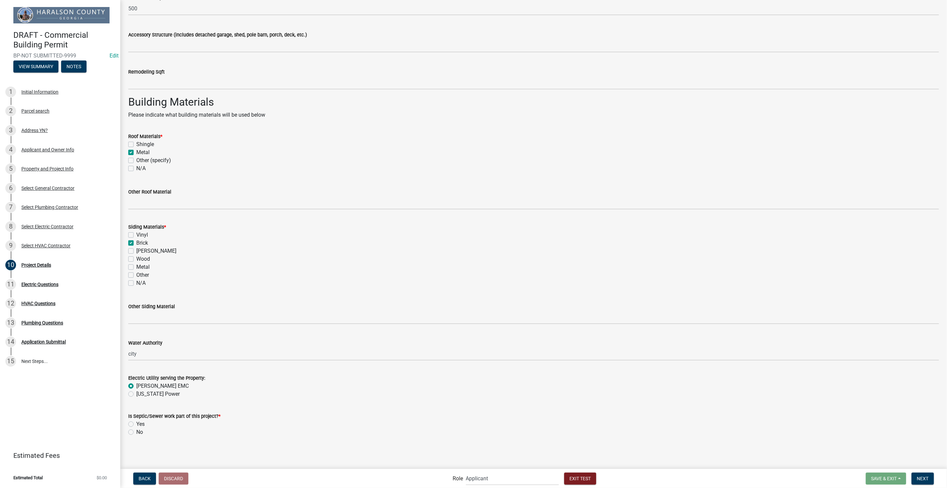
click at [136, 424] on label "Yes" at bounding box center [140, 424] width 8 height 8
click at [136, 424] on input "Yes" at bounding box center [138, 422] width 4 height 4
radio input "true"
click at [916, 475] on button "Next" at bounding box center [922, 478] width 22 height 12
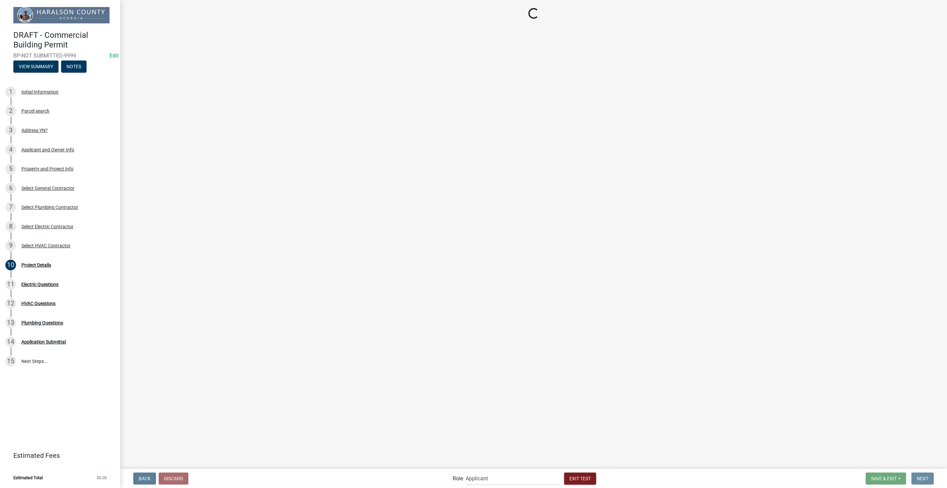
scroll to position [0, 0]
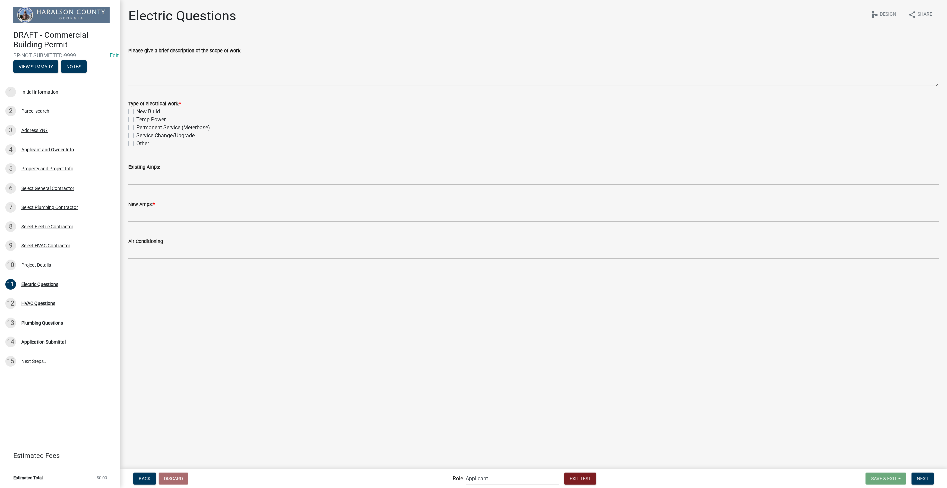
click at [152, 78] on textarea "Please give a brief description of the scope of work:" at bounding box center [533, 70] width 810 height 31
type textarea "dfjkgnsligjnalkrgnae"
click at [136, 112] on label "New Build" at bounding box center [148, 112] width 24 height 8
click at [136, 112] on input "New Build" at bounding box center [138, 110] width 4 height 4
checkbox input "true"
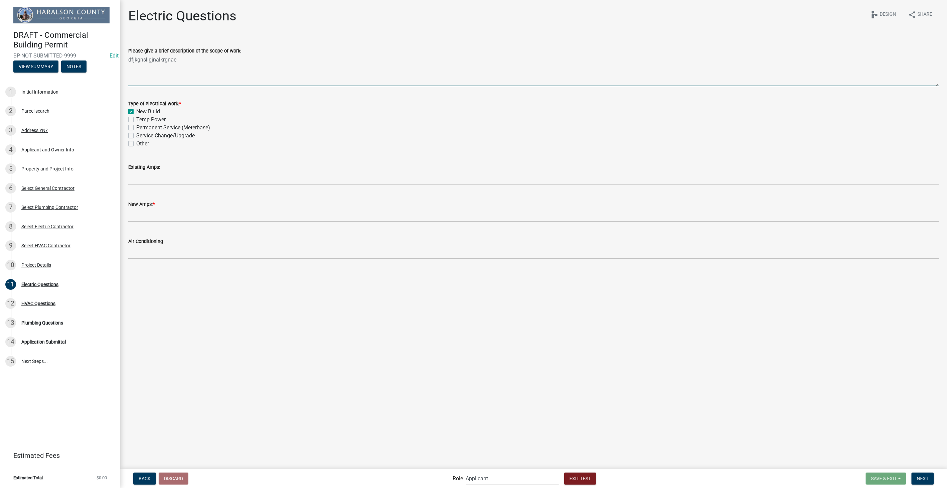
checkbox input "false"
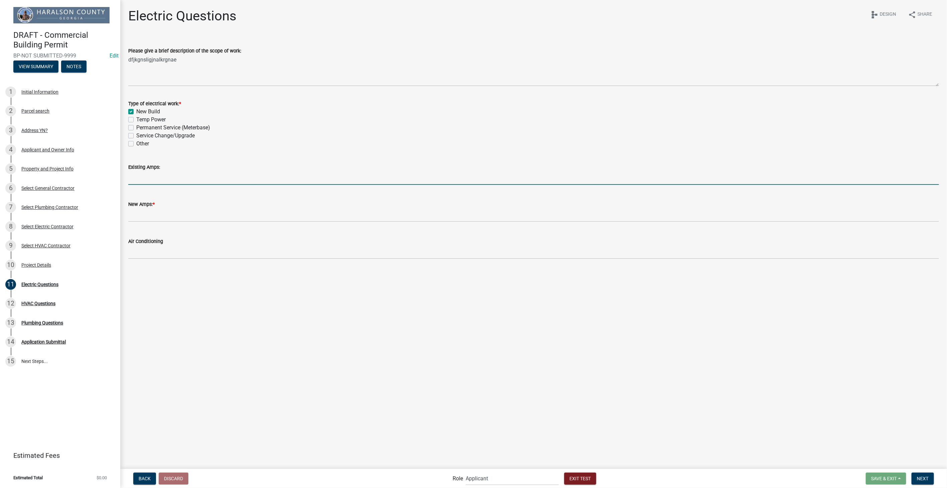
click at [155, 182] on input "text" at bounding box center [533, 178] width 810 height 14
type input "0"
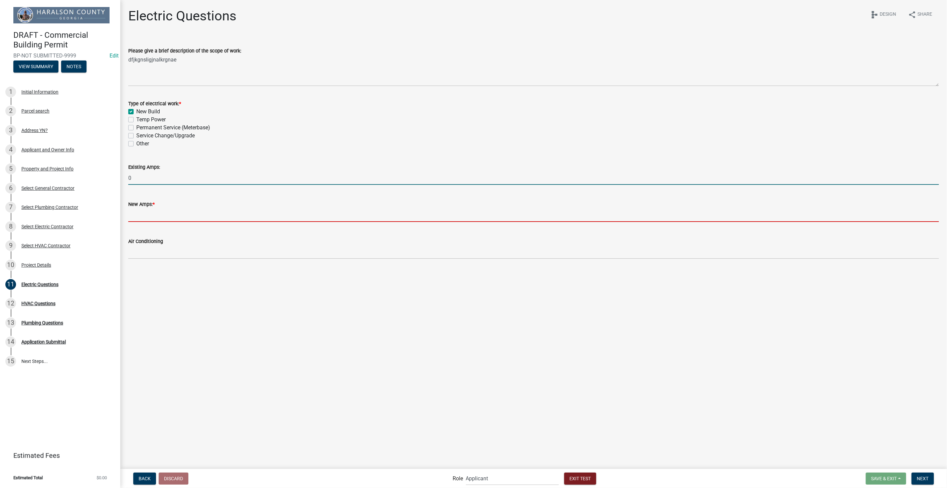
click at [138, 214] on input "text" at bounding box center [533, 215] width 810 height 14
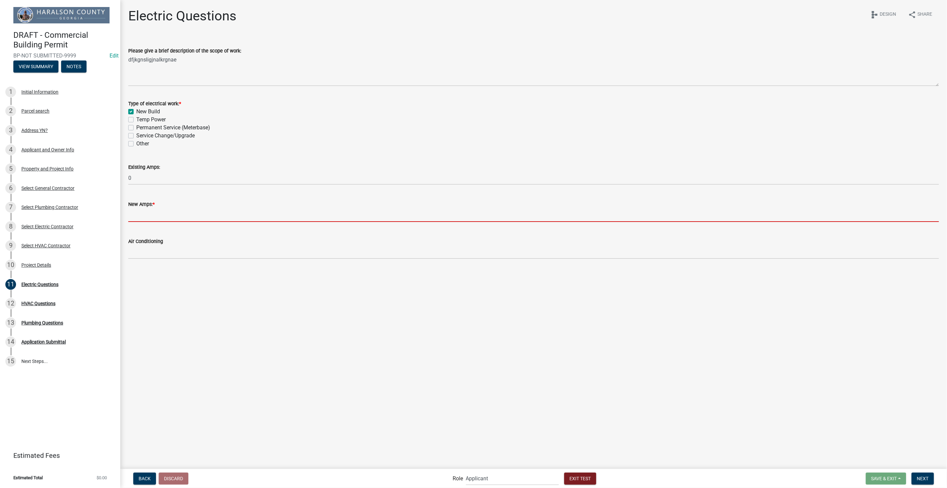
type input "400"
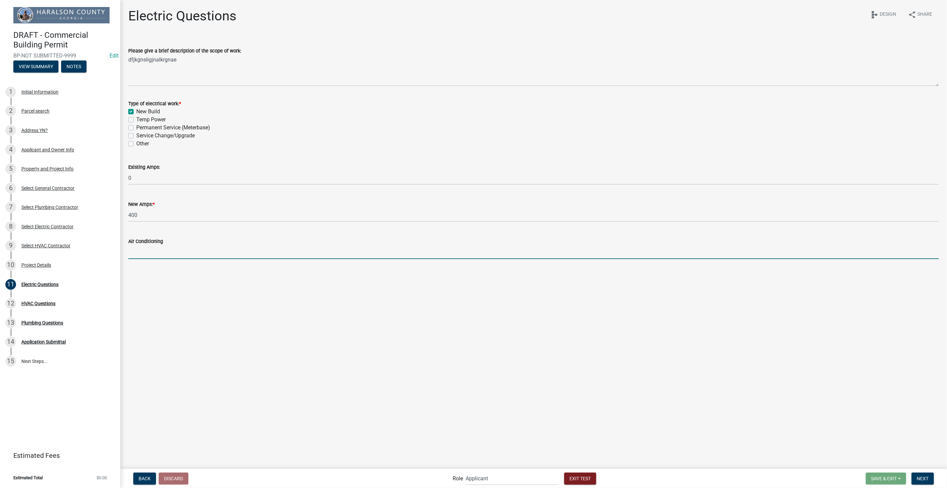
click at [153, 255] on input "Air Conditioning" at bounding box center [533, 252] width 810 height 14
type input "yes"
click at [920, 475] on span "Next" at bounding box center [923, 477] width 12 height 5
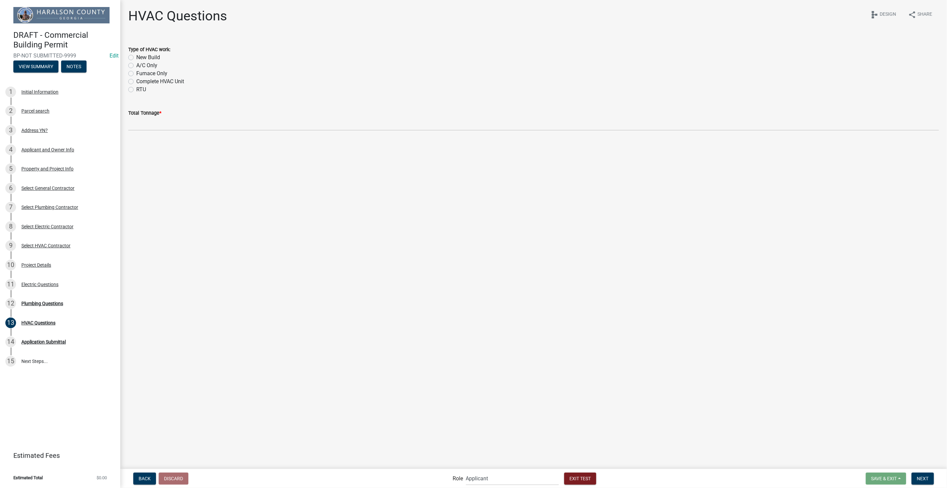
click at [136, 58] on label "New Build" at bounding box center [148, 57] width 24 height 8
click at [136, 58] on input "New Build" at bounding box center [138, 55] width 4 height 4
radio input "true"
click at [154, 124] on input "text" at bounding box center [533, 124] width 810 height 14
type input "4.5"
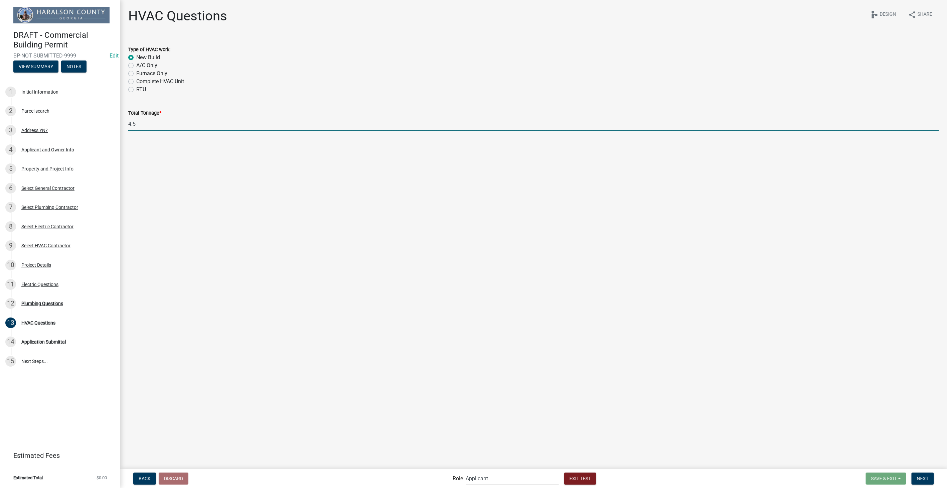
click at [919, 470] on nav "Back Discard Role Applicant Haralson County Inspector Zoning and Permits Permit…" at bounding box center [533, 477] width 826 height 19
click at [919, 480] on span "Next" at bounding box center [923, 477] width 12 height 5
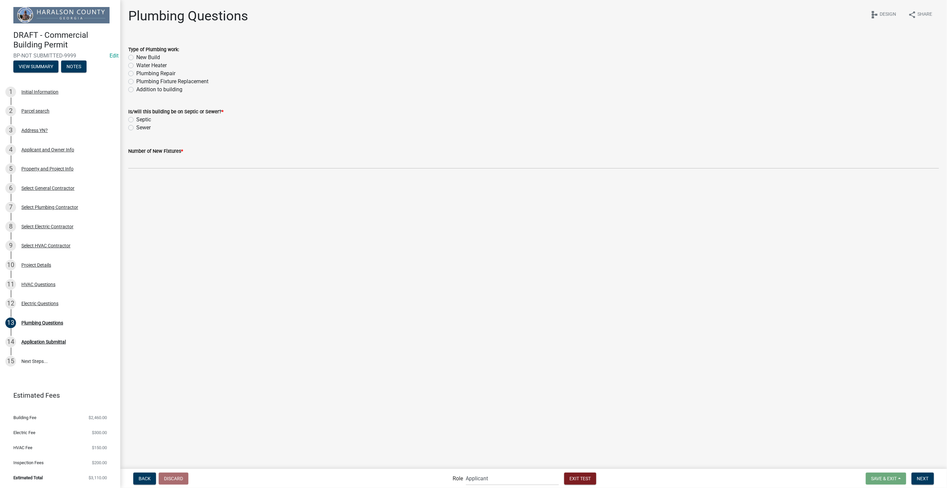
click at [136, 58] on label "New Build" at bounding box center [148, 57] width 24 height 8
click at [136, 58] on input "New Build" at bounding box center [138, 55] width 4 height 4
radio input "true"
click at [136, 125] on label "Sewer" at bounding box center [143, 128] width 14 height 8
click at [136, 125] on input "Sewer" at bounding box center [138, 126] width 4 height 4
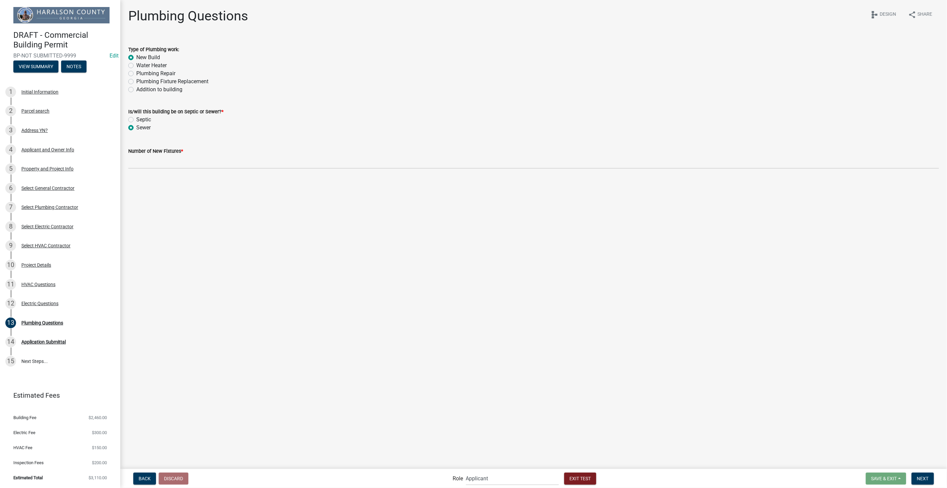
radio input "true"
click at [143, 160] on input "text" at bounding box center [533, 162] width 810 height 14
type input "52"
click at [926, 476] on span "Next" at bounding box center [923, 477] width 12 height 5
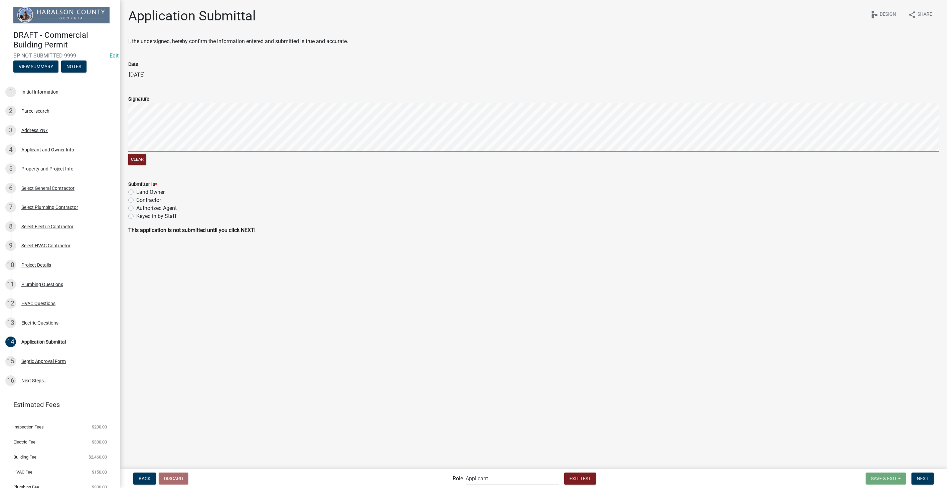
click at [136, 206] on label "Authorized Agent" at bounding box center [156, 208] width 40 height 8
click at [136, 206] on input "Authorized Agent" at bounding box center [138, 206] width 4 height 4
radio input "true"
click at [927, 479] on span "Next" at bounding box center [923, 477] width 12 height 5
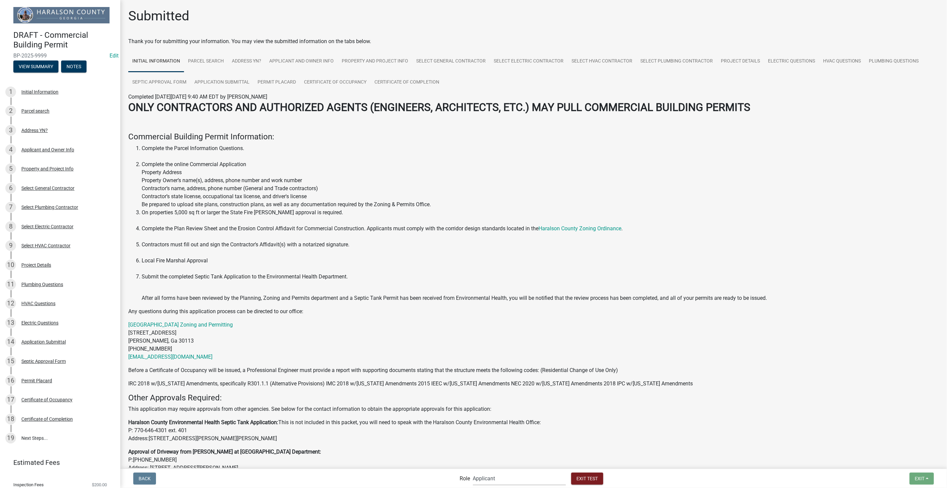
click at [517, 481] on select "Applicant Haralson County Inspector Zoning and Permits Permits Clerk and Zoning…" at bounding box center [519, 478] width 93 height 14
click at [503, 480] on select "Applicant Haralson County Inspector Zoning and Permits Permits Clerk and Zoning…" at bounding box center [519, 478] width 93 height 14
click at [473, 471] on select "Applicant Haralson County Inspector Zoning and Permits Permits Clerk and Zoning…" at bounding box center [519, 478] width 93 height 14
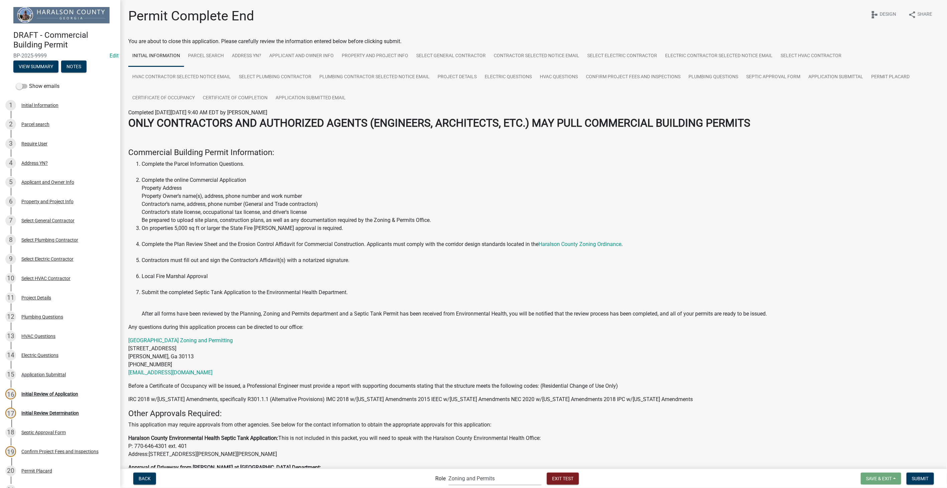
click at [498, 476] on select "Applicant Haralson County Inspector Zoning and Permits Permits Clerk and Zoning…" at bounding box center [494, 478] width 93 height 14
click at [448, 471] on select "Applicant Haralson County Inspector Zoning and Permits Permits Clerk and Zoning…" at bounding box center [494, 478] width 93 height 14
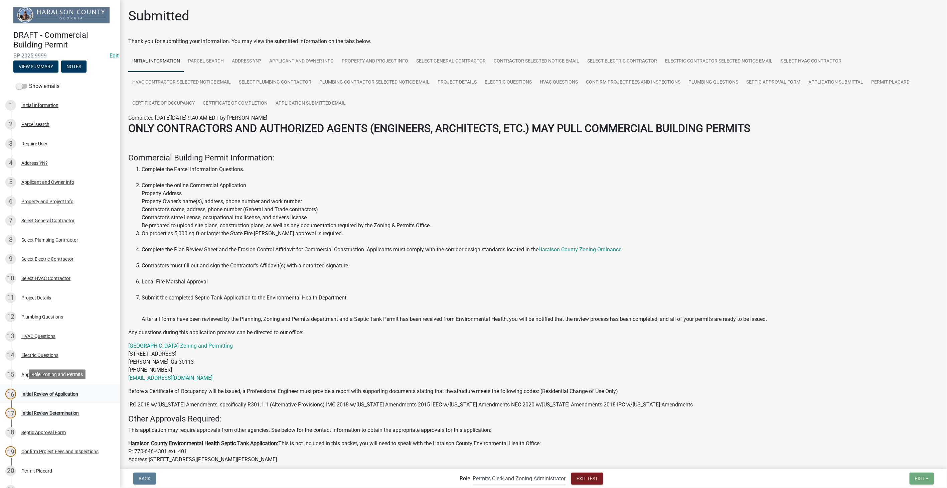
click at [47, 391] on div "Initial Review of Application" at bounding box center [49, 393] width 57 height 5
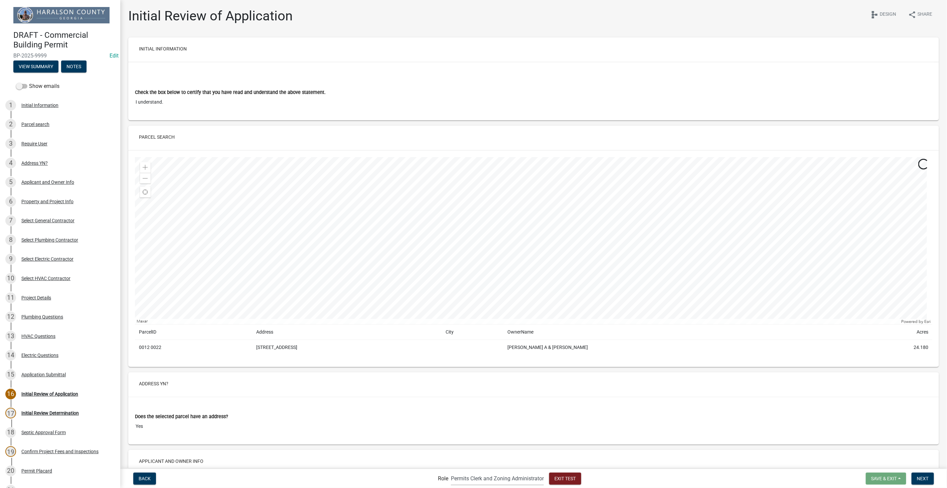
click at [479, 481] on select "Applicant Haralson County Inspector Zoning and Permits Permits Clerk and Zoning…" at bounding box center [497, 478] width 93 height 14
select select "a6b5fe8a-6c12-41bb-8d14-8d31b27c6024"
click at [451, 471] on select "Applicant Haralson County Inspector Zoning and Permits Permits Clerk and Zoning…" at bounding box center [497, 478] width 93 height 14
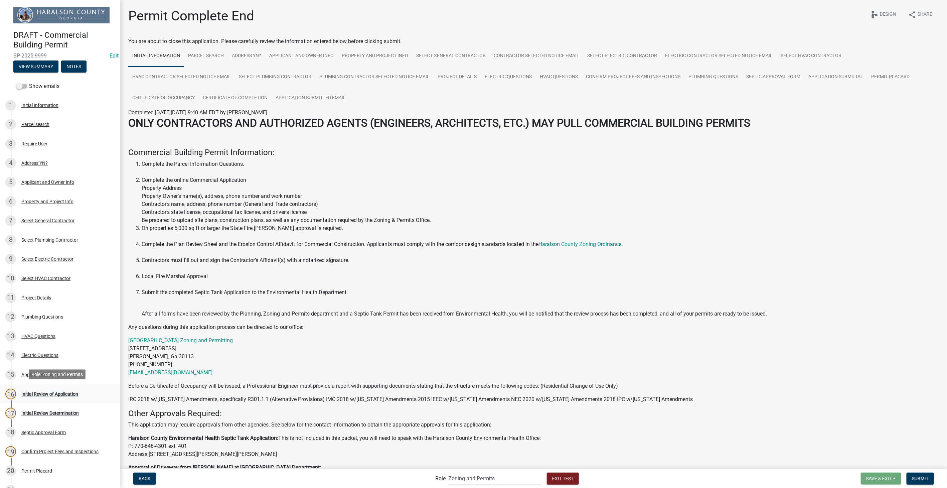
click at [32, 393] on div "Initial Review of Application" at bounding box center [49, 393] width 57 height 5
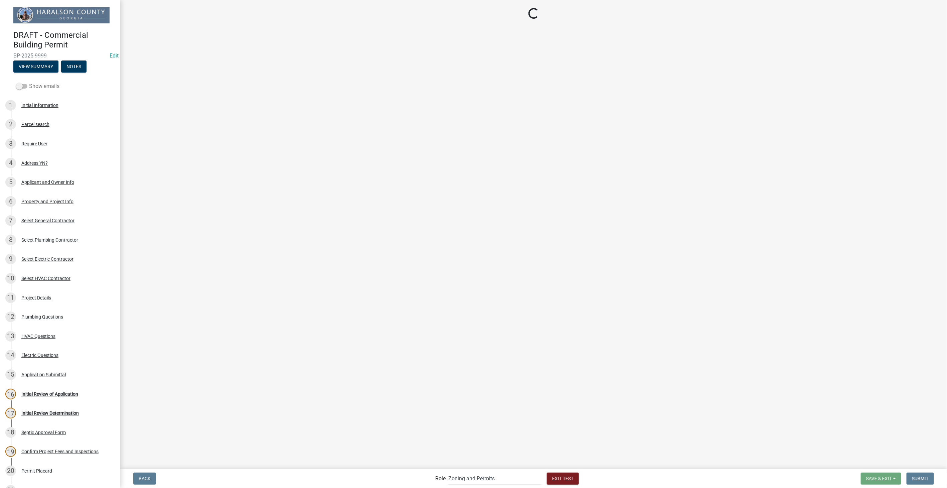
click at [21, 86] on span at bounding box center [21, 86] width 11 height 5
click at [29, 82] on input "Show emails" at bounding box center [29, 82] width 0 height 0
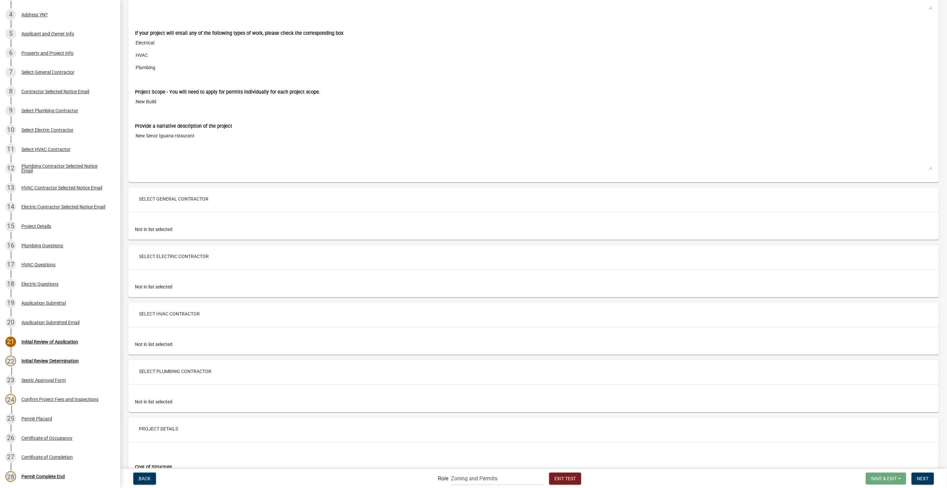
scroll to position [1373, 0]
click at [200, 191] on button "Select General Contractor" at bounding box center [174, 197] width 80 height 12
click at [32, 111] on div "Select Plumbing Contractor" at bounding box center [49, 110] width 57 height 5
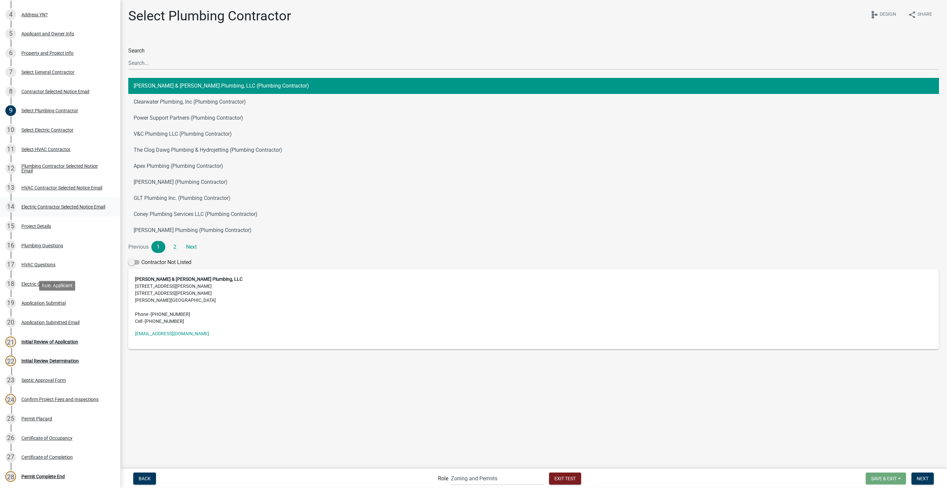
scroll to position [0, 0]
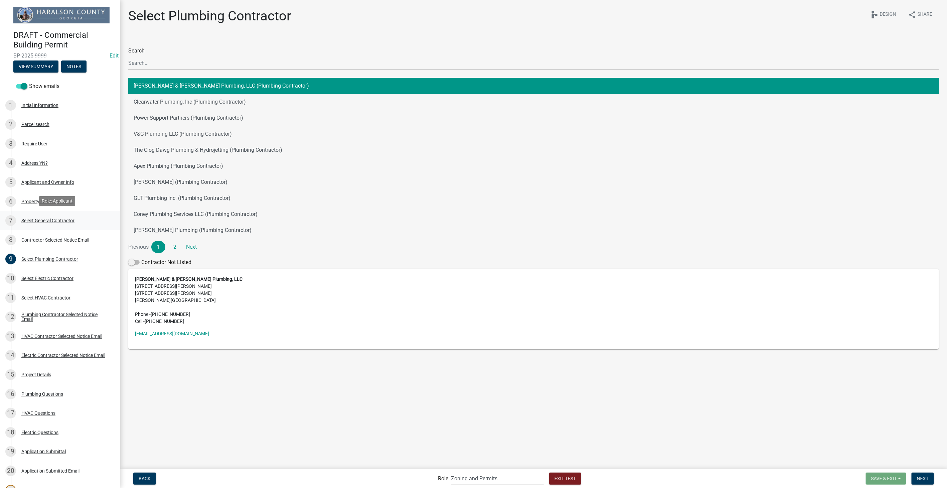
click at [32, 215] on div "7 Select General Contractor" at bounding box center [57, 220] width 104 height 11
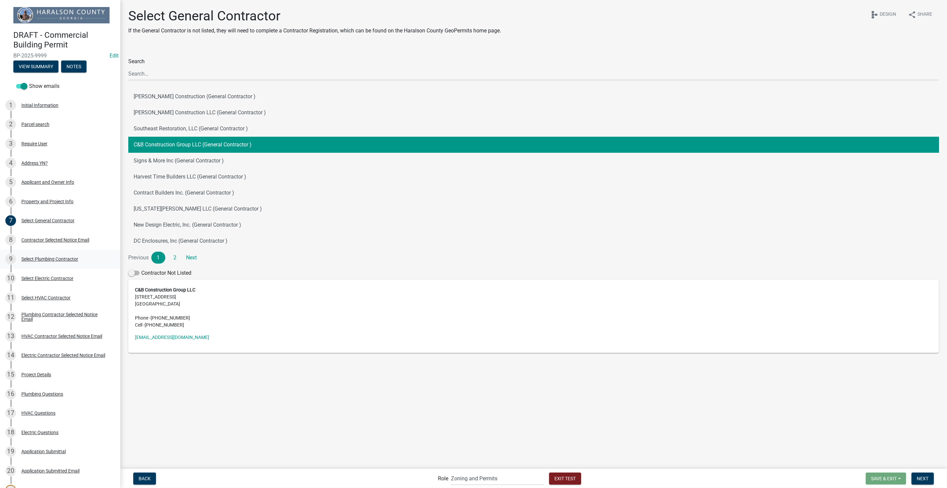
click at [50, 261] on div "9 Select Plumbing Contractor" at bounding box center [57, 258] width 104 height 11
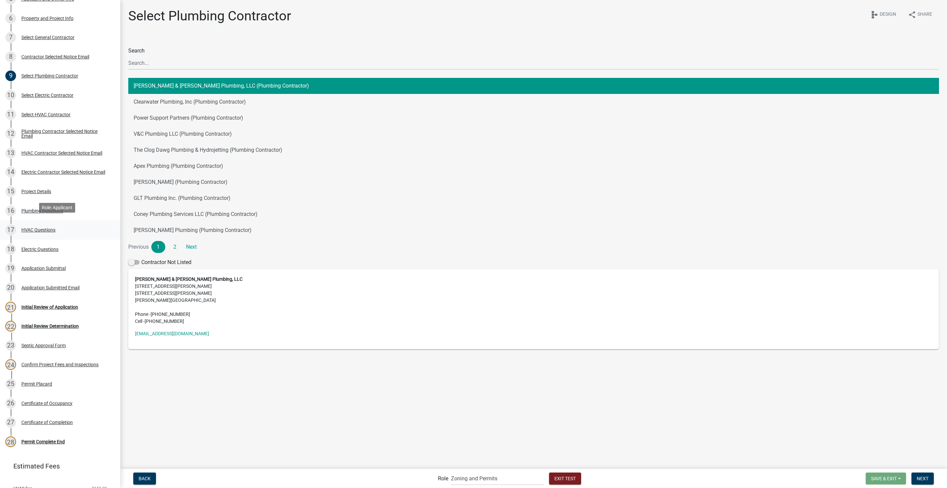
scroll to position [185, 0]
click at [32, 302] on div "Initial Review of Application" at bounding box center [49, 304] width 57 height 5
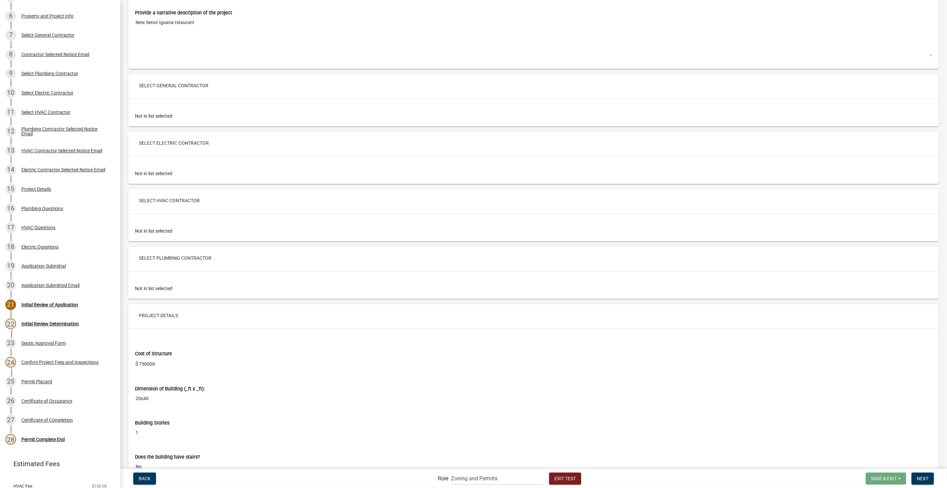
scroll to position [1447, 0]
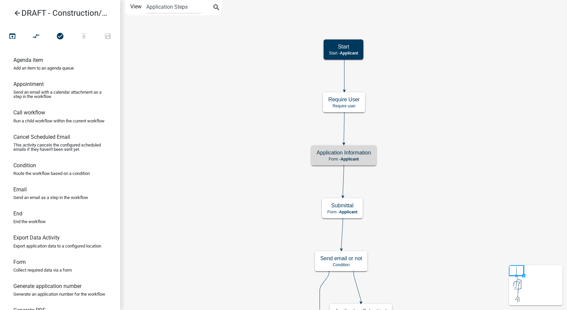
click at [15, 14] on icon "arrow_back" at bounding box center [17, 13] width 8 height 9
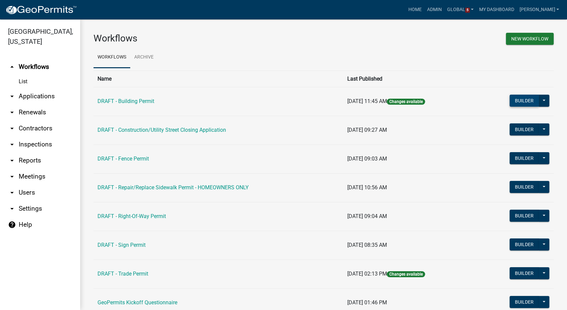
click at [517, 102] on button "Builder" at bounding box center [524, 100] width 29 height 12
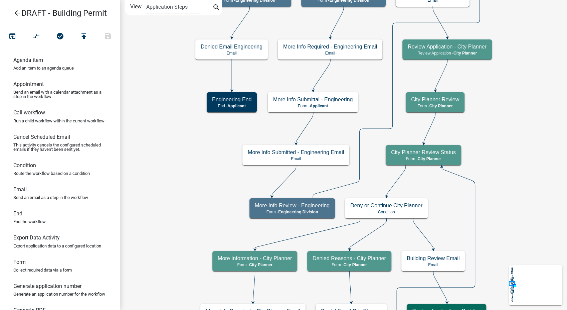
click at [18, 12] on icon "arrow_back" at bounding box center [17, 13] width 8 height 9
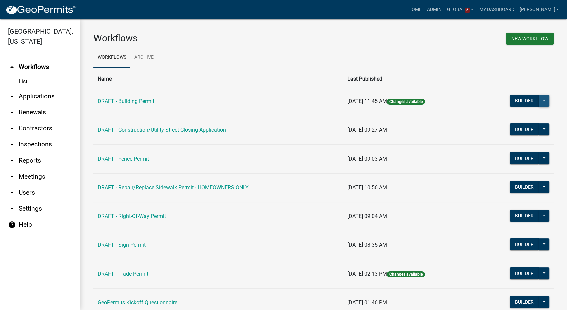
click at [539, 99] on button at bounding box center [544, 100] width 11 height 12
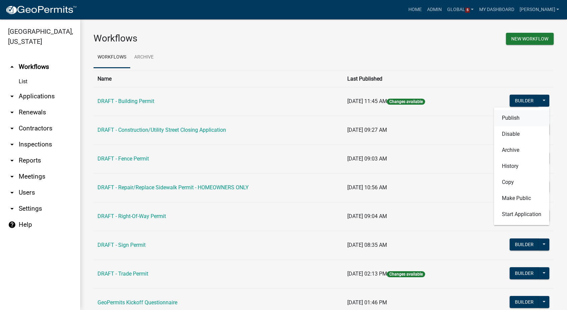
click at [508, 117] on button "Publish" at bounding box center [521, 118] width 55 height 16
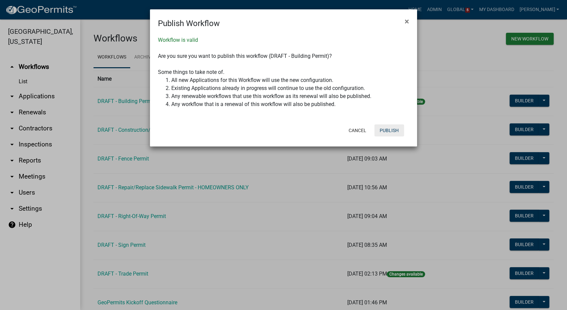
click at [386, 130] on button "Publish" at bounding box center [389, 130] width 30 height 12
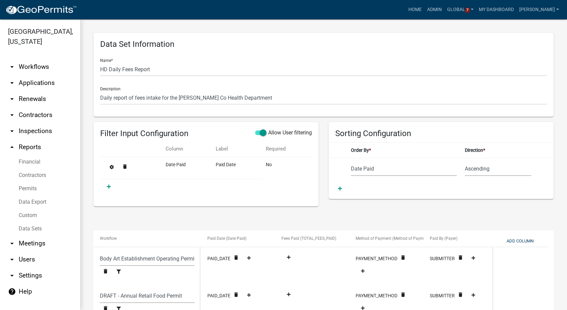
select select "Date Paid"
select select "f8cf8996-6858-4084-a361-1f0735eeac4f"
select select "b22cc957-41ba-4491-8c0f-6c08a6179ec6"
select select "3a21c10c-fba3-4c90-a157-fc786a88cf9b"
select select "ed5c7330-3e62-4fdd-ace9-eeefc16714aa"
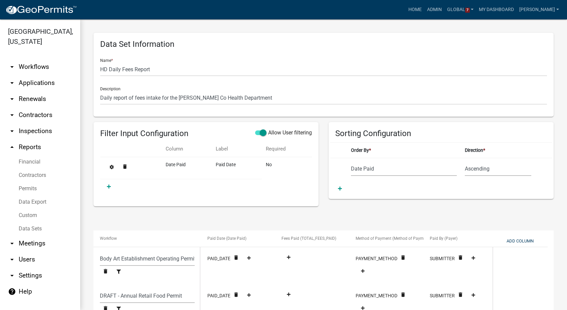
select select "93cc3541-21a9-4e77-a0d2-92bf4e0412b8"
select select "e7ec371f-3d0b-4e59-a676-23fe5d265d28"
select select "ac65e634-17db-4e14-bc70-1125fb1cc12f"
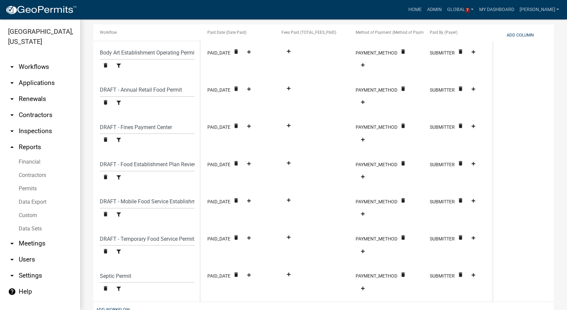
scroll to position [170, 0]
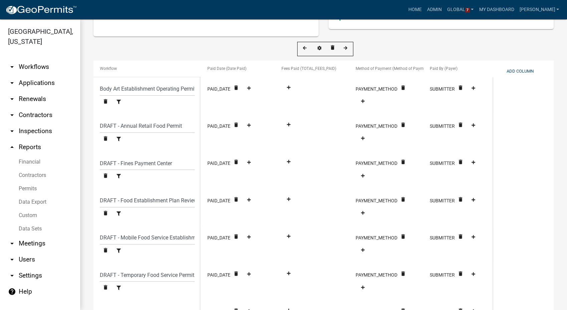
click at [325, 67] on span "Fees Paid (TOTAL_FEES_PAID)" at bounding box center [308, 68] width 55 height 5
click at [320, 48] on icon at bounding box center [320, 48] width 4 height 4
select select "3"
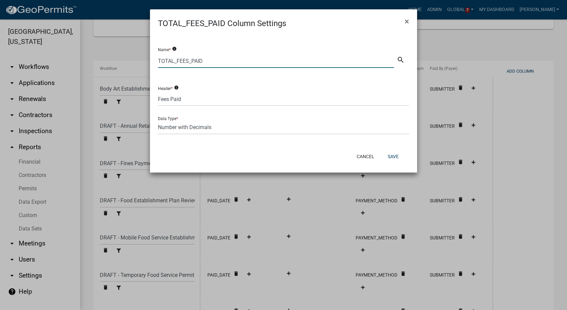
click at [246, 58] on input "TOTAL_FEES_PAID" at bounding box center [276, 61] width 236 height 14
click at [402, 60] on icon "search" at bounding box center [401, 60] width 8 height 8
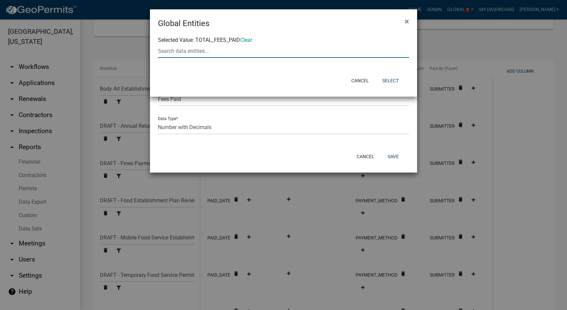
click at [221, 50] on input "text" at bounding box center [283, 51] width 251 height 14
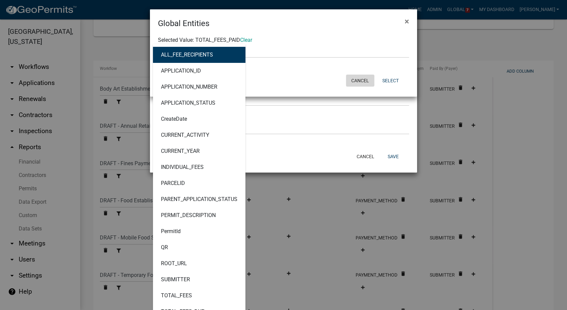
click at [350, 78] on button "Cancel" at bounding box center [360, 80] width 28 height 12
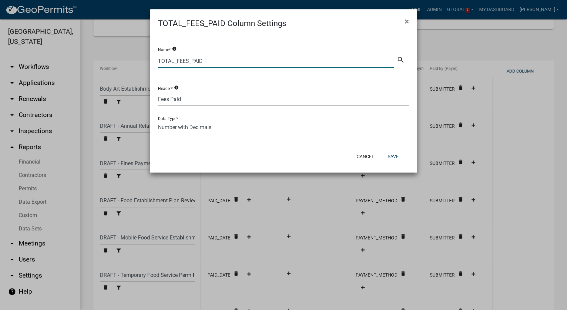
click at [204, 63] on input "TOTAL_FEES_PAID" at bounding box center [276, 61] width 236 height 14
type input "T"
type input "Amount Paid"
click at [395, 157] on button "Save" at bounding box center [393, 156] width 22 height 12
select select "f8cf8996-6858-4084-a361-1f0735eeac4f"
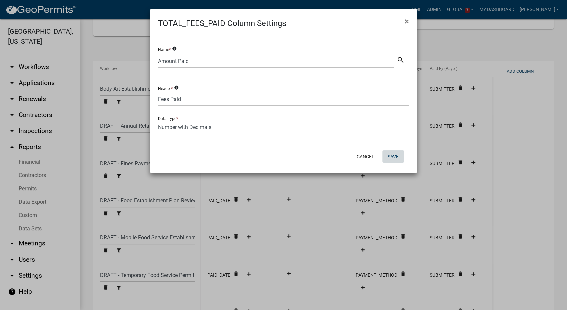
select select "b22cc957-41ba-4491-8c0f-6c08a6179ec6"
select select "3a21c10c-fba3-4c90-a157-fc786a88cf9b"
select select "ed5c7330-3e62-4fdd-ace9-eeefc16714aa"
select select "93cc3541-21a9-4e77-a0d2-92bf4e0412b8"
select select "e7ec371f-3d0b-4e59-a676-23fe5d265d28"
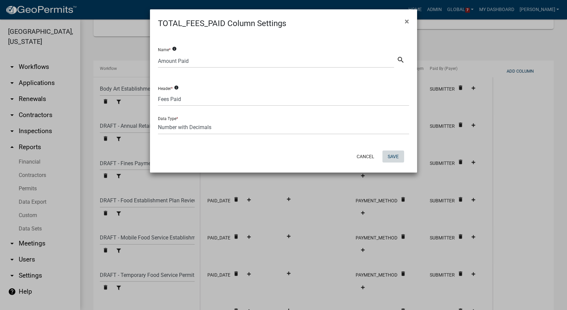
select select "ac65e634-17db-4e14-bc70-1125fb1cc12f"
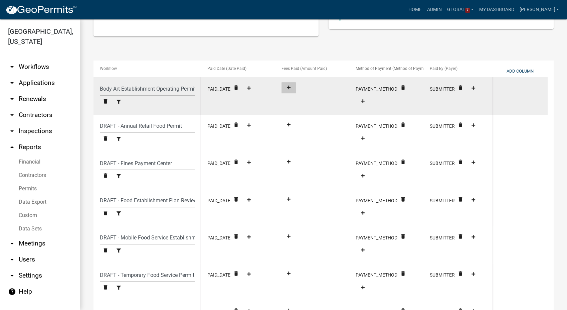
click at [289, 89] on fa-icon at bounding box center [288, 87] width 9 height 5
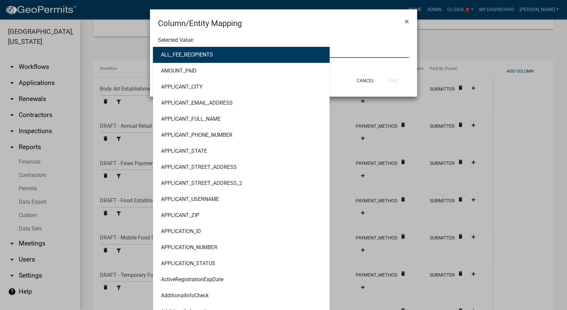
click at [202, 49] on div "ALL_FEE_RECIPIENTS AMOUNT_PAID APPLICANT_CITY APPLICANT_EMAIL_ADDRESS APPLICANT…" at bounding box center [283, 51] width 261 height 14
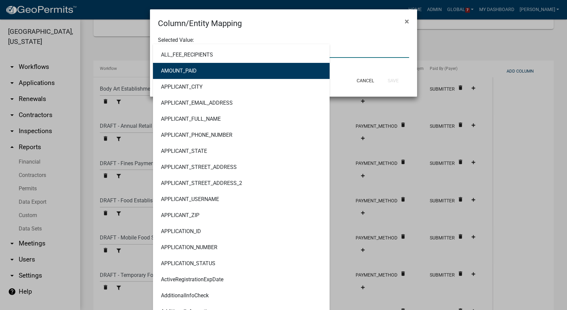
click at [191, 71] on ngb-highlight "AMOUNT_PAID" at bounding box center [179, 70] width 36 height 5
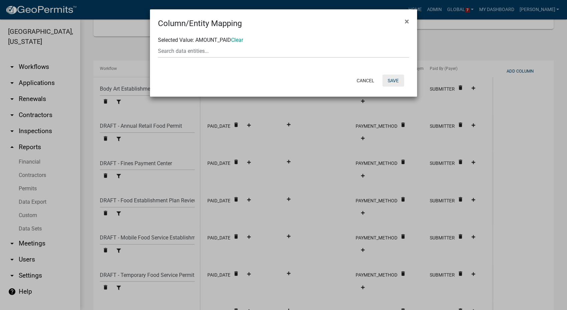
click at [396, 78] on button "Save" at bounding box center [393, 80] width 22 height 12
select select "f8cf8996-6858-4084-a361-1f0735eeac4f"
select select "b22cc957-41ba-4491-8c0f-6c08a6179ec6"
select select "3a21c10c-fba3-4c90-a157-fc786a88cf9b"
select select "ed5c7330-3e62-4fdd-ace9-eeefc16714aa"
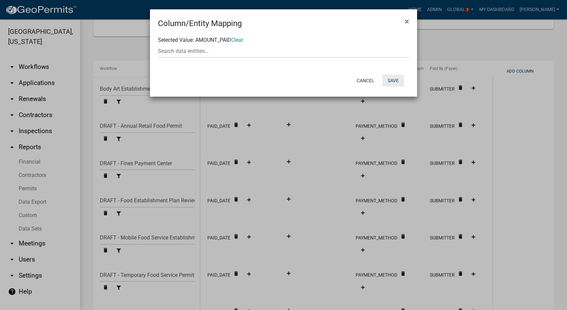
select select "93cc3541-21a9-4e77-a0d2-92bf4e0412b8"
select select "e7ec371f-3d0b-4e59-a676-23fe5d265d28"
select select "ac65e634-17db-4e14-bc70-1125fb1cc12f"
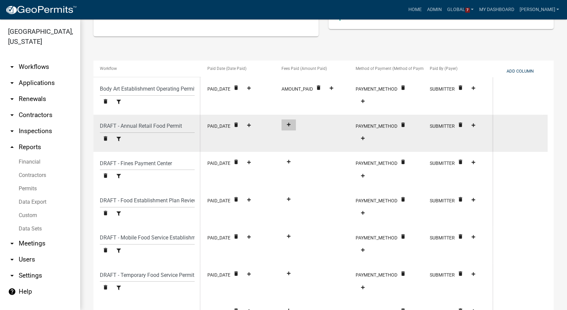
click at [288, 122] on icon at bounding box center [289, 124] width 4 height 4
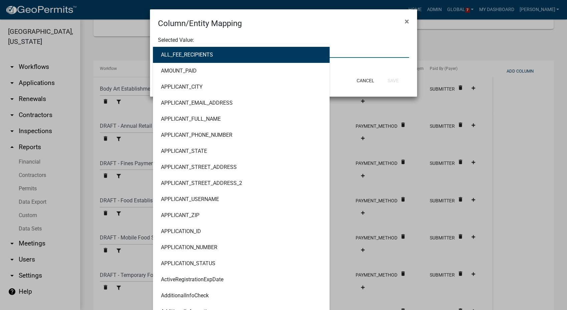
click at [198, 52] on div "ALL_FEE_RECIPIENTS AMOUNT_PAID APPLICANT_CITY APPLICANT_EMAIL_ADDRESS APPLICANT…" at bounding box center [283, 51] width 261 height 14
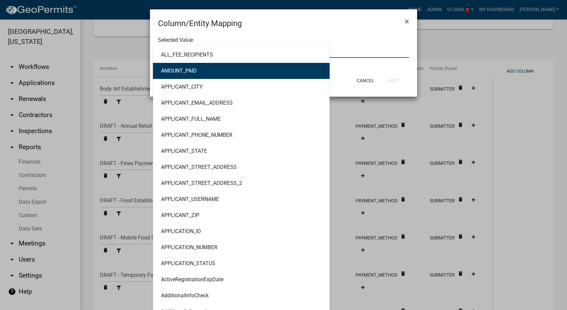
click at [192, 70] on ngb-highlight "AMOUNT_PAID" at bounding box center [179, 70] width 36 height 5
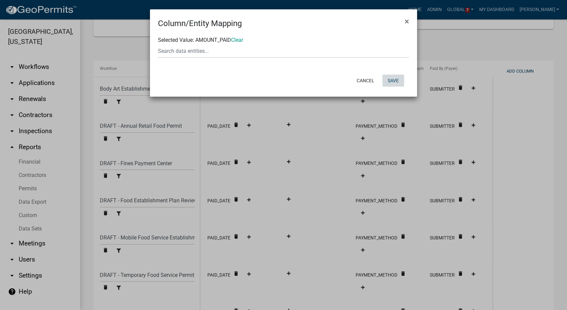
click at [393, 78] on button "Save" at bounding box center [393, 80] width 22 height 12
select select "f8cf8996-6858-4084-a361-1f0735eeac4f"
select select "b22cc957-41ba-4491-8c0f-6c08a6179ec6"
select select "3a21c10c-fba3-4c90-a157-fc786a88cf9b"
select select "ed5c7330-3e62-4fdd-ace9-eeefc16714aa"
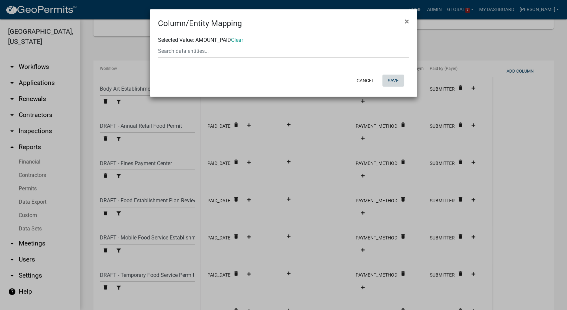
select select "93cc3541-21a9-4e77-a0d2-92bf4e0412b8"
select select "e7ec371f-3d0b-4e59-a676-23fe5d265d28"
select select "ac65e634-17db-4e14-bc70-1125fb1cc12f"
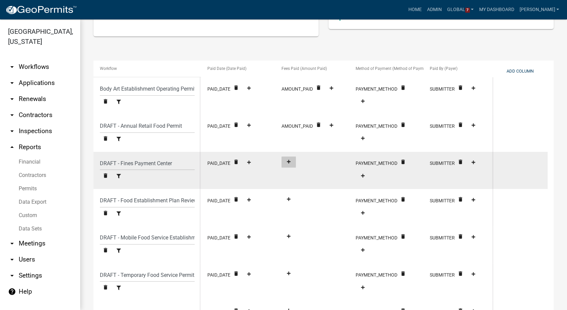
click at [291, 159] on icon at bounding box center [289, 161] width 4 height 4
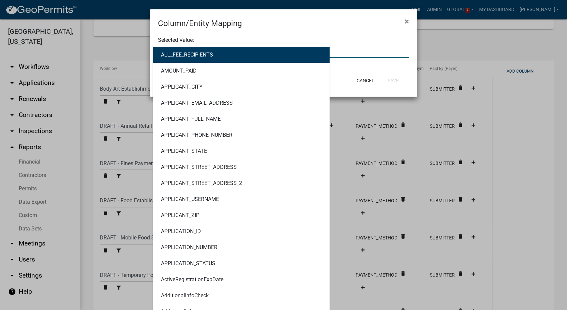
click at [192, 54] on div "ALL_FEE_RECIPIENTS AMOUNT_PAID APPLICANT_CITY APPLICANT_EMAIL_ADDRESS APPLICANT…" at bounding box center [283, 51] width 261 height 14
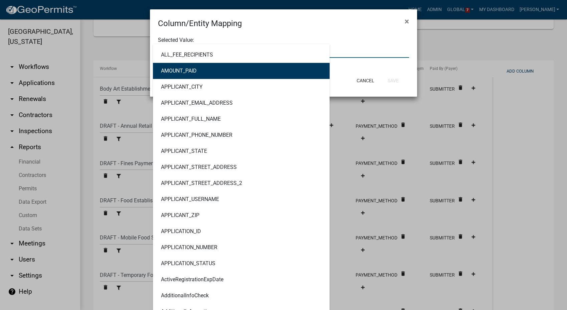
click at [191, 73] on ngb-highlight "AMOUNT_PAID" at bounding box center [179, 70] width 36 height 5
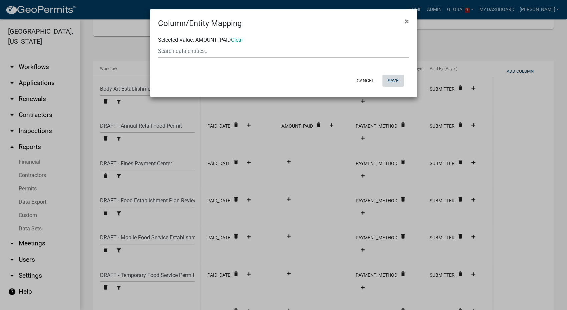
click at [394, 79] on button "Save" at bounding box center [393, 80] width 22 height 12
select select "f8cf8996-6858-4084-a361-1f0735eeac4f"
select select "b22cc957-41ba-4491-8c0f-6c08a6179ec6"
select select "3a21c10c-fba3-4c90-a157-fc786a88cf9b"
select select "ed5c7330-3e62-4fdd-ace9-eeefc16714aa"
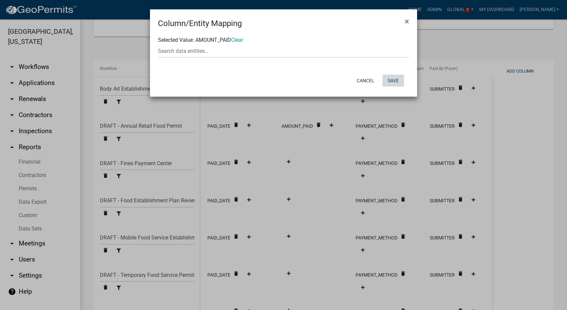
select select "93cc3541-21a9-4e77-a0d2-92bf4e0412b8"
select select "e7ec371f-3d0b-4e59-a676-23fe5d265d28"
select select "ac65e634-17db-4e14-bc70-1125fb1cc12f"
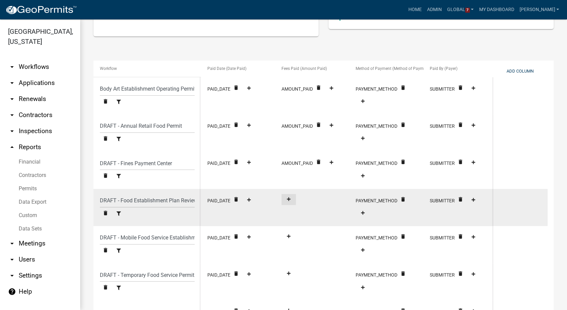
click at [293, 198] on fa-icon at bounding box center [288, 198] width 9 height 5
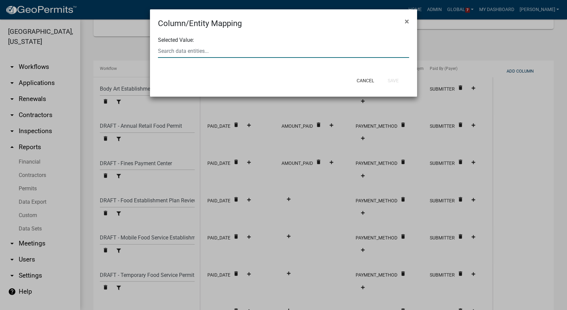
click at [195, 52] on div at bounding box center [283, 51] width 261 height 14
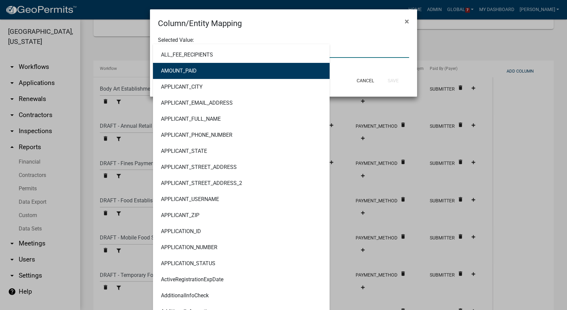
click at [185, 72] on ngb-highlight "AMOUNT_PAID" at bounding box center [179, 70] width 36 height 5
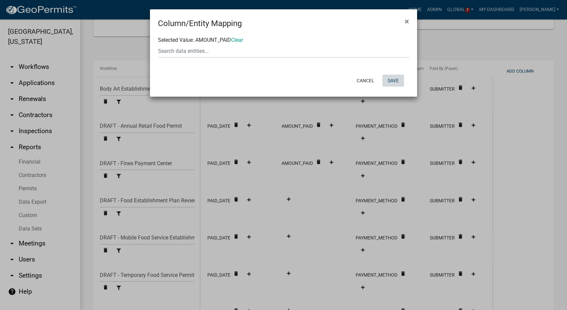
click at [386, 82] on button "Save" at bounding box center [393, 80] width 22 height 12
select select "f8cf8996-6858-4084-a361-1f0735eeac4f"
select select "b22cc957-41ba-4491-8c0f-6c08a6179ec6"
select select "3a21c10c-fba3-4c90-a157-fc786a88cf9b"
select select "ed5c7330-3e62-4fdd-ace9-eeefc16714aa"
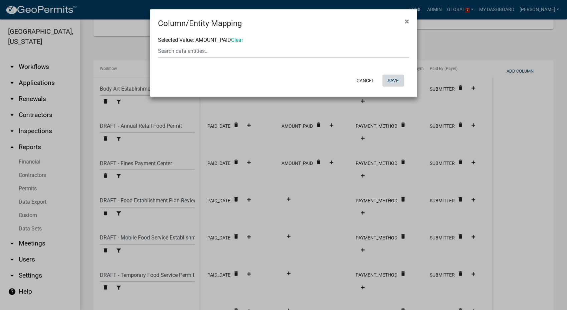
select select "93cc3541-21a9-4e77-a0d2-92bf4e0412b8"
select select "e7ec371f-3d0b-4e59-a676-23fe5d265d28"
select select "ac65e634-17db-4e14-bc70-1125fb1cc12f"
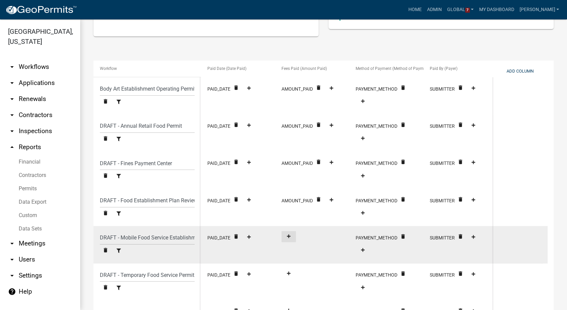
click at [289, 232] on button at bounding box center [288, 236] width 14 height 11
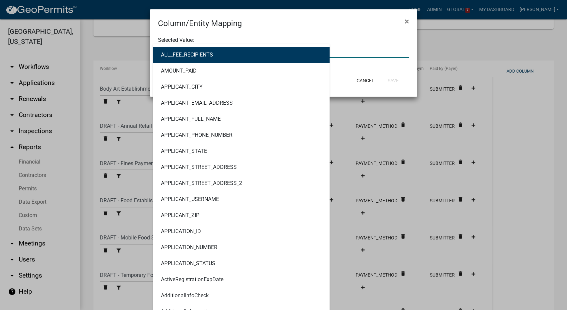
click at [174, 49] on div "ALL_FEE_RECIPIENTS AMOUNT_PAID APPLICANT_CITY APPLICANT_EMAIL_ADDRESS APPLICANT…" at bounding box center [283, 51] width 261 height 14
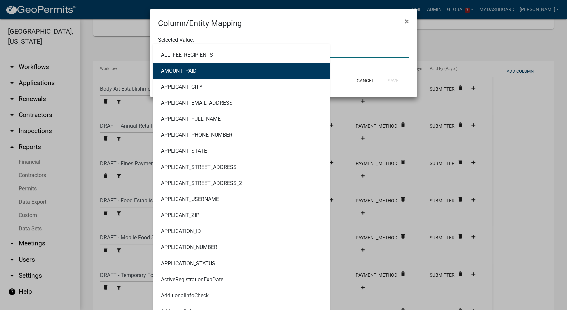
click at [177, 74] on button "AMOUNT_PAID" at bounding box center [241, 71] width 177 height 16
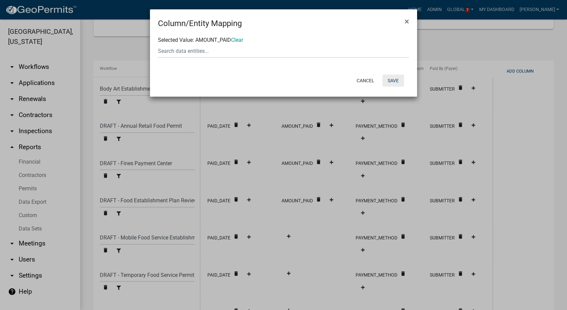
click at [388, 78] on button "Save" at bounding box center [393, 80] width 22 height 12
select select "f8cf8996-6858-4084-a361-1f0735eeac4f"
select select "b22cc957-41ba-4491-8c0f-6c08a6179ec6"
select select "3a21c10c-fba3-4c90-a157-fc786a88cf9b"
select select "ed5c7330-3e62-4fdd-ace9-eeefc16714aa"
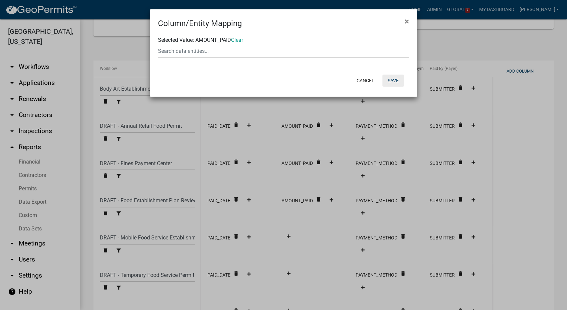
select select "93cc3541-21a9-4e77-a0d2-92bf4e0412b8"
select select "e7ec371f-3d0b-4e59-a676-23fe5d265d28"
select select "ac65e634-17db-4e14-bc70-1125fb1cc12f"
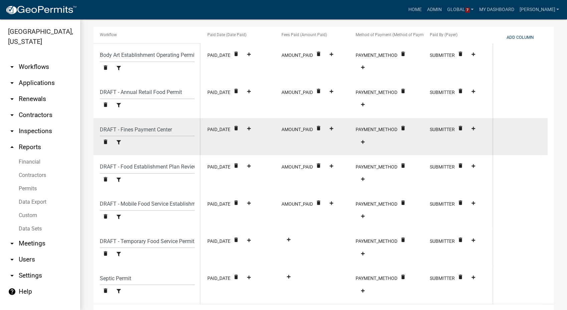
scroll to position [244, 0]
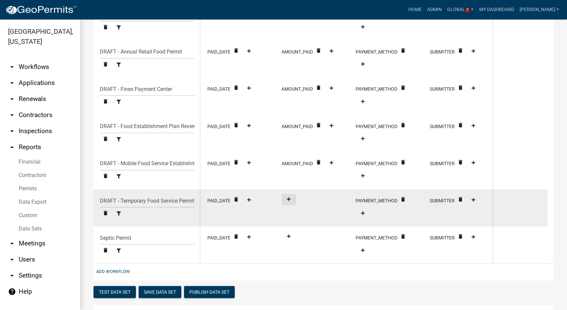
click at [290, 202] on fa-icon at bounding box center [288, 199] width 9 height 5
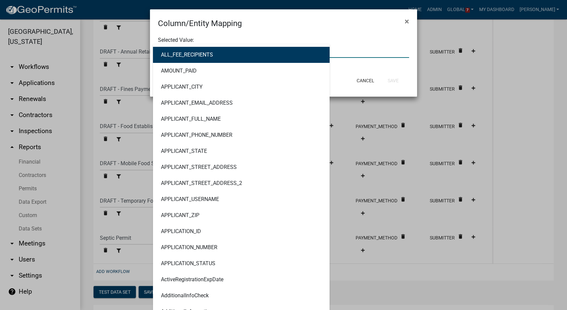
click at [194, 55] on div "ALL_FEE_RECIPIENTS AMOUNT_PAID APPLICANT_CITY APPLICANT_EMAIL_ADDRESS APPLICANT…" at bounding box center [283, 51] width 261 height 14
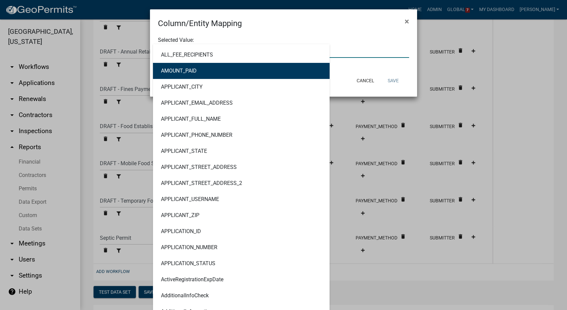
click at [187, 73] on ngb-highlight "AMOUNT_PAID" at bounding box center [179, 70] width 36 height 5
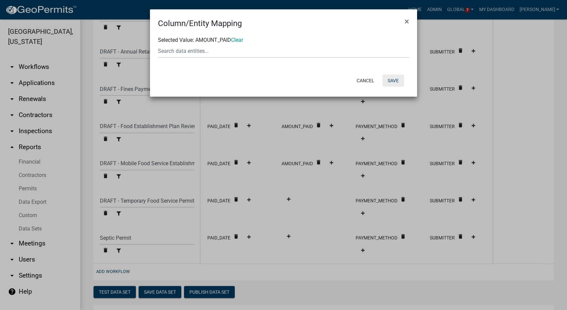
drag, startPoint x: 396, startPoint y: 81, endPoint x: 382, endPoint y: 95, distance: 19.6
click at [397, 81] on button "Save" at bounding box center [393, 80] width 22 height 12
select select "f8cf8996-6858-4084-a361-1f0735eeac4f"
select select "b22cc957-41ba-4491-8c0f-6c08a6179ec6"
select select "3a21c10c-fba3-4c90-a157-fc786a88cf9b"
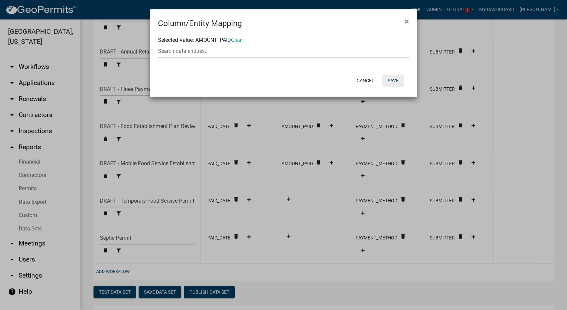
select select "ed5c7330-3e62-4fdd-ace9-eeefc16714aa"
select select "93cc3541-21a9-4e77-a0d2-92bf4e0412b8"
select select "e7ec371f-3d0b-4e59-a676-23fe5d265d28"
select select "ac65e634-17db-4e14-bc70-1125fb1cc12f"
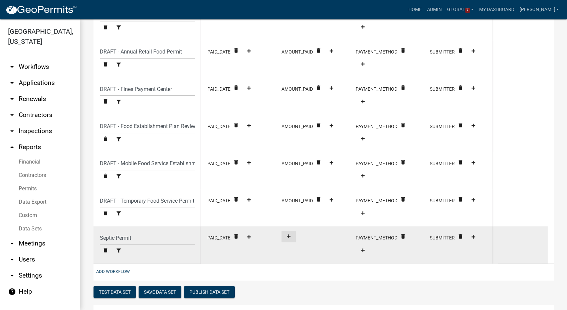
click at [290, 238] on icon at bounding box center [289, 236] width 4 height 4
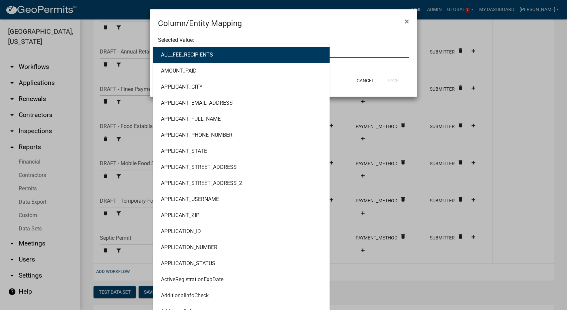
click at [207, 52] on div "ALL_FEE_RECIPIENTS AMOUNT_PAID APPLICANT_CITY APPLICANT_EMAIL_ADDRESS APPLICANT…" at bounding box center [283, 51] width 261 height 14
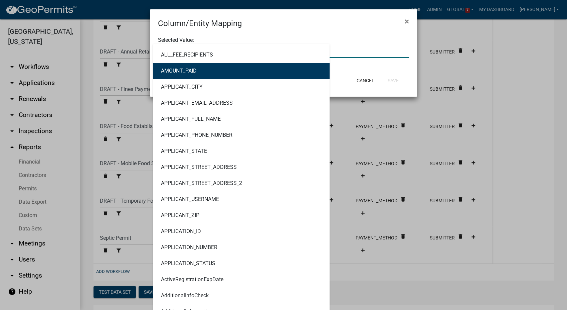
click at [199, 72] on button "AMOUNT_PAID" at bounding box center [241, 71] width 177 height 16
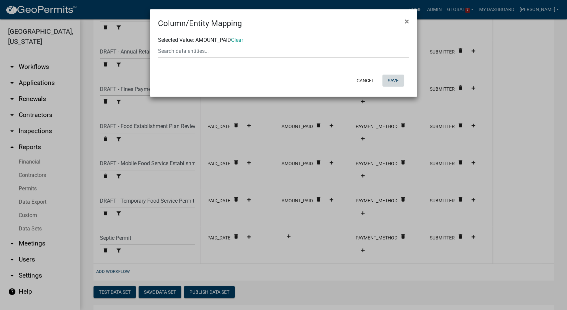
click at [396, 79] on button "Save" at bounding box center [393, 80] width 22 height 12
select select "f8cf8996-6858-4084-a361-1f0735eeac4f"
select select "b22cc957-41ba-4491-8c0f-6c08a6179ec6"
select select "3a21c10c-fba3-4c90-a157-fc786a88cf9b"
select select "ed5c7330-3e62-4fdd-ace9-eeefc16714aa"
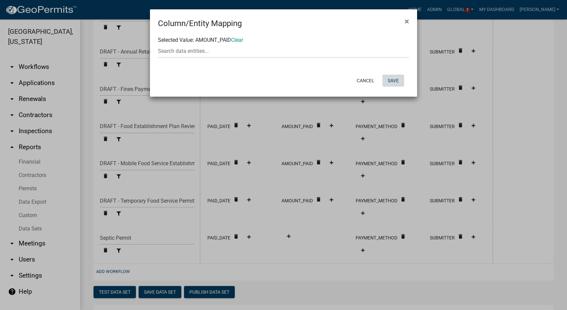
select select "93cc3541-21a9-4e77-a0d2-92bf4e0412b8"
select select "e7ec371f-3d0b-4e59-a676-23fe5d265d28"
select select "ac65e634-17db-4e14-bc70-1125fb1cc12f"
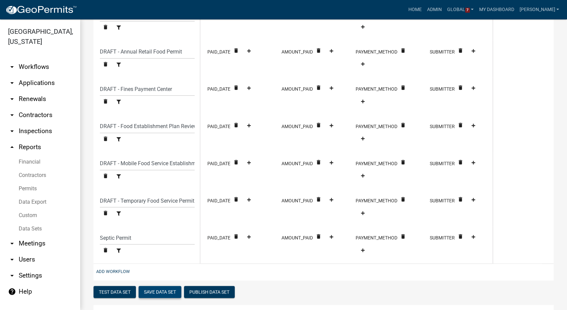
click at [149, 294] on button "Save Data Set" at bounding box center [160, 292] width 43 height 12
select select "Date Paid"
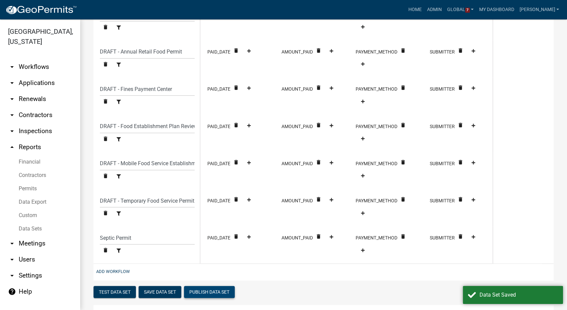
click at [193, 292] on button "Publish Data Set" at bounding box center [209, 292] width 51 height 12
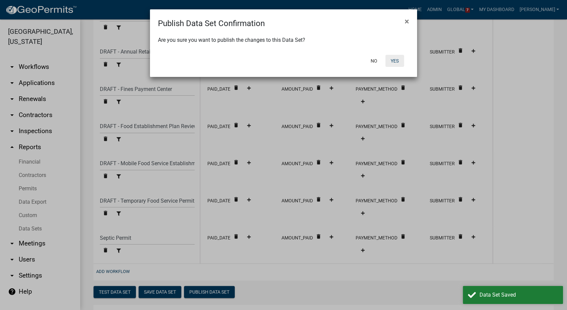
click at [387, 62] on button "Yes" at bounding box center [394, 61] width 19 height 12
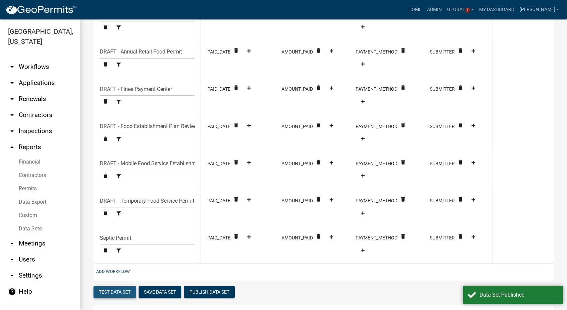
click at [105, 295] on button "Test Data Set" at bounding box center [114, 292] width 42 height 12
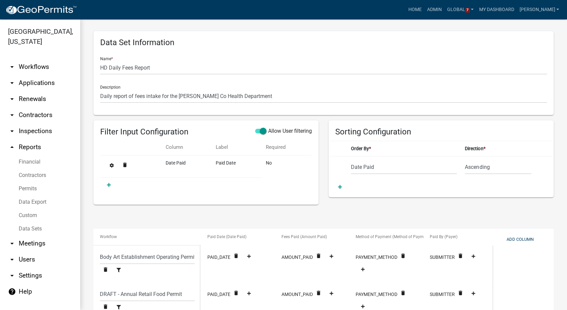
scroll to position [0, 0]
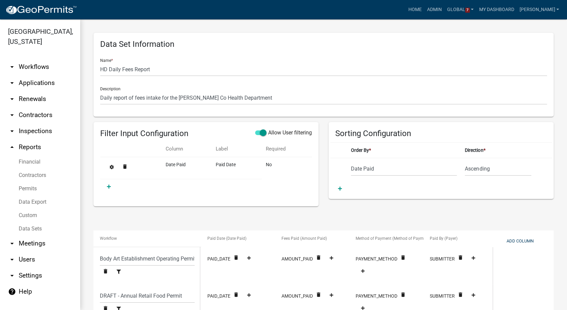
click at [33, 201] on link "Data Export" at bounding box center [40, 201] width 80 height 13
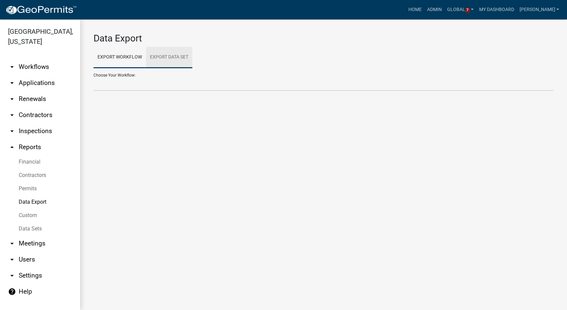
click at [177, 52] on link "Export Data Set" at bounding box center [169, 57] width 46 height 21
click at [126, 79] on select "Contractors Info HD Daily Fees Report Upcoming Inspections (MS4 Permit and Viol…" at bounding box center [323, 84] width 460 height 14
select select "2: ddf870c5-d89f-44cc-8c8b-99f53e4b9064"
click at [93, 77] on select "Contractors Info HD Daily Fees Report Upcoming Inspections (MS4 Permit and Viol…" at bounding box center [323, 84] width 460 height 14
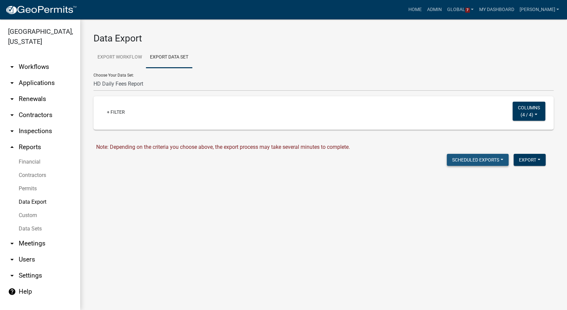
click at [495, 161] on button "Scheduled Exports" at bounding box center [478, 160] width 62 height 12
click at [466, 178] on button "+ Create New" at bounding box center [481, 177] width 53 height 16
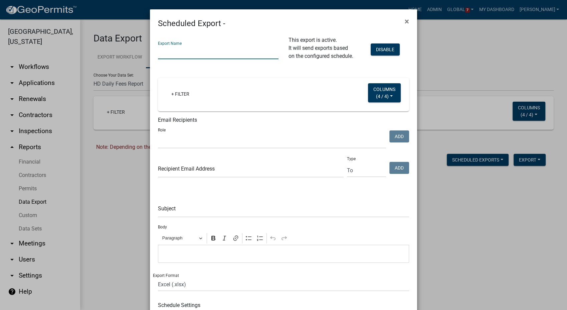
click at [167, 52] on input "text" at bounding box center [218, 52] width 121 height 14
type input "HD Daily Fees Intake"
click at [172, 144] on select "Surveyor Admin GIS Mapping Division EH Complaint Reviewer Stormwater Inspectors…" at bounding box center [272, 142] width 228 height 14
select select "c31b5d90-9a1b-409c-8a96-cb1dc1ab168b"
click at [158, 135] on select "Surveyor Admin GIS Mapping Division EH Complaint Reviewer Stormwater Inspectors…" at bounding box center [272, 142] width 228 height 14
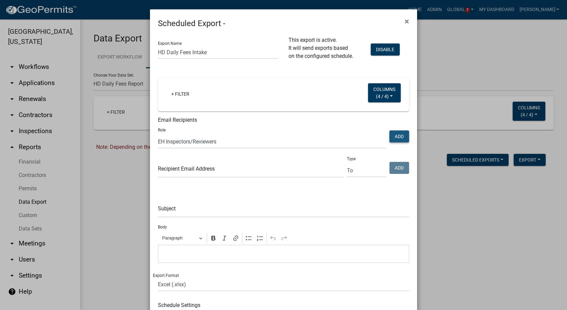
click at [403, 135] on button "Add" at bounding box center [399, 136] width 20 height 12
select select
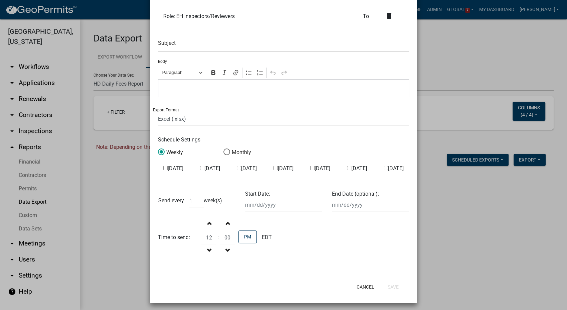
scroll to position [185, 0]
click at [162, 44] on input "text" at bounding box center [283, 45] width 251 height 14
type input "Daily Report for HD Fees"
click at [165, 89] on p "Editor editing area: main. Press Alt+0 for help." at bounding box center [284, 88] width 244 height 8
click at [163, 167] on input "[DATE]" at bounding box center [165, 167] width 4 height 4
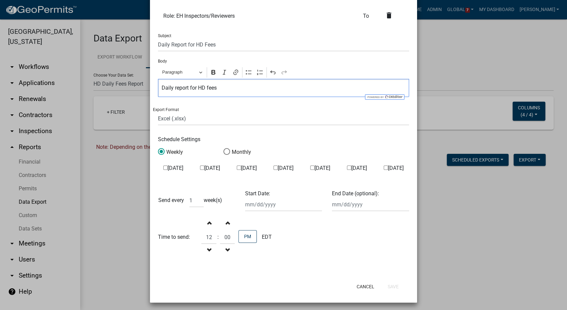
checkbox input "true"
click at [200, 168] on input "[DATE]" at bounding box center [202, 167] width 4 height 4
checkbox input "true"
click at [237, 167] on input "[DATE]" at bounding box center [239, 167] width 4 height 4
checkbox input "true"
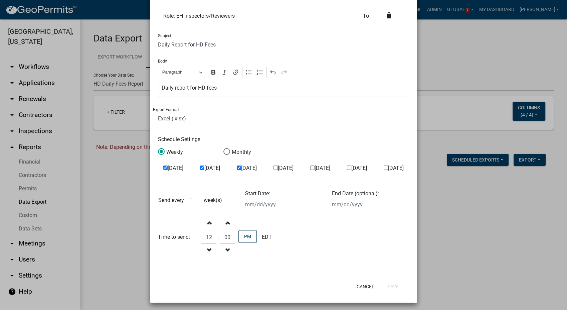
click at [273, 169] on input "[DATE]" at bounding box center [275, 167] width 4 height 4
checkbox input "true"
click at [311, 167] on label "[DATE]" at bounding box center [320, 167] width 20 height 5
click at [311, 167] on input "[DATE]" at bounding box center [312, 167] width 4 height 4
checkbox input "true"
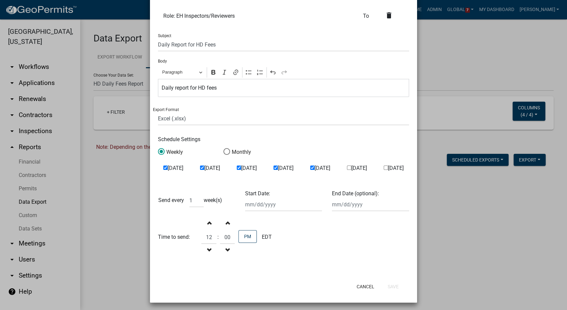
click at [347, 168] on input "[DATE]" at bounding box center [349, 167] width 4 height 4
checkbox input "true"
click at [384, 168] on input "[DATE]" at bounding box center [386, 167] width 4 height 4
checkbox input "true"
click at [280, 202] on div "Start Date:" at bounding box center [283, 200] width 87 height 22
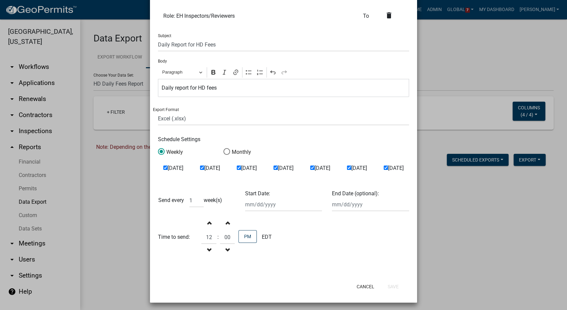
select select "8"
select select "2025"
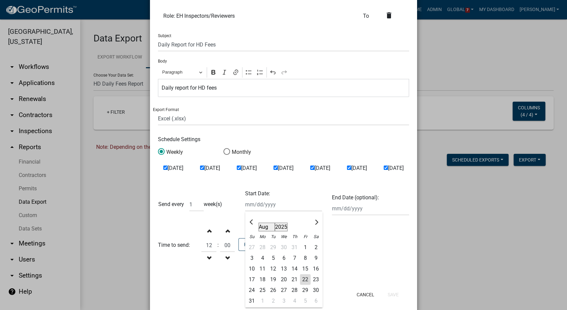
click at [311, 279] on div "23" at bounding box center [316, 278] width 11 height 11
type input "[DATE]"
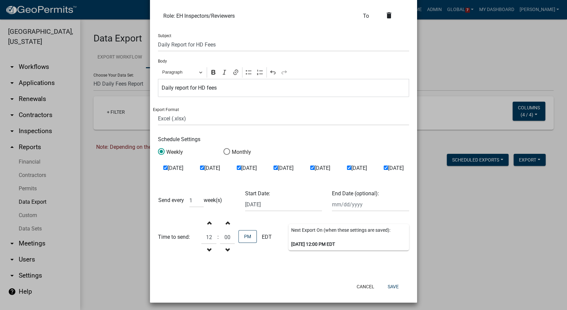
click at [208, 223] on span "button" at bounding box center [208, 221] width 3 height 5
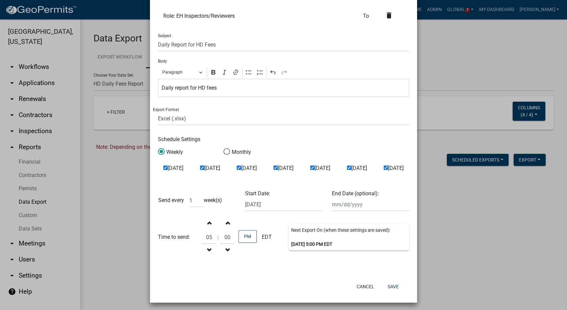
click at [208, 223] on span "button" at bounding box center [208, 221] width 3 height 5
click at [249, 243] on div "PM" at bounding box center [247, 237] width 18 height 14
click at [249, 238] on button "PM" at bounding box center [247, 236] width 18 height 13
click at [207, 250] on span "button" at bounding box center [208, 249] width 3 height 5
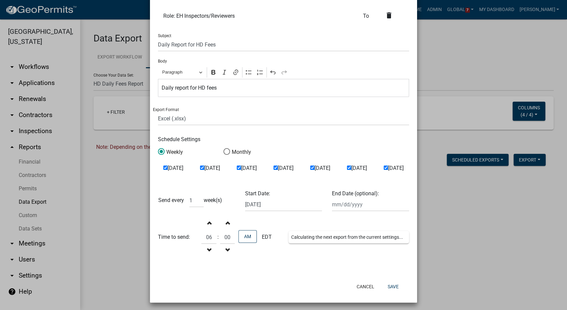
click at [207, 250] on span "button" at bounding box center [208, 249] width 3 height 5
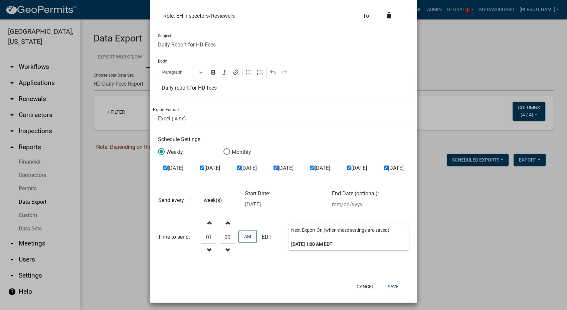
click at [207, 250] on span "button" at bounding box center [208, 249] width 3 height 5
type input "11"
click at [226, 223] on span "button" at bounding box center [227, 221] width 3 height 5
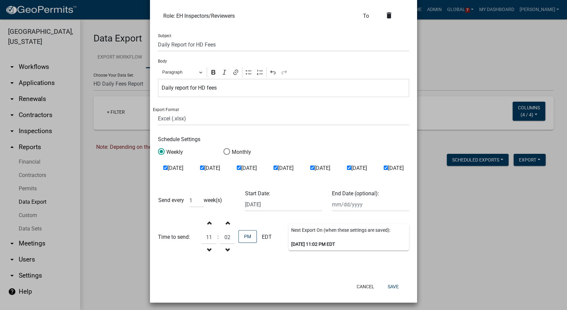
click at [226, 223] on span "button" at bounding box center [227, 221] width 3 height 5
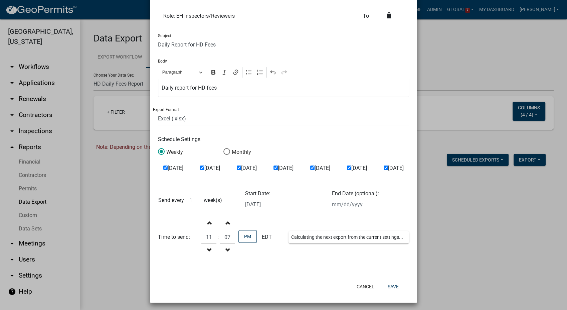
click at [226, 223] on span "button" at bounding box center [227, 221] width 3 height 5
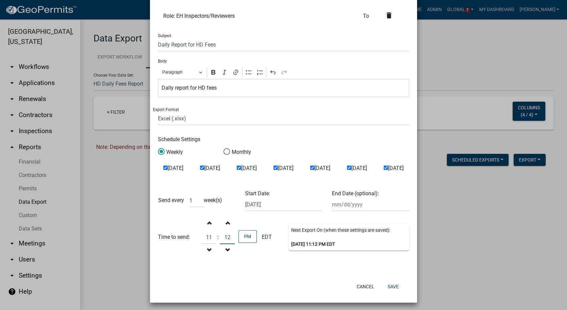
click at [222, 237] on input "12" at bounding box center [227, 237] width 15 height 14
type input "1"
type input "57"
click at [394, 283] on button "Save" at bounding box center [393, 286] width 22 height 12
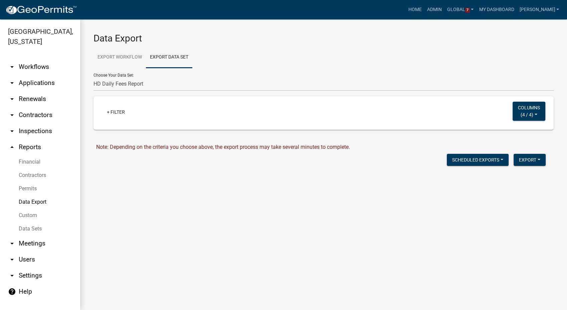
scroll to position [0, 0]
click at [498, 159] on button "Scheduled Exports" at bounding box center [478, 160] width 62 height 12
click at [468, 194] on button "HD Daily Fees Intake" at bounding box center [475, 193] width 65 height 16
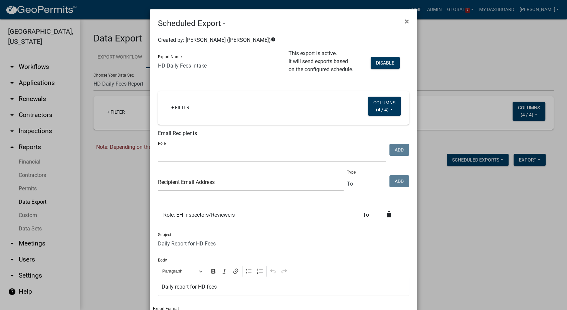
select select
click at [174, 107] on link "+ Filter" at bounding box center [180, 107] width 29 height 12
click at [168, 141] on li "Paid Date" at bounding box center [178, 142] width 61 height 15
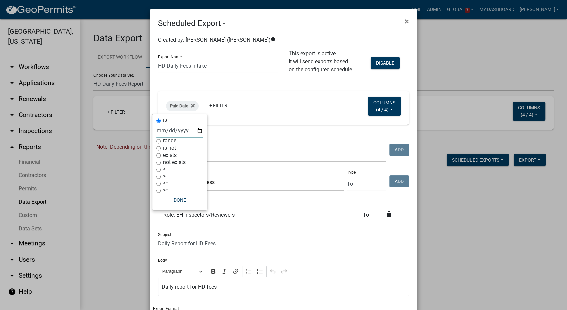
click at [178, 133] on input "date" at bounding box center [179, 131] width 47 height 14
click at [157, 140] on input "range" at bounding box center [158, 141] width 4 height 4
radio input "true"
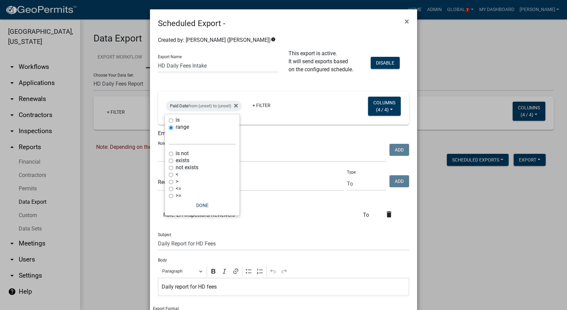
click at [185, 139] on select "[DATE] [DATE] Current Week Previous Week Current Month Last Month Current Calen…" at bounding box center [202, 138] width 67 height 14
select select "this_1_days"
click at [169, 131] on select "[DATE] [DATE] Current Week Previous Week Current Month Last Month Current Calen…" at bounding box center [202, 138] width 67 height 14
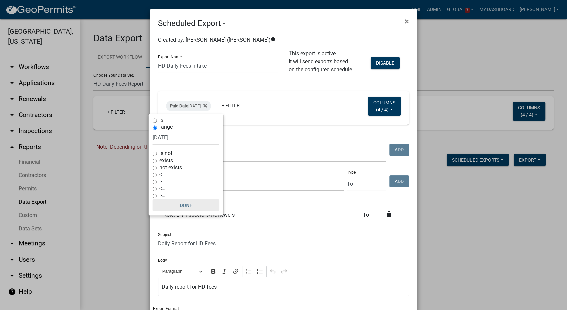
click at [187, 200] on button "Done" at bounding box center [186, 205] width 67 height 12
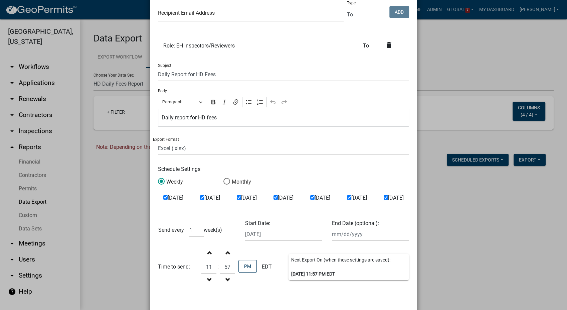
scroll to position [200, 0]
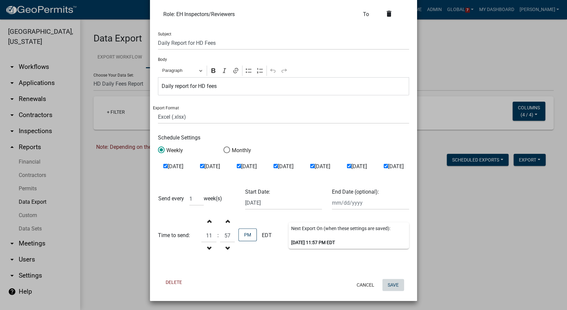
click at [389, 283] on button "Save" at bounding box center [393, 284] width 22 height 12
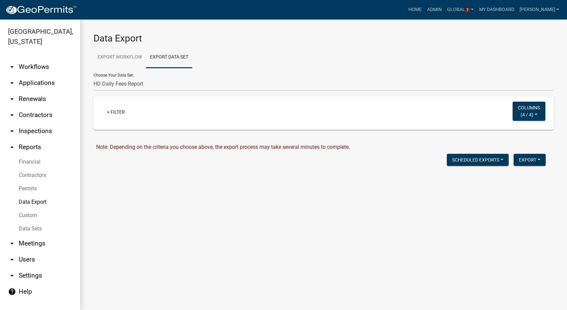
scroll to position [0, 0]
click at [486, 156] on button "Scheduled Exports" at bounding box center [478, 160] width 62 height 12
click at [474, 198] on button "HD Daily Fees Intake" at bounding box center [475, 193] width 65 height 16
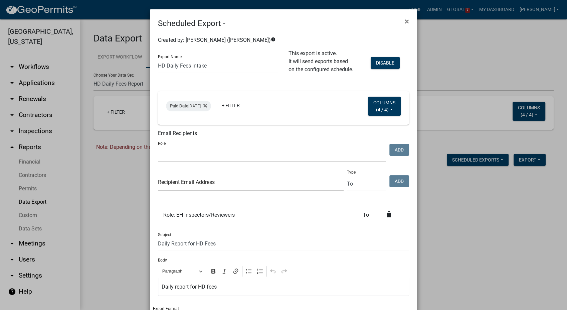
select select
click at [189, 152] on select "Surveyor Admin GIS Mapping Division EH Complaint Reviewer Stormwater Inspectors…" at bounding box center [272, 155] width 228 height 14
click at [176, 182] on input "text" at bounding box center [251, 184] width 186 height 14
type input "[EMAIL_ADDRESS][DOMAIN_NAME]"
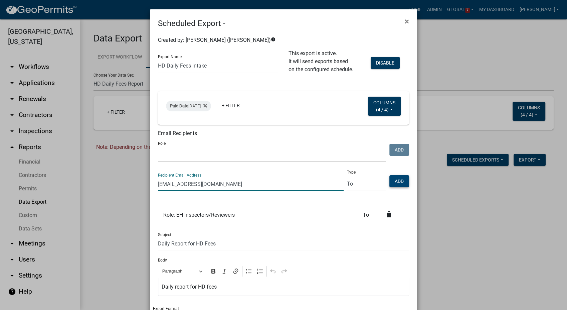
click at [400, 182] on button "Add" at bounding box center [399, 181] width 20 height 12
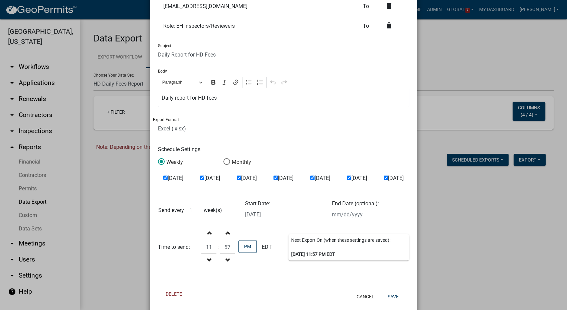
scroll to position [220, 0]
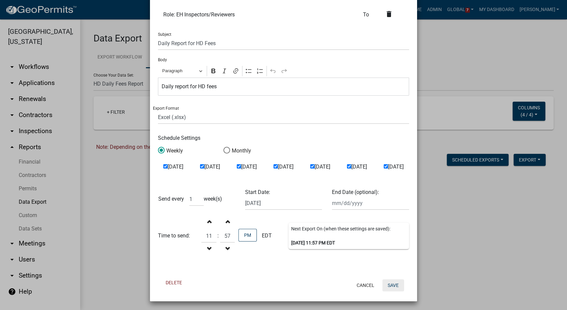
click at [390, 280] on button "Save" at bounding box center [393, 285] width 22 height 12
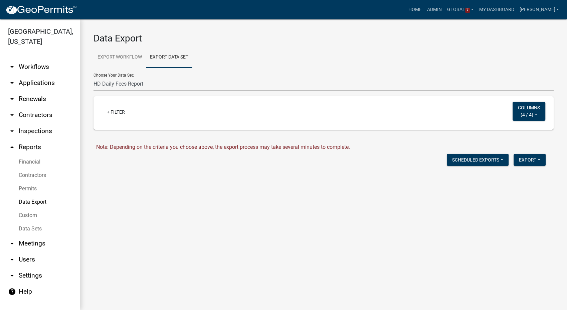
scroll to position [0, 0]
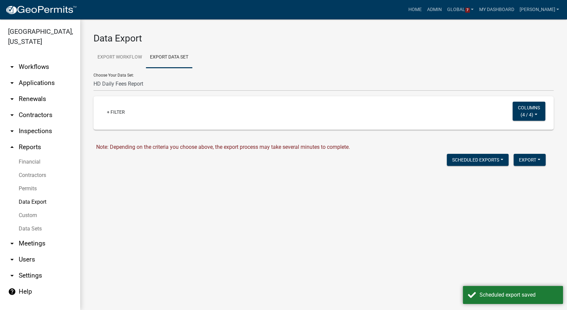
click at [31, 64] on link "arrow_drop_down Workflows" at bounding box center [40, 67] width 80 height 16
